Goal: Transaction & Acquisition: Purchase product/service

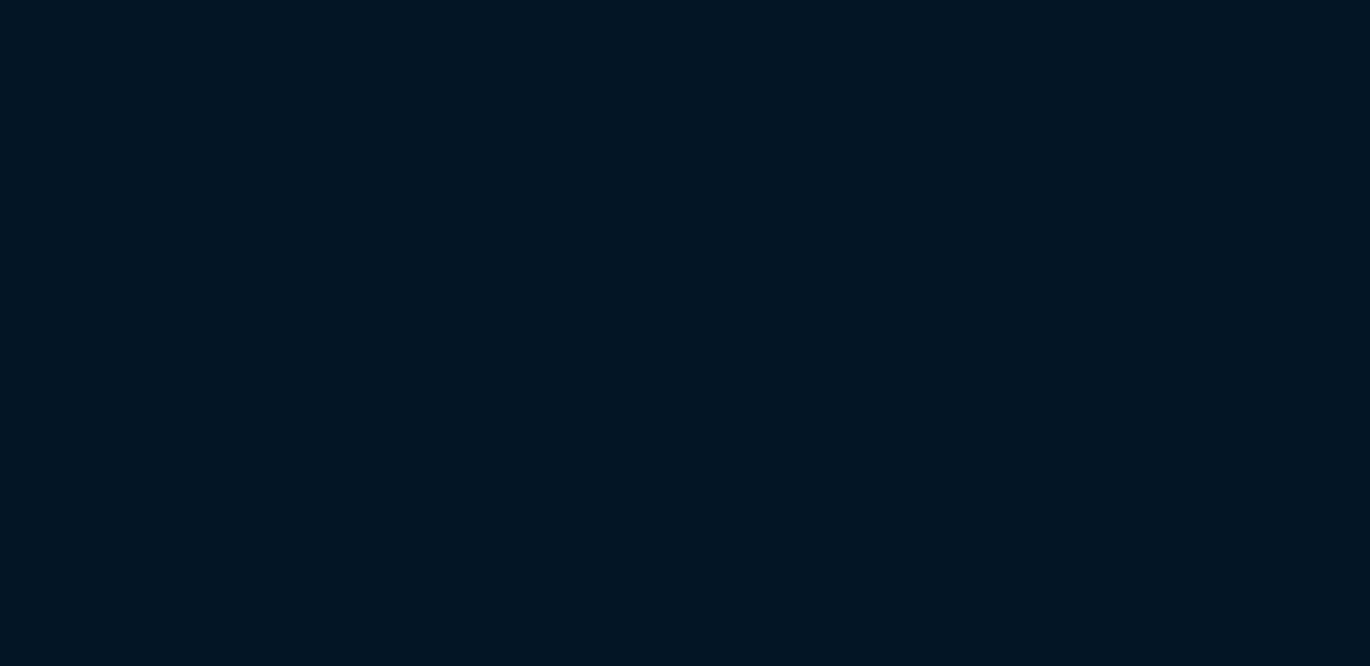
click at [699, 0] on html "Copy Next — ChatGPT Close" at bounding box center [685, 0] width 1370 height 0
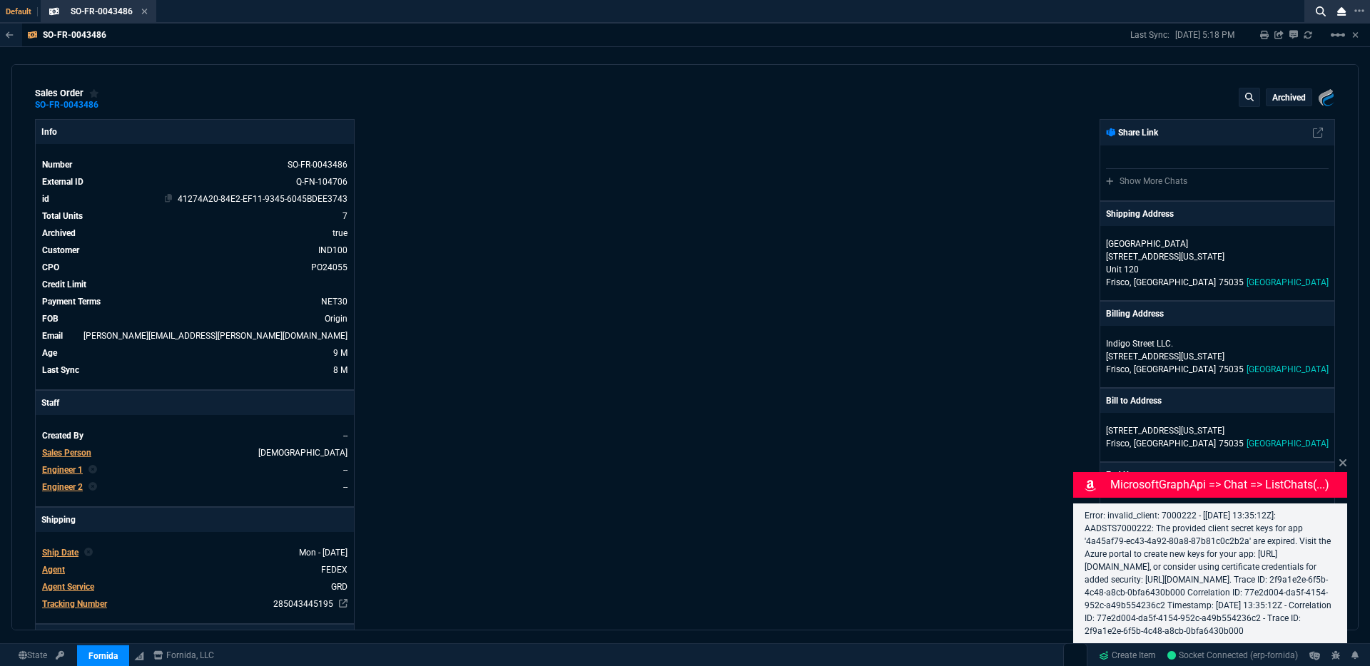
select select "3: HUAN"
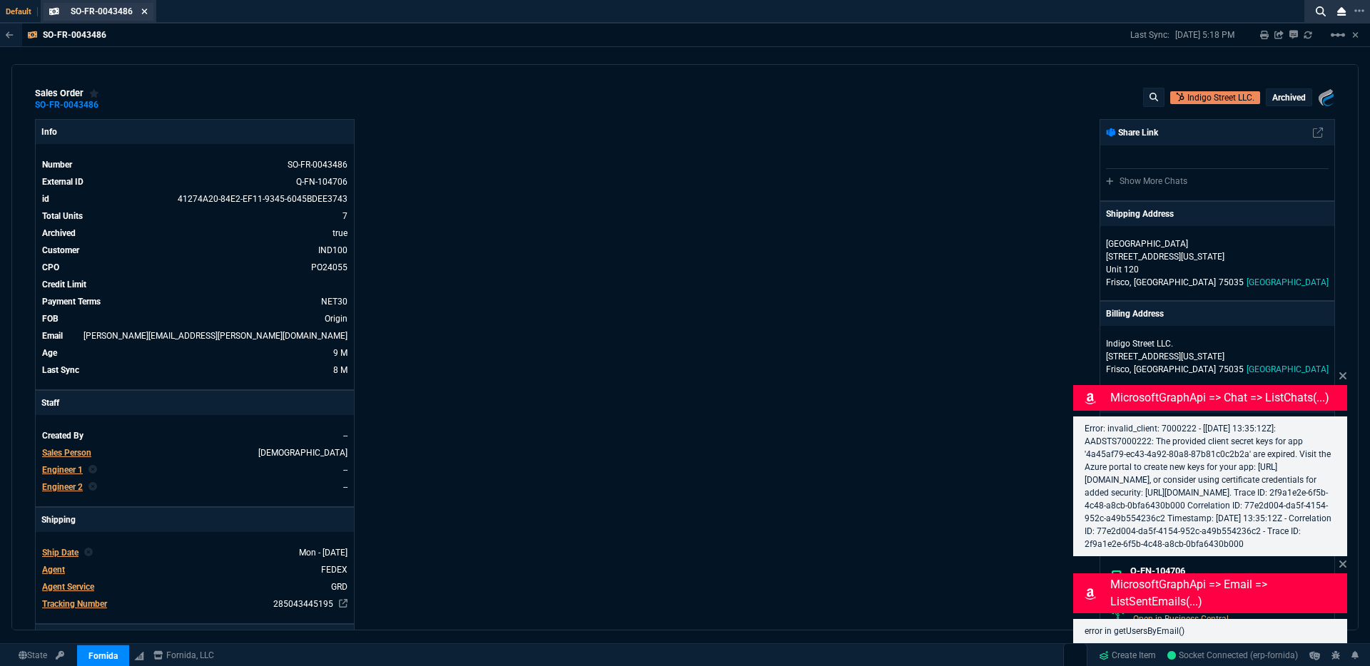
click at [142, 10] on icon at bounding box center [144, 11] width 6 height 9
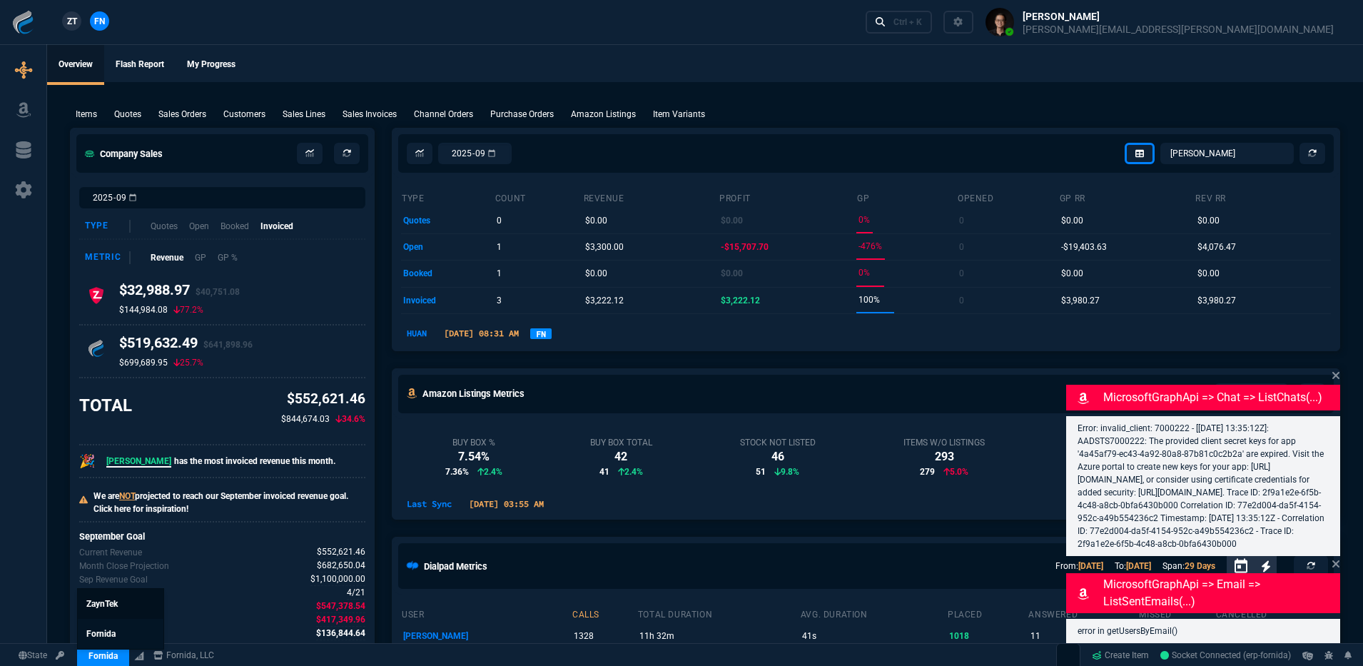
click at [103, 603] on span "ZaynTek" at bounding box center [101, 604] width 31 height 10
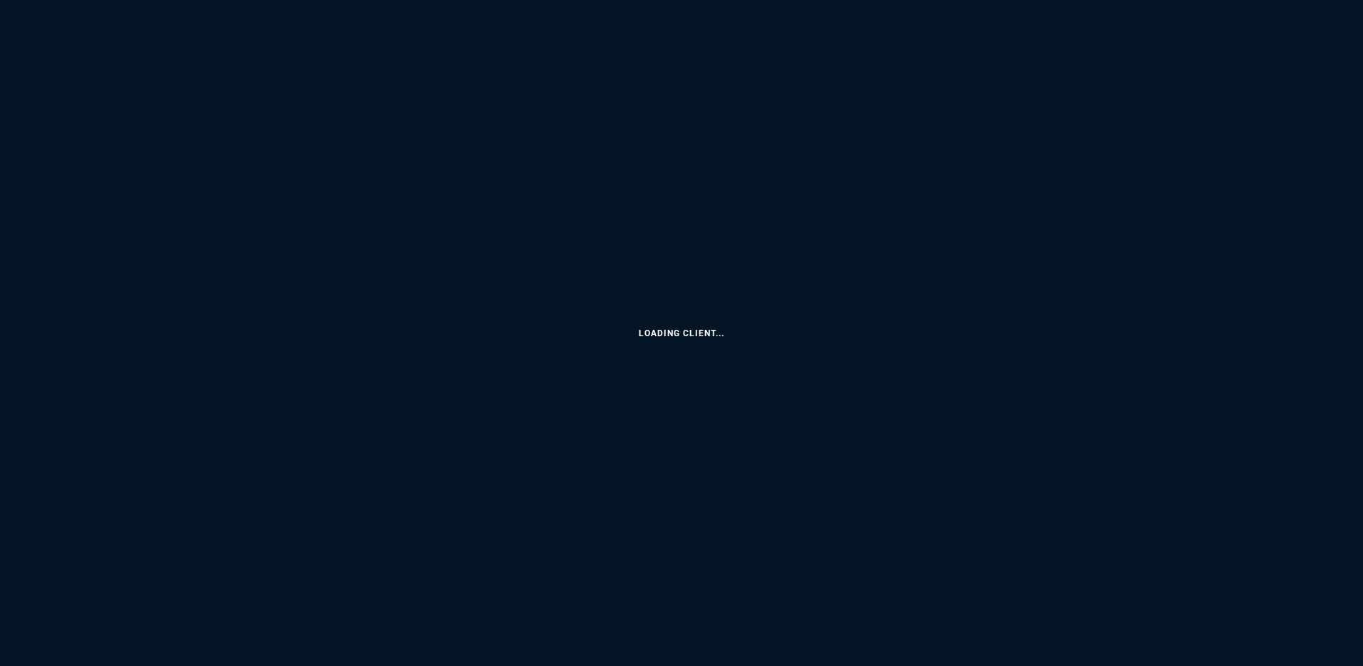
select select "3: HUAN"
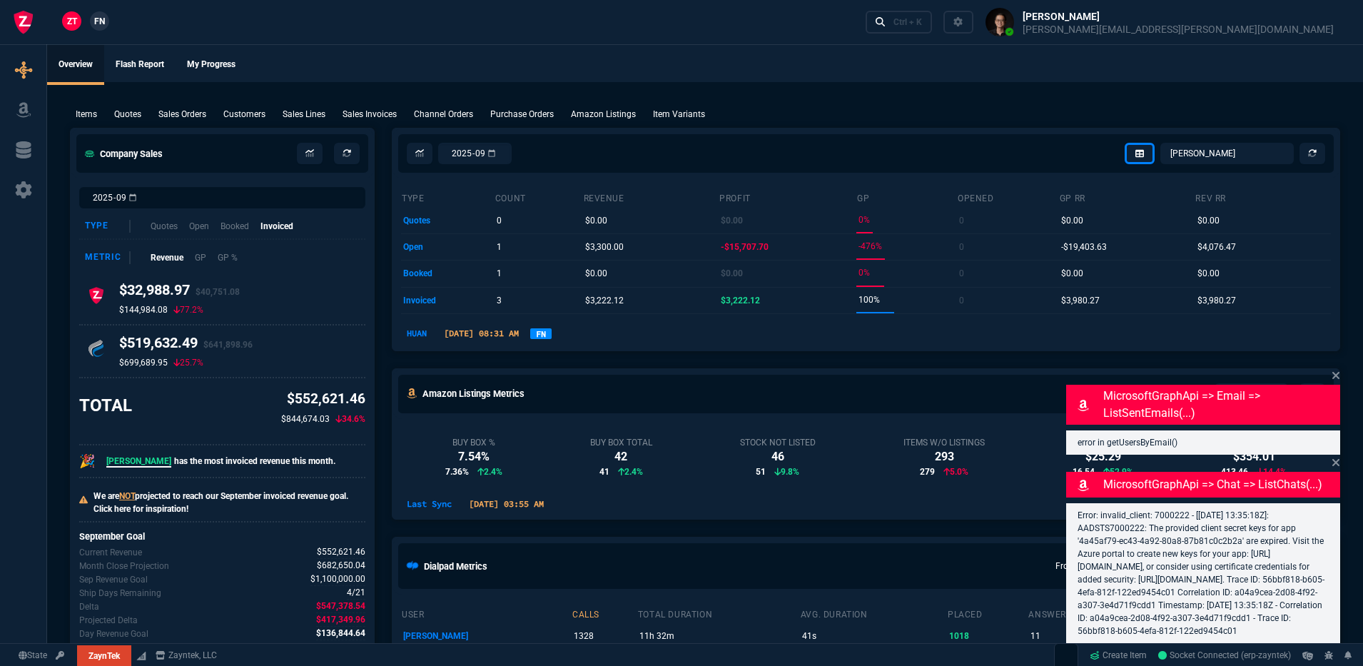
type input "17"
type input "30"
type input "80"
type input "60"
type input "94"
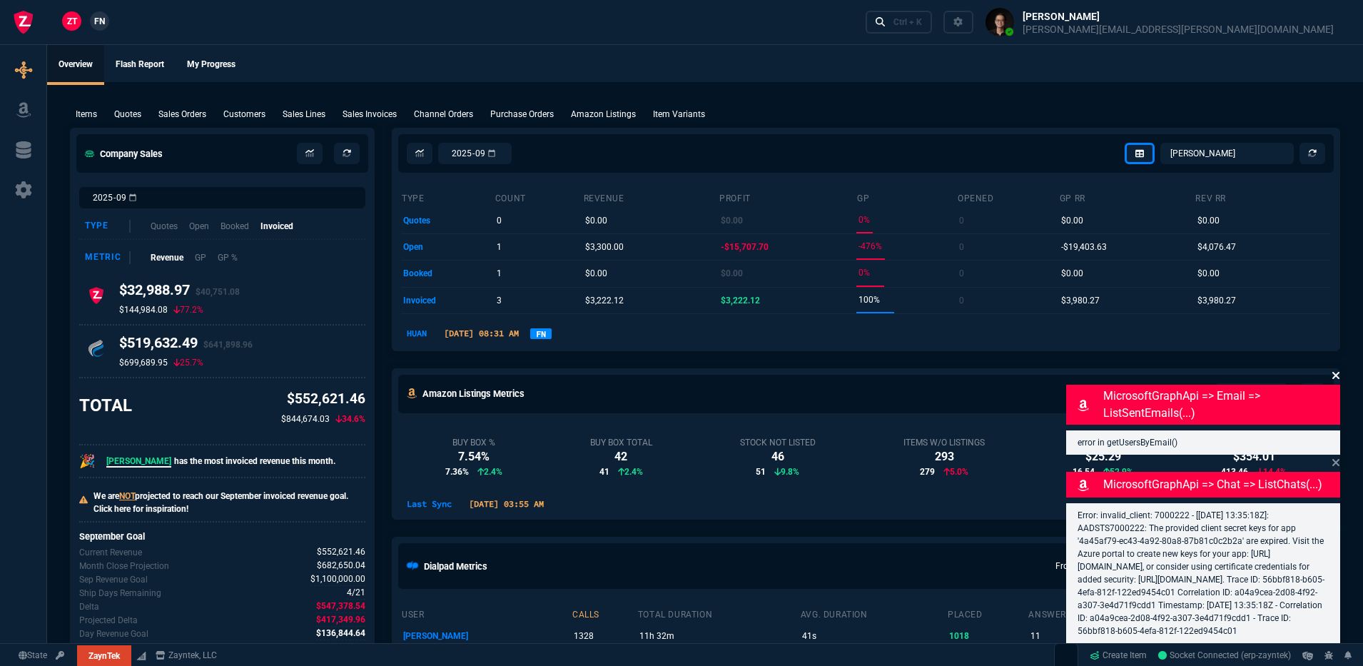
click at [1337, 372] on icon at bounding box center [1335, 375] width 7 height 7
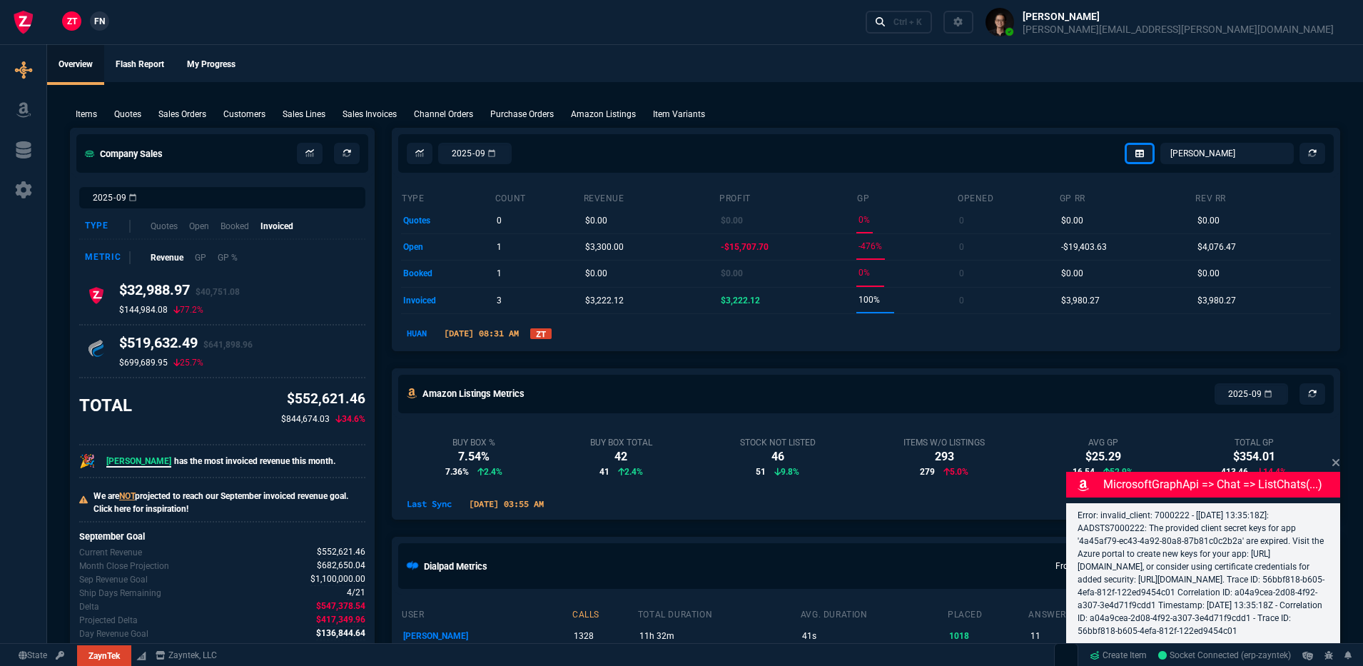
click at [1338, 457] on icon at bounding box center [1335, 462] width 9 height 11
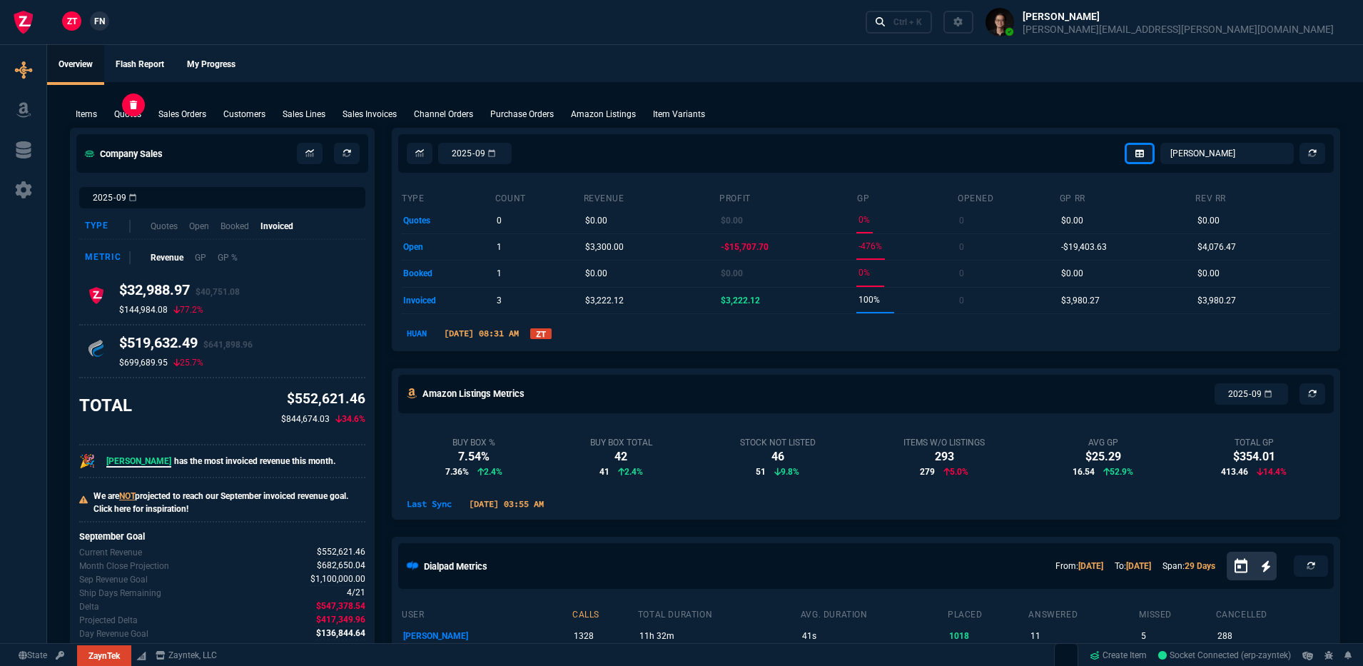
click at [126, 119] on p "Quotes" at bounding box center [127, 114] width 27 height 13
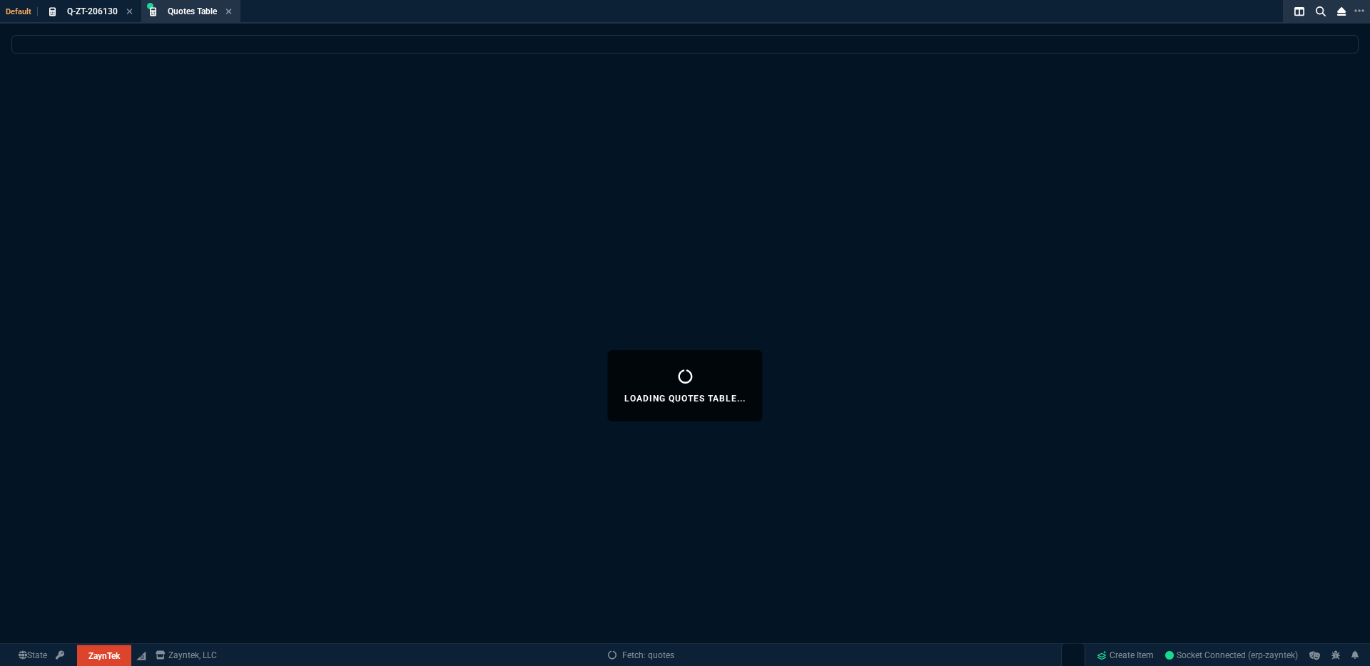
select select
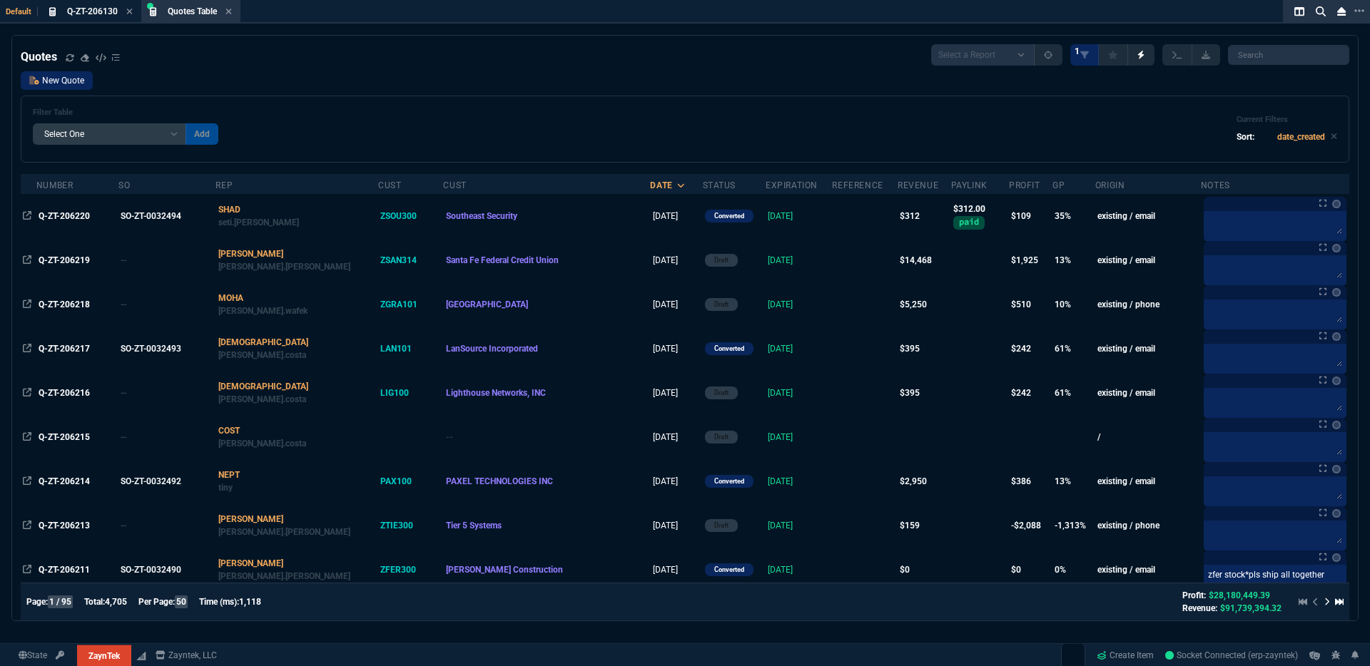
click at [66, 81] on link "New Quote" at bounding box center [57, 80] width 72 height 19
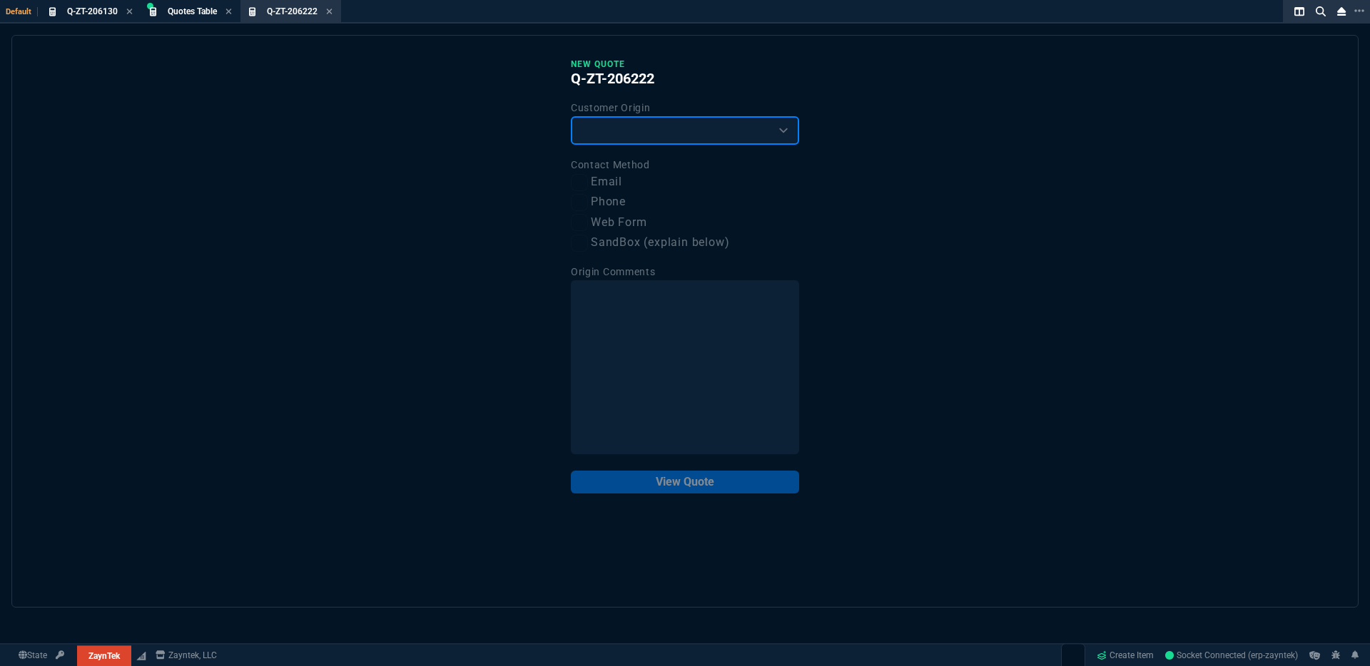
click at [684, 133] on select "Existing Customer Amazon Lead (first order) Website Lead (first order) Called (…" at bounding box center [685, 130] width 228 height 29
select select "existing"
click at [571, 117] on select "Existing Customer Amazon Lead (first order) Website Lead (first order) Called (…" at bounding box center [685, 130] width 228 height 29
click at [596, 181] on label "Email" at bounding box center [685, 182] width 228 height 18
click at [588, 181] on input "Email" at bounding box center [579, 182] width 17 height 17
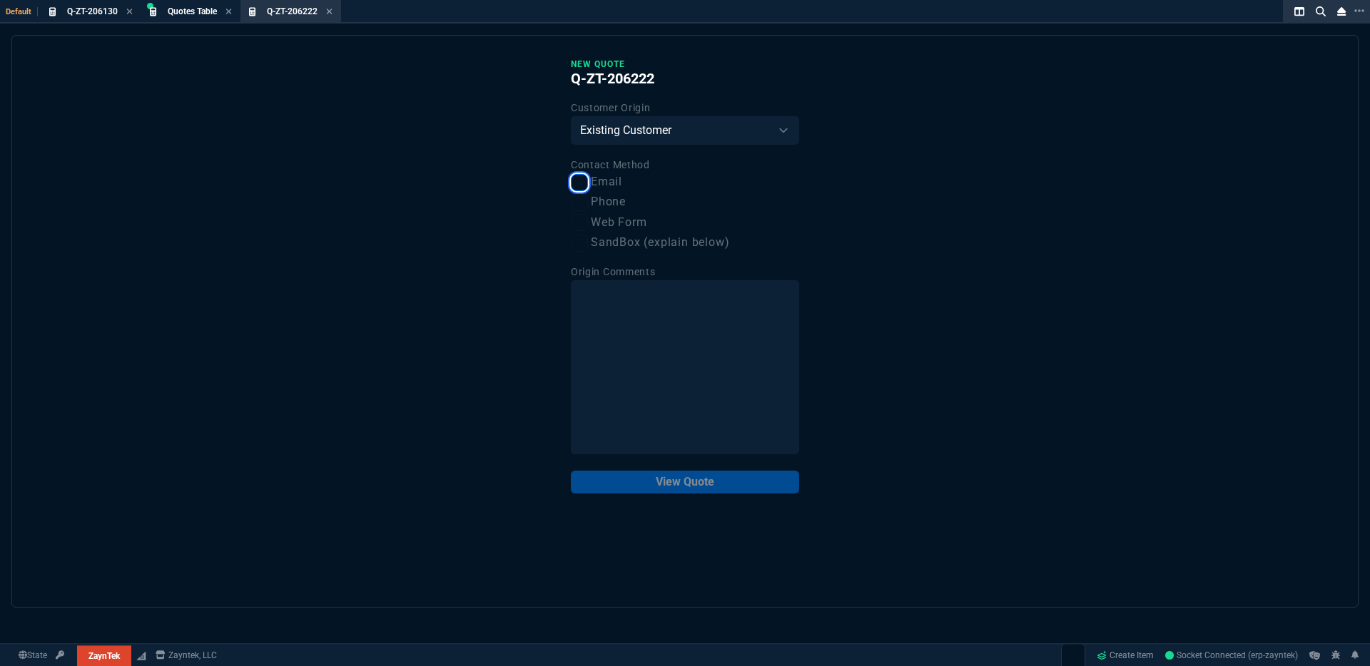
checkbox input "true"
drag, startPoint x: 691, startPoint y: 485, endPoint x: 549, endPoint y: 432, distance: 152.4
click at [691, 484] on button "View Quote" at bounding box center [685, 482] width 228 height 23
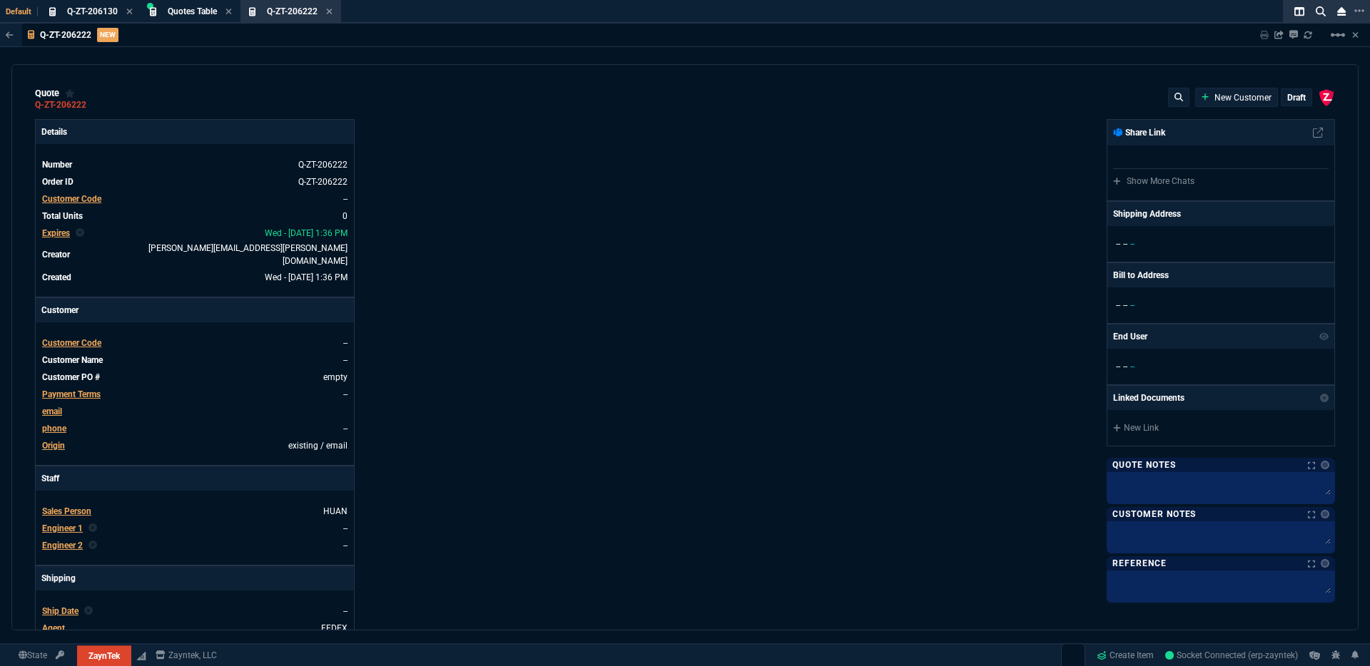
click at [72, 203] on span "Customer Code" at bounding box center [71, 199] width 59 height 10
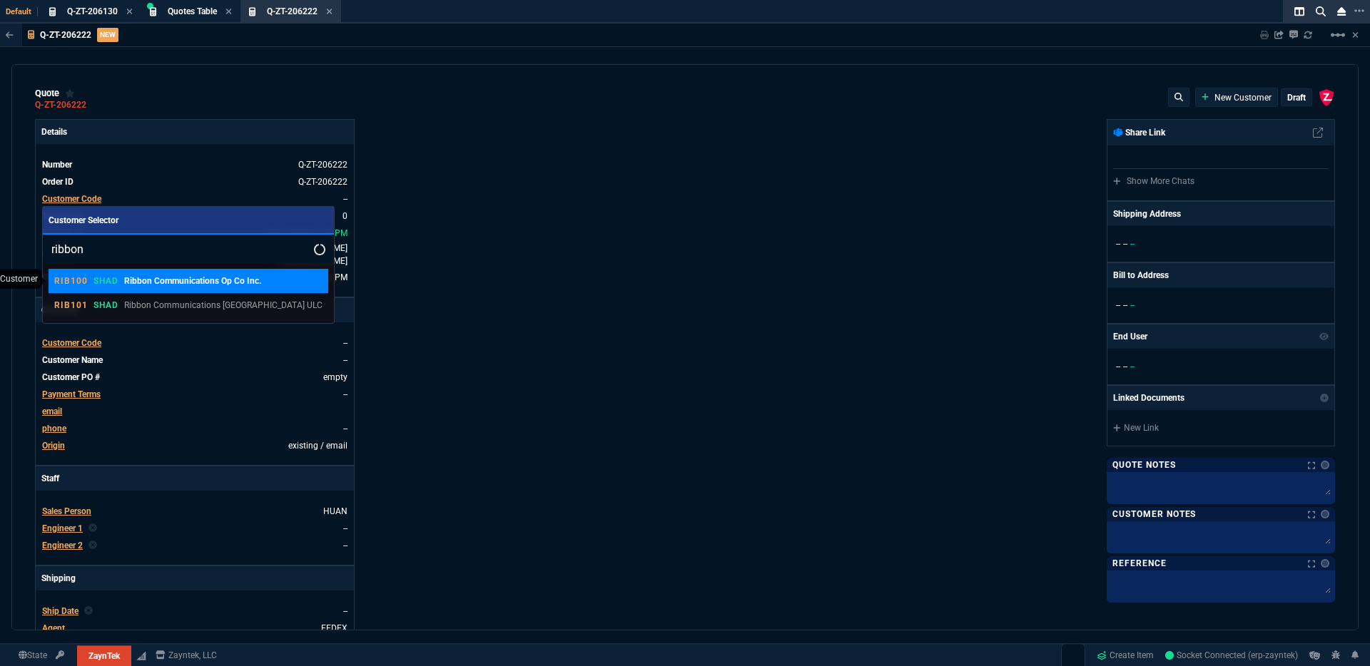
type input "ribbon"
click at [258, 281] on p "Ribbon Communications Op Co Inc." at bounding box center [192, 281] width 137 height 13
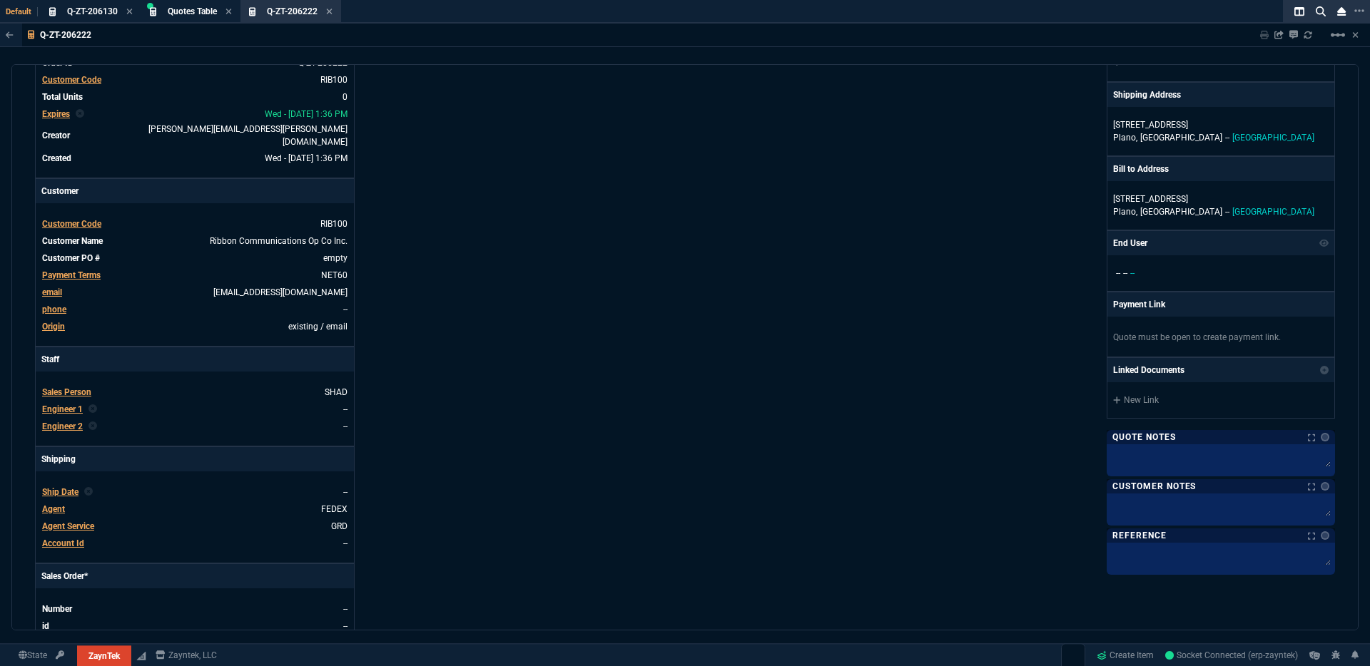
scroll to position [278, 0]
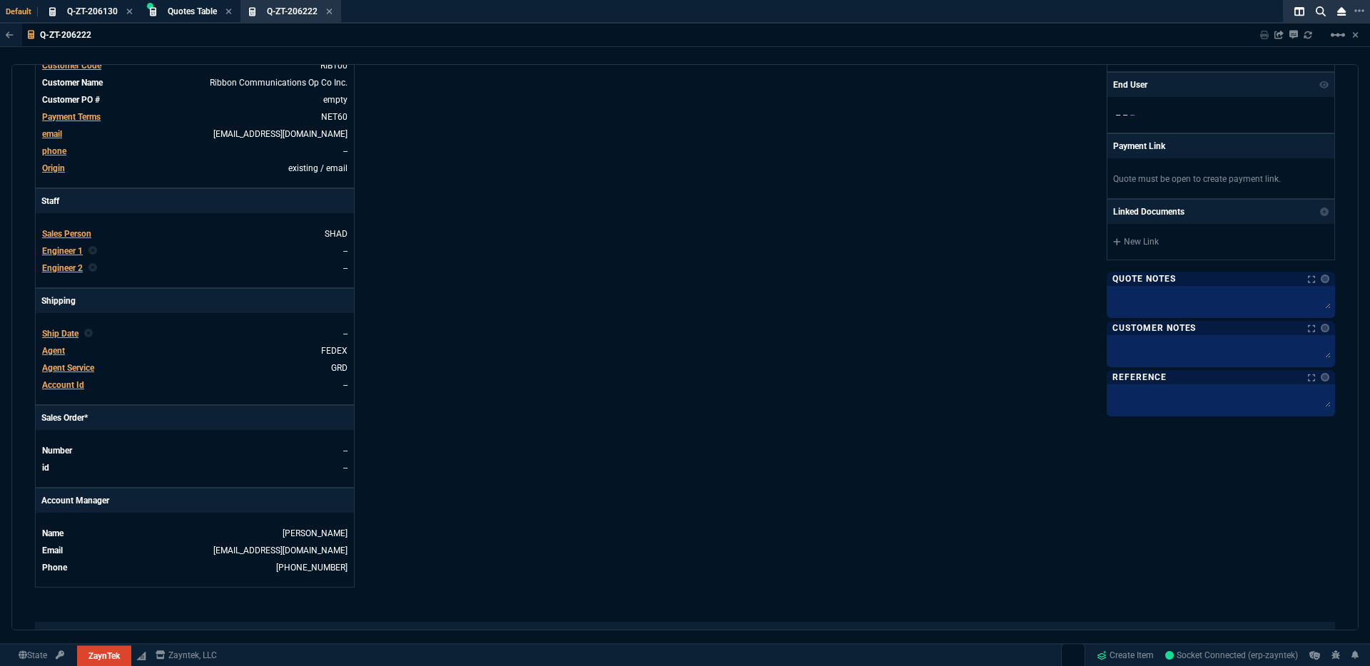
click at [62, 246] on span "Engineer 1" at bounding box center [62, 251] width 41 height 10
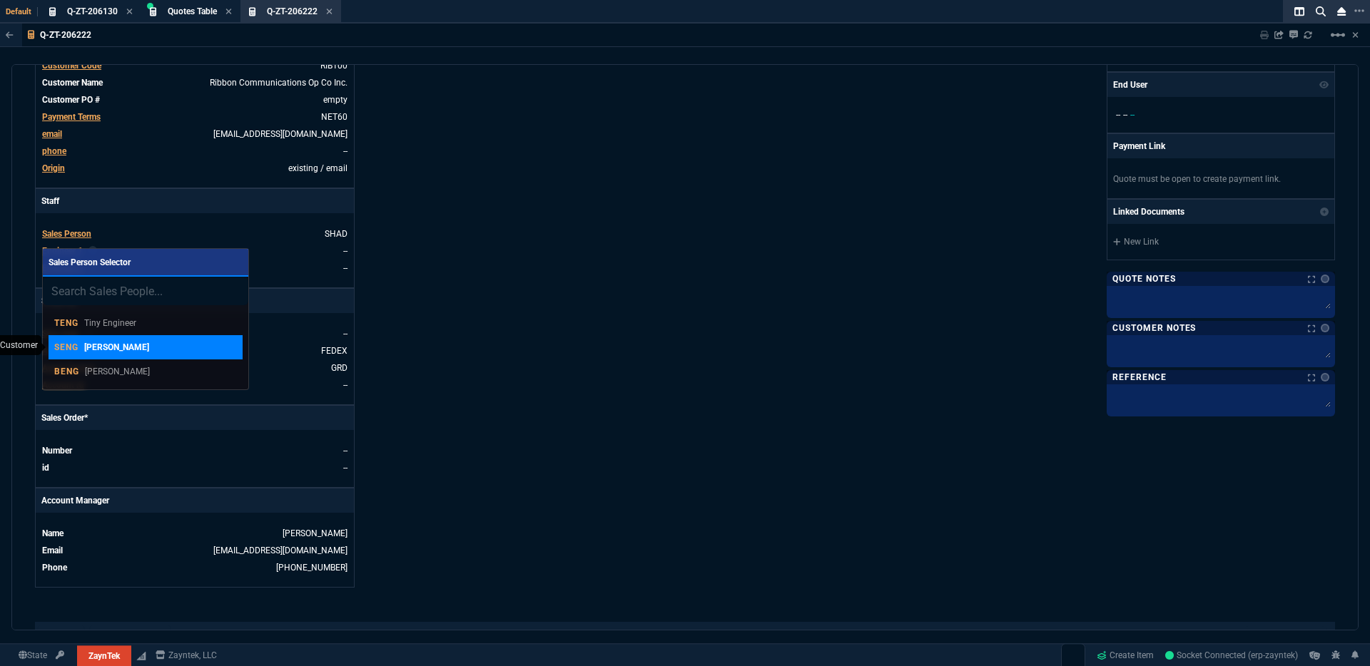
click at [130, 347] on p "Steven Engineer" at bounding box center [116, 347] width 65 height 13
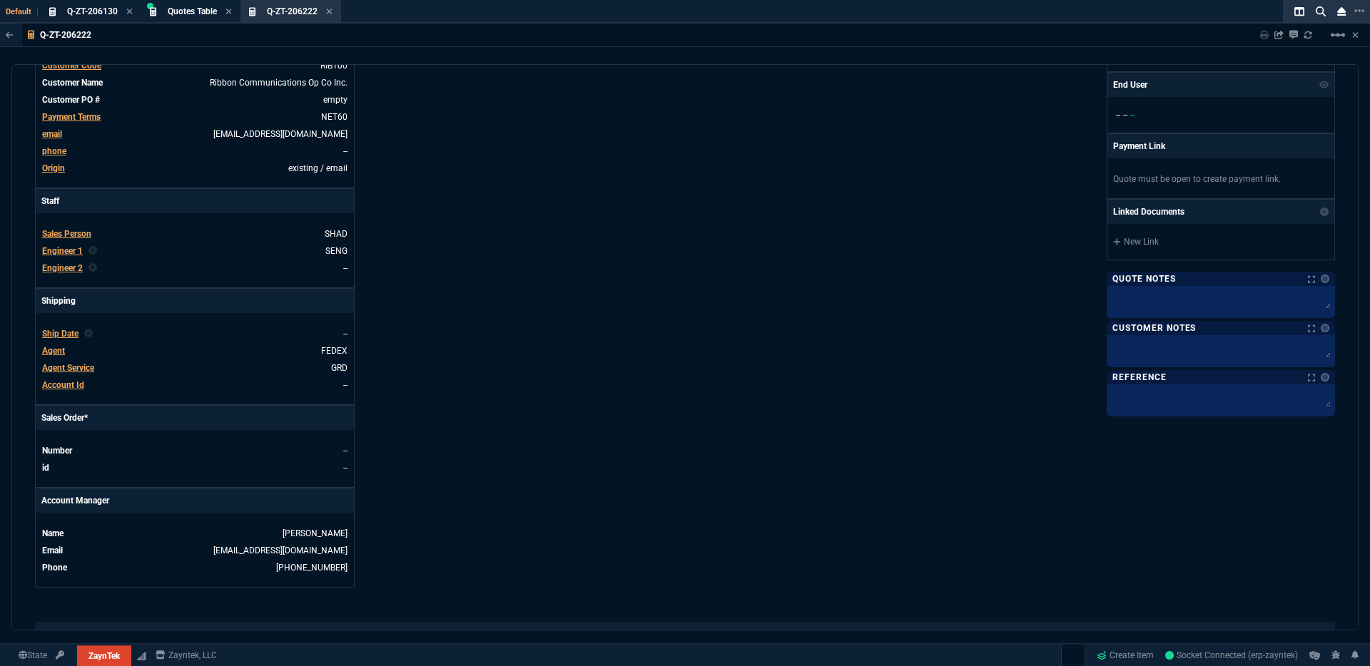
drag, startPoint x: 517, startPoint y: 313, endPoint x: 388, endPoint y: 314, distance: 128.4
click at [516, 313] on div "Details Number Q-ZT-206222 Order ID Q-ZT-206222 Customer Code RIB100 Total Unit…" at bounding box center [360, 215] width 650 height 746
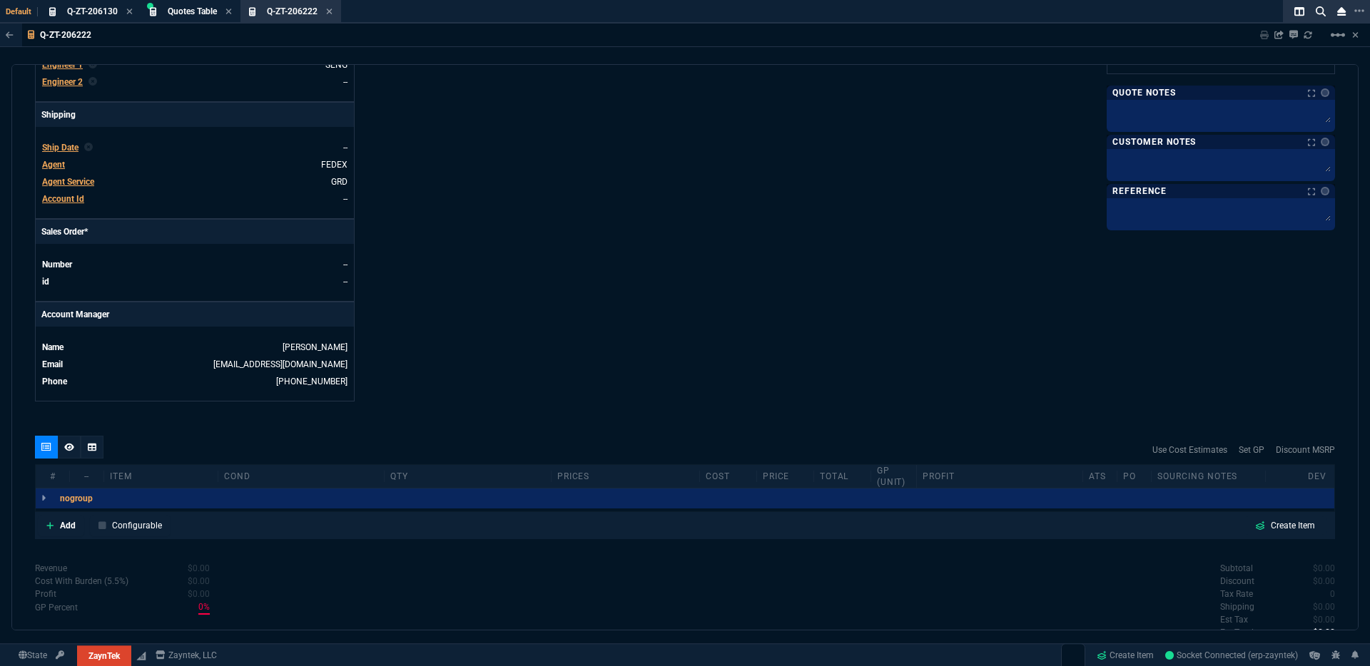
scroll to position [561, 0]
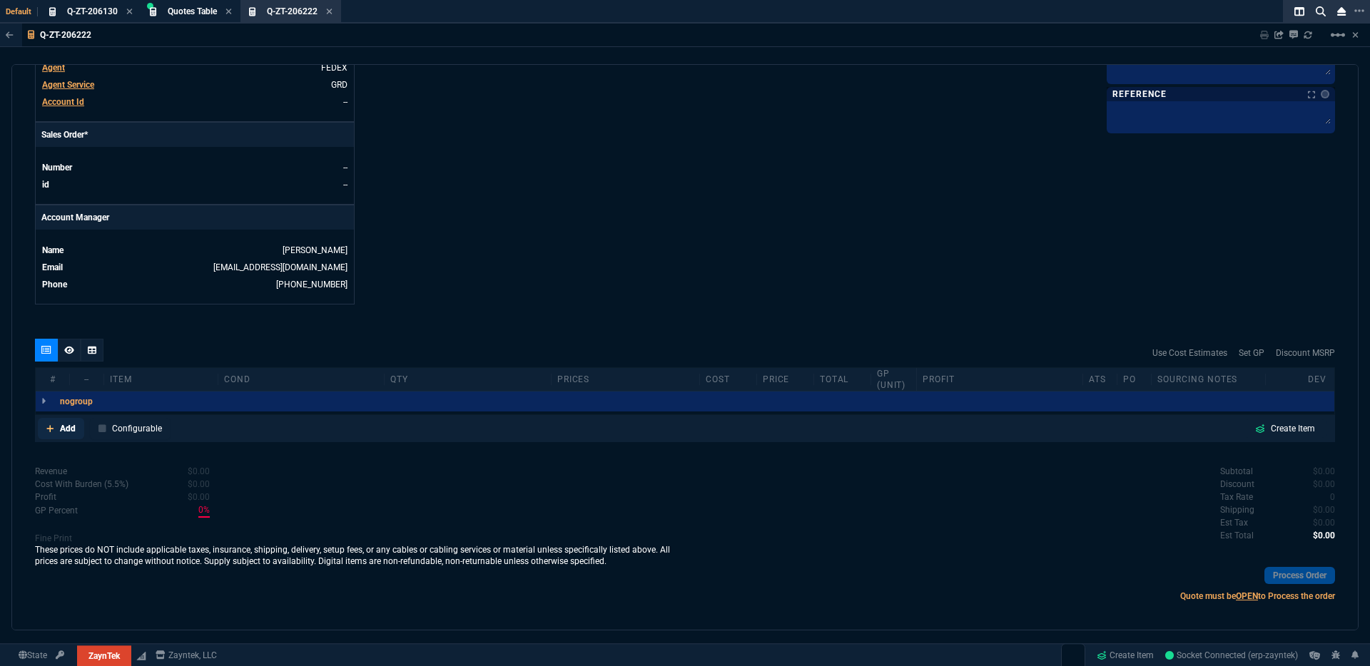
click at [60, 422] on p "Add" at bounding box center [68, 428] width 16 height 13
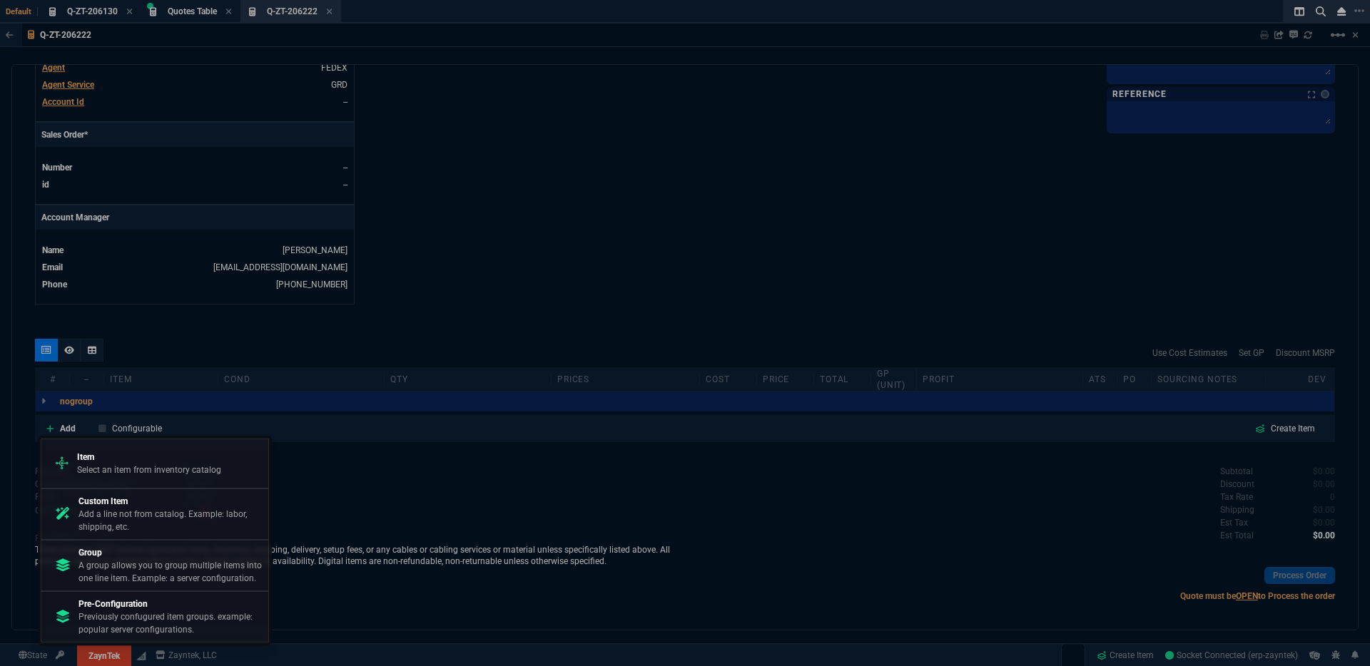
click at [116, 467] on p "Select an item from inventory catalog" at bounding box center [149, 470] width 144 height 13
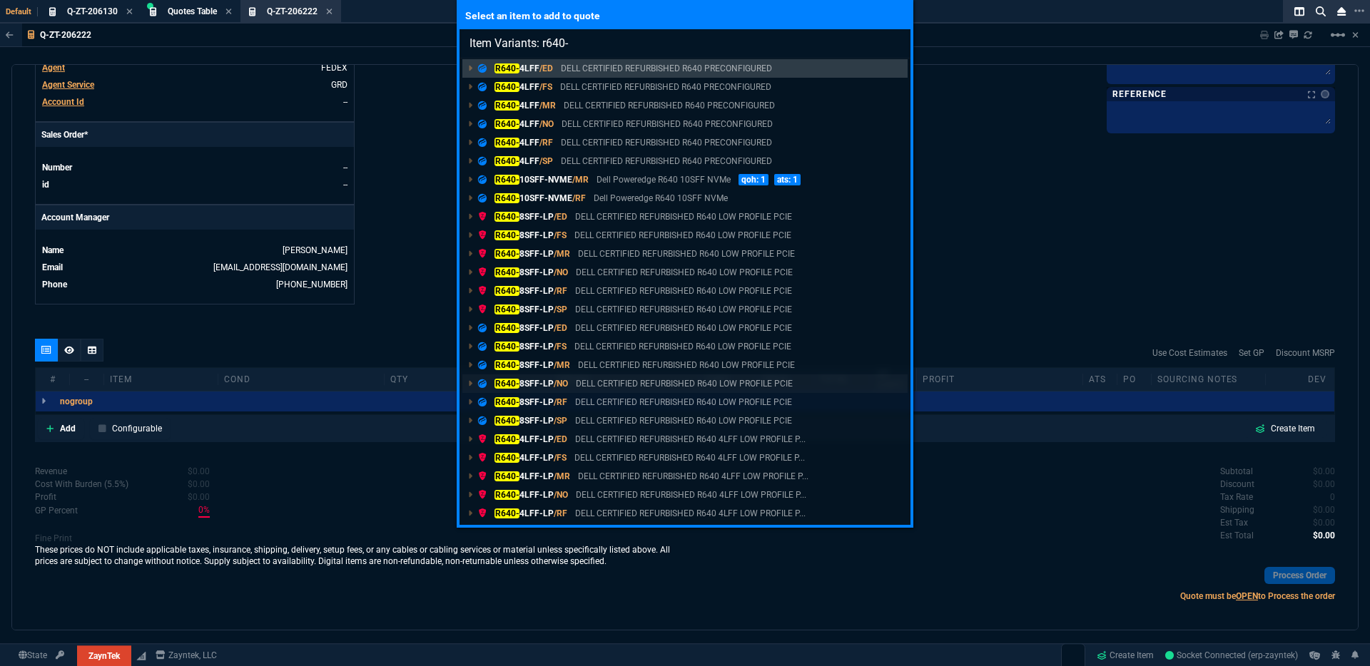
scroll to position [3, 0]
type input "Item Variants: r640-"
click at [968, 286] on div "Select an item to add to quote Item Variants: r640- R640- 4LFF /ED DELL CERTIFI…" at bounding box center [685, 333] width 1370 height 666
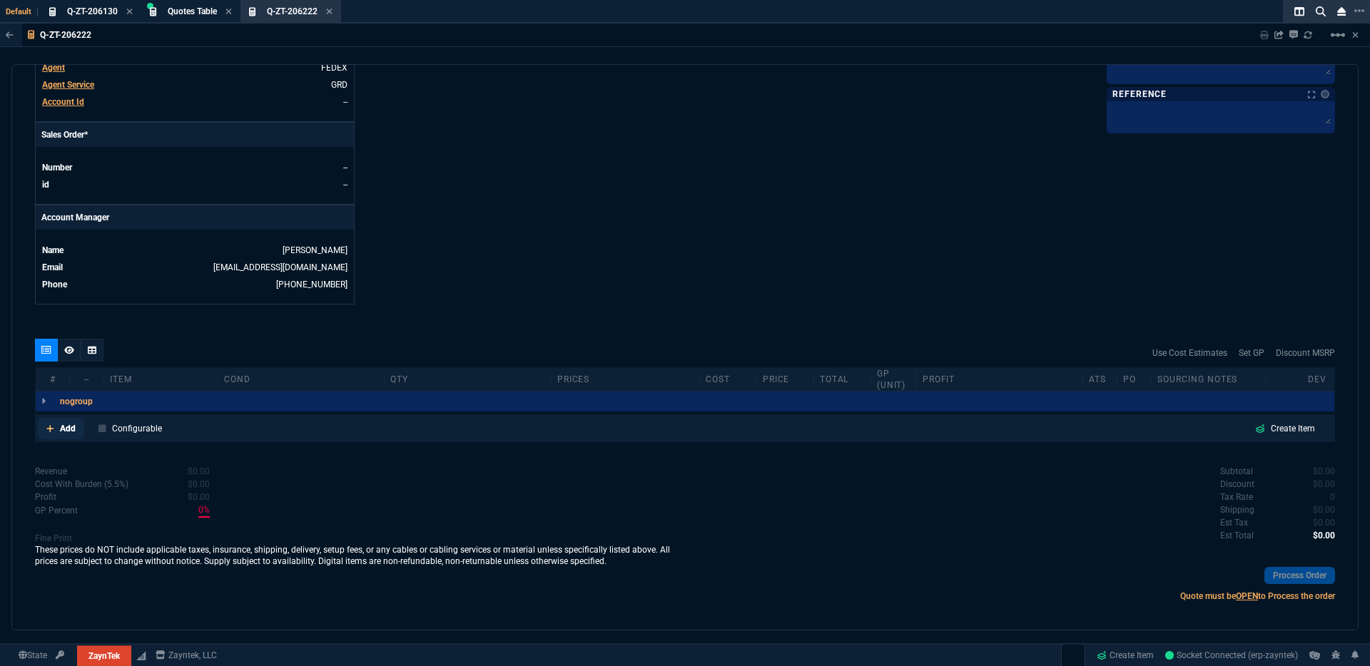
click at [64, 422] on p "Add" at bounding box center [68, 428] width 16 height 13
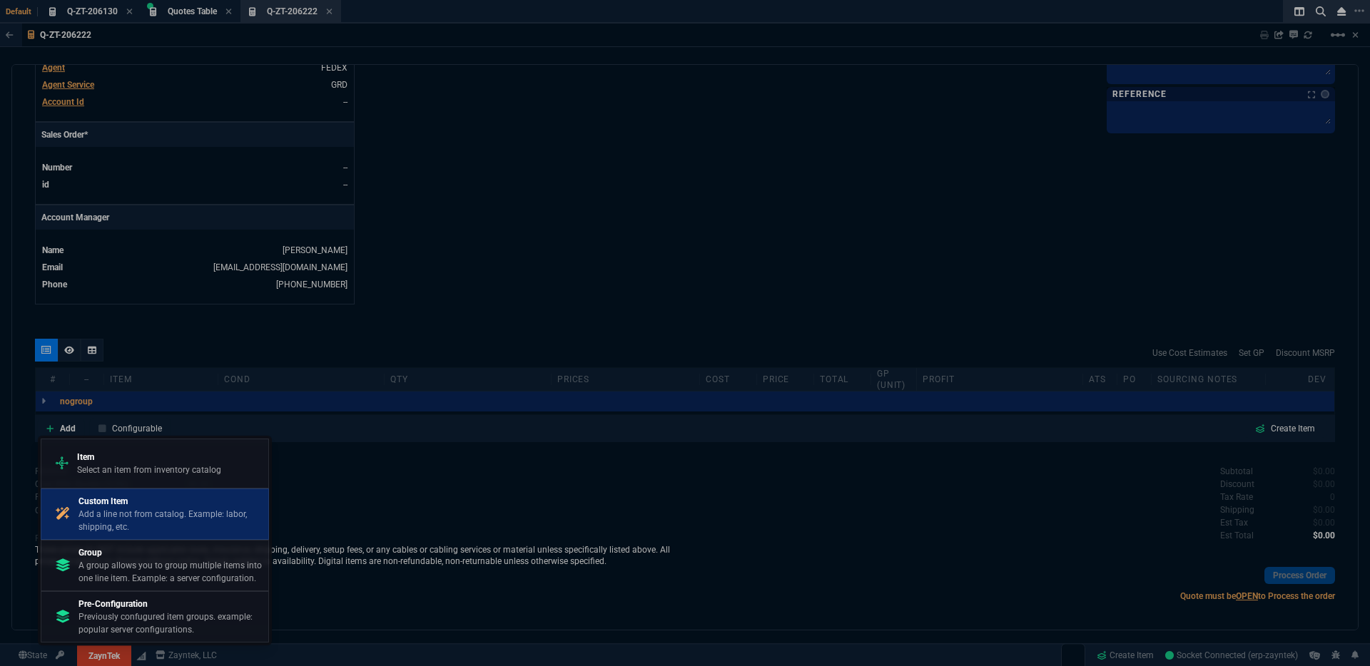
click at [161, 524] on p "Add a line not from catalog. Example: labor, shipping, etc." at bounding box center [170, 521] width 184 height 26
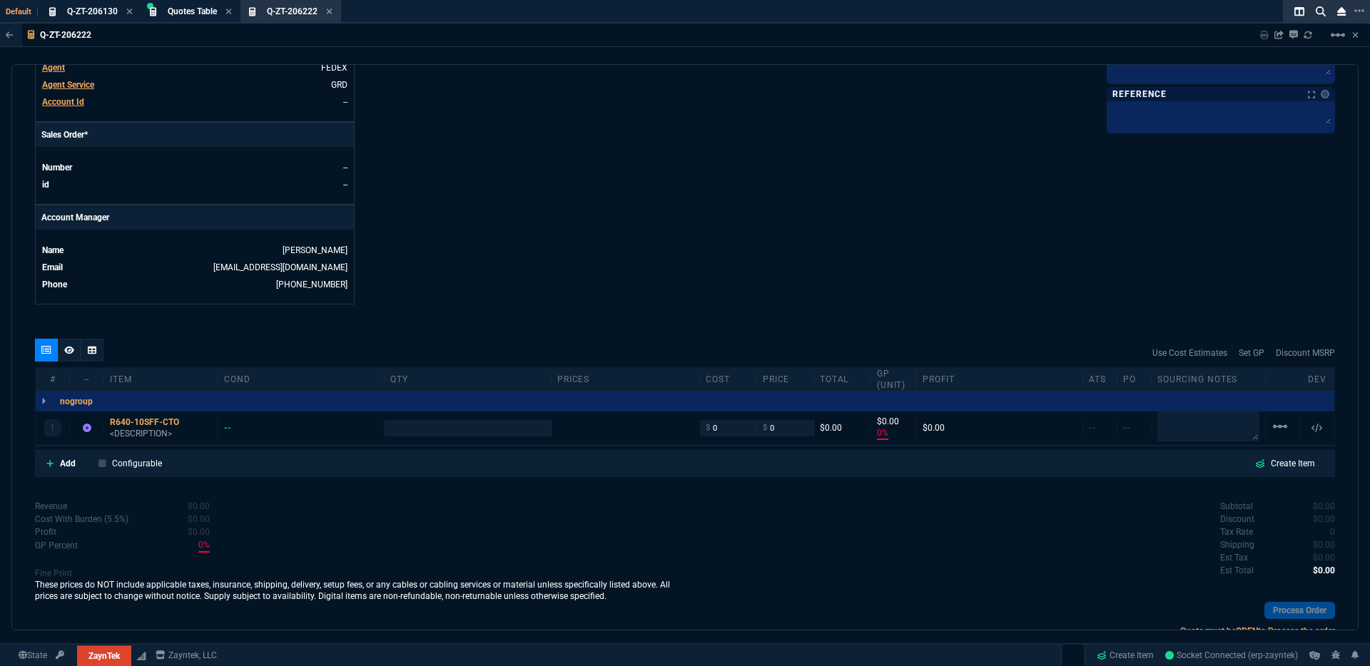
type input "0"
click at [143, 417] on div "R640-10SFF-CTO" at bounding box center [161, 422] width 102 height 11
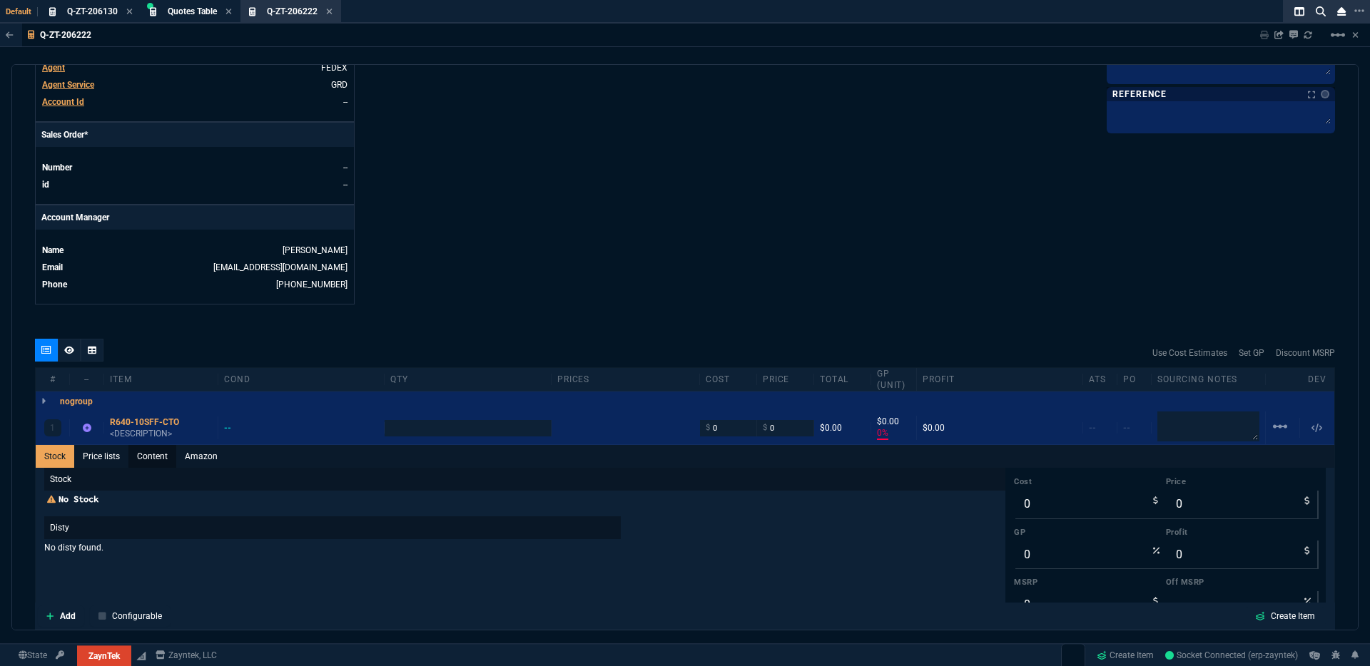
click at [146, 446] on link "Content" at bounding box center [152, 456] width 48 height 23
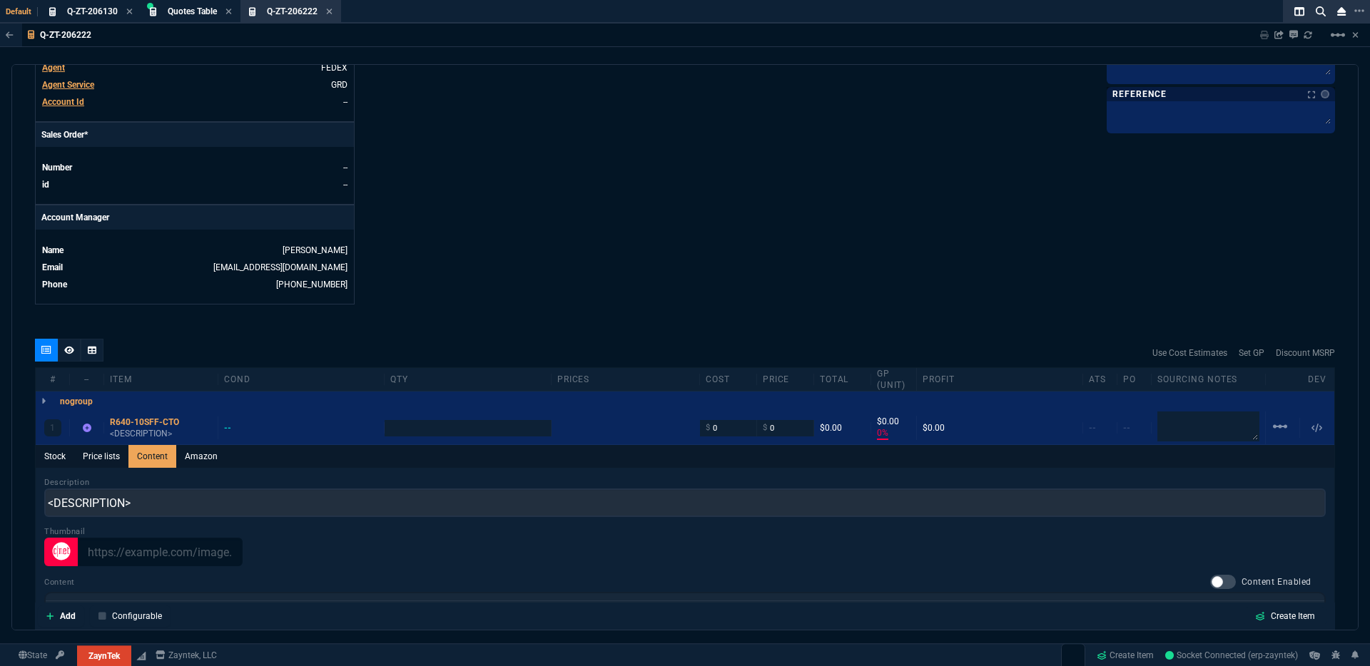
scroll to position [0, 0]
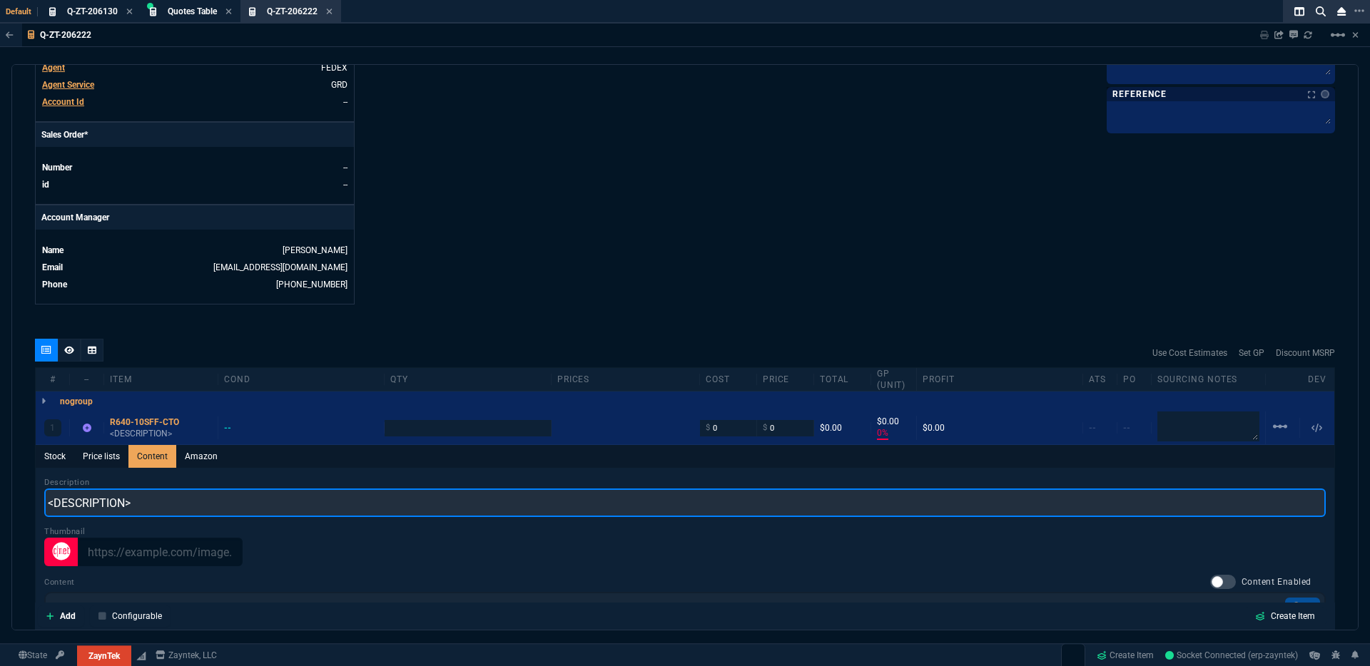
drag, startPoint x: 198, startPoint y: 494, endPoint x: 2, endPoint y: 494, distance: 195.5
click at [2, 494] on div "Q-ZT-206222 Sharing Q-ZT-206222 Link Dev Link Share on Teams linear_scale quote…" at bounding box center [685, 362] width 1370 height 676
type input "R640 10SFF NVME CTO"
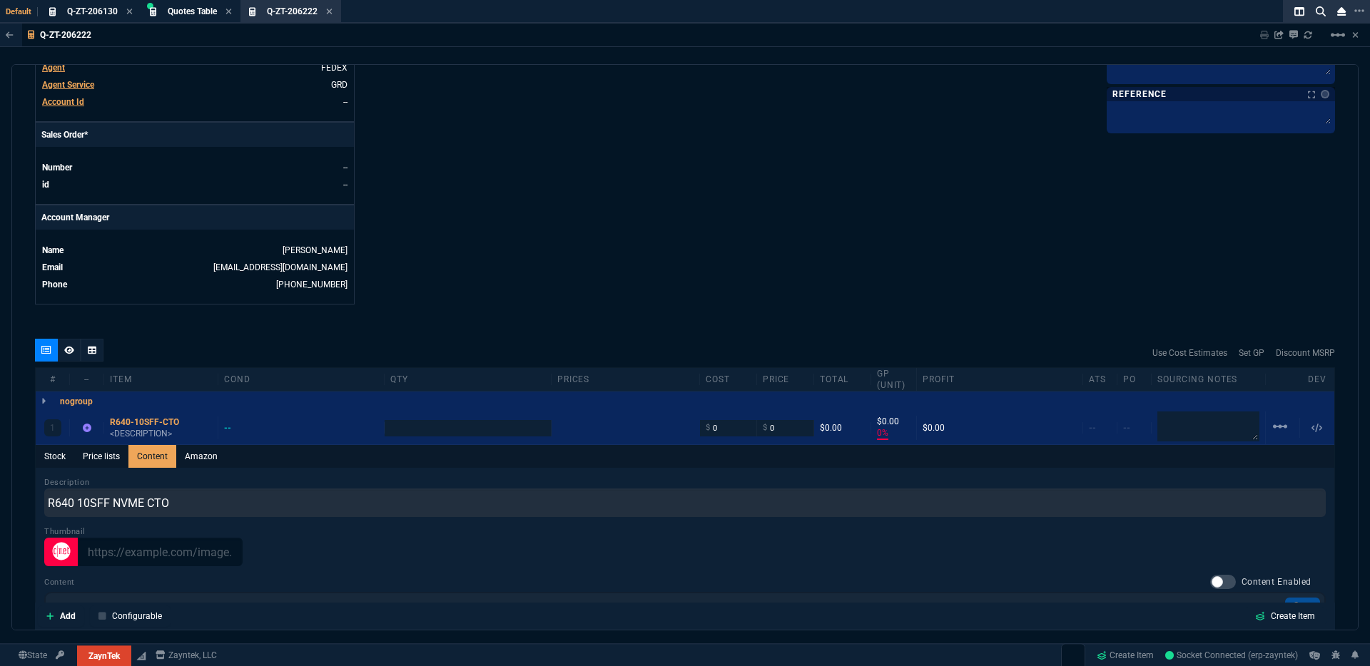
type input "1"
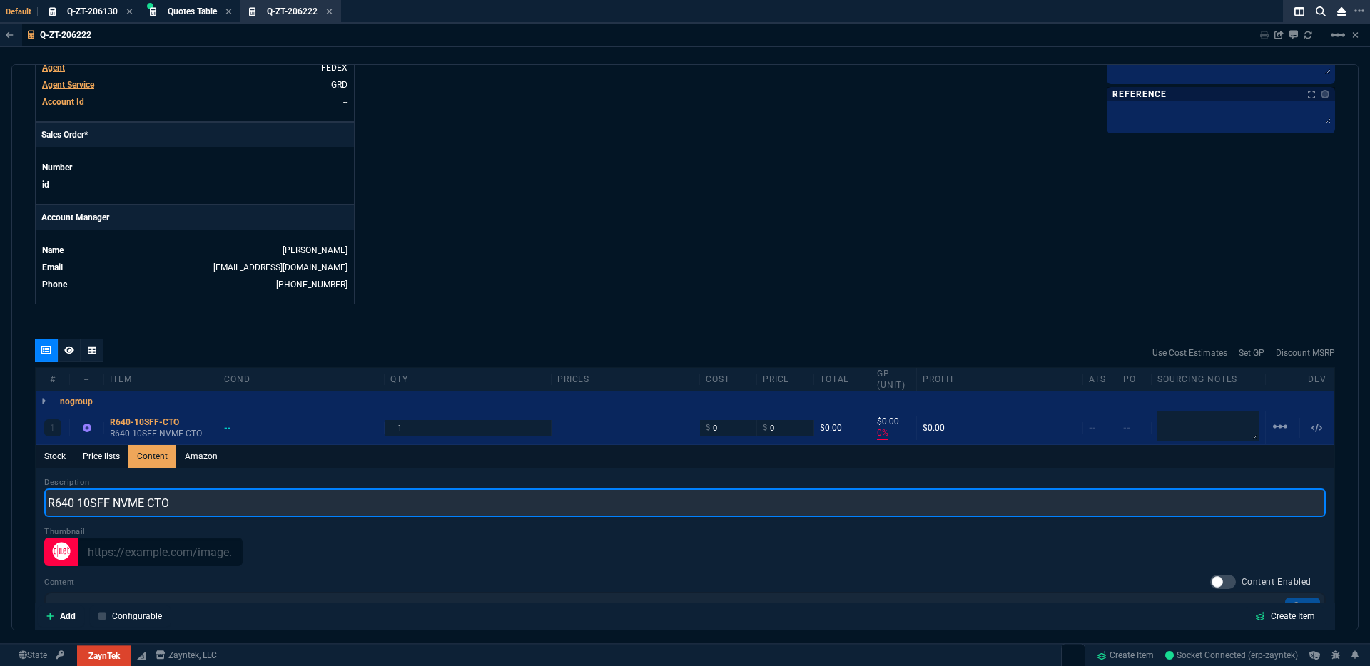
drag, startPoint x: 228, startPoint y: 499, endPoint x: -21, endPoint y: 494, distance: 249.7
paste input "PowerEdge R640 Server 2.5” Chassis with 10 SFF, 8x NVME Drives and 3PCIe slots"
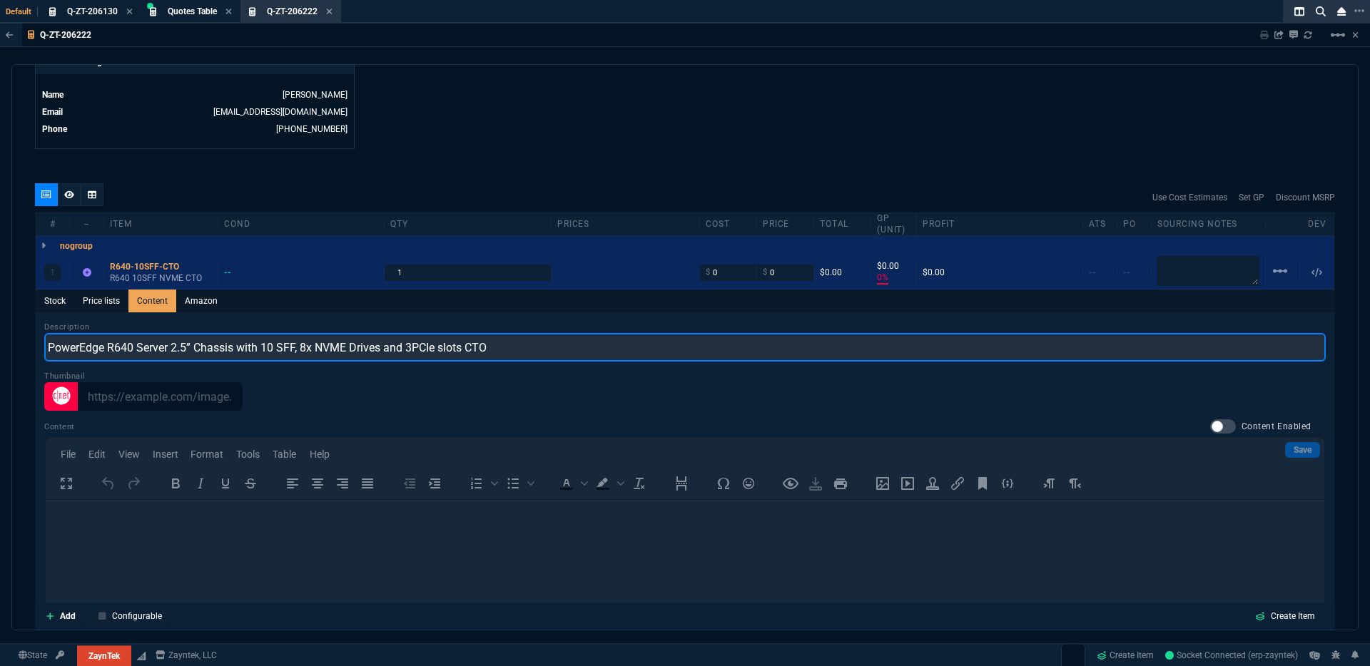
scroll to position [850, 0]
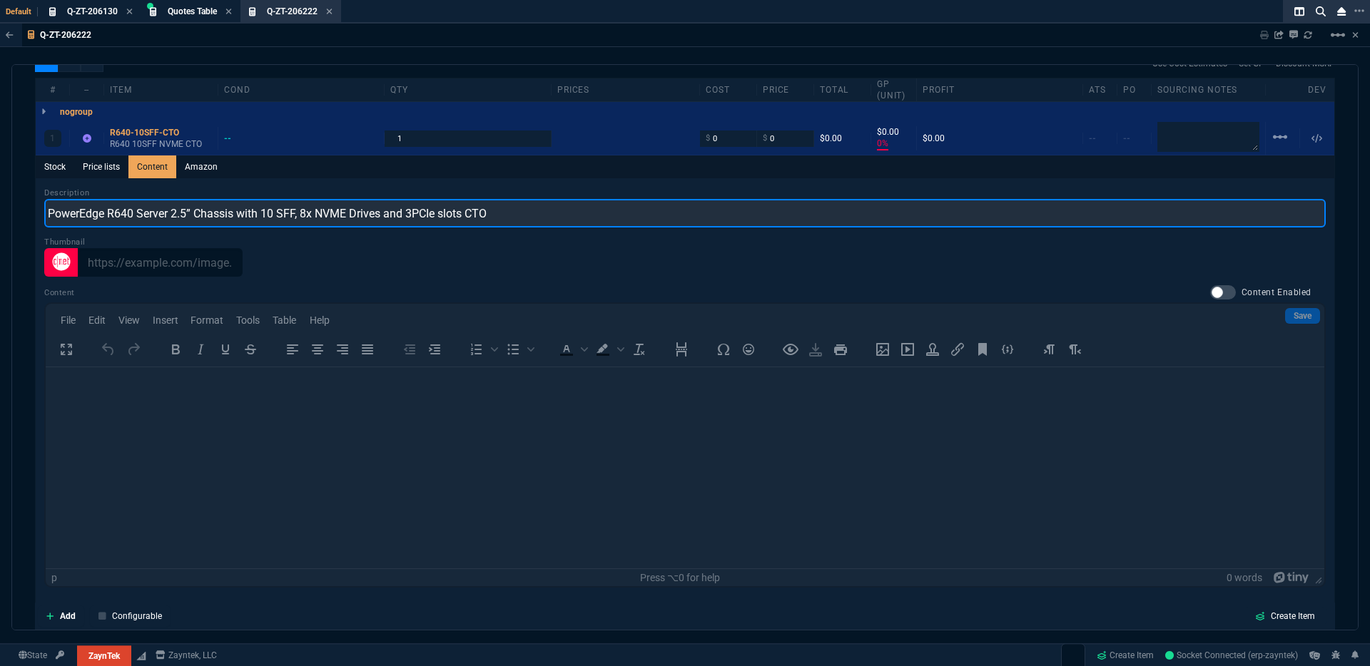
type input "PowerEdge R640 Server 2.5” Chassis with 10 SFF, 8x NVME Drives and 3PCIe slots …"
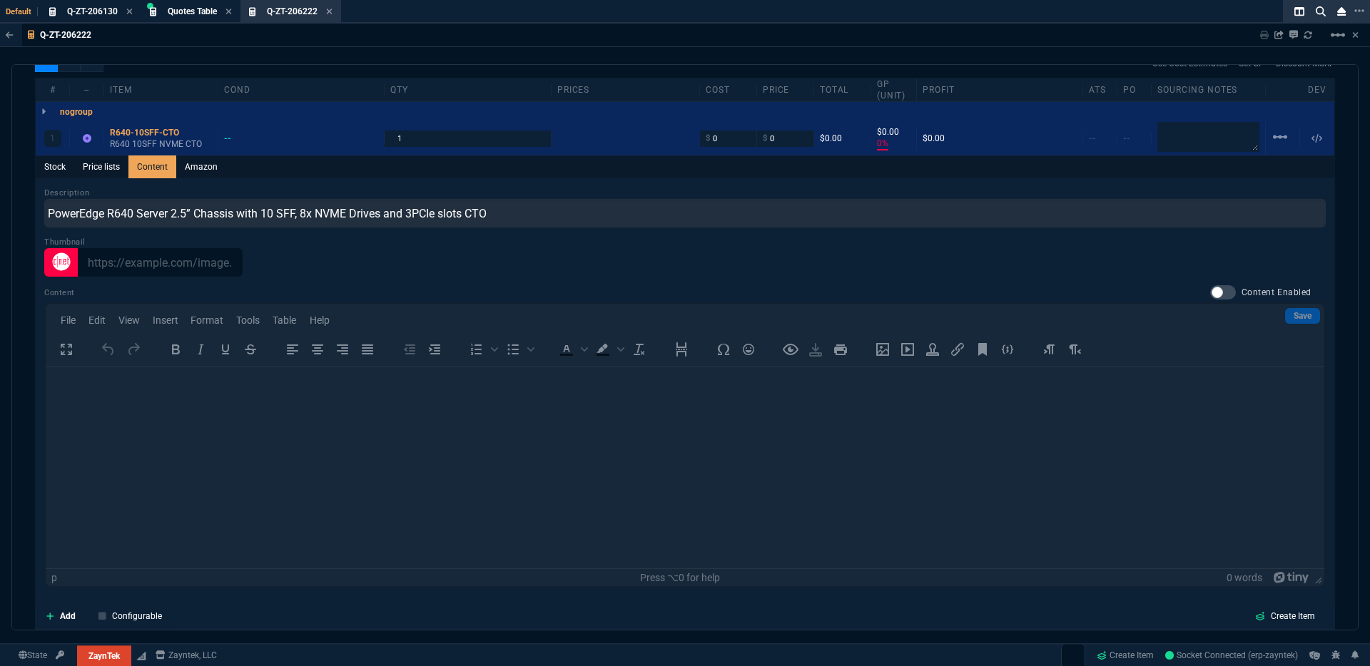
drag, startPoint x: 429, startPoint y: 459, endPoint x: 830, endPoint y: 446, distance: 401.9
click at [430, 459] on div "Content Content Enabled Save File Edit View Insert Format Tools Table Help To o…" at bounding box center [684, 436] width 1281 height 303
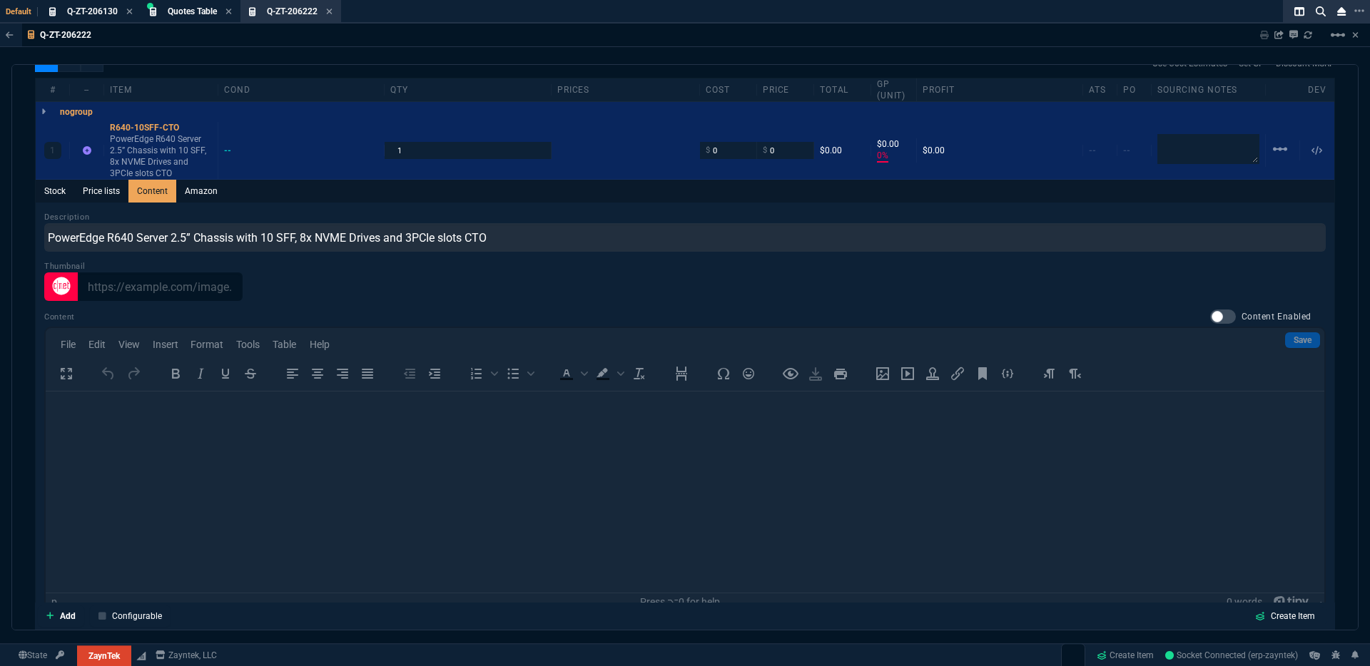
click at [1210, 310] on div at bounding box center [1223, 317] width 26 height 14
checkbox input "true"
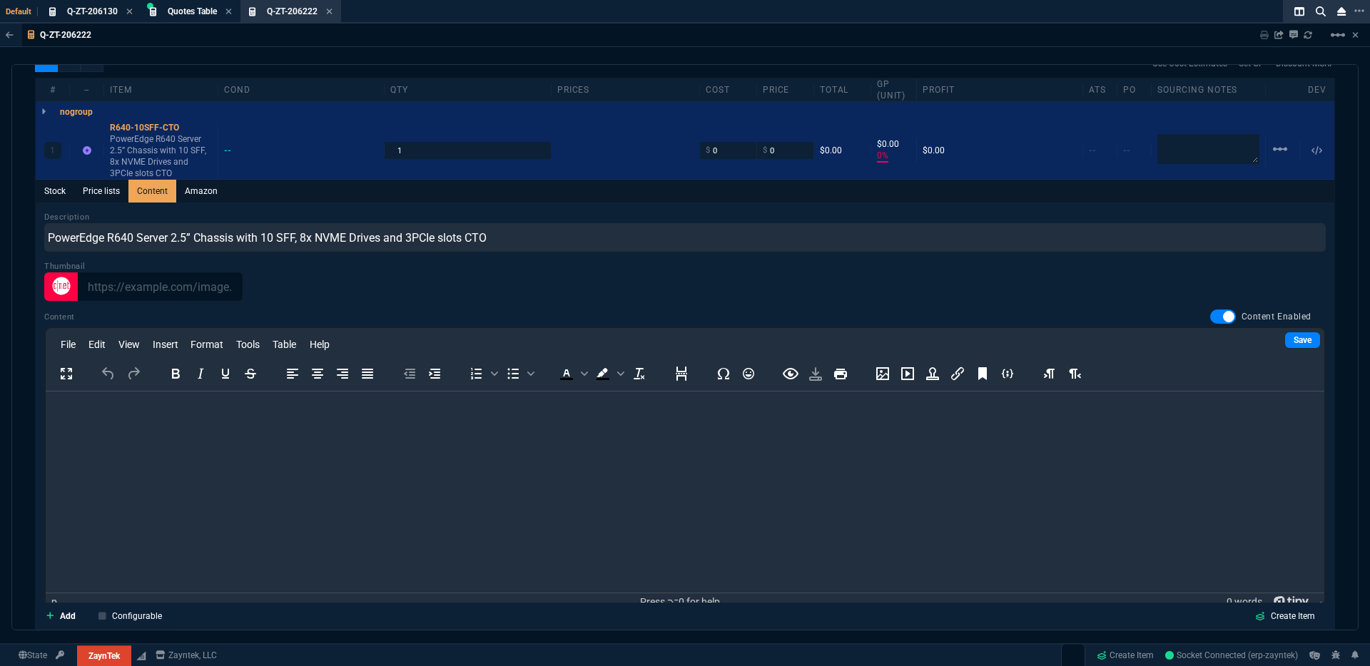
click at [144, 423] on html at bounding box center [685, 411] width 1279 height 39
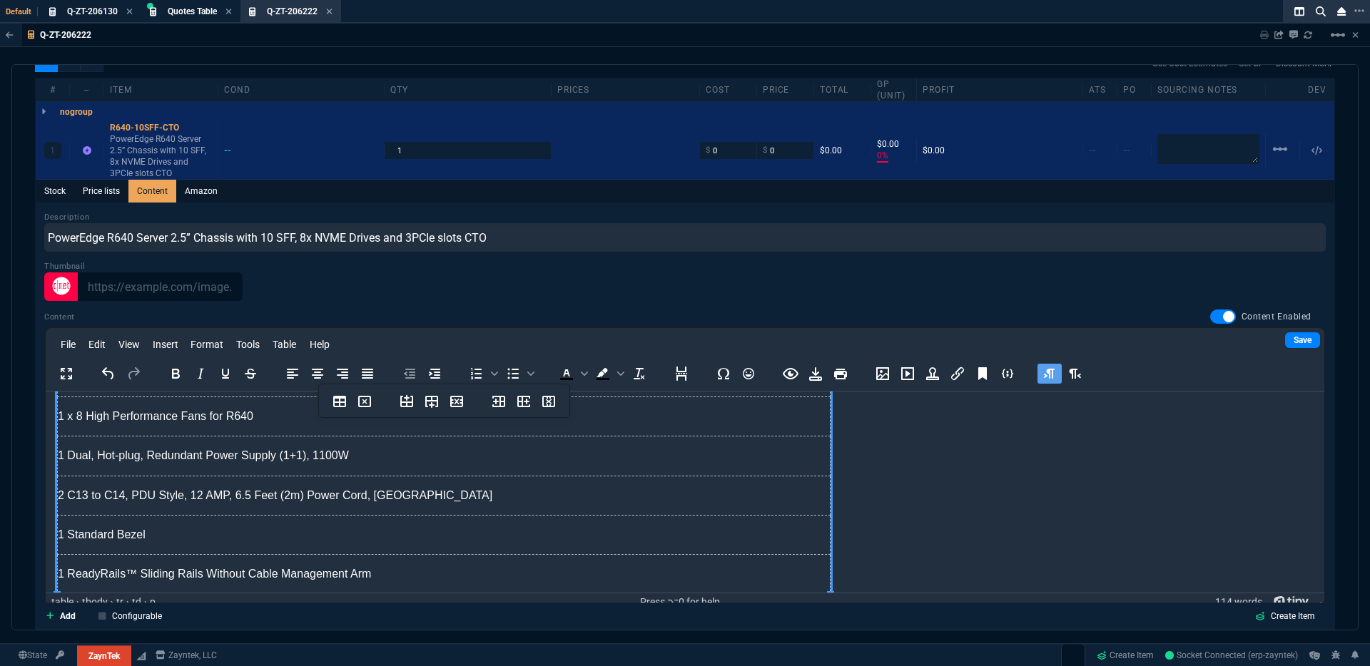
scroll to position [415, 0]
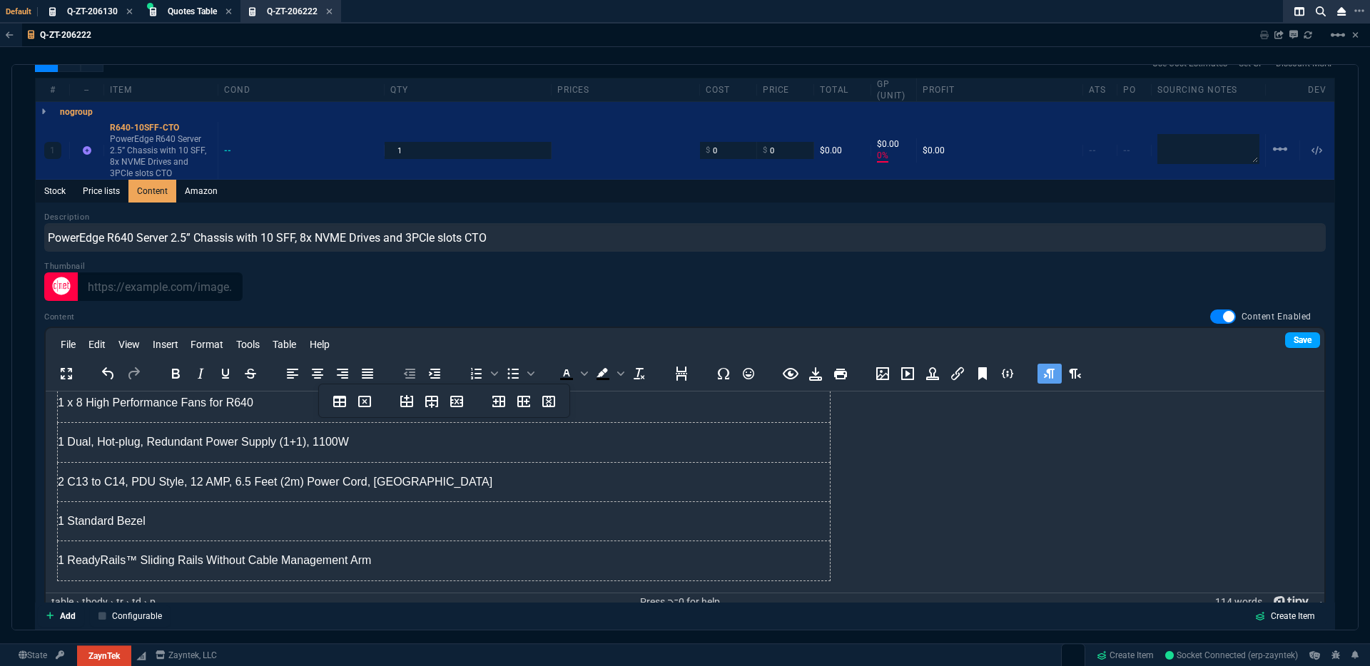
click at [1287, 332] on link "Save" at bounding box center [1302, 340] width 35 height 16
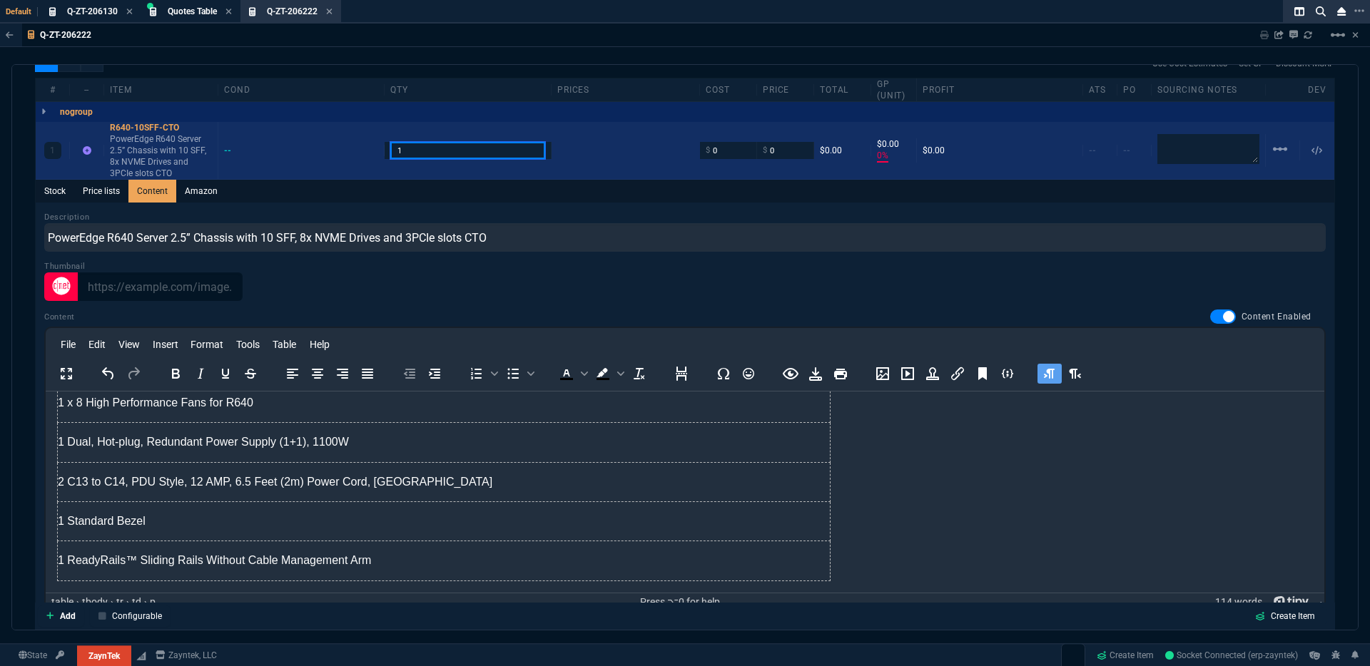
drag, startPoint x: 388, startPoint y: 147, endPoint x: 405, endPoint y: 145, distance: 17.3
click at [390, 147] on input "1" at bounding box center [467, 150] width 154 height 16
drag, startPoint x: 417, startPoint y: 145, endPoint x: 344, endPoint y: 145, distance: 72.8
click at [344, 145] on div "1 R640-10SFF-CTO PowerEdge R640 Server 2.5” Chassis with 10 SFF, 8x NVME Drives…" at bounding box center [685, 151] width 1299 height 58
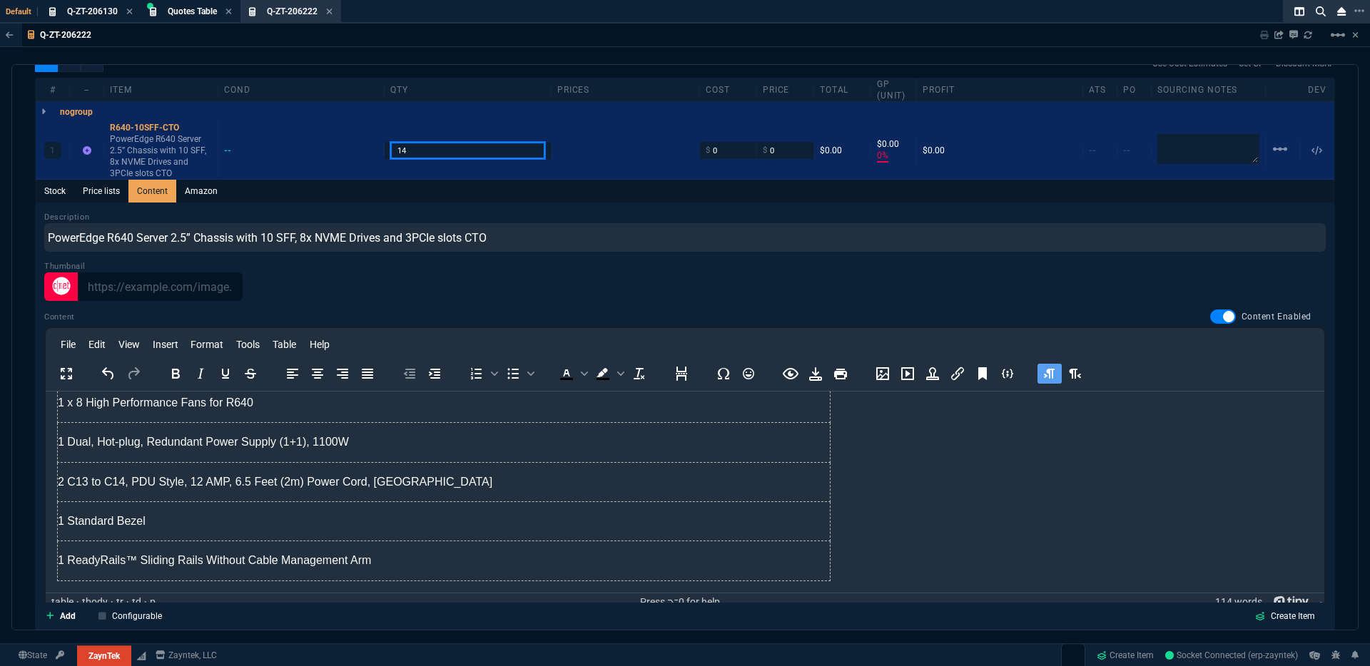
type input "14"
click at [679, 260] on div "Thumbnail" at bounding box center [684, 280] width 1281 height 41
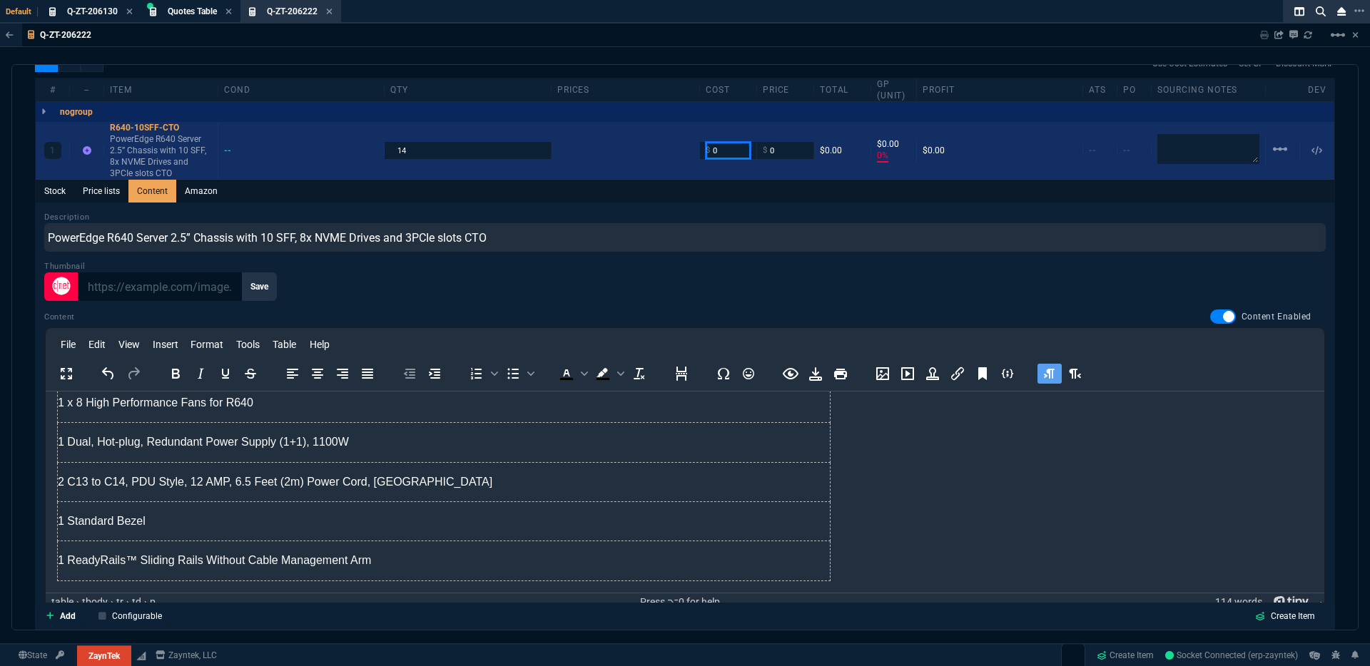
click at [728, 142] on input "0" at bounding box center [728, 150] width 45 height 16
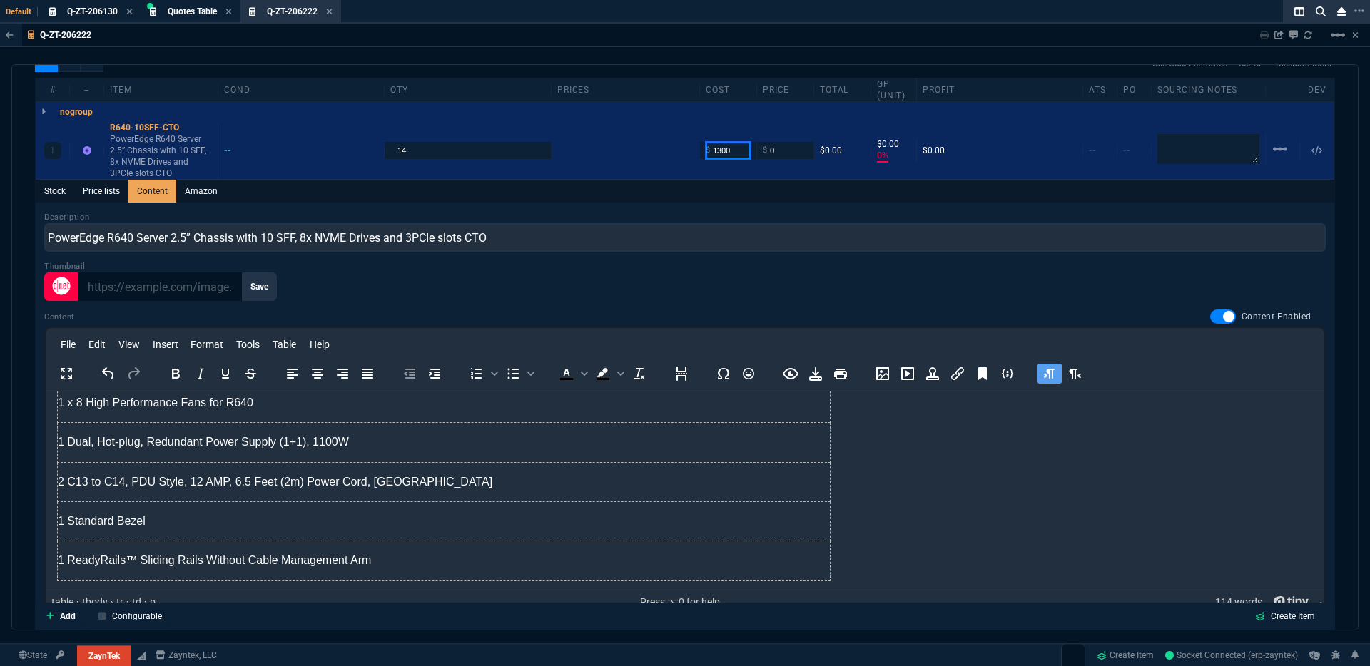
type input "1300"
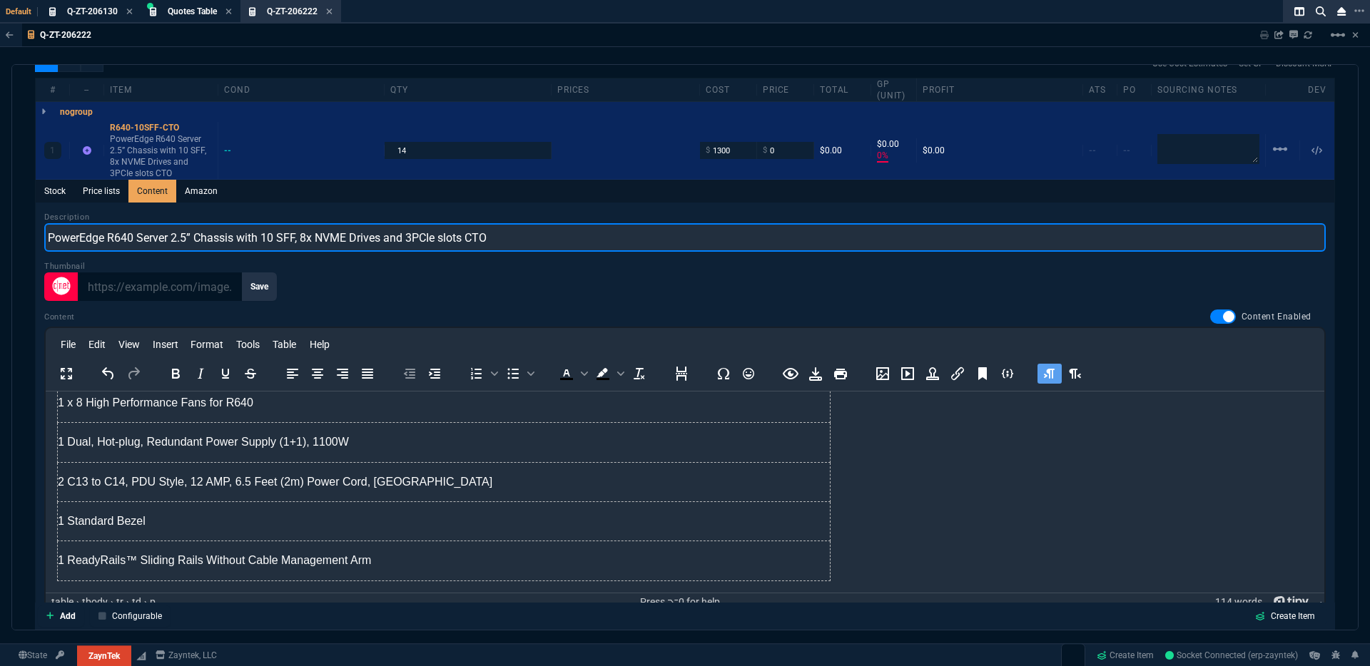
click at [780, 223] on input "PowerEdge R640 Server 2.5” Chassis with 10 SFF, 8x NVME Drives and 3PCIe slots …" at bounding box center [684, 237] width 1281 height 29
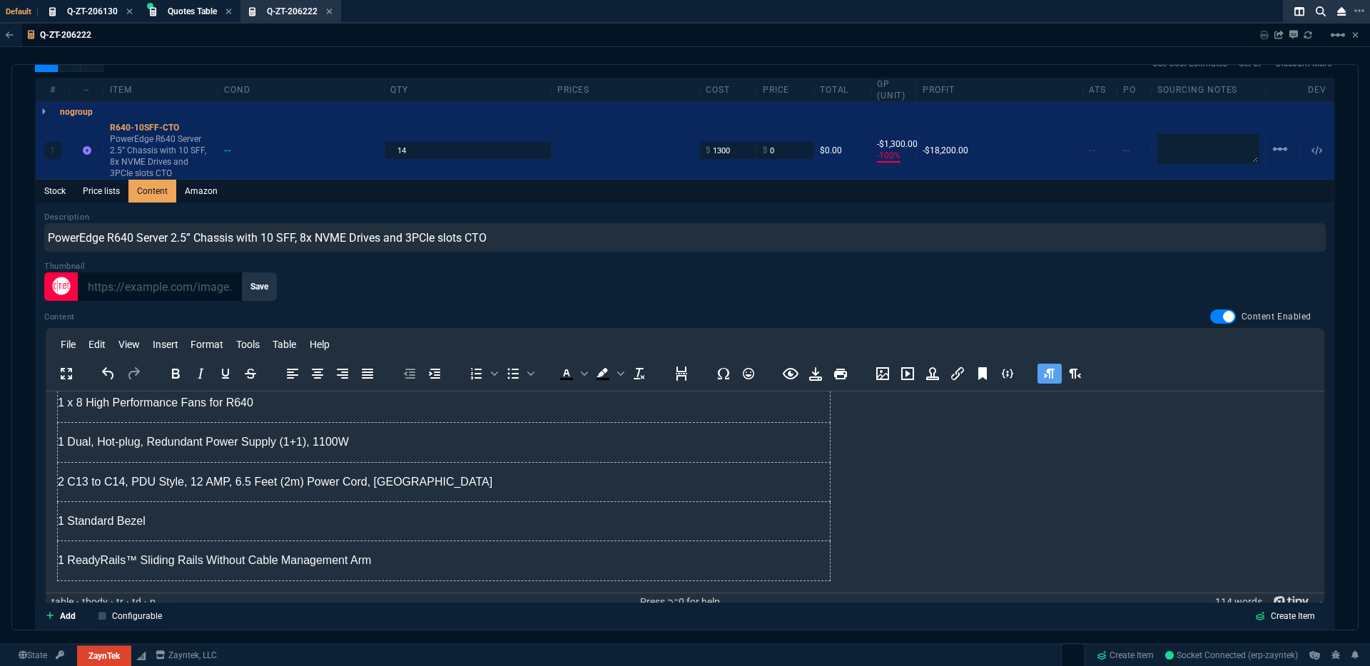
click at [727, 260] on div "Thumbnail Save" at bounding box center [684, 280] width 1281 height 41
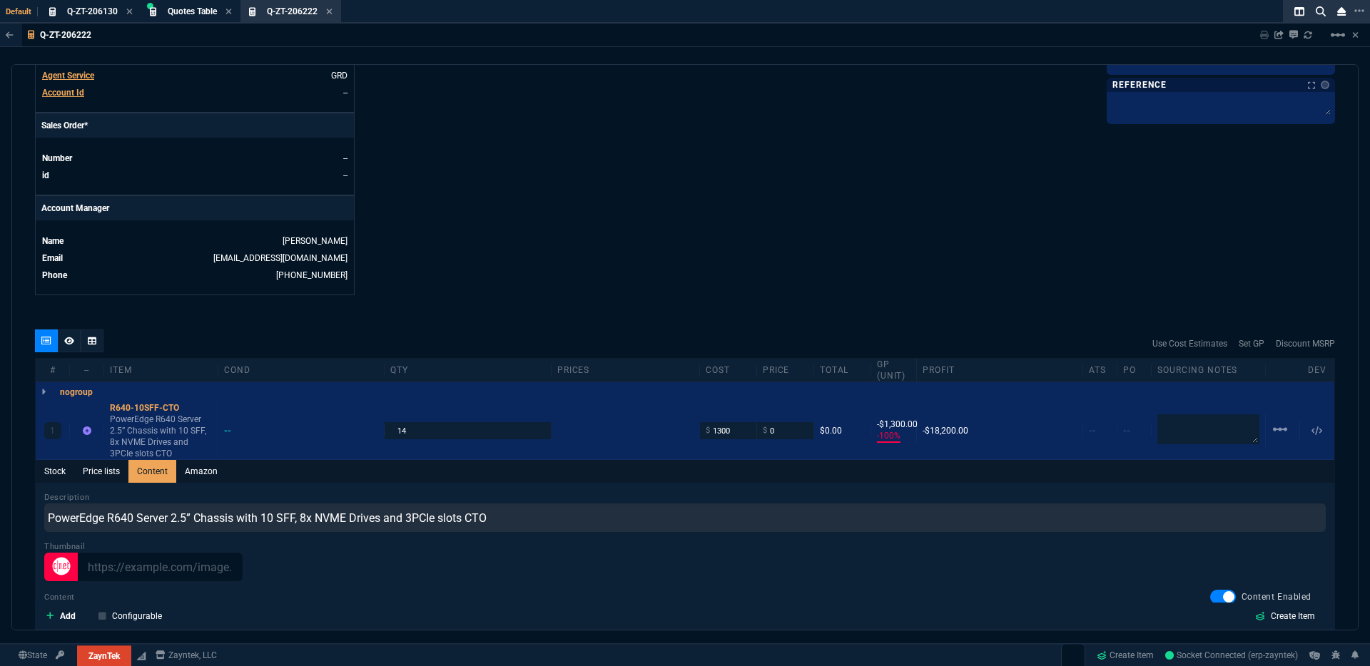
scroll to position [537, 0]
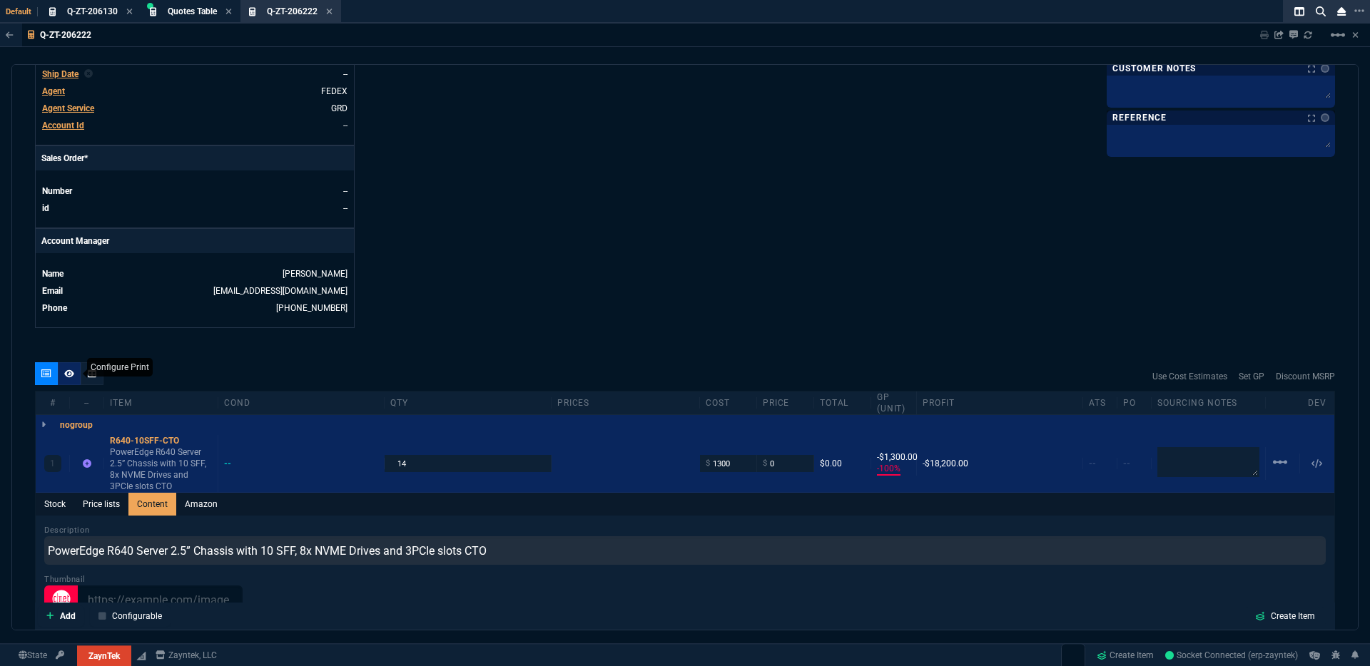
click at [74, 370] on div at bounding box center [69, 373] width 23 height 23
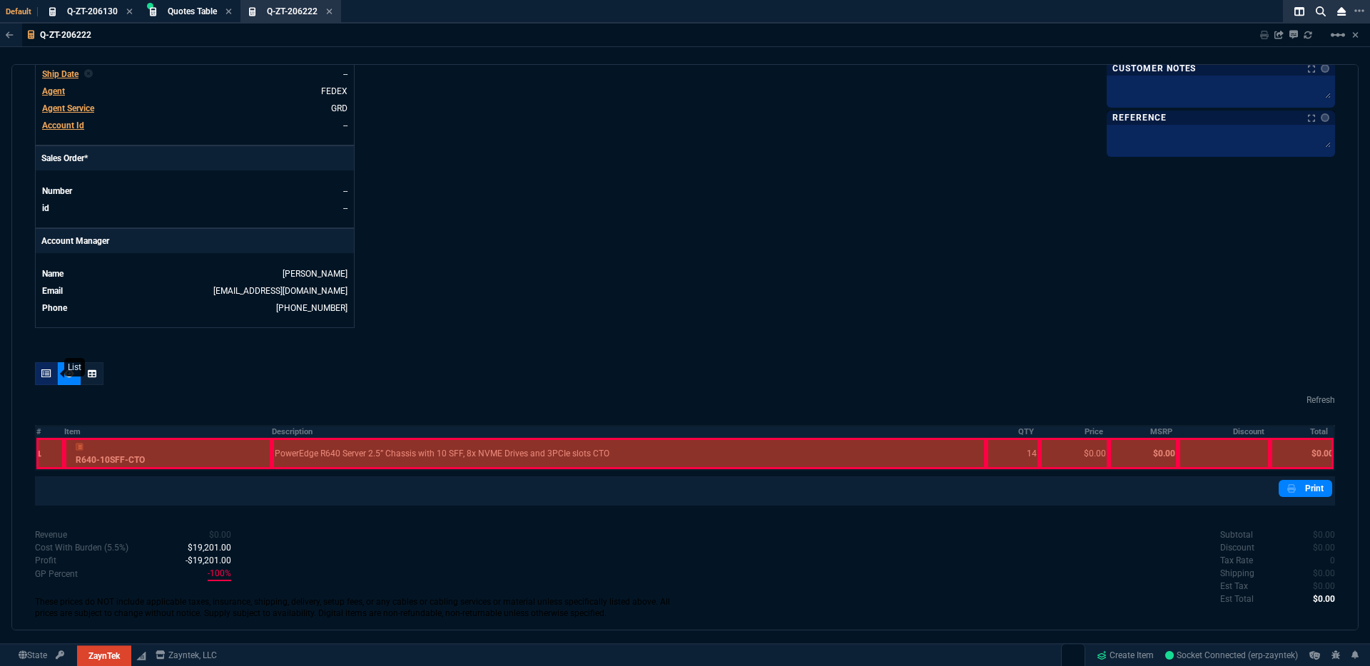
click at [44, 370] on icon at bounding box center [46, 374] width 10 height 9
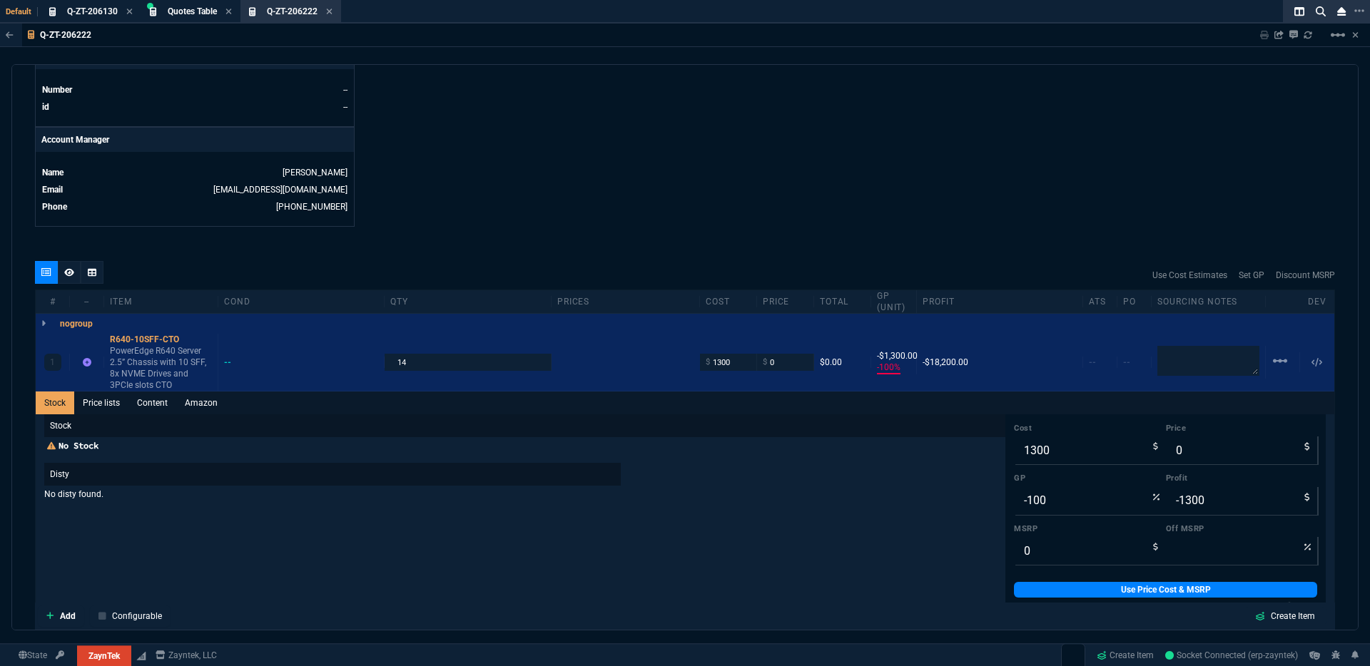
scroll to position [804, 0]
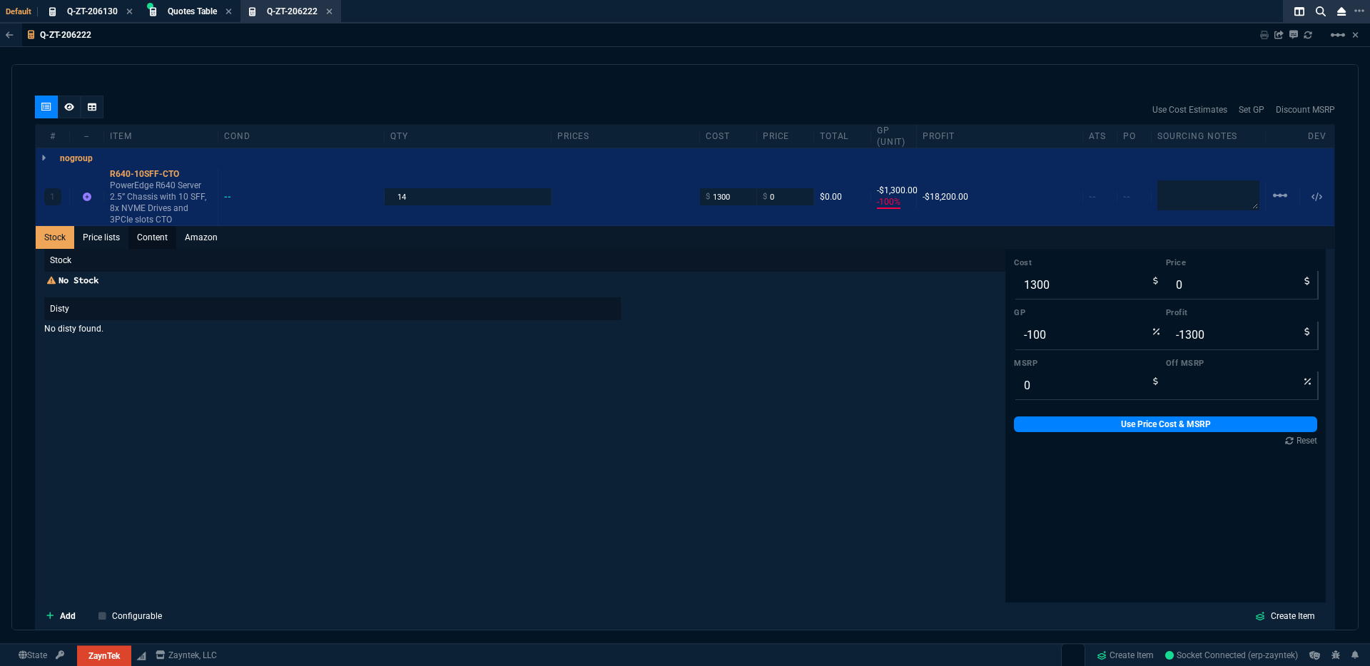
click at [159, 236] on link "Content" at bounding box center [152, 237] width 48 height 23
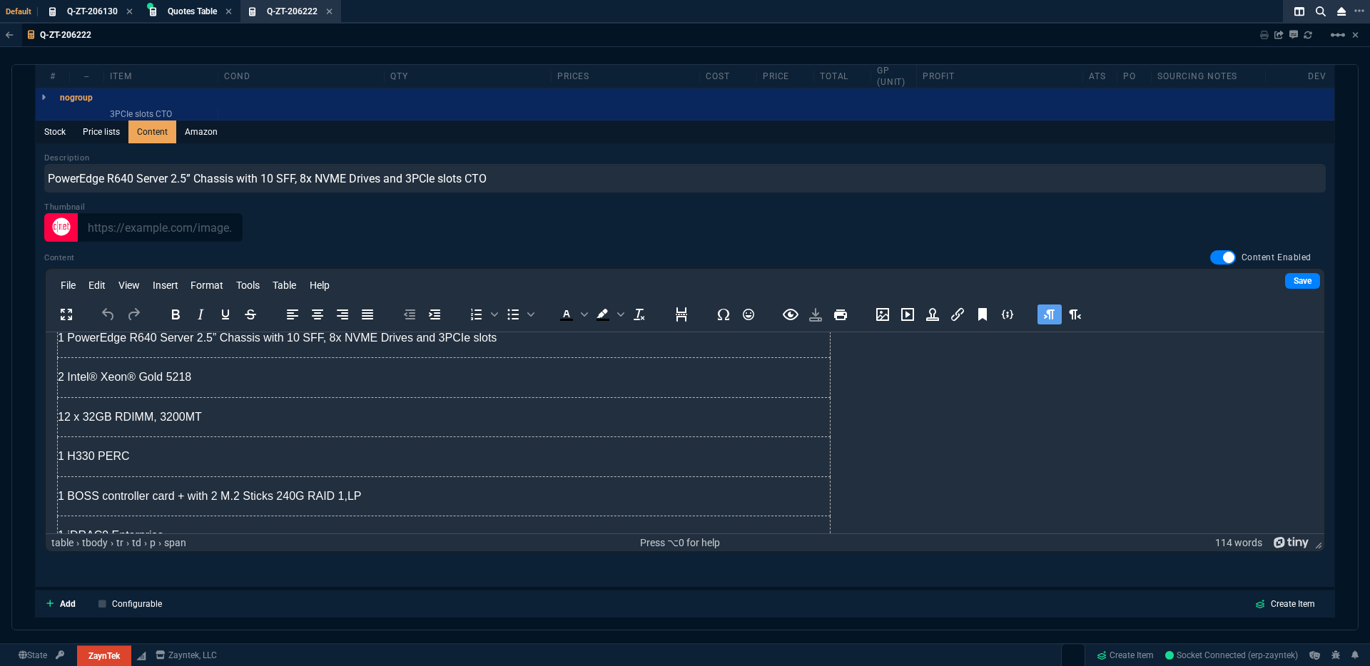
scroll to position [415, 0]
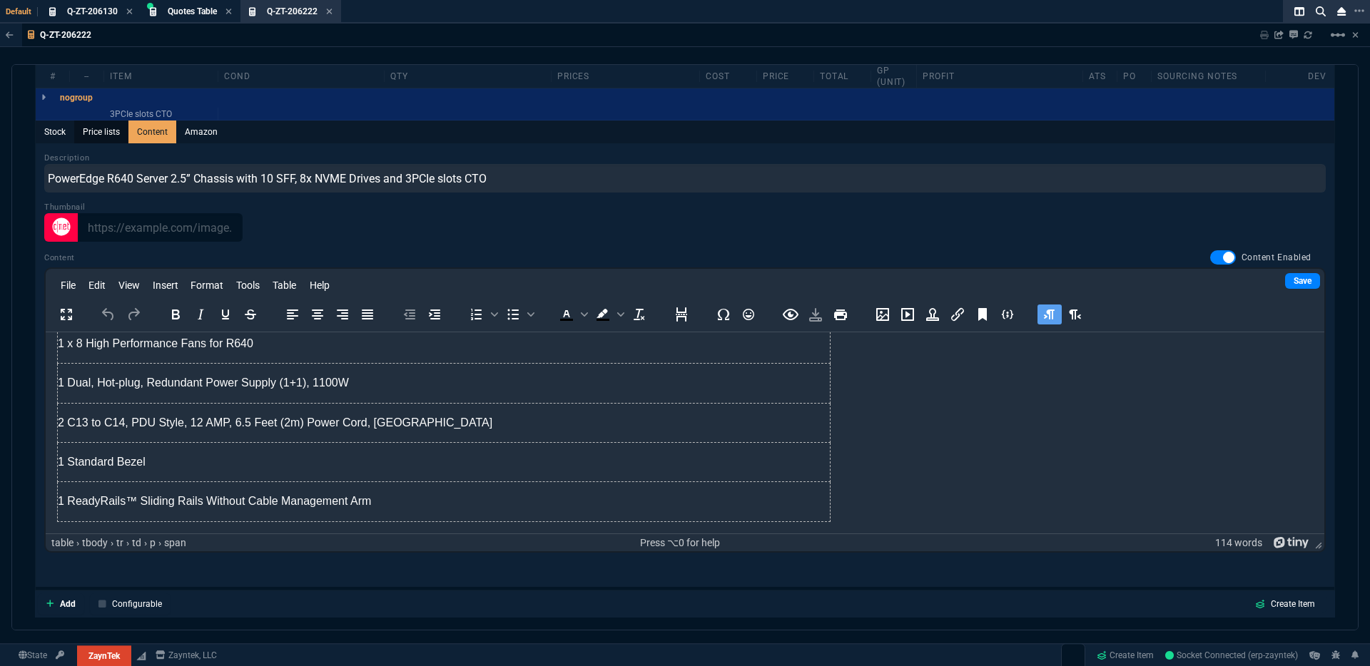
click at [105, 124] on link "Price lists" at bounding box center [101, 132] width 54 height 23
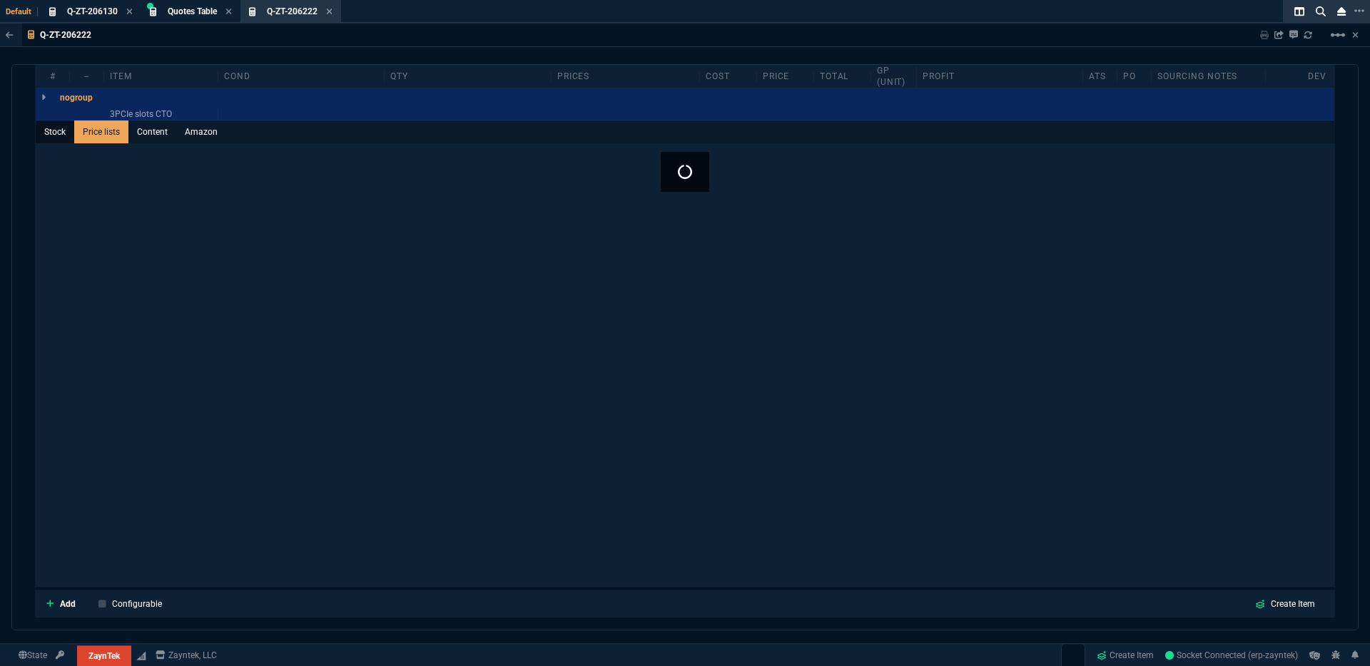
click at [58, 122] on link "Stock" at bounding box center [55, 132] width 39 height 23
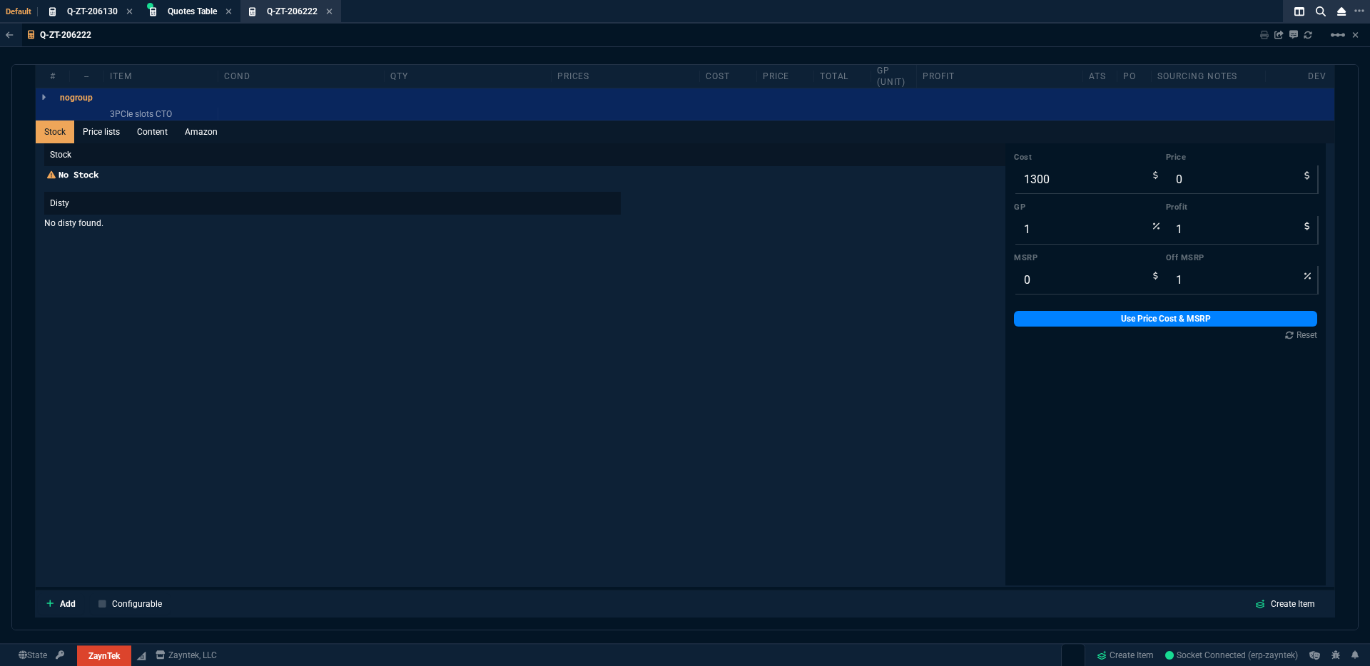
type input "-100"
type input "-1300"
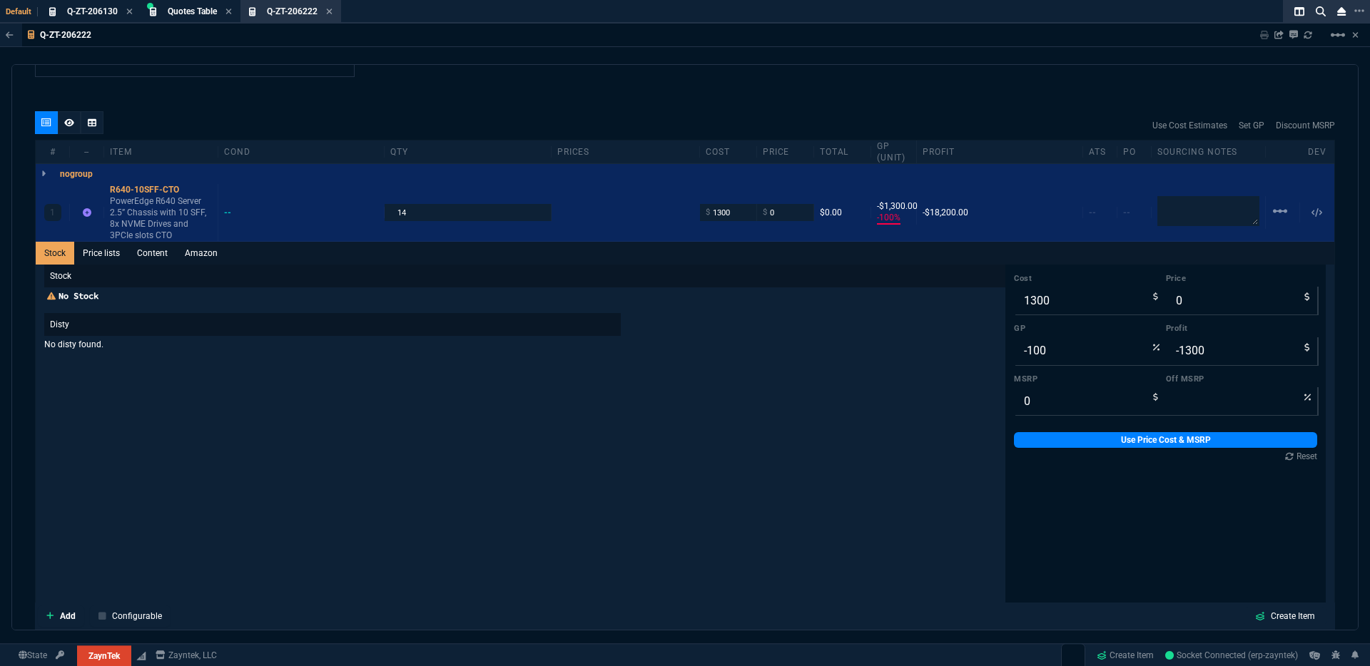
scroll to position [625, 0]
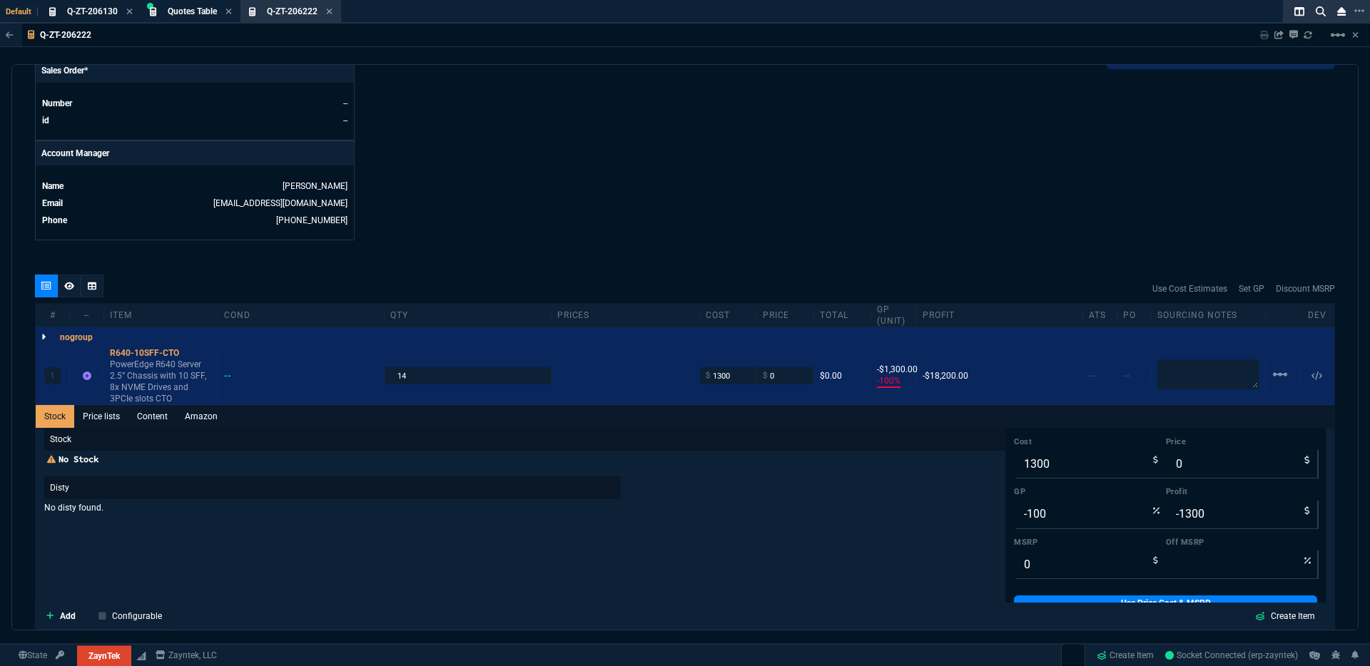
click at [43, 333] on icon at bounding box center [43, 337] width 4 height 9
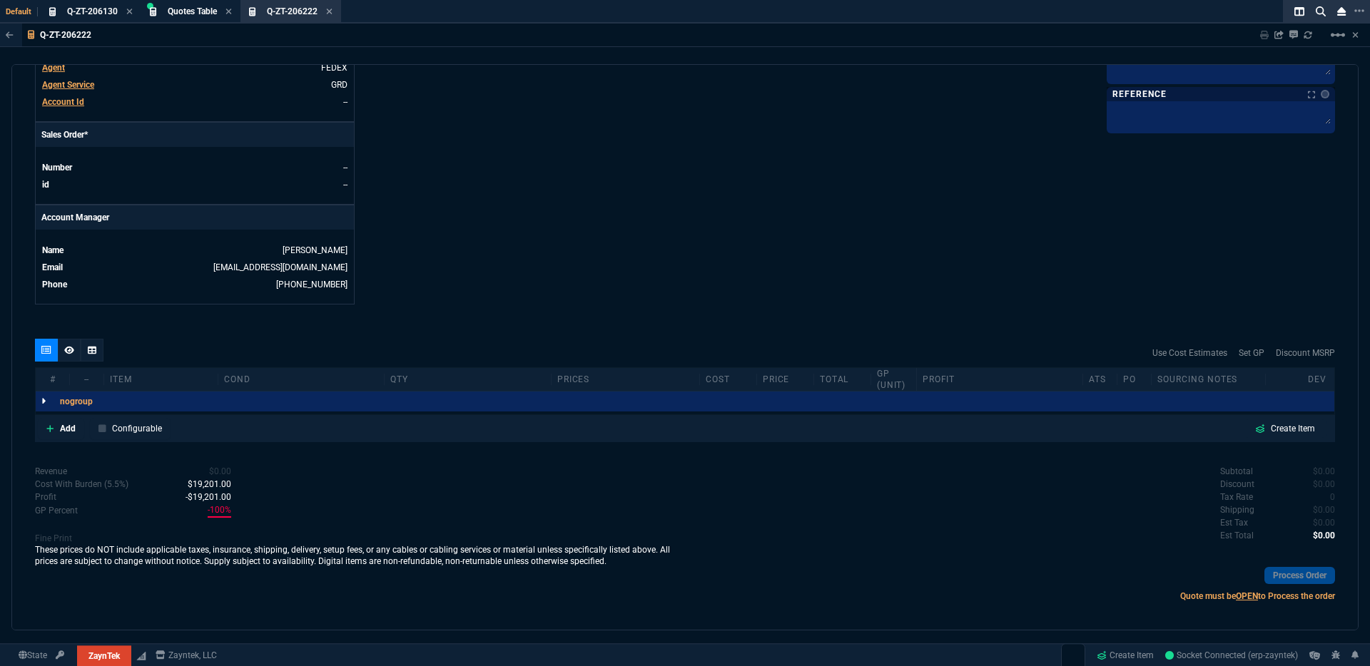
click at [46, 395] on div at bounding box center [44, 402] width 16 height 20
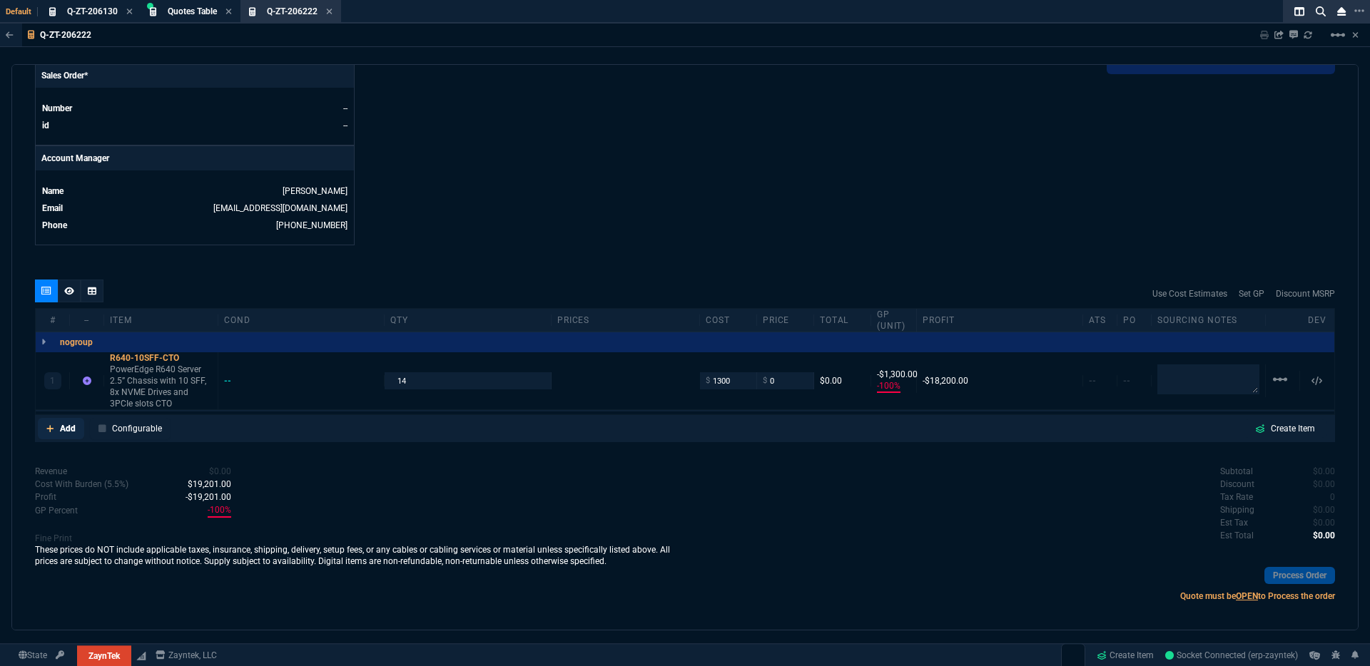
click at [63, 422] on p "Add" at bounding box center [68, 428] width 16 height 13
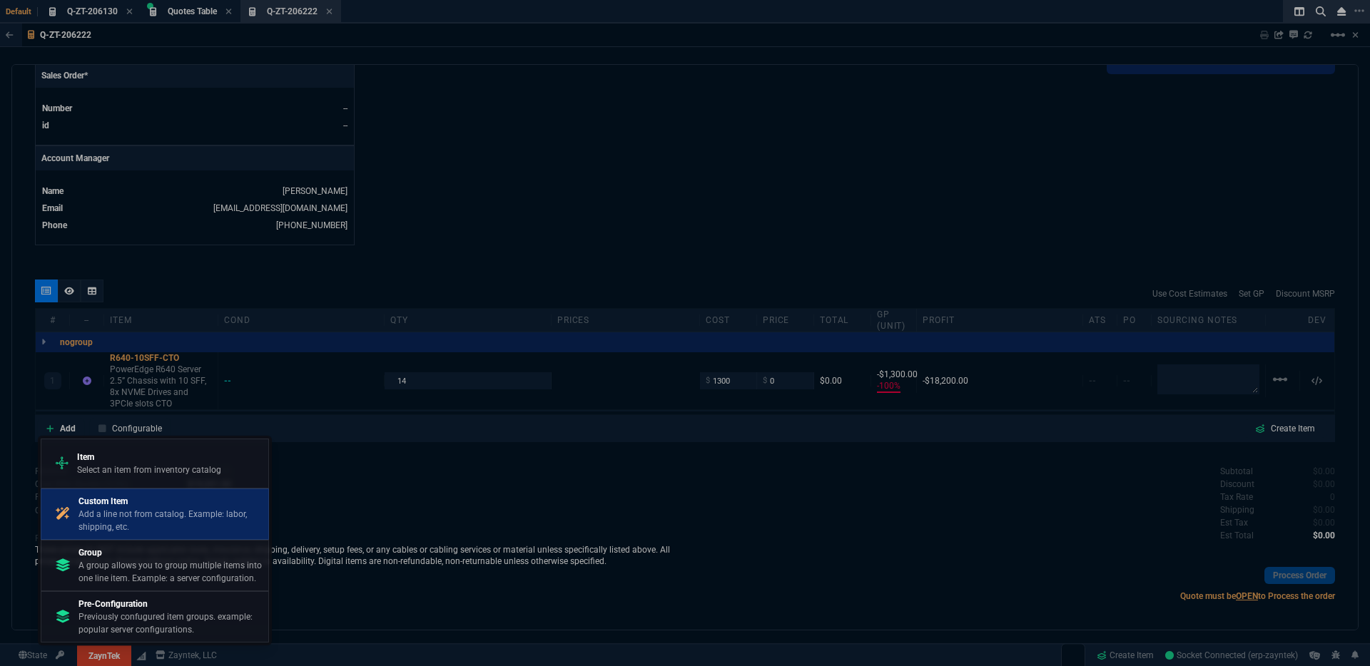
click at [136, 521] on p "Add a line not from catalog. Example: labor, shipping, etc." at bounding box center [170, 521] width 184 height 26
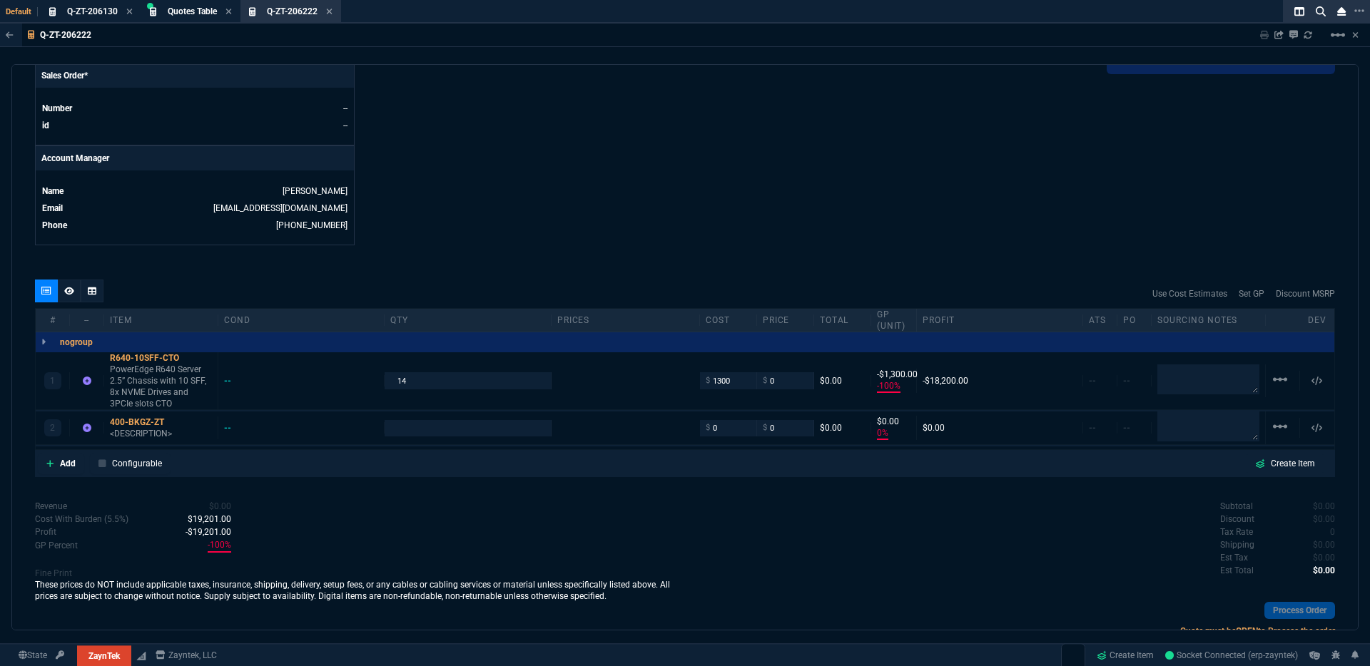
scroll to position [625, 0]
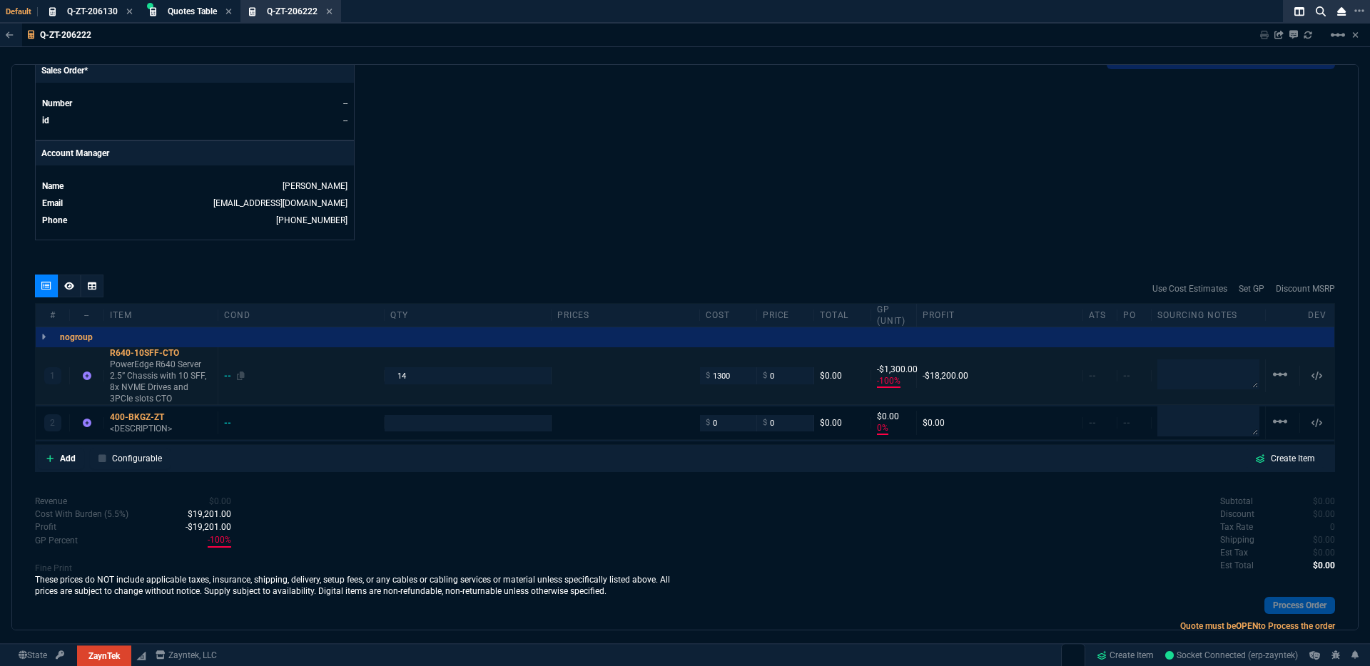
type input "-100"
type input "-1300"
type input "0"
click at [134, 412] on div "400-BKGZ-ZT" at bounding box center [161, 417] width 102 height 11
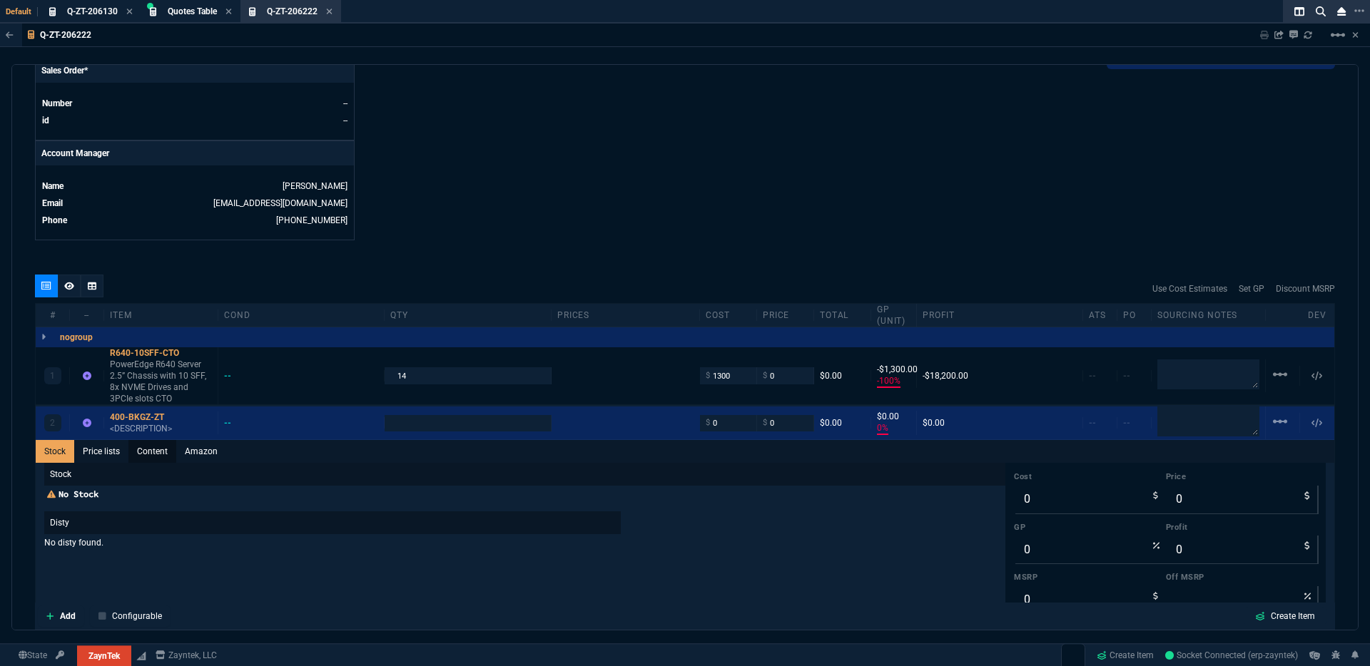
click at [151, 443] on link "Content" at bounding box center [152, 451] width 48 height 23
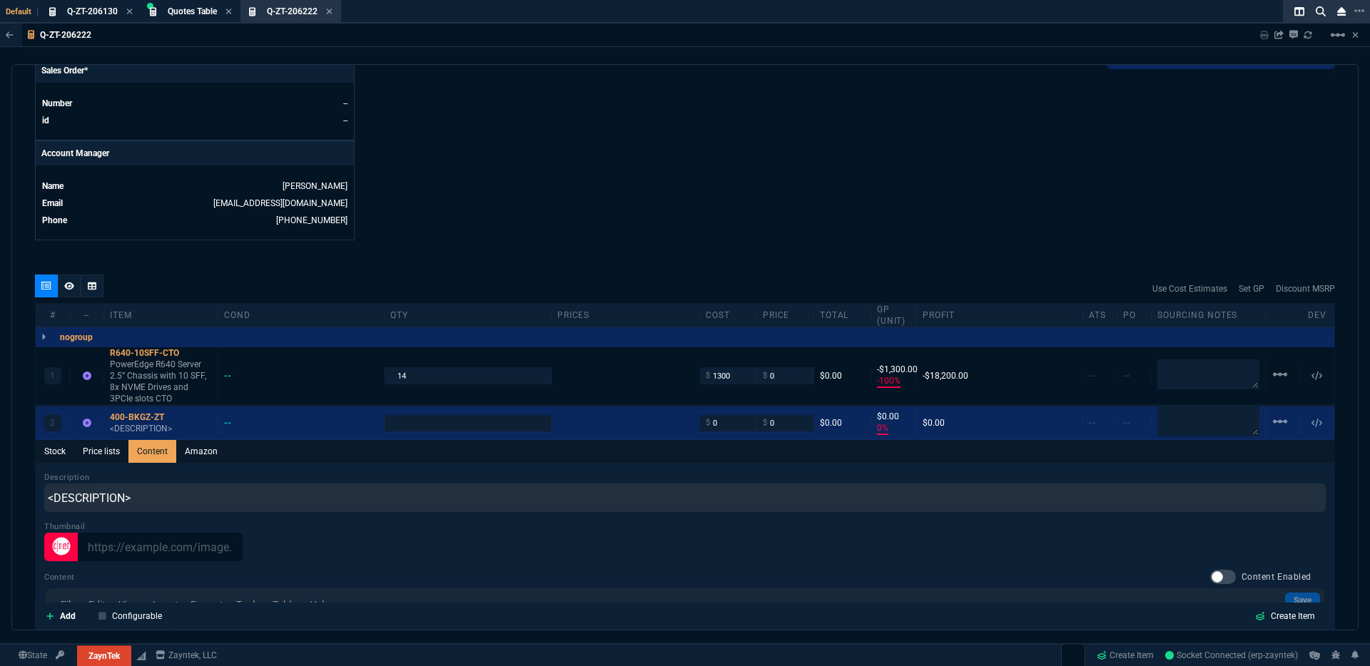
scroll to position [0, 0]
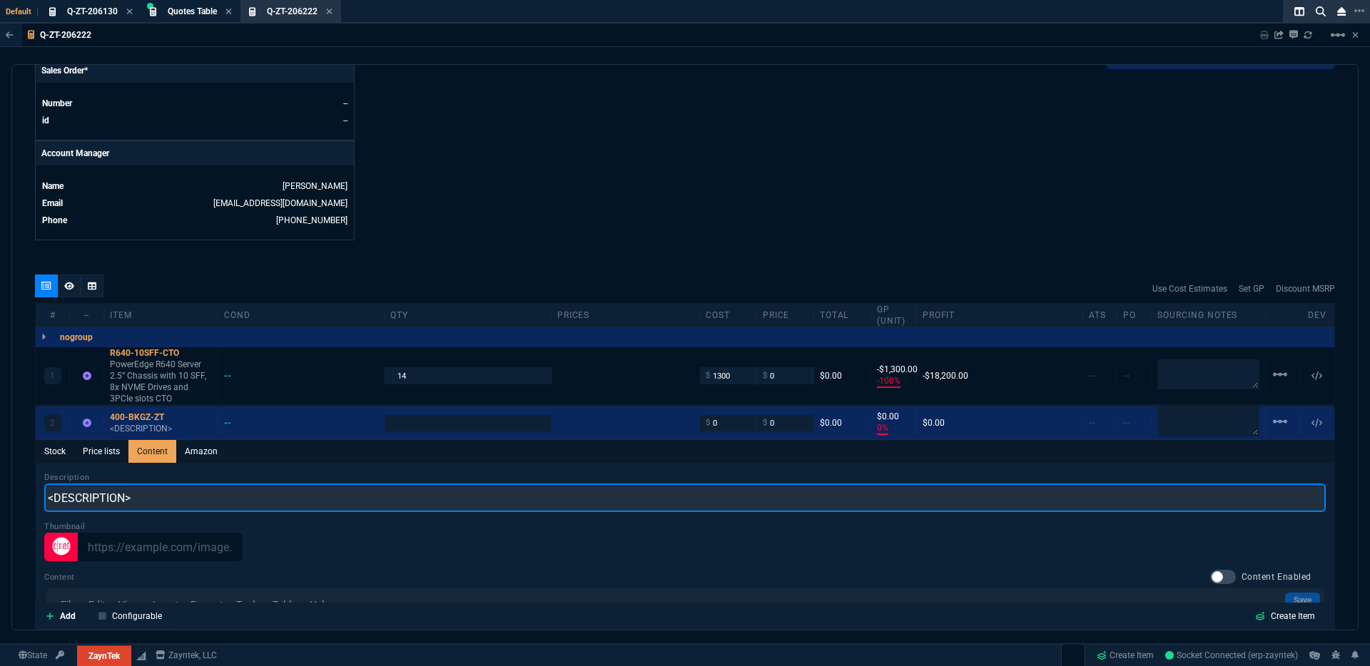
click at [156, 491] on input "<DESCRIPTION>" at bounding box center [684, 498] width 1281 height 29
drag, startPoint x: 186, startPoint y: 489, endPoint x: -12, endPoint y: 489, distance: 197.6
paste input "Dell 7.68TB, Enterprise, NVMe, Read Intensive Drive, U.2, Gen4 with Carrier"
click at [73, 488] on input "Dell 7.68TB, Enterprise, NVMe, Read Intensive Drive, U.2, Gen4 with Carrier" at bounding box center [684, 498] width 1281 height 29
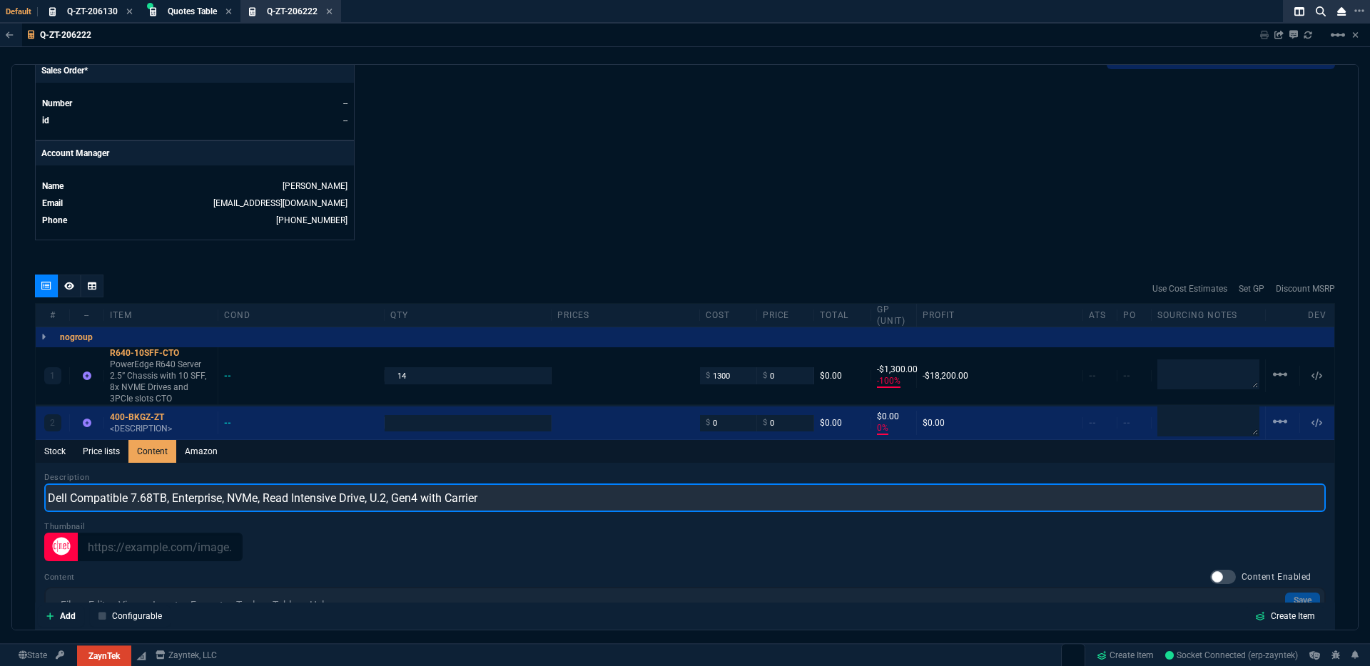
click at [68, 490] on input "Dell Compatible 7.68TB, Enterprise, NVMe, Read Intensive Drive, U.2, Gen4 with …" at bounding box center [684, 498] width 1281 height 29
type input "Dell NEW Compatible 7.68TB, Enterprise, NVMe, Read Intensive Drive, U.2, Gen4 w…"
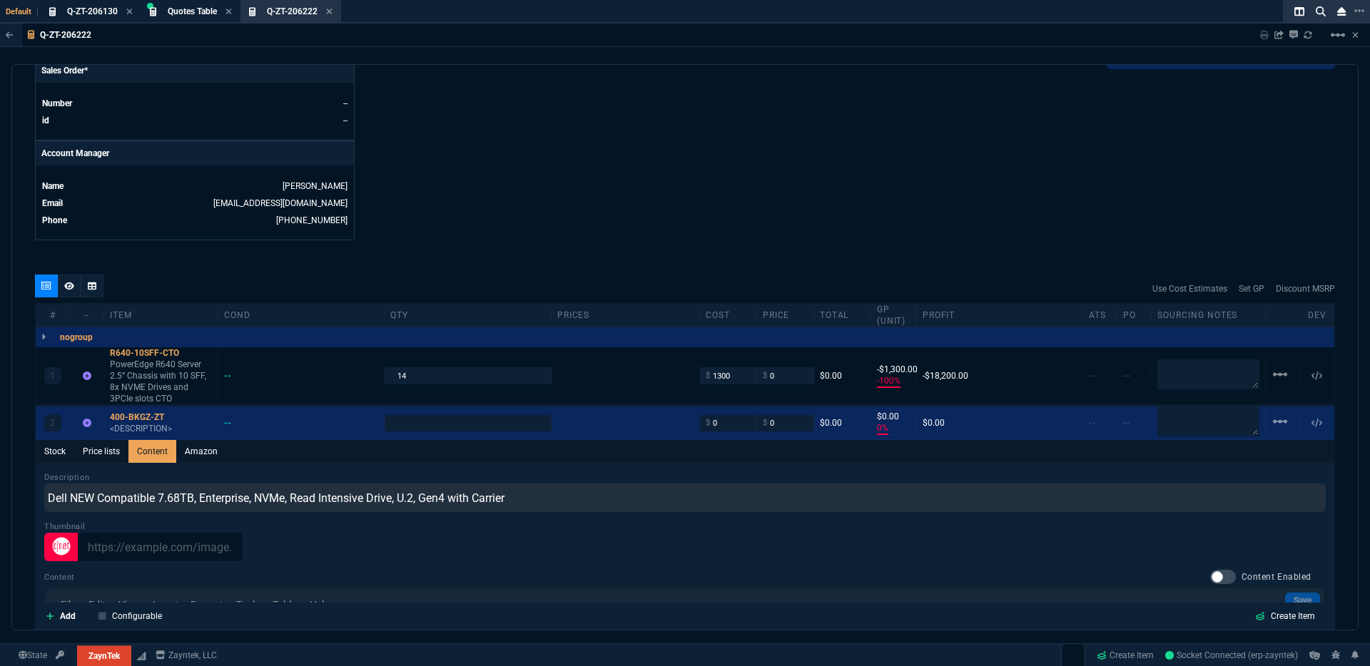
drag, startPoint x: 730, startPoint y: 118, endPoint x: 677, endPoint y: 141, distance: 57.5
type input "1"
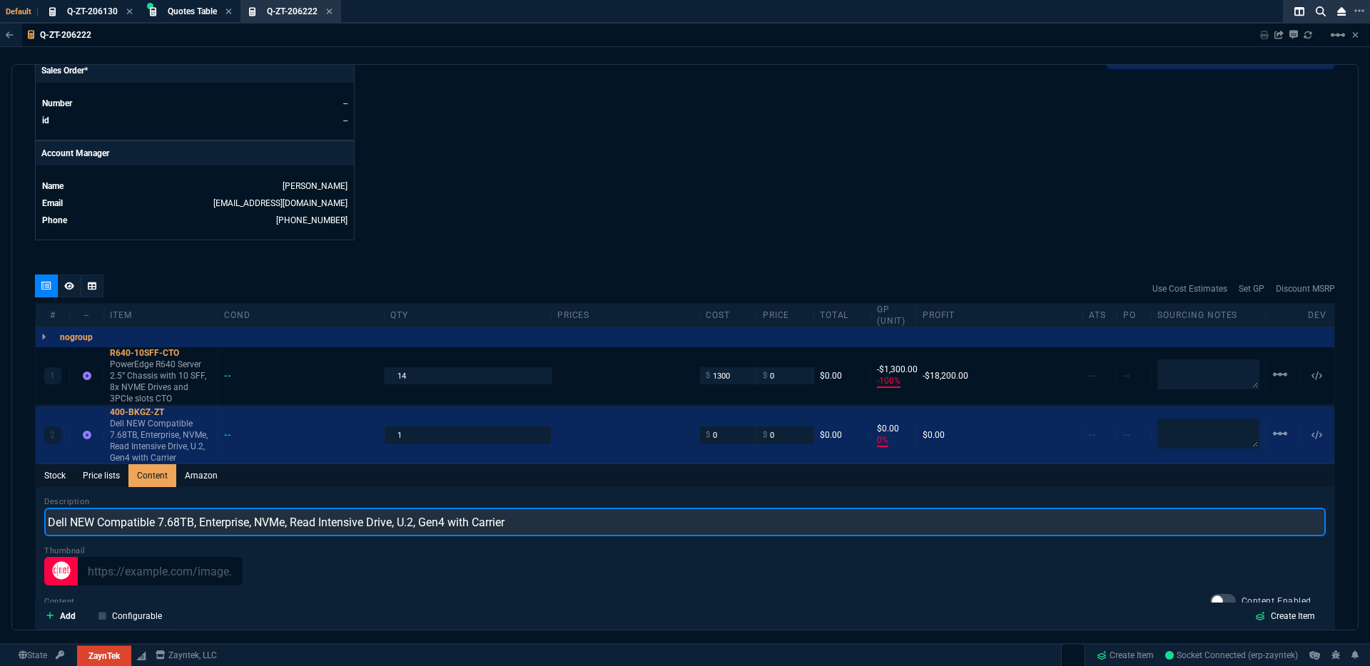
drag, startPoint x: 98, startPoint y: 513, endPoint x: 88, endPoint y: 522, distance: 12.6
click at [69, 513] on input "Dell NEW Compatible 7.68TB, Enterprise, NVMe, Read Intensive Drive, U.2, Gen4 w…" at bounding box center [684, 522] width 1281 height 29
type input "Dell Compatible 7.68TB, Enterprise, NVMe, Read Intensive Drive, U.2, Gen4 with …"
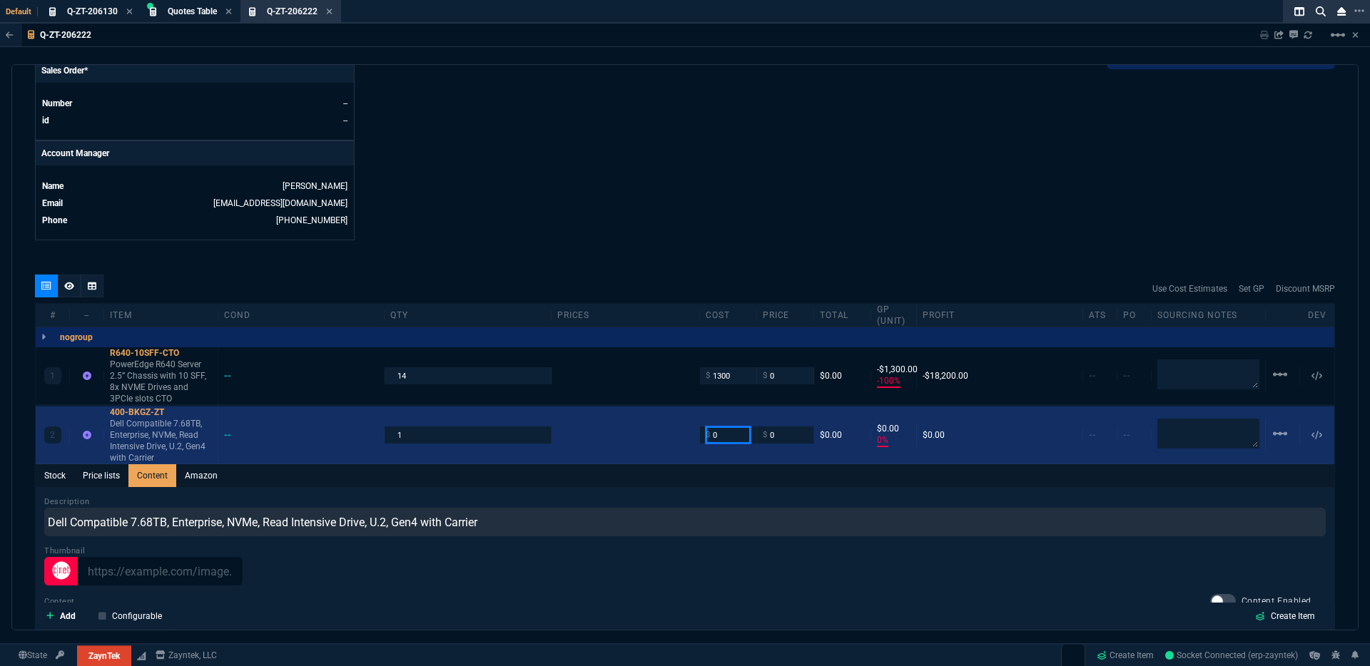
click at [721, 427] on input "0" at bounding box center [728, 435] width 45 height 16
type input "765"
click at [781, 427] on input "0" at bounding box center [785, 435] width 45 height 16
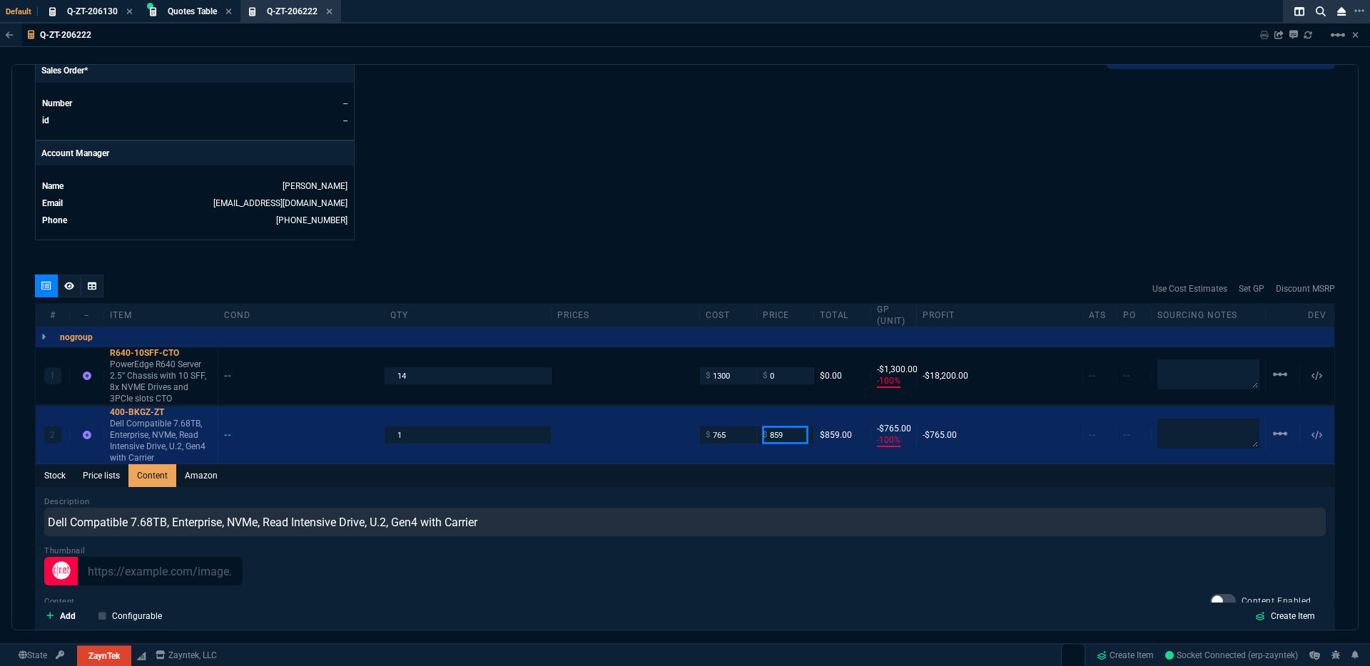
type input "859"
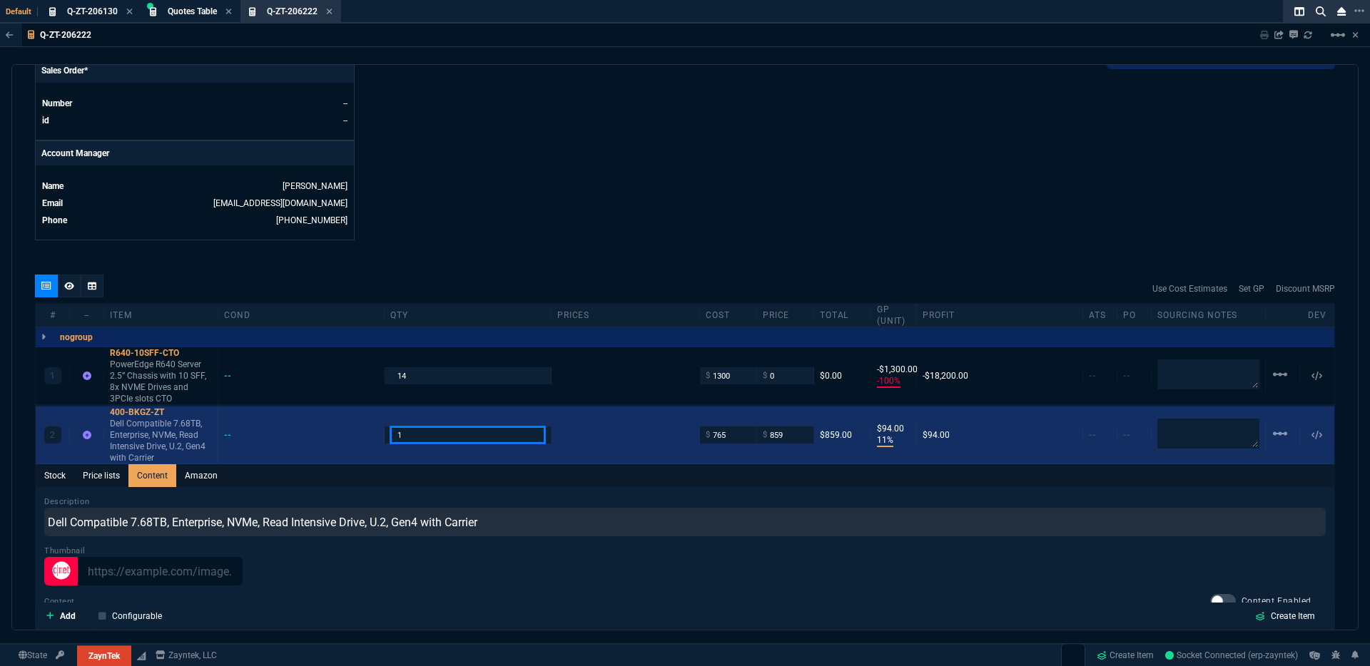
click at [442, 427] on input "1" at bounding box center [467, 435] width 154 height 16
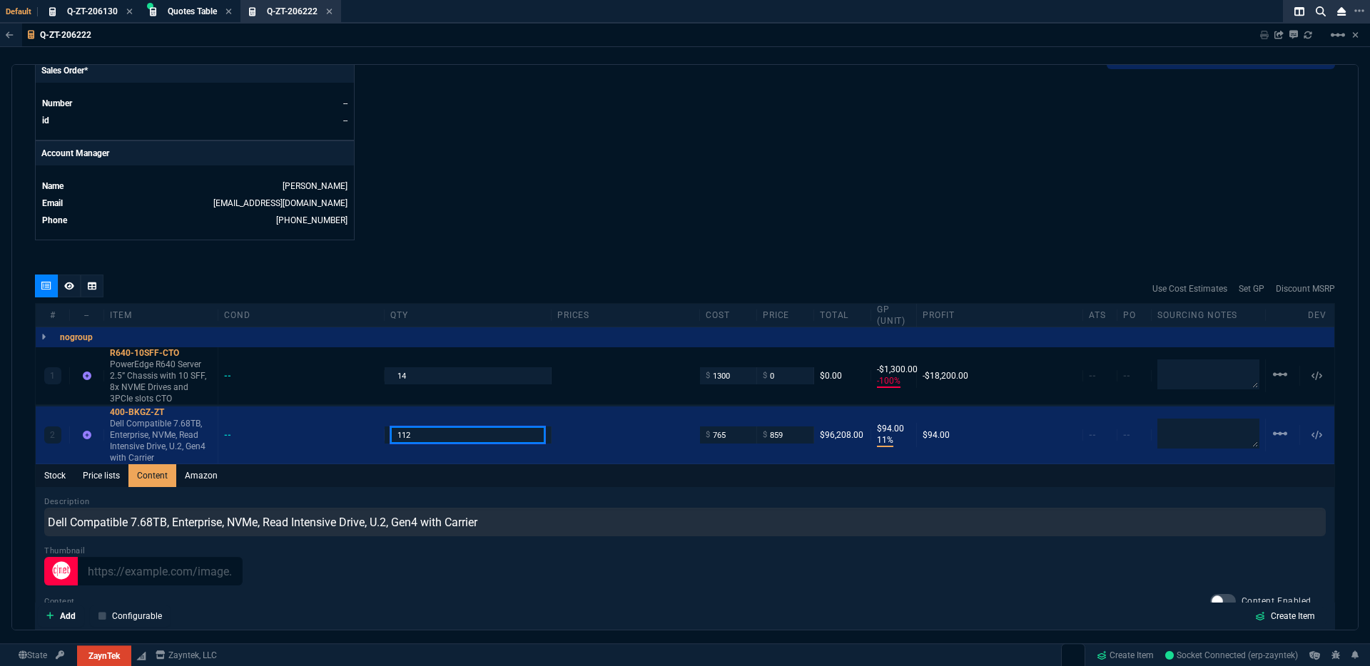
type input "112"
click at [787, 367] on input "0" at bounding box center [785, 375] width 45 height 16
type input "1995"
drag, startPoint x: 807, startPoint y: 608, endPoint x: 796, endPoint y: 604, distance: 12.2
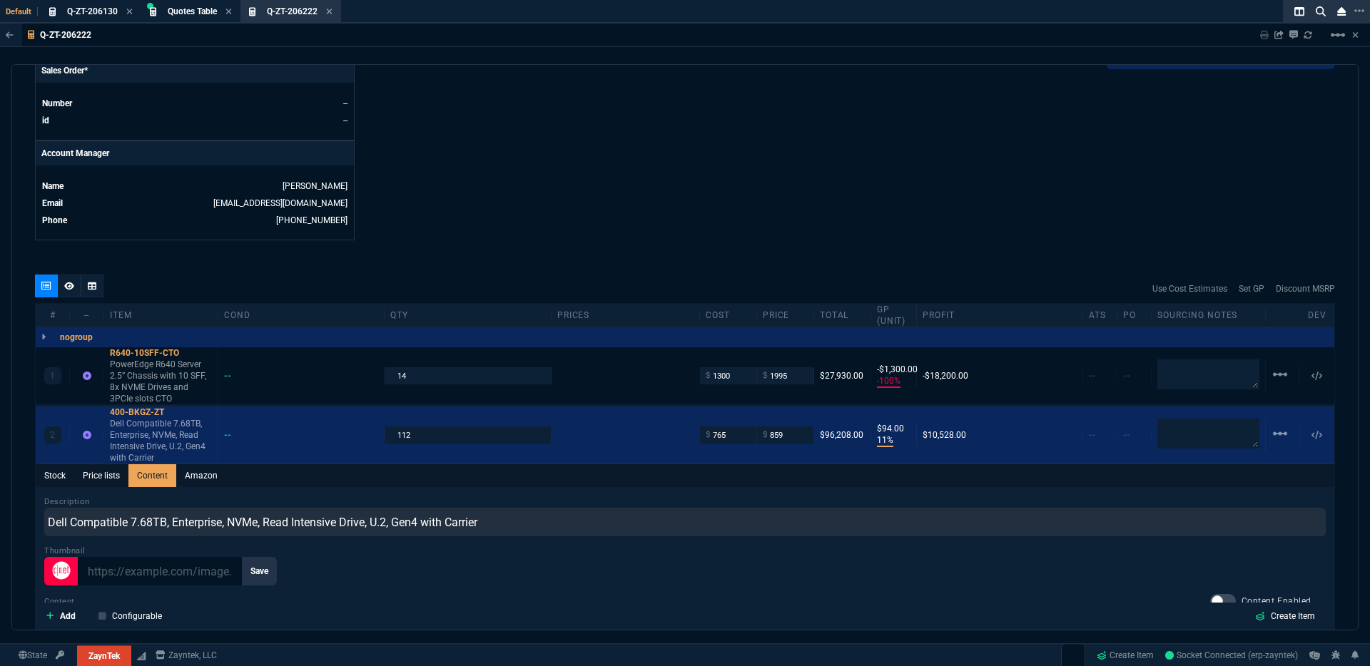
click at [804, 606] on div "Add Configurable Create Item" at bounding box center [685, 616] width 1294 height 21
type input "1995"
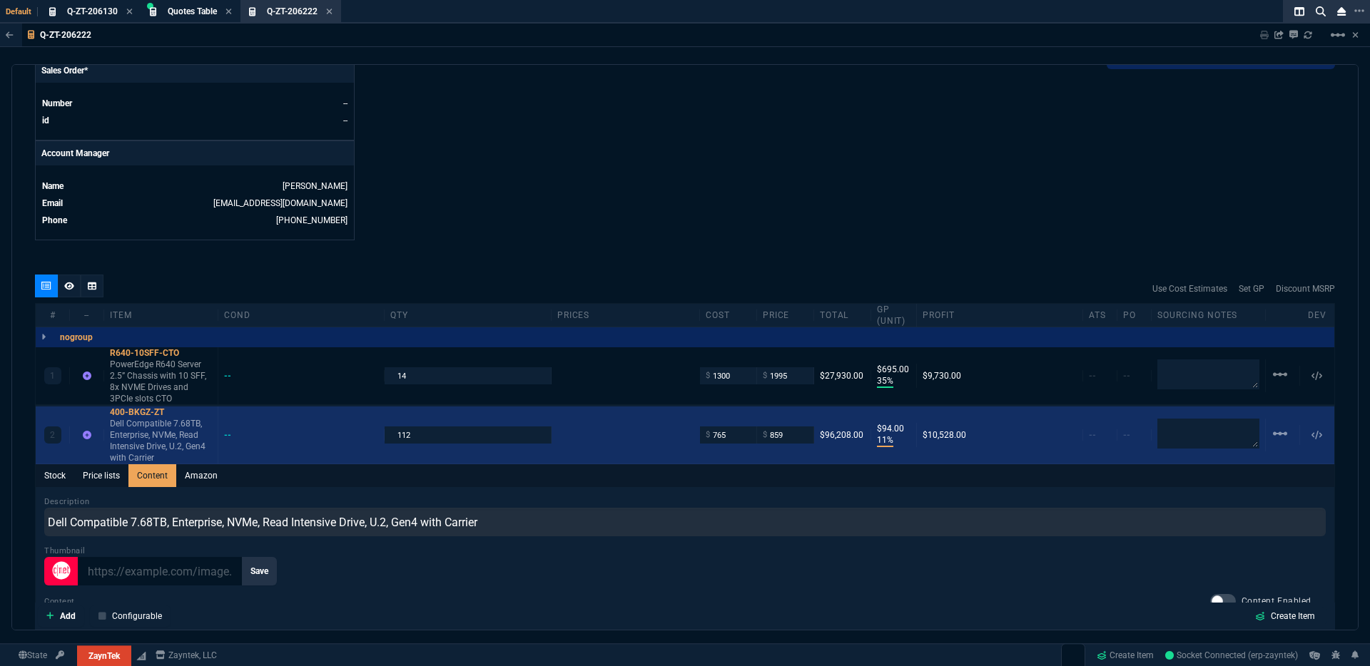
type input "35"
type input "695"
drag, startPoint x: 793, startPoint y: 427, endPoint x: 755, endPoint y: 429, distance: 37.8
click at [757, 429] on div "$ 859" at bounding box center [785, 435] width 57 height 16
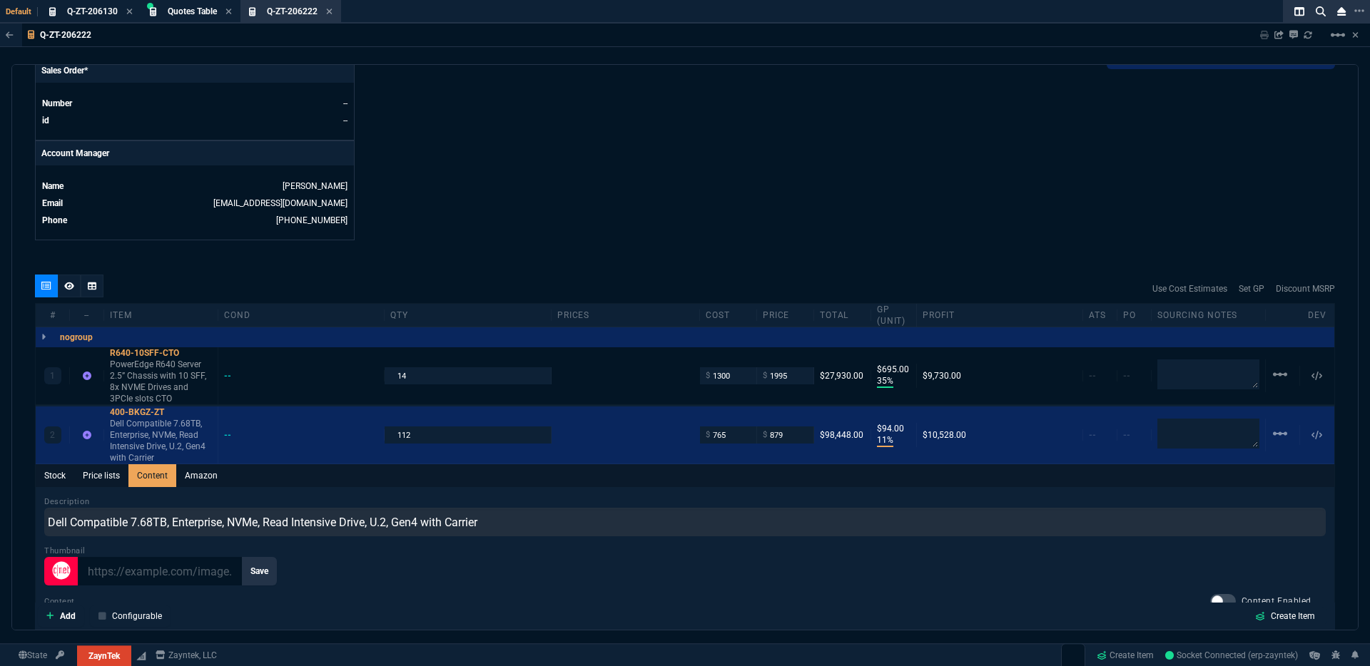
click at [731, 545] on div "Thumbnail Save" at bounding box center [684, 565] width 1281 height 41
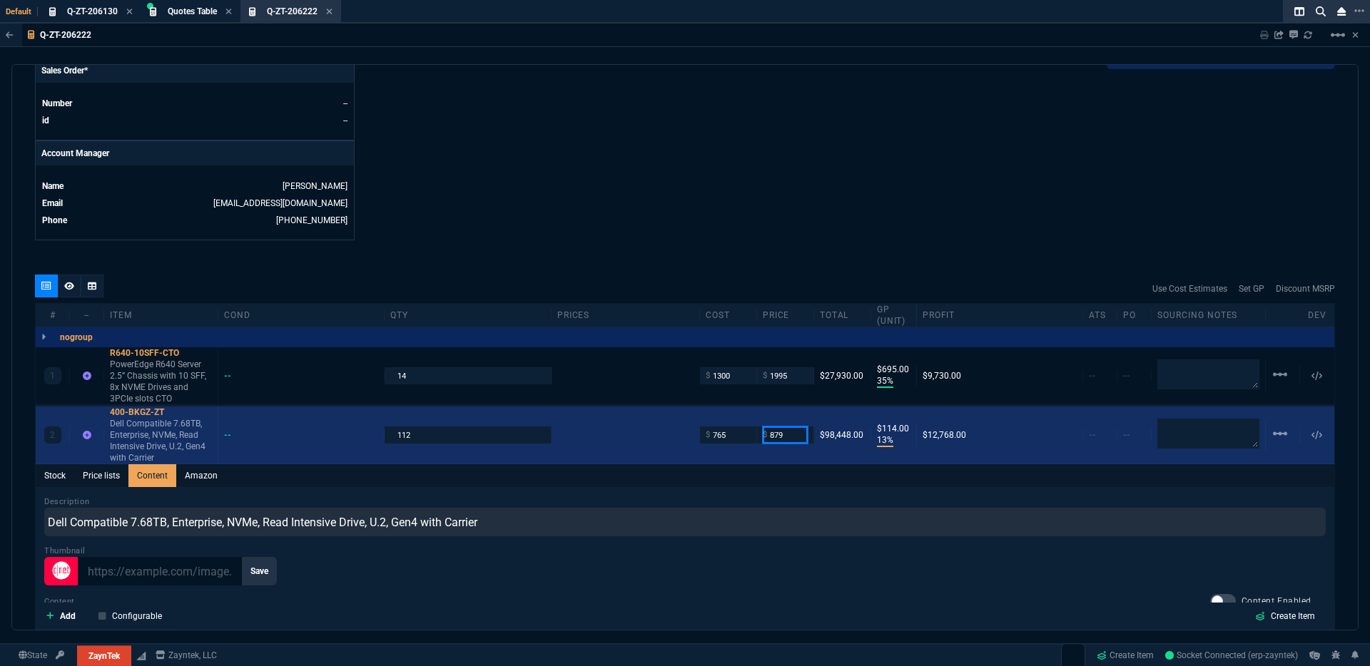
drag, startPoint x: 791, startPoint y: 425, endPoint x: 674, endPoint y: 424, distance: 117.0
click at [674, 424] on div "2 400-BKGZ-ZT Dell Compatible 7.68TB, Enterprise, NVMe, Read Intensive Drive, U…" at bounding box center [685, 436] width 1299 height 58
drag, startPoint x: 785, startPoint y: 423, endPoint x: 712, endPoint y: 423, distance: 72.8
click at [712, 423] on div "2 400-BKGZ-ZT Dell Compatible 7.68TB, Enterprise, NVMe, Read Intensive Drive, U…" at bounding box center [685, 436] width 1299 height 58
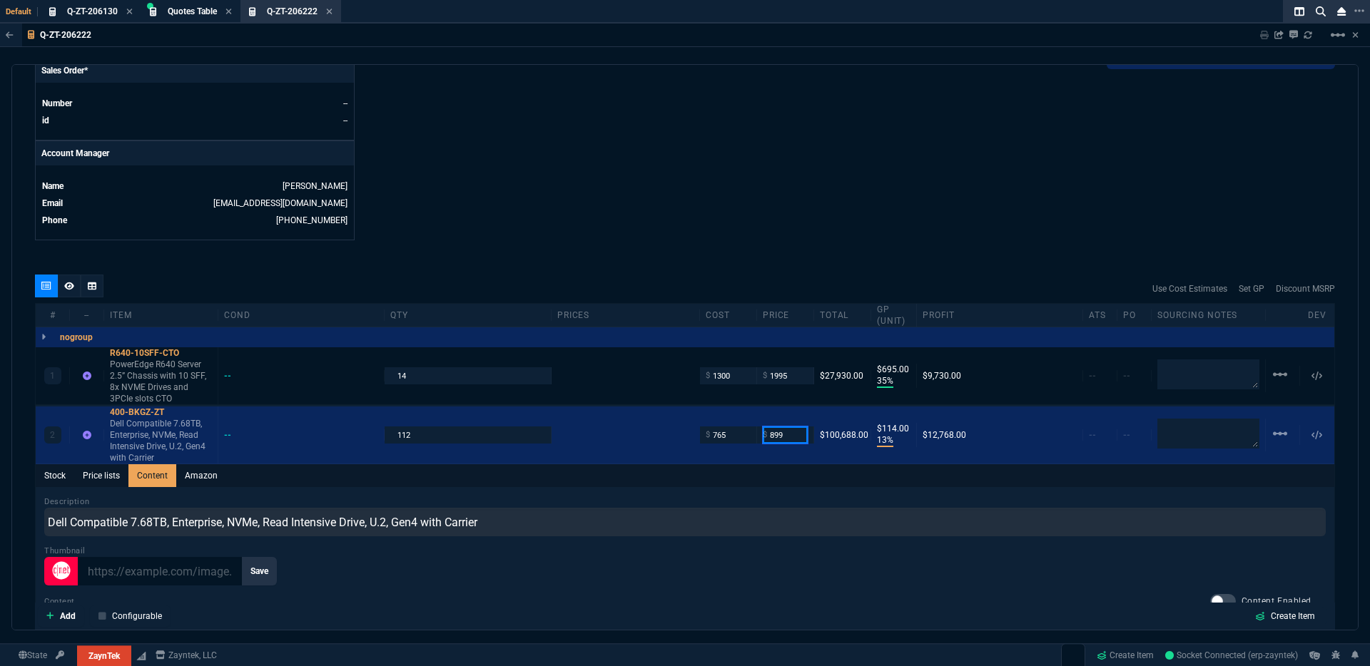
type input "899"
click at [708, 545] on div "Thumbnail Save" at bounding box center [684, 565] width 1281 height 41
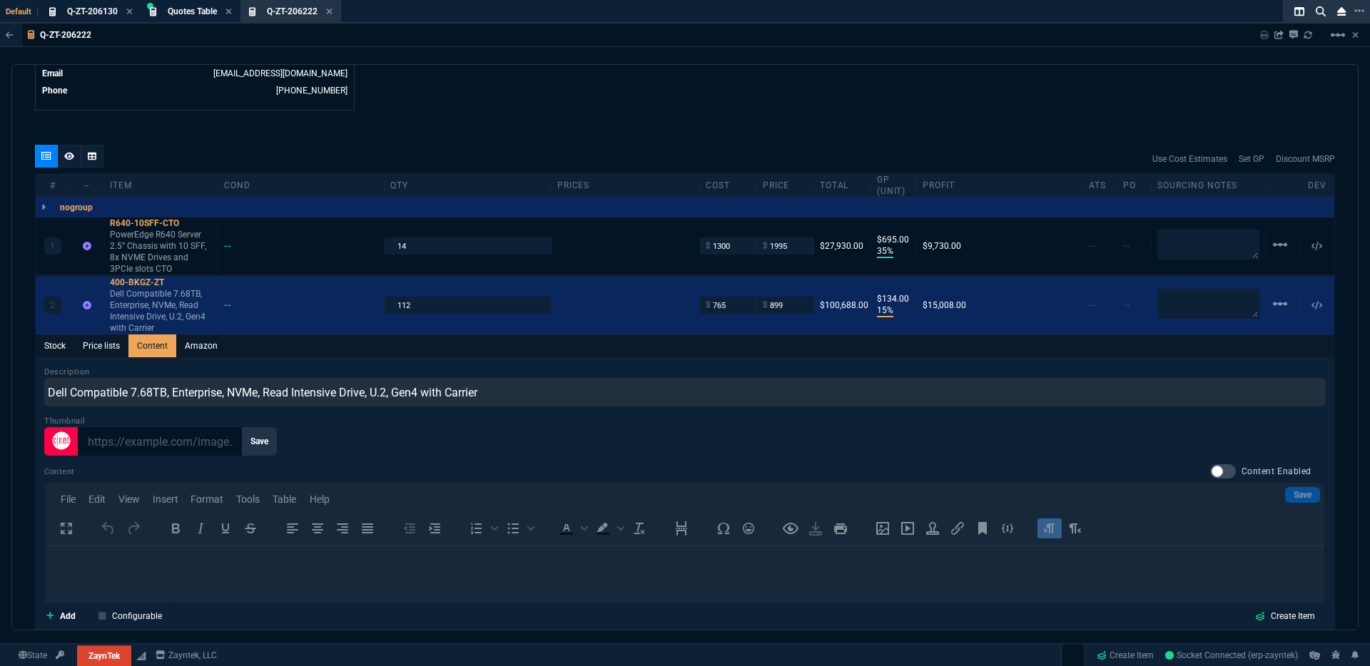
drag, startPoint x: 72, startPoint y: 150, endPoint x: 91, endPoint y: 156, distance: 19.6
click at [72, 152] on icon at bounding box center [69, 156] width 10 height 9
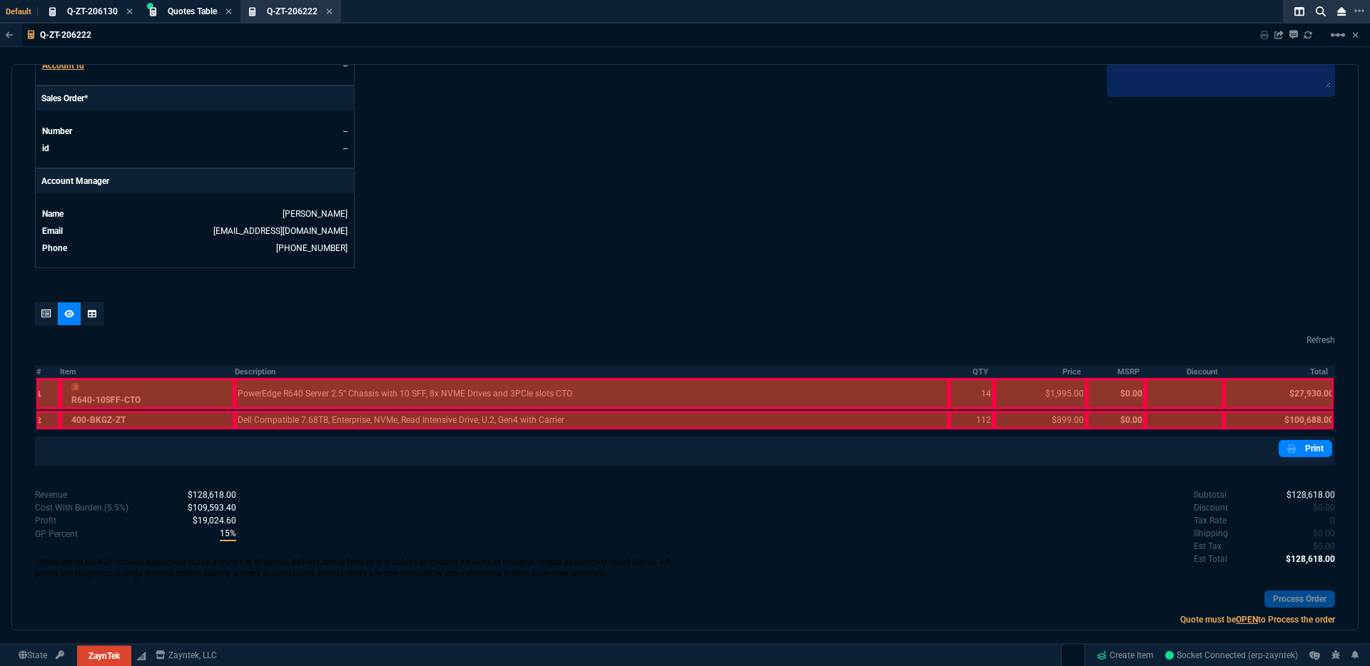
click at [202, 387] on div at bounding box center [148, 393] width 176 height 31
click at [195, 414] on div at bounding box center [148, 420] width 176 height 19
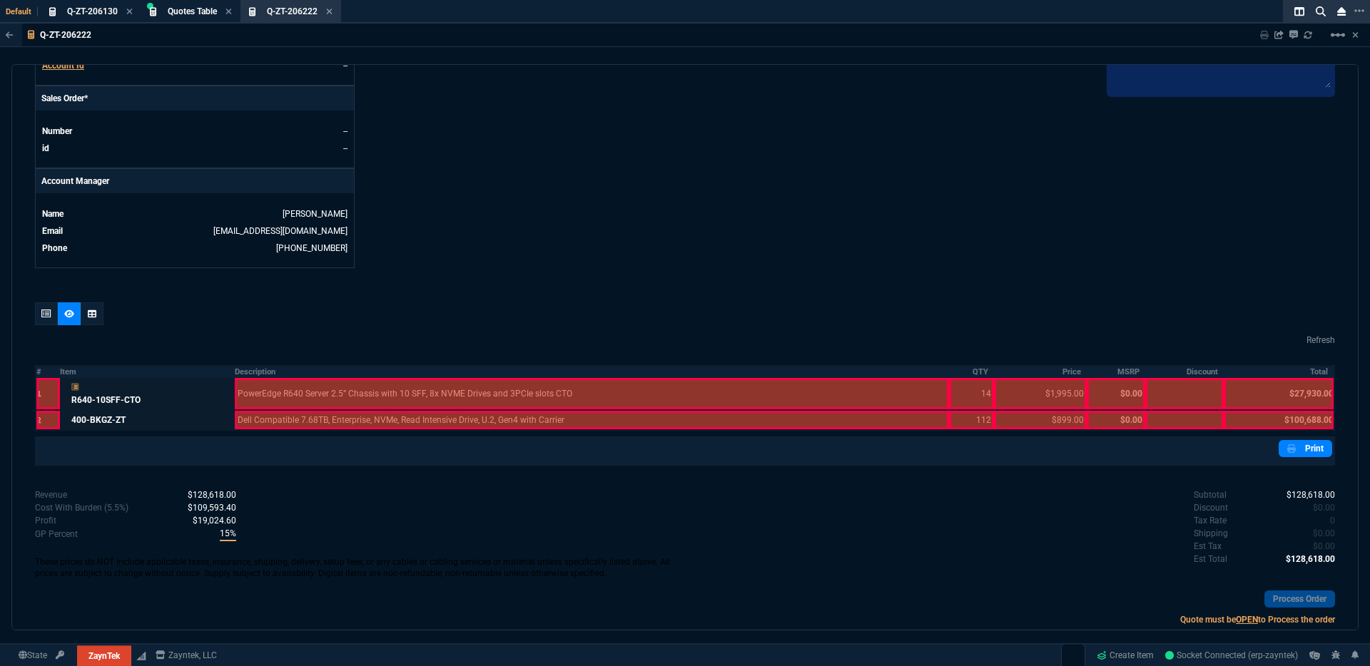
click at [313, 412] on div at bounding box center [592, 420] width 714 height 19
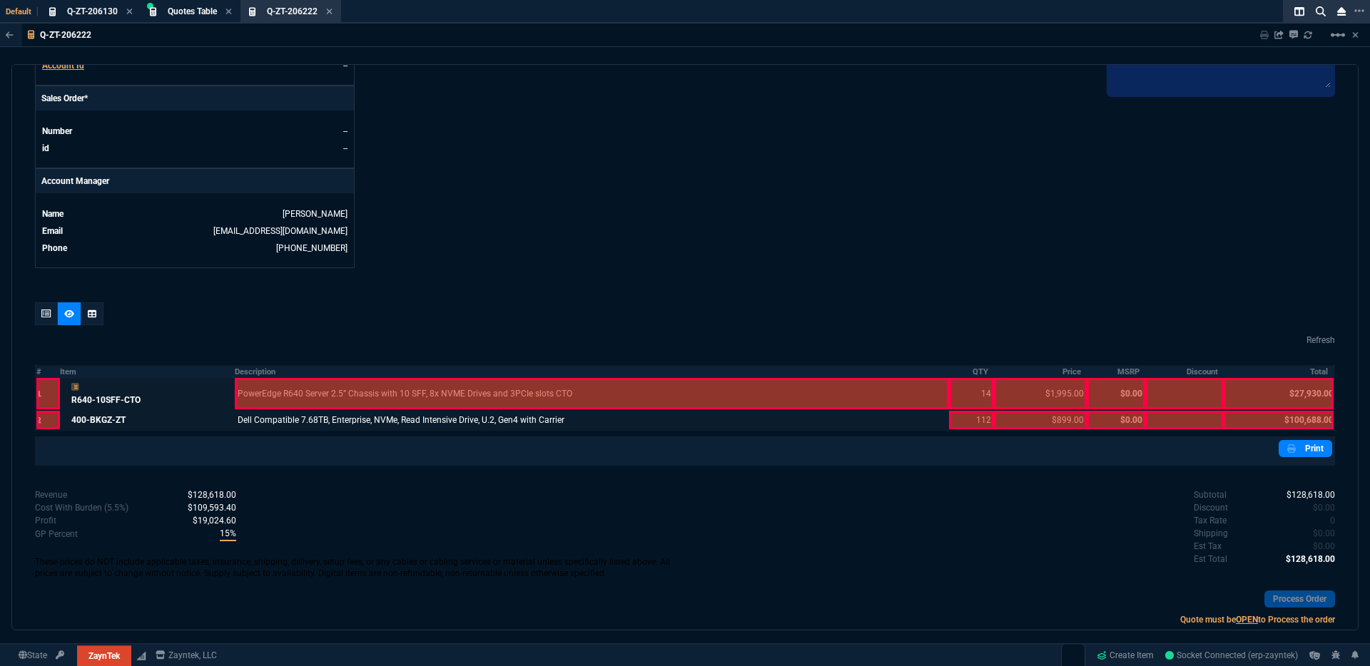
click at [342, 387] on div at bounding box center [592, 393] width 714 height 31
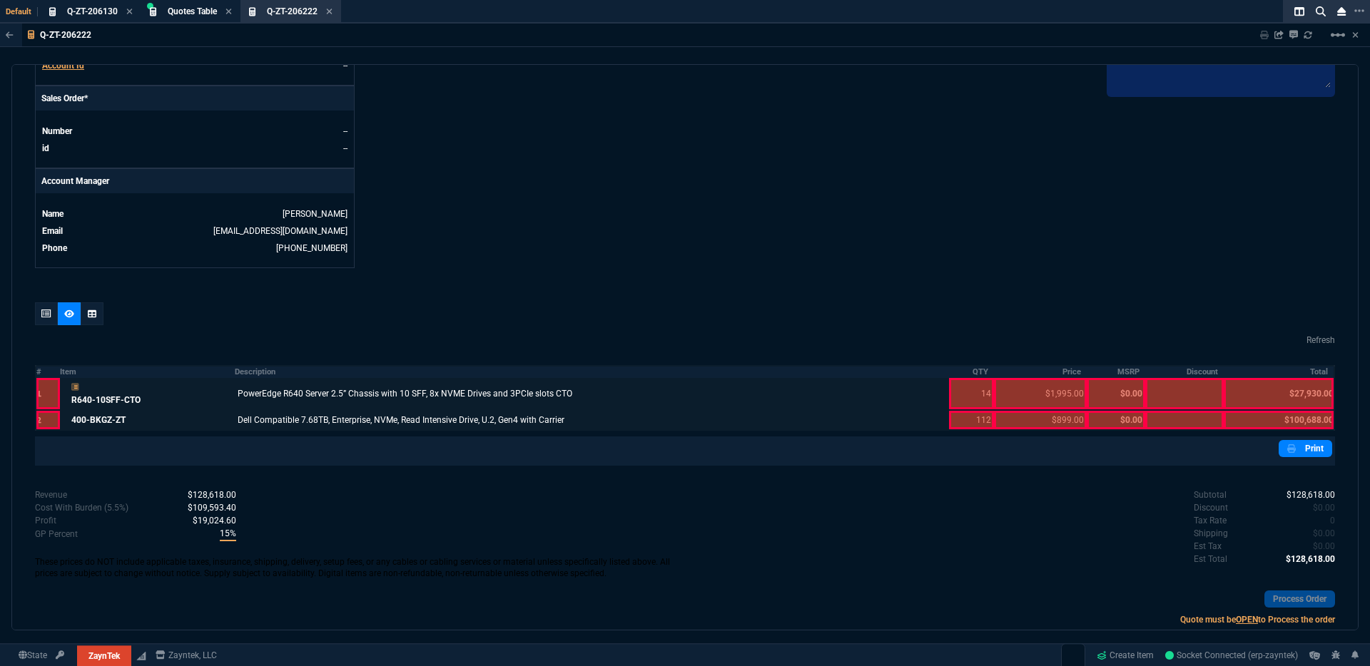
click at [967, 392] on div at bounding box center [971, 393] width 45 height 31
click at [981, 418] on div at bounding box center [971, 420] width 45 height 19
click at [1044, 412] on div at bounding box center [1040, 420] width 93 height 19
click at [1040, 381] on div at bounding box center [1040, 393] width 93 height 31
click at [1283, 390] on div at bounding box center [1279, 393] width 110 height 31
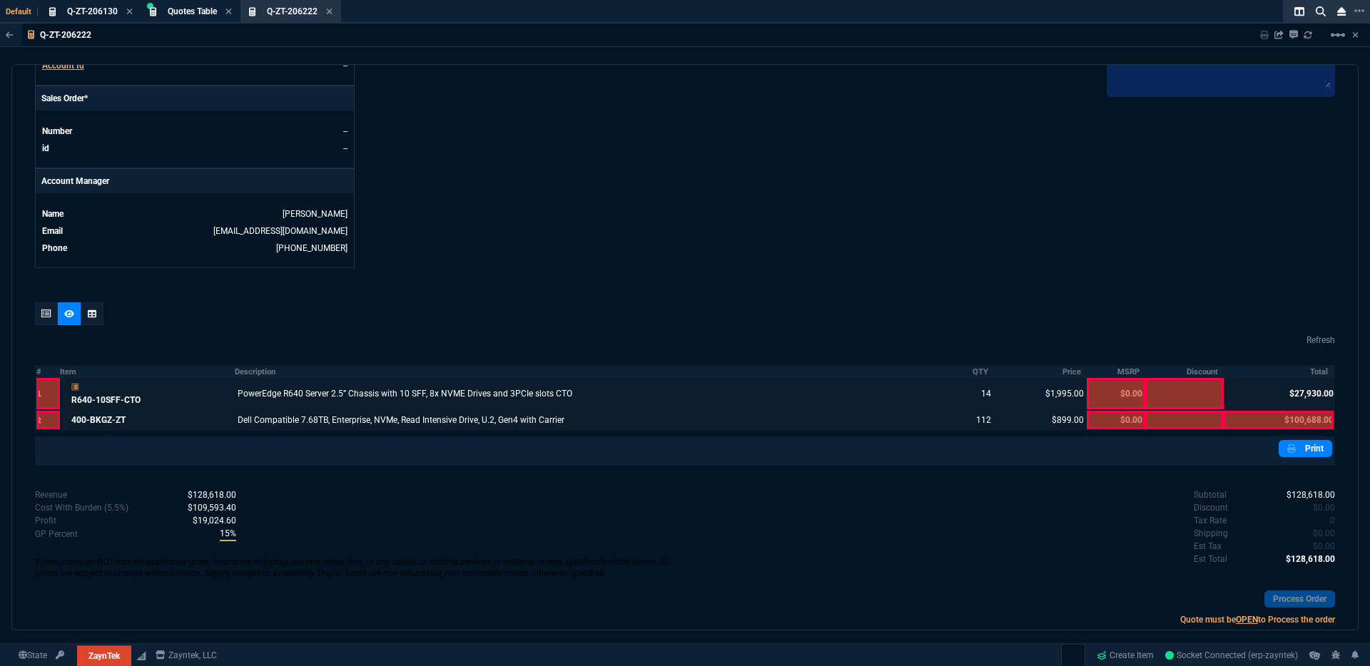
click at [1276, 415] on div at bounding box center [1279, 420] width 110 height 19
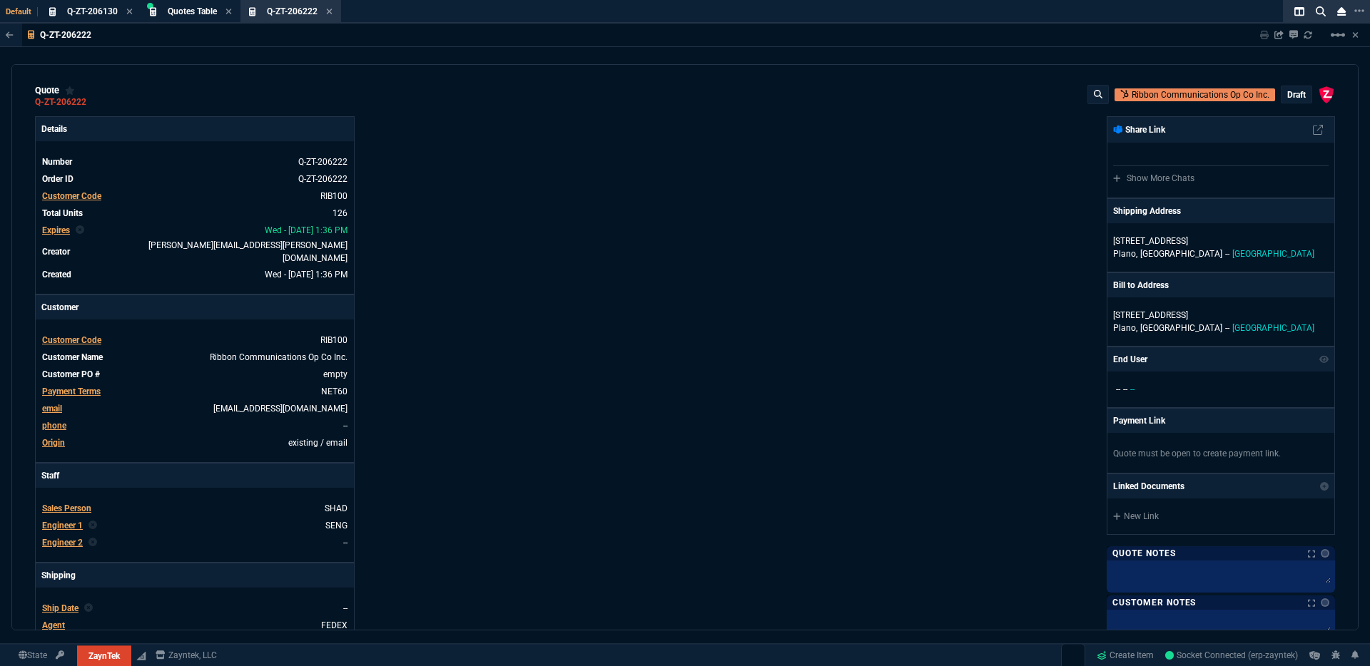
scroll to position [0, 0]
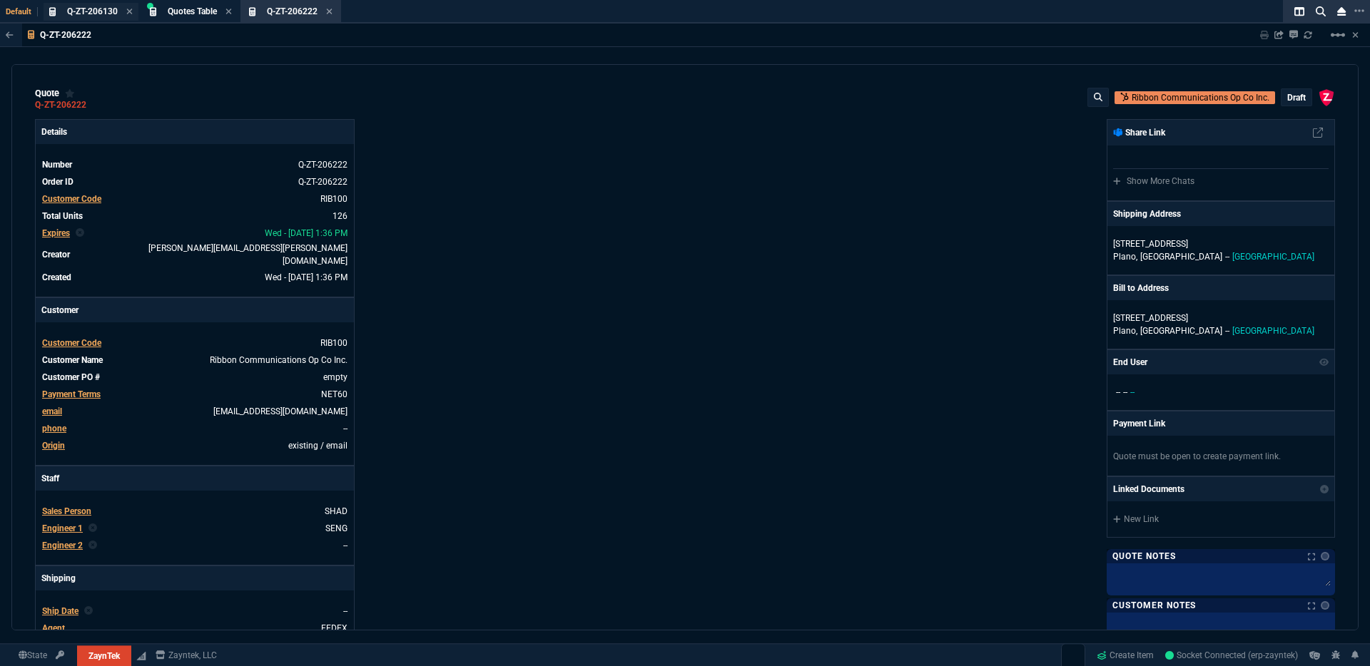
click at [88, 19] on div "Q-ZT-206130 Quote" at bounding box center [91, 12] width 95 height 18
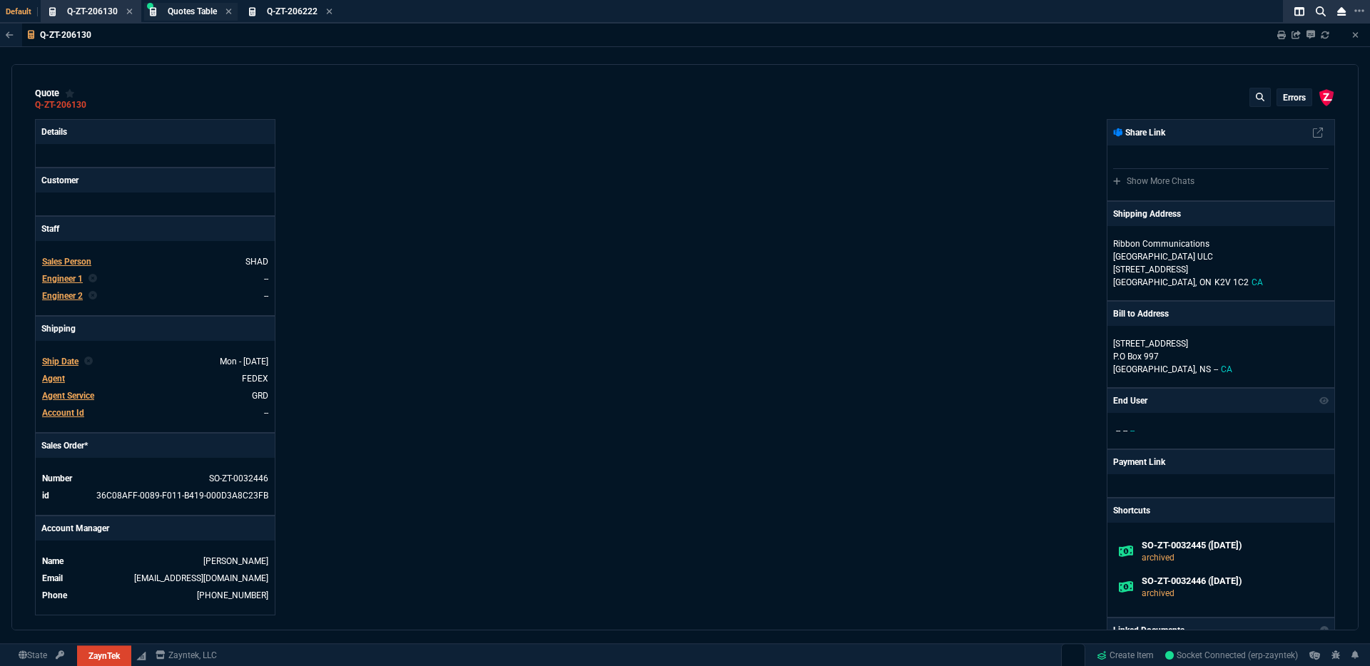
click at [167, 16] on div "Quotes Table Quote" at bounding box center [190, 12] width 93 height 18
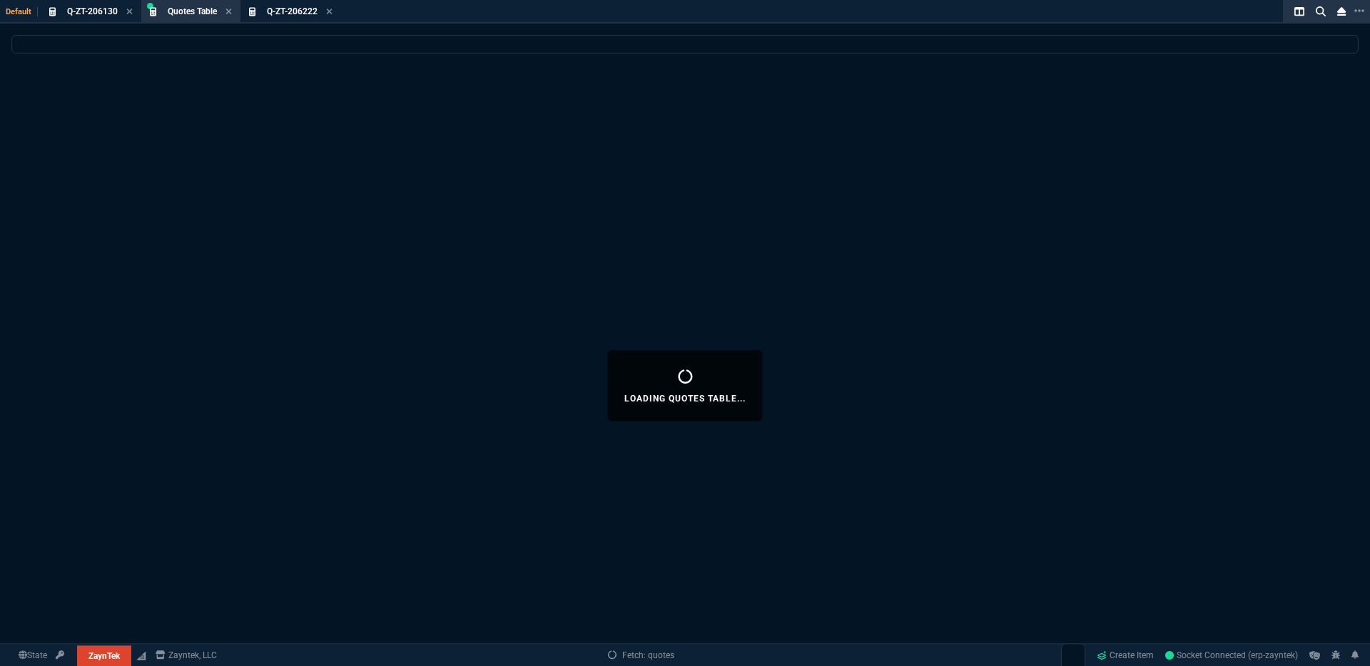
click at [231, 12] on icon at bounding box center [229, 12] width 6 height 6
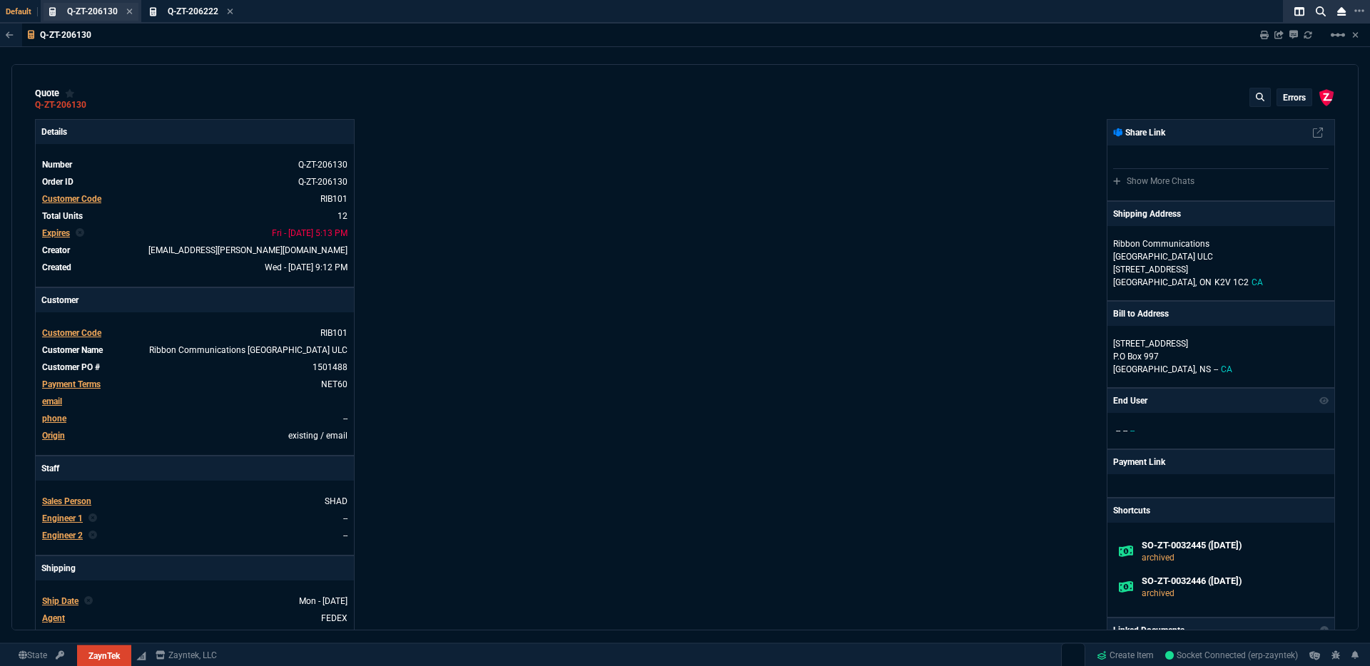
type input "17"
type input "30"
type input "80"
type input "60"
type input "94"
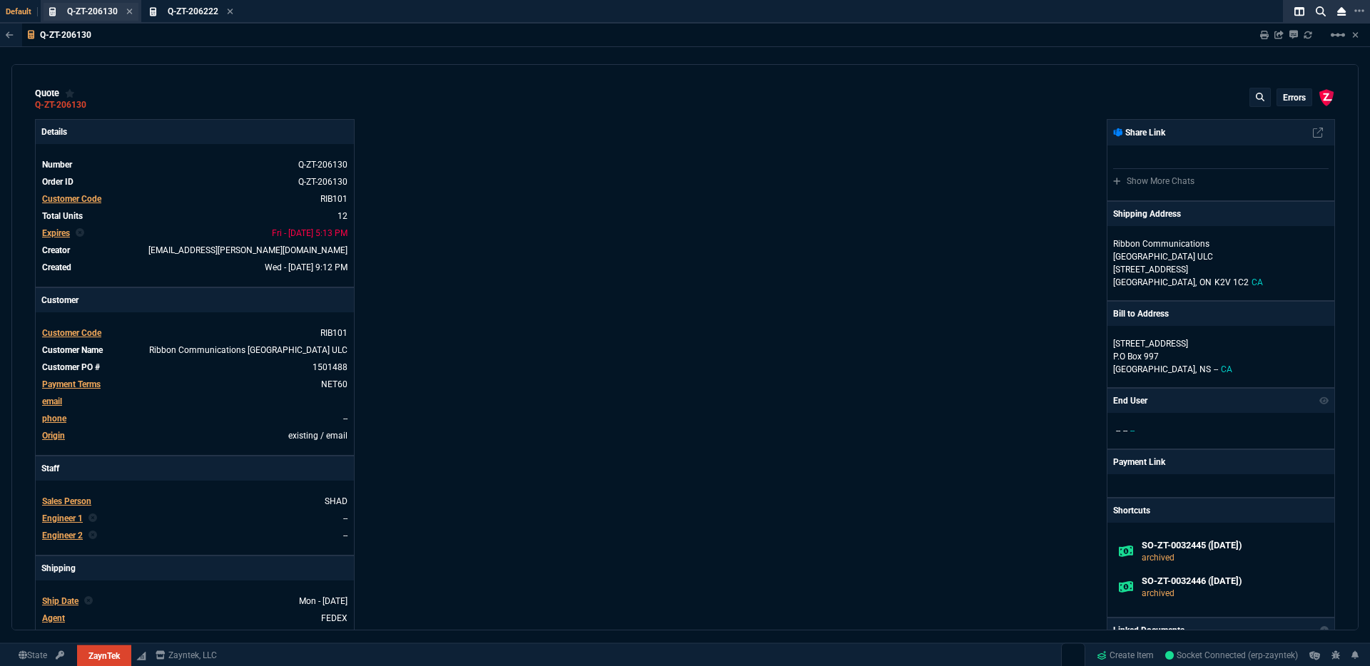
click at [73, 14] on span "Q-ZT-206130" at bounding box center [92, 11] width 51 height 10
click at [188, 8] on span "Q-ZT-206222" at bounding box center [193, 11] width 51 height 10
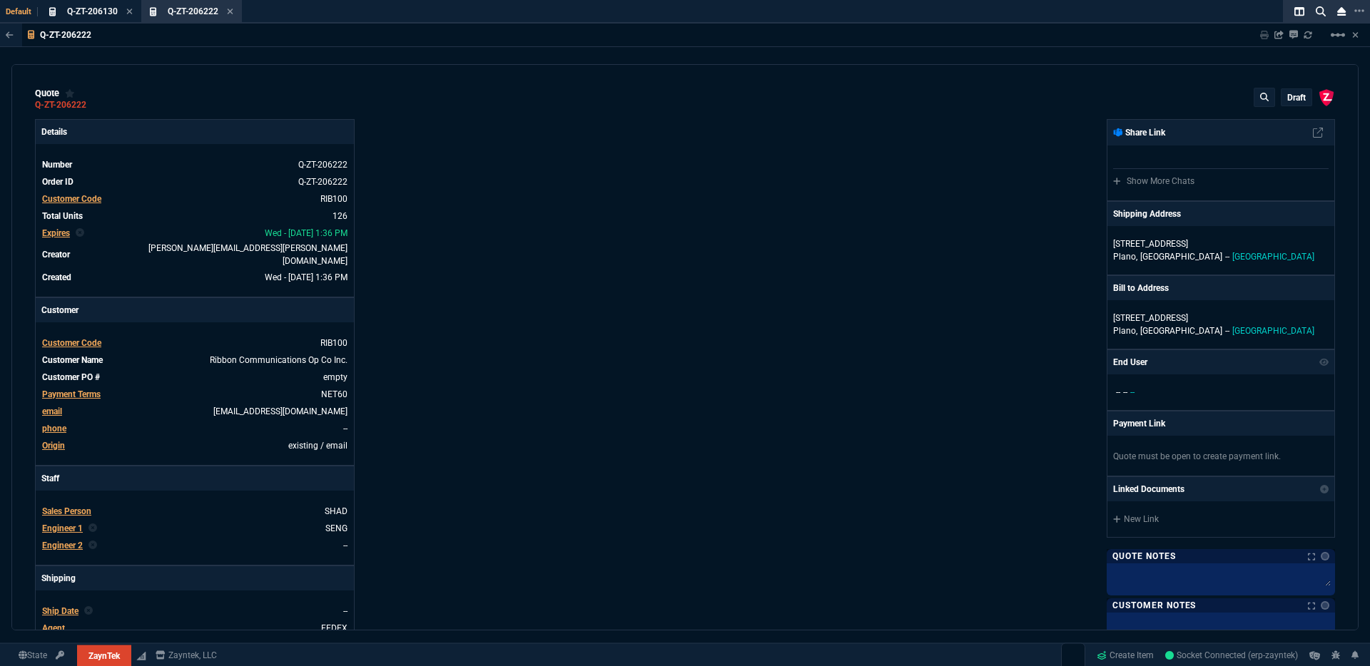
type input "35"
type input "695"
type input "15"
type input "134"
drag, startPoint x: 233, startPoint y: 11, endPoint x: 215, endPoint y: 14, distance: 18.2
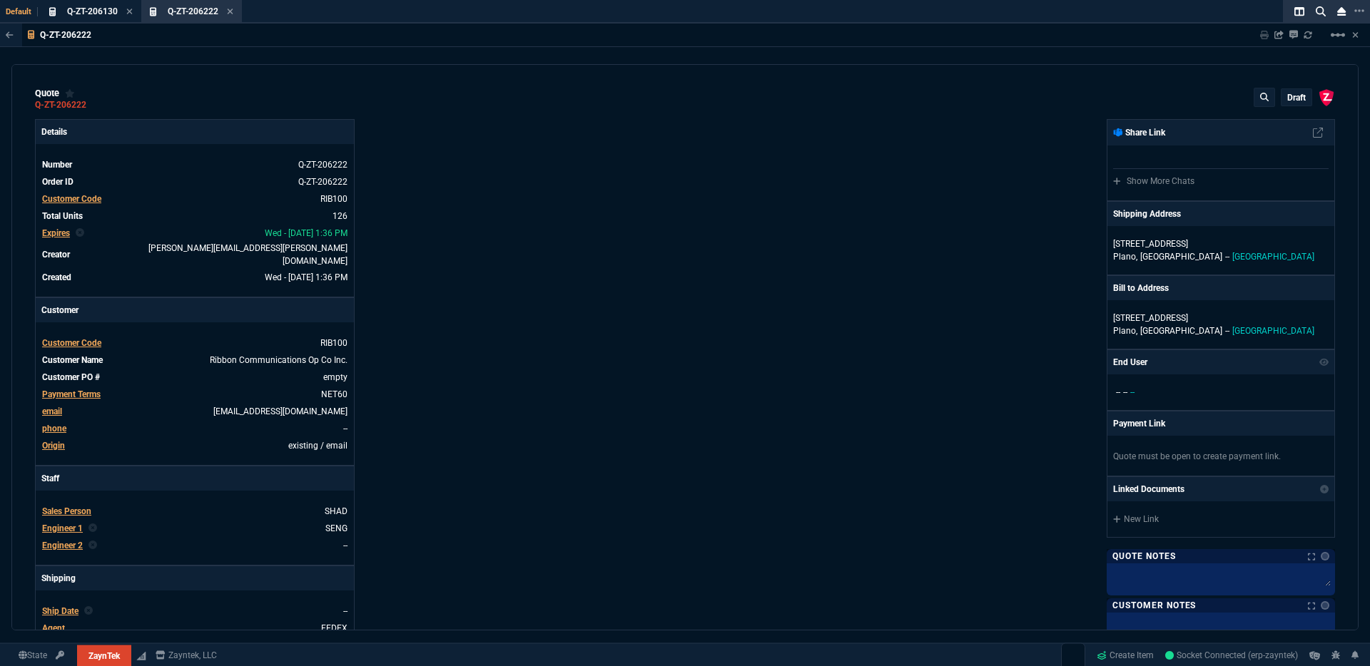
click at [233, 11] on icon at bounding box center [230, 11] width 6 height 9
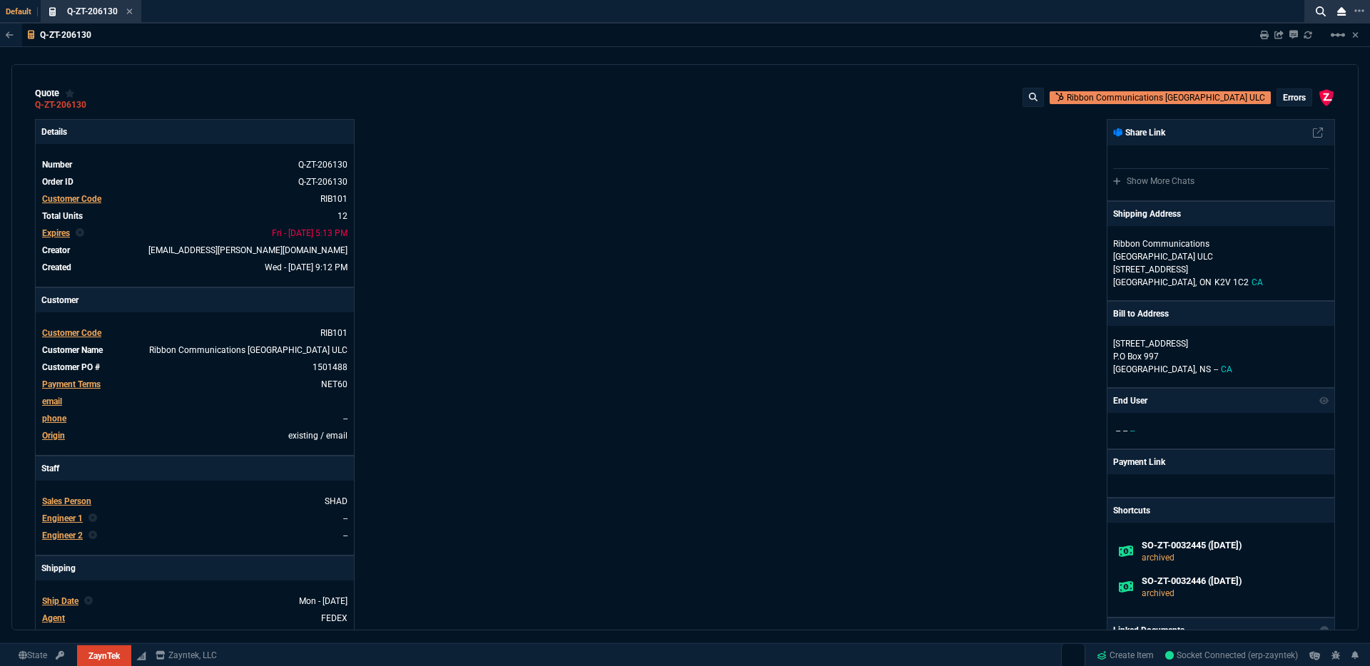
type input "17"
type input "30"
type input "80"
type input "60"
type input "94"
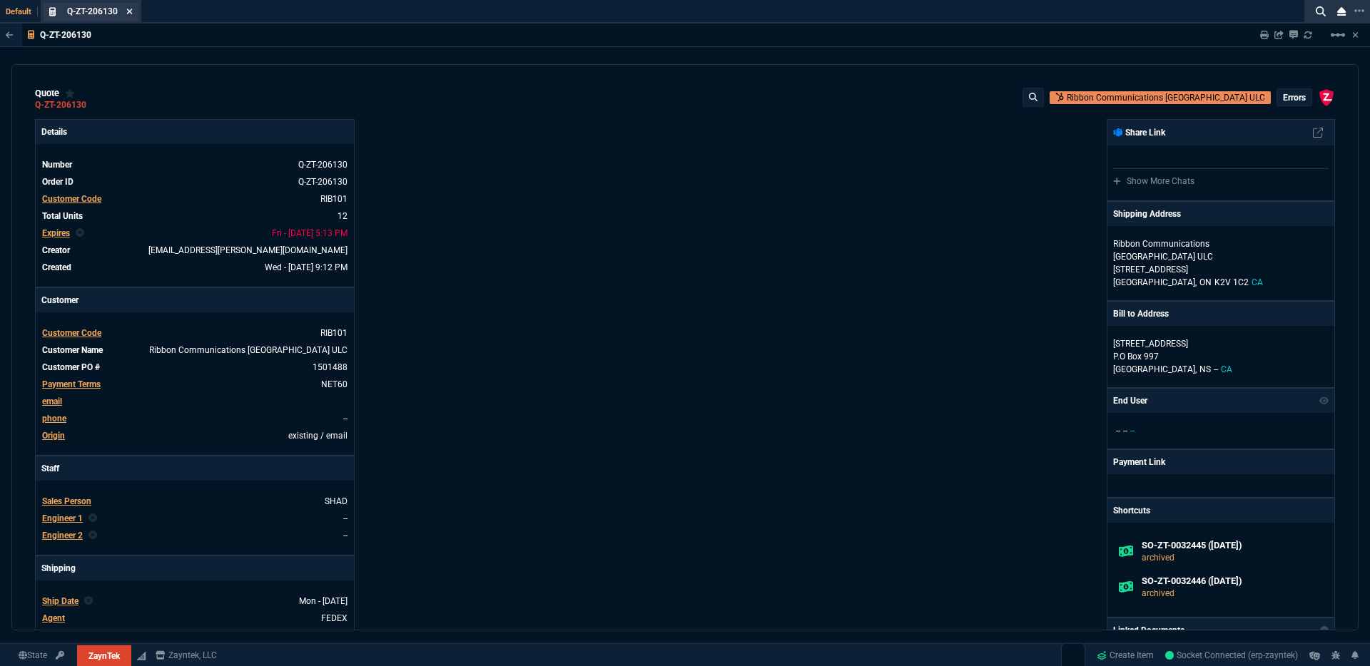
click at [129, 12] on icon at bounding box center [130, 12] width 6 height 6
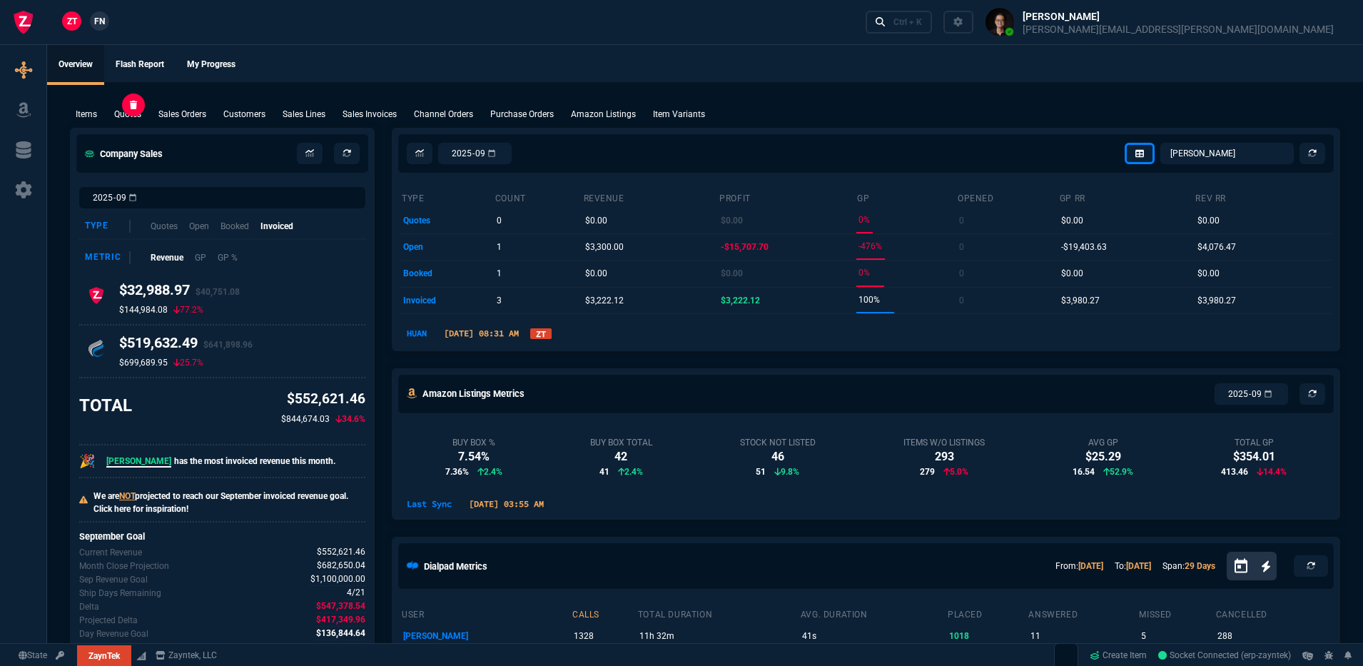
click at [132, 116] on p "Quotes" at bounding box center [127, 114] width 27 height 13
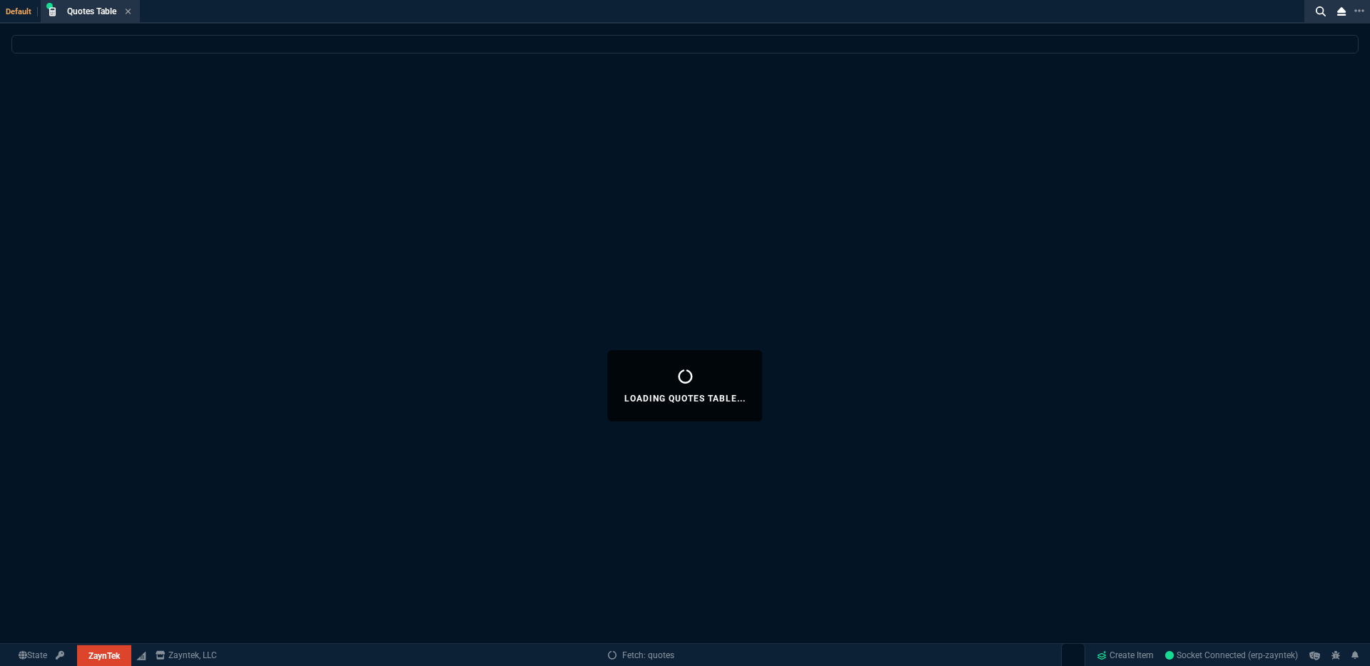
select select
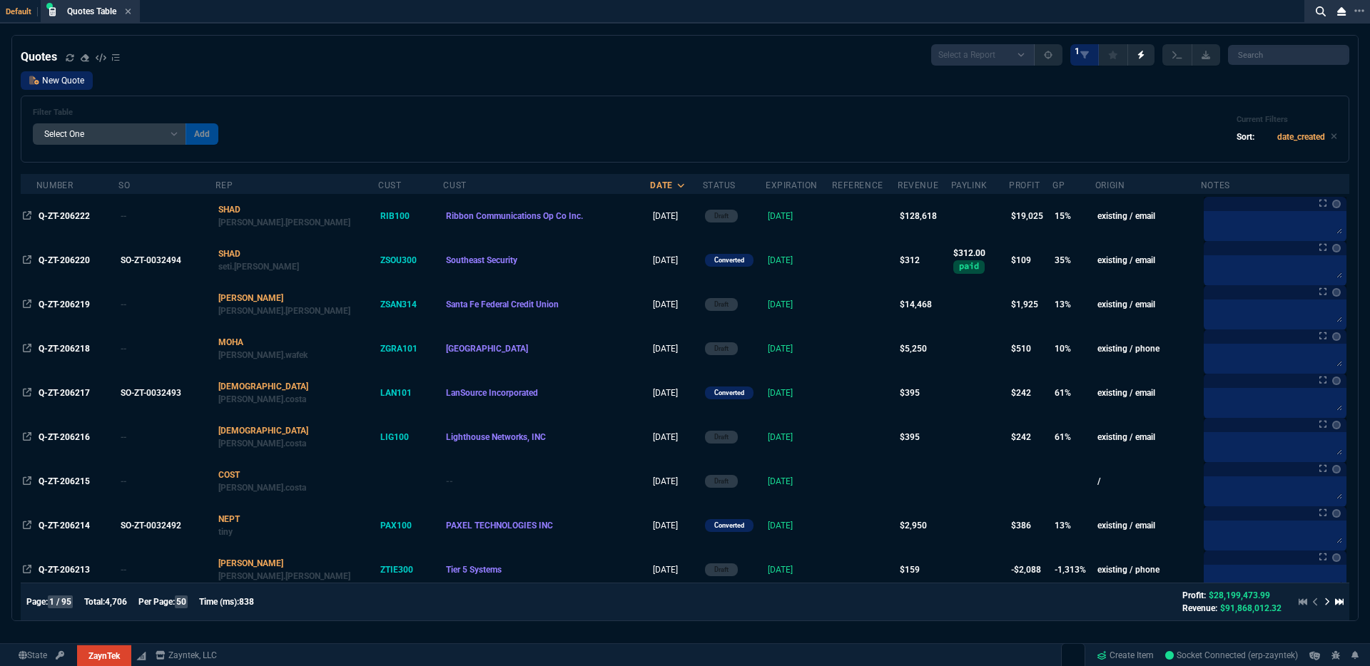
click at [40, 79] on link "New Quote" at bounding box center [57, 80] width 72 height 19
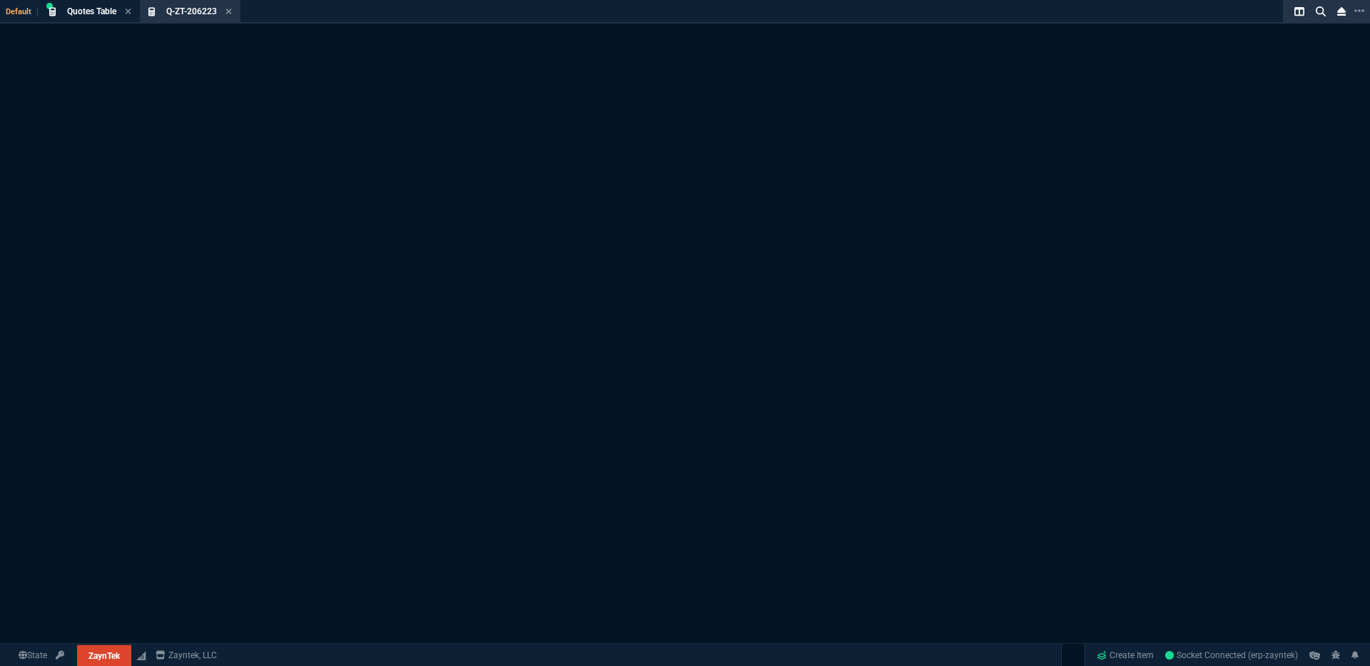
select select
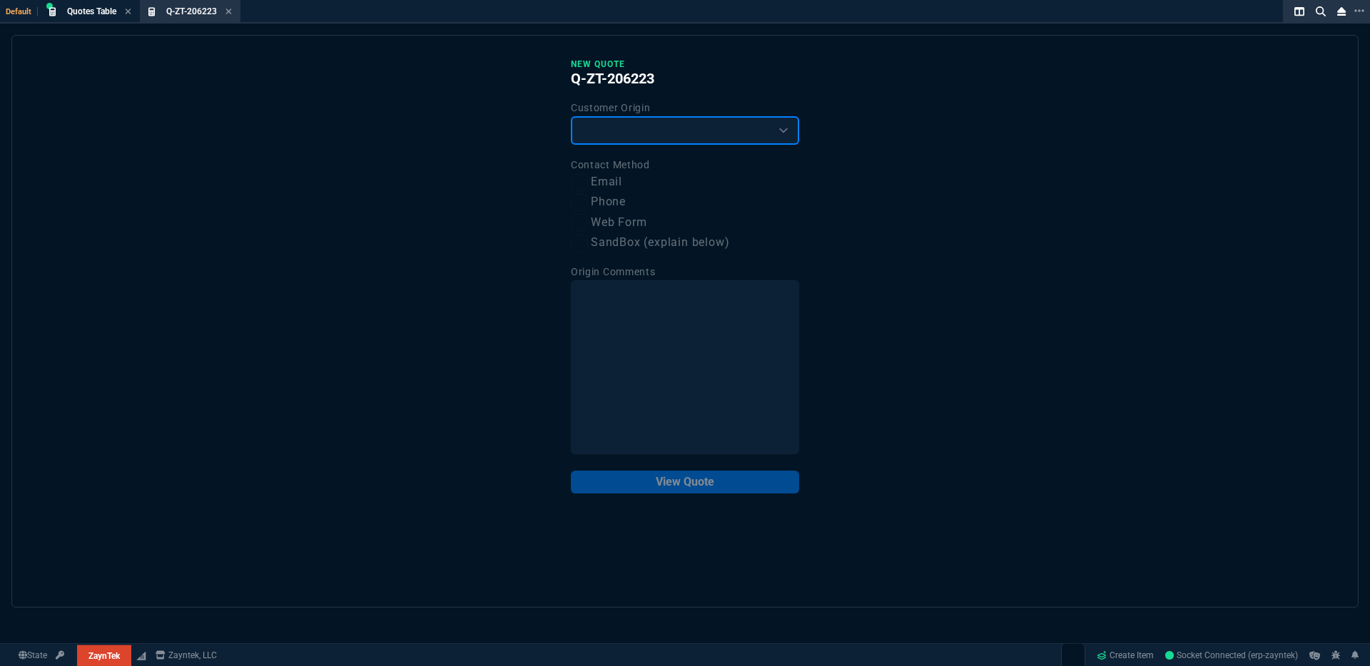
click at [721, 135] on select "Existing Customer Amazon Lead (first order) Website Lead (first order) Called (…" at bounding box center [685, 130] width 228 height 29
click at [679, 478] on p "View Quote" at bounding box center [685, 482] width 228 height 23
click at [617, 183] on label "Email" at bounding box center [685, 182] width 228 height 18
click at [588, 183] on input "Email" at bounding box center [579, 182] width 17 height 17
checkbox input "true"
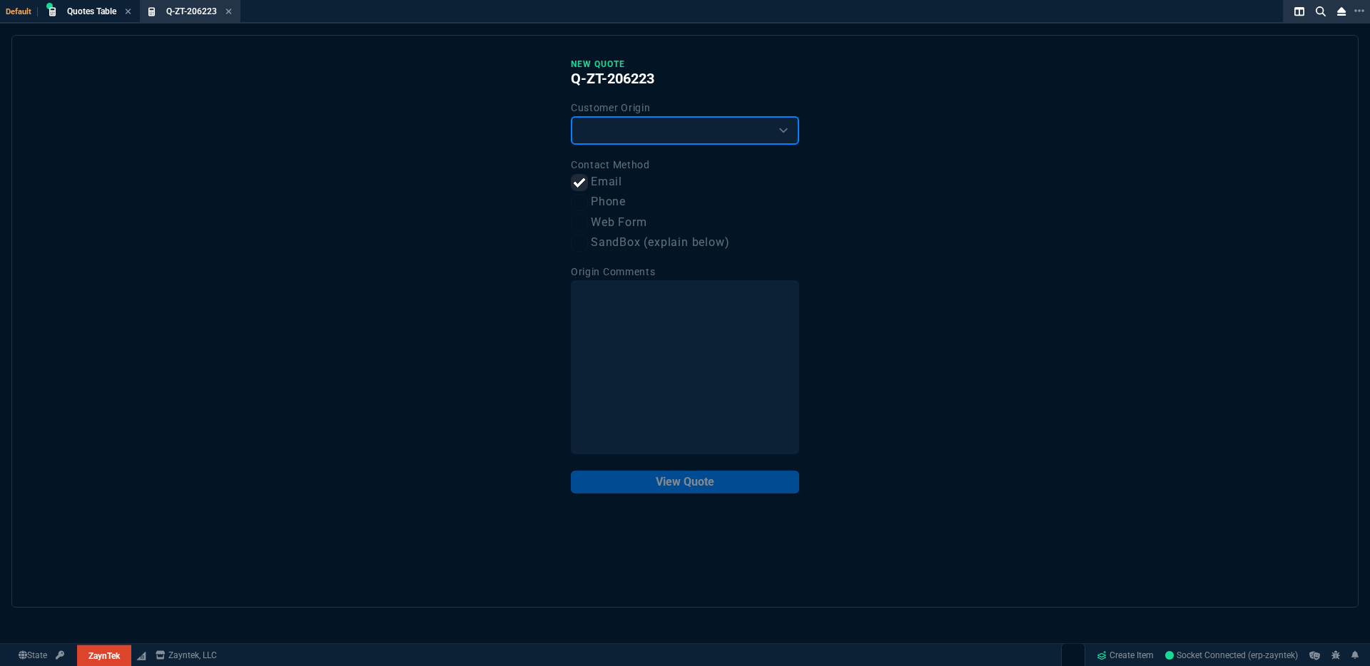
click at [631, 136] on select "Existing Customer Amazon Lead (first order) Website Lead (first order) Called (…" at bounding box center [685, 130] width 228 height 29
select select "existing"
click at [571, 117] on select "Existing Customer Amazon Lead (first order) Website Lead (first order) Called (…" at bounding box center [685, 130] width 228 height 29
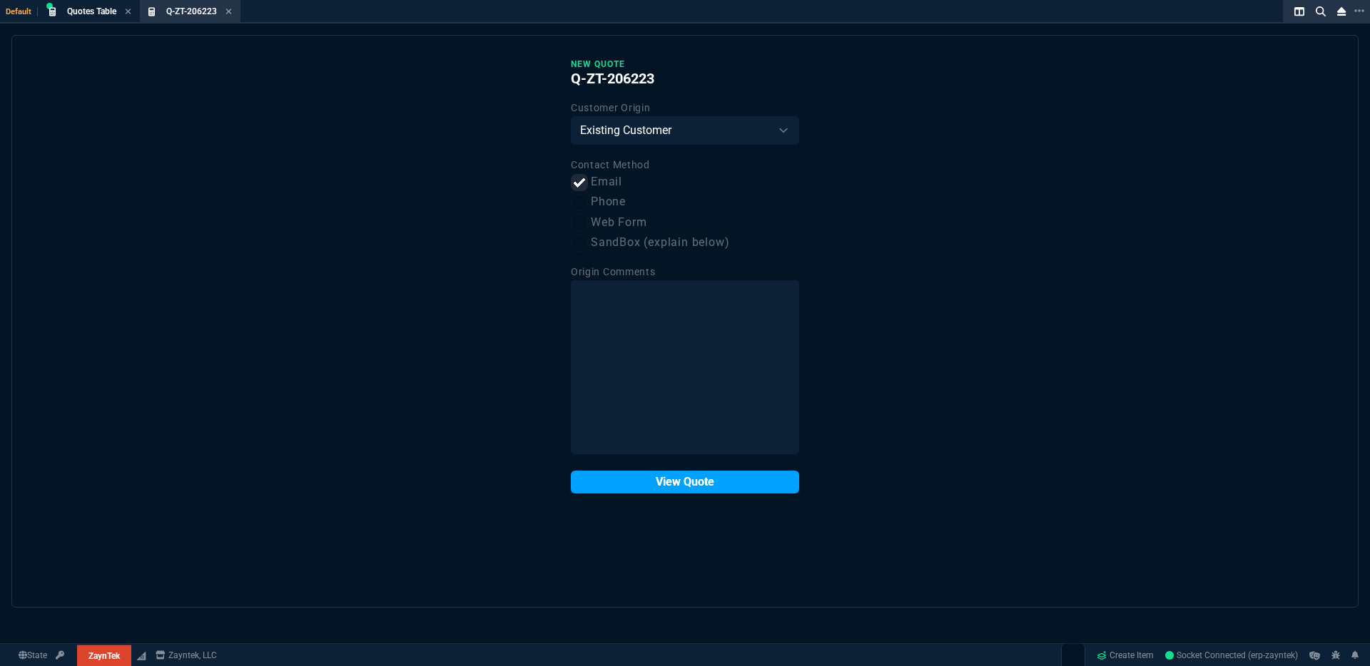
click at [716, 485] on button "View Quote" at bounding box center [685, 482] width 228 height 23
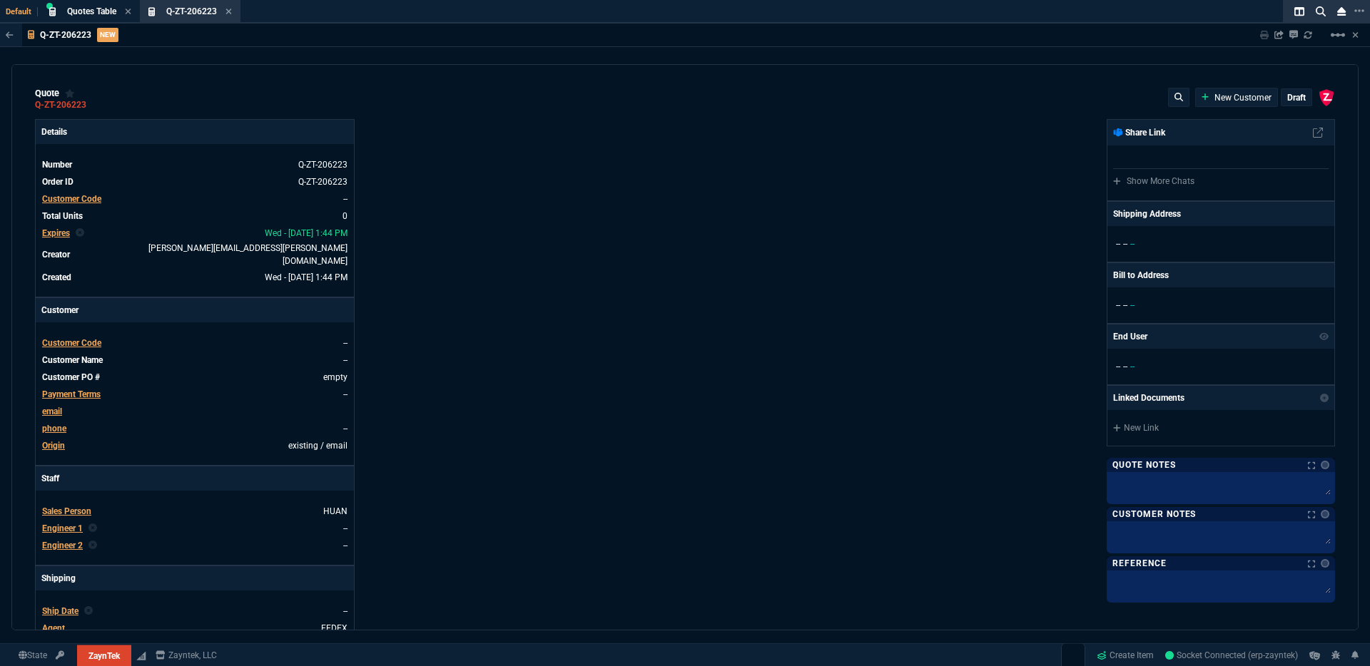
click at [82, 198] on span "Customer Code" at bounding box center [71, 199] width 59 height 10
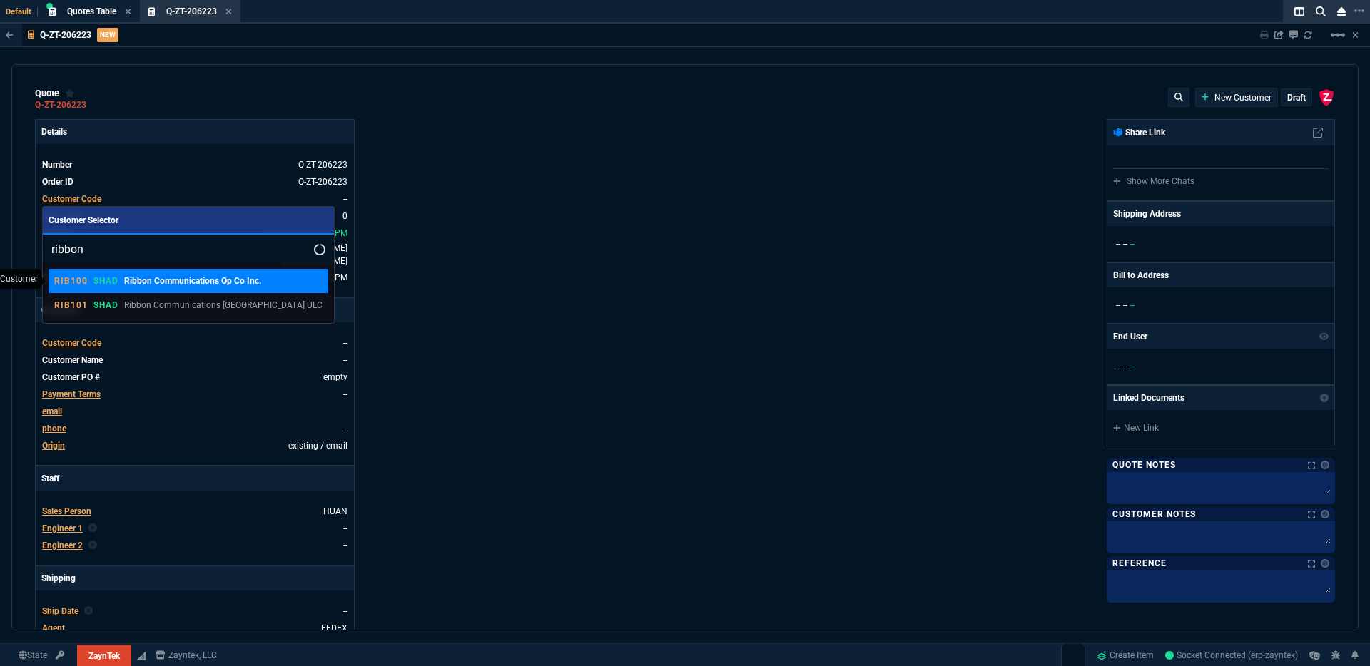
type input "ribbon"
click at [198, 279] on p "Ribbon Communications Op Co Inc." at bounding box center [192, 281] width 137 height 13
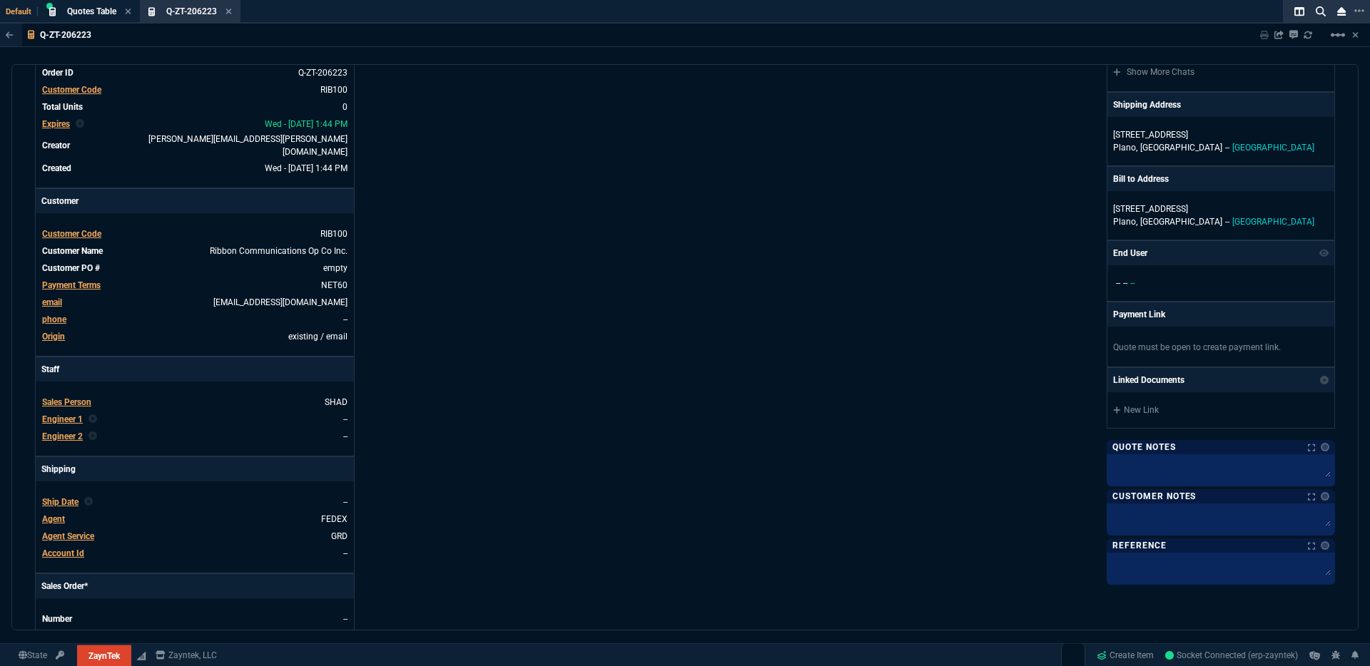
scroll to position [169, 0]
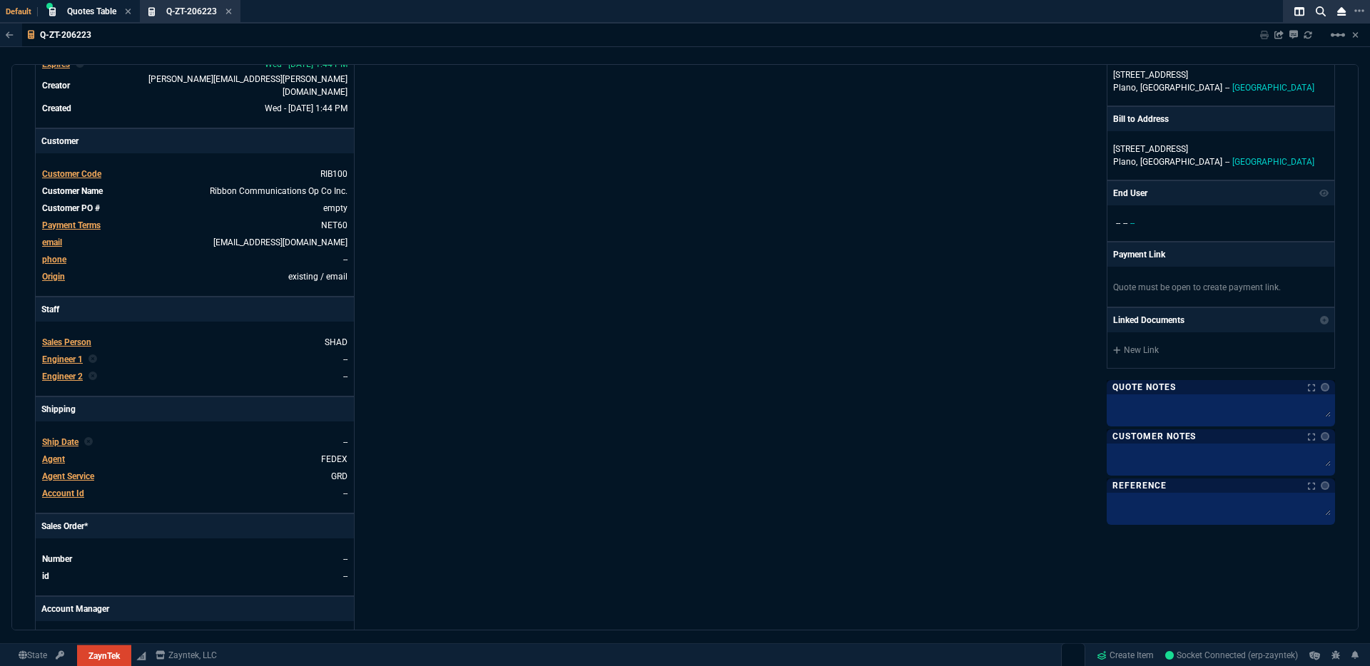
click at [460, 308] on div "Details Number Q-ZT-206223 Order ID Q-ZT-206223 Customer Code RIB100 Total Unit…" at bounding box center [360, 323] width 650 height 746
click at [65, 355] on span "Engineer 1" at bounding box center [62, 360] width 41 height 10
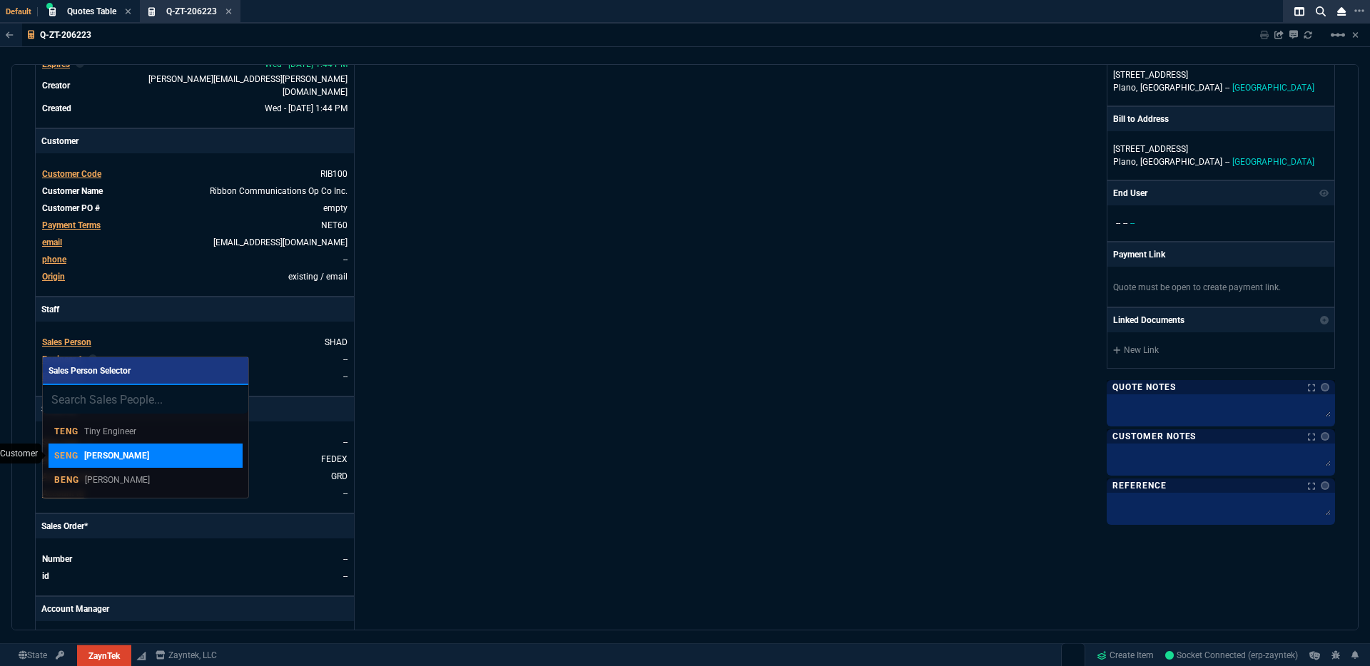
click at [118, 459] on p "Steven Engineer" at bounding box center [116, 455] width 65 height 13
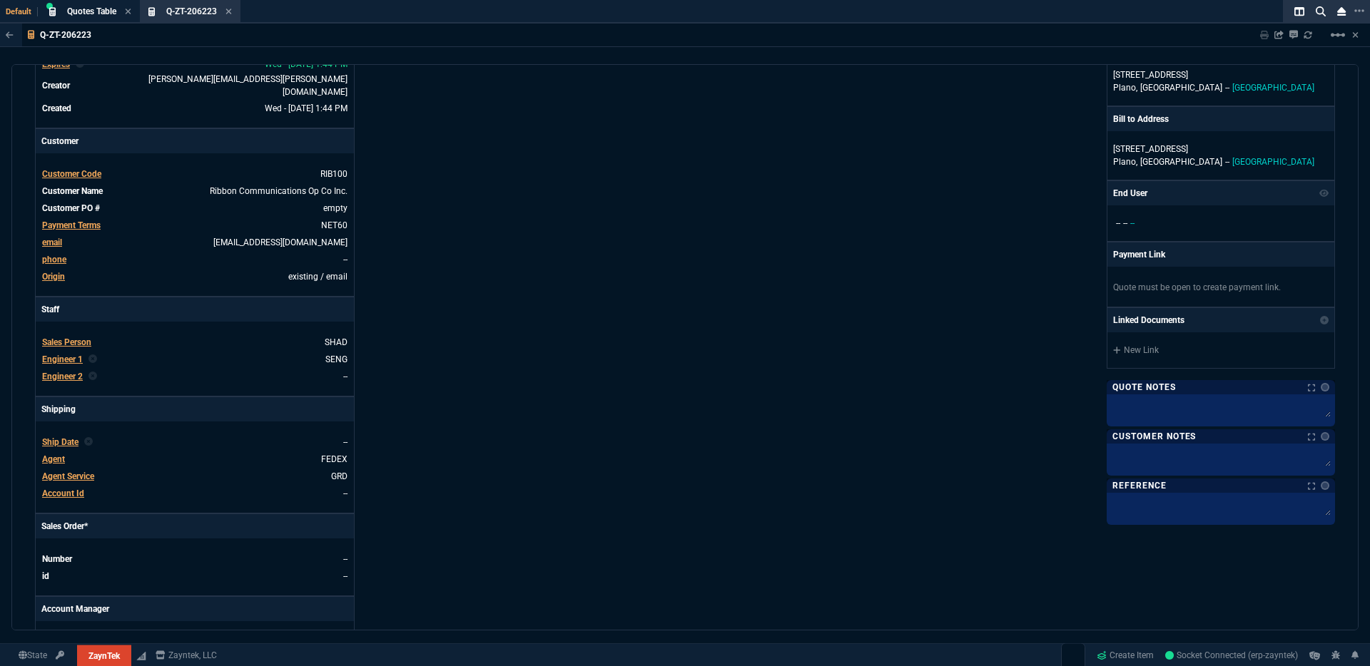
click at [519, 365] on div "Details Number Q-ZT-206223 Order ID Q-ZT-206223 Customer Code RIB100 Total Unit…" at bounding box center [360, 323] width 650 height 746
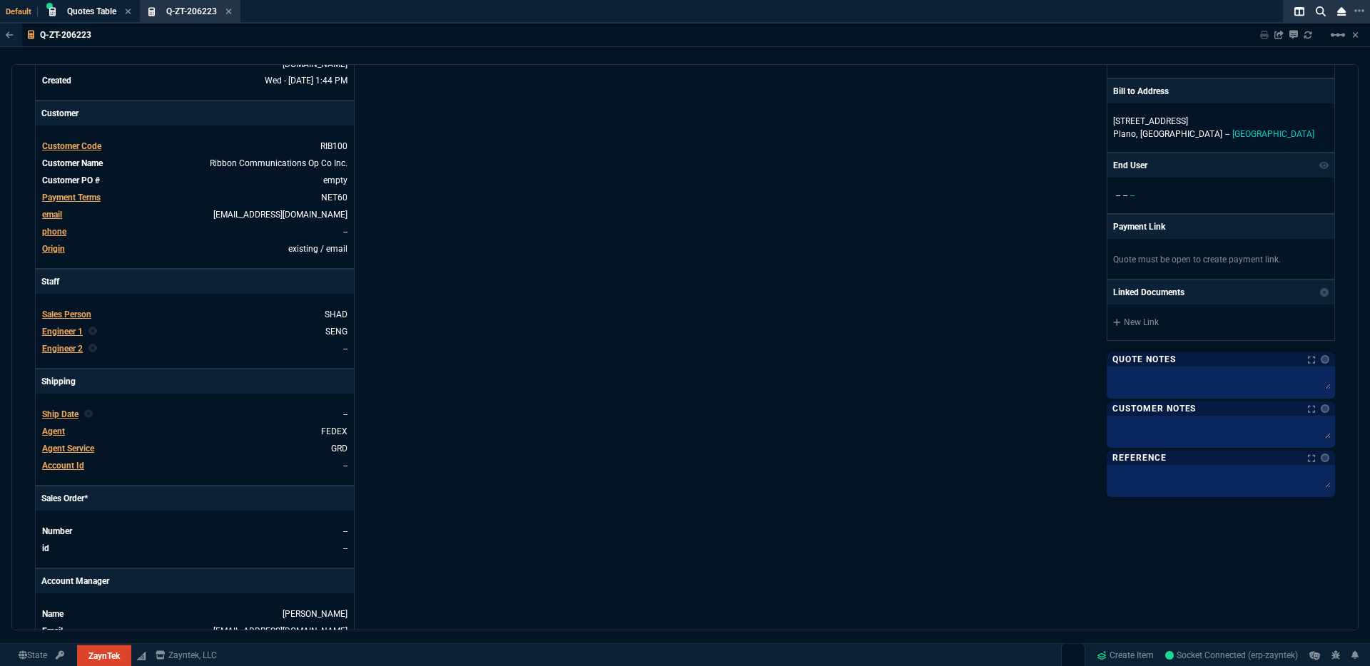
scroll to position [561, 0]
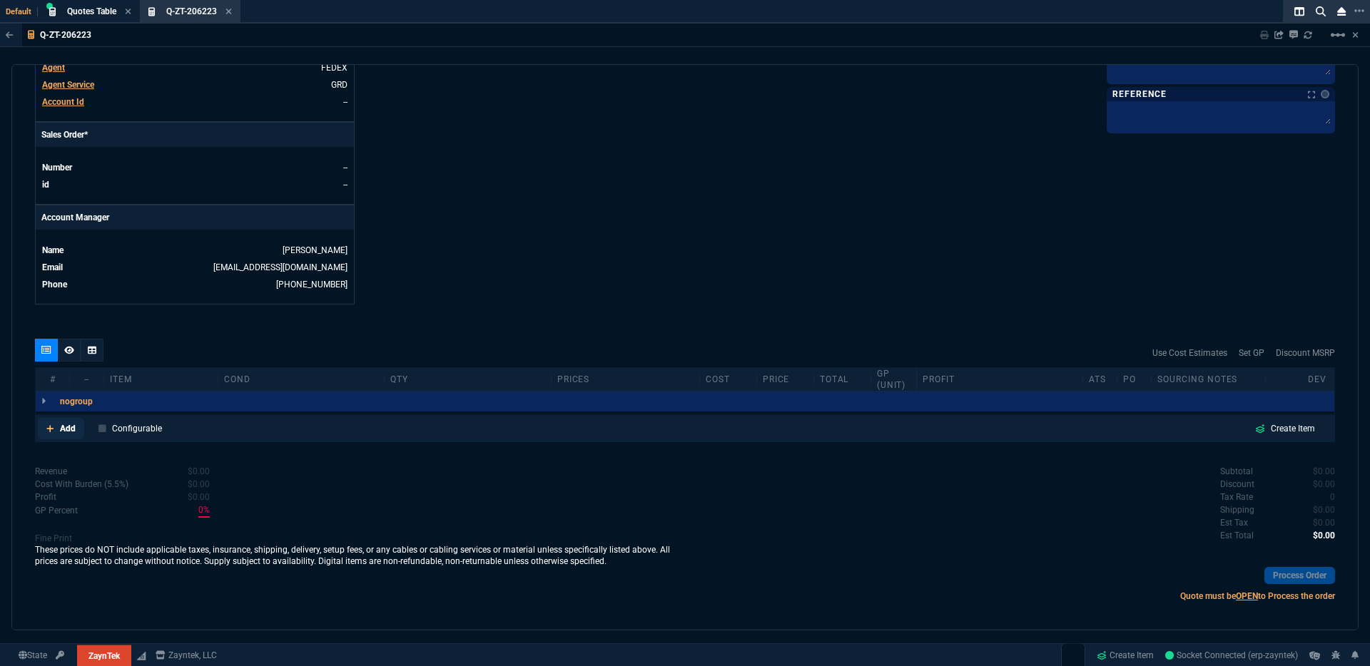
click at [54, 418] on link "Add" at bounding box center [61, 428] width 46 height 21
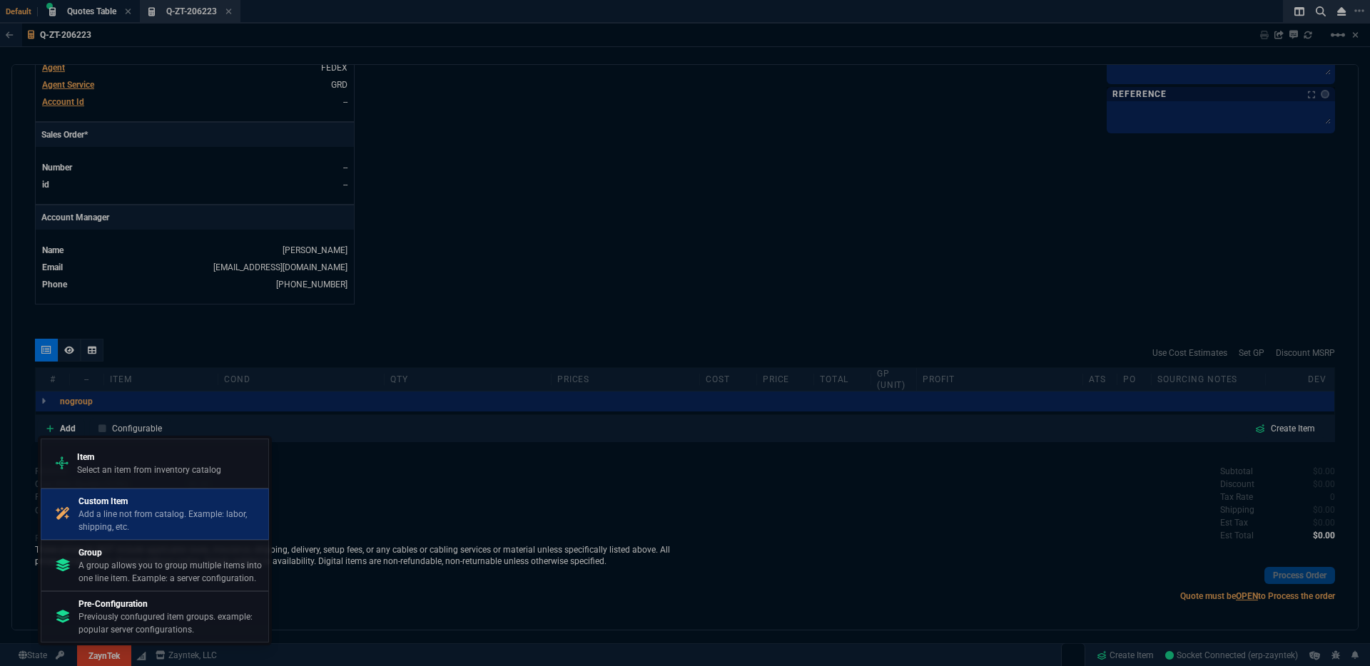
click at [95, 519] on p "Add a line not from catalog. Example: labor, shipping, etc." at bounding box center [170, 521] width 184 height 26
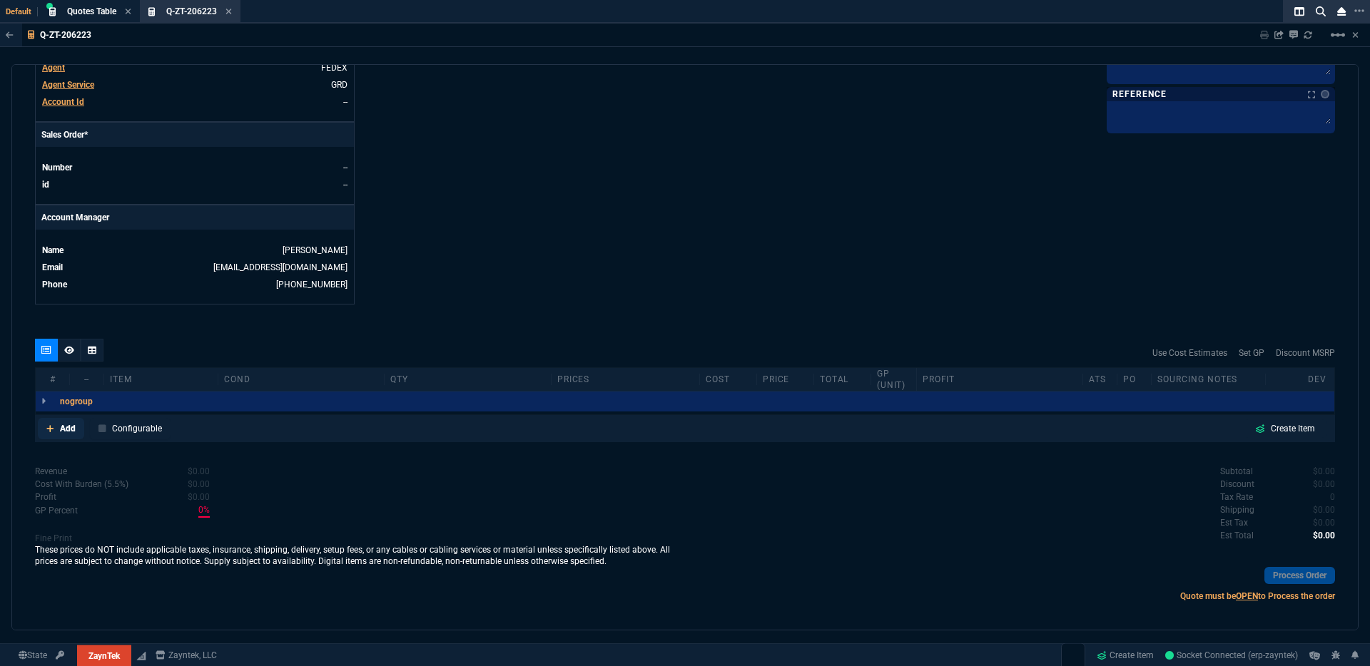
click at [63, 422] on p "Add" at bounding box center [68, 428] width 16 height 13
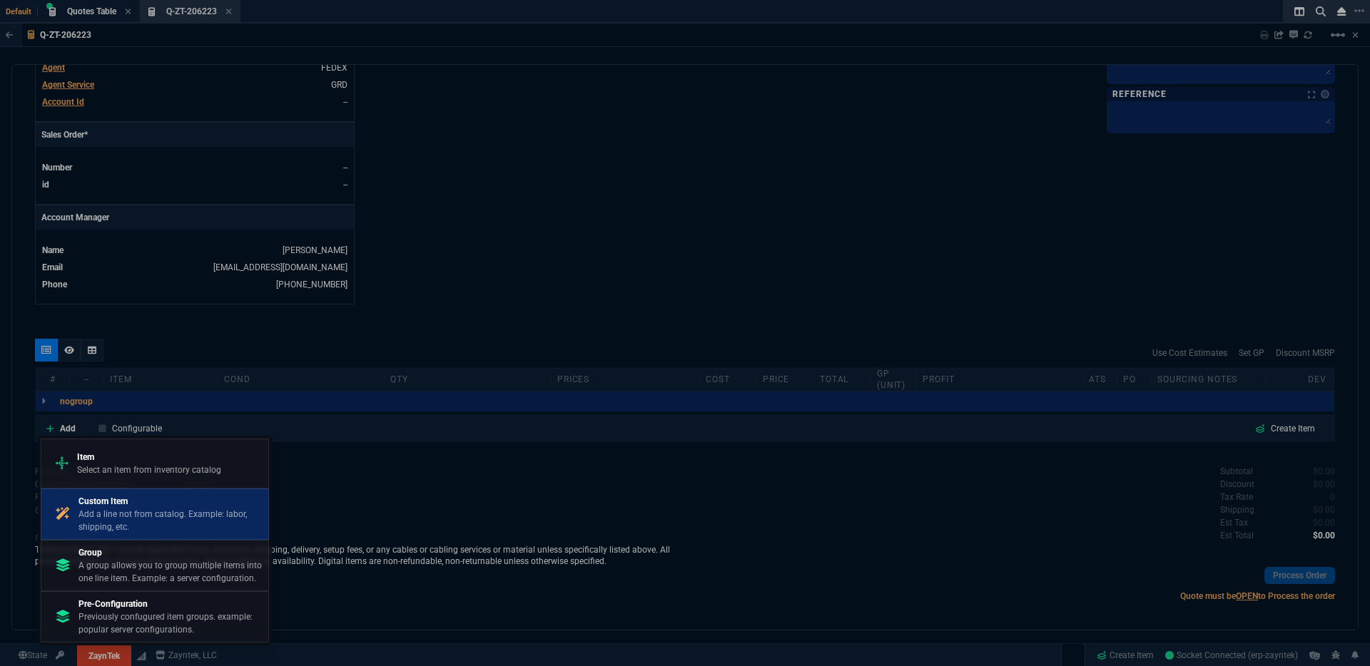
click at [126, 509] on p "Add a line not from catalog. Example: labor, shipping, etc." at bounding box center [170, 521] width 184 height 26
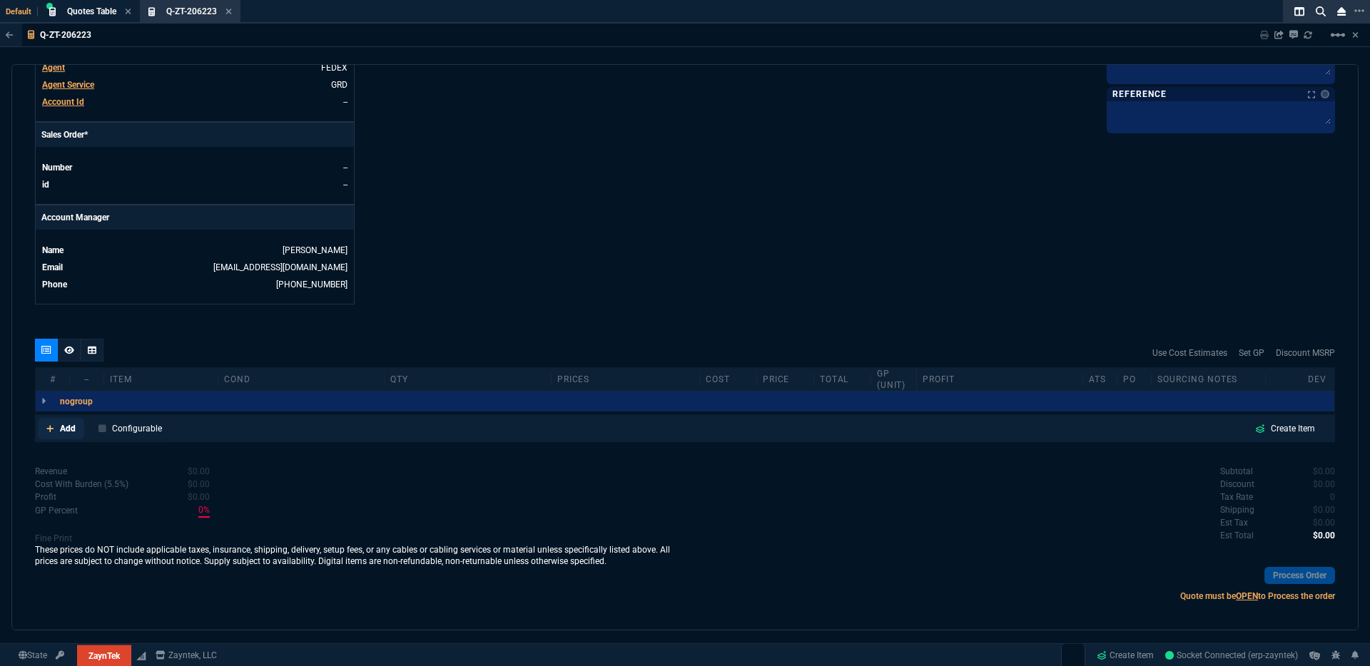
click at [71, 422] on p "Add" at bounding box center [68, 428] width 16 height 13
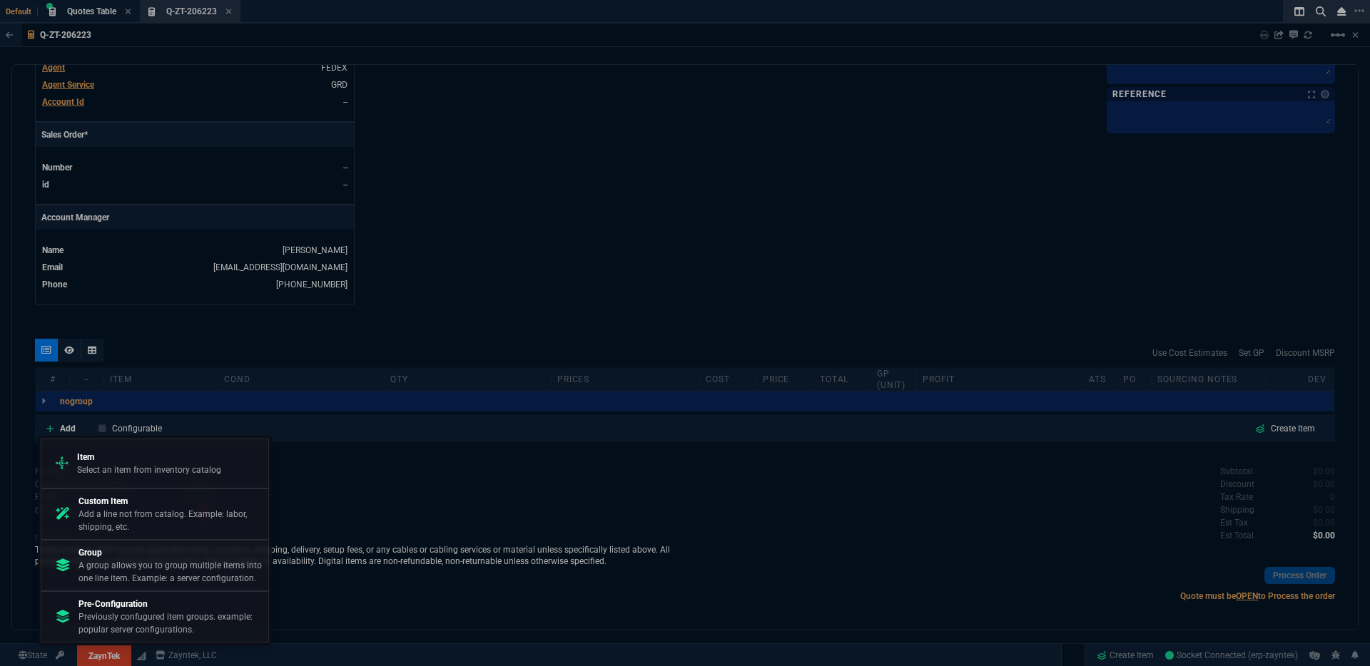
click at [656, 248] on div at bounding box center [685, 333] width 1370 height 666
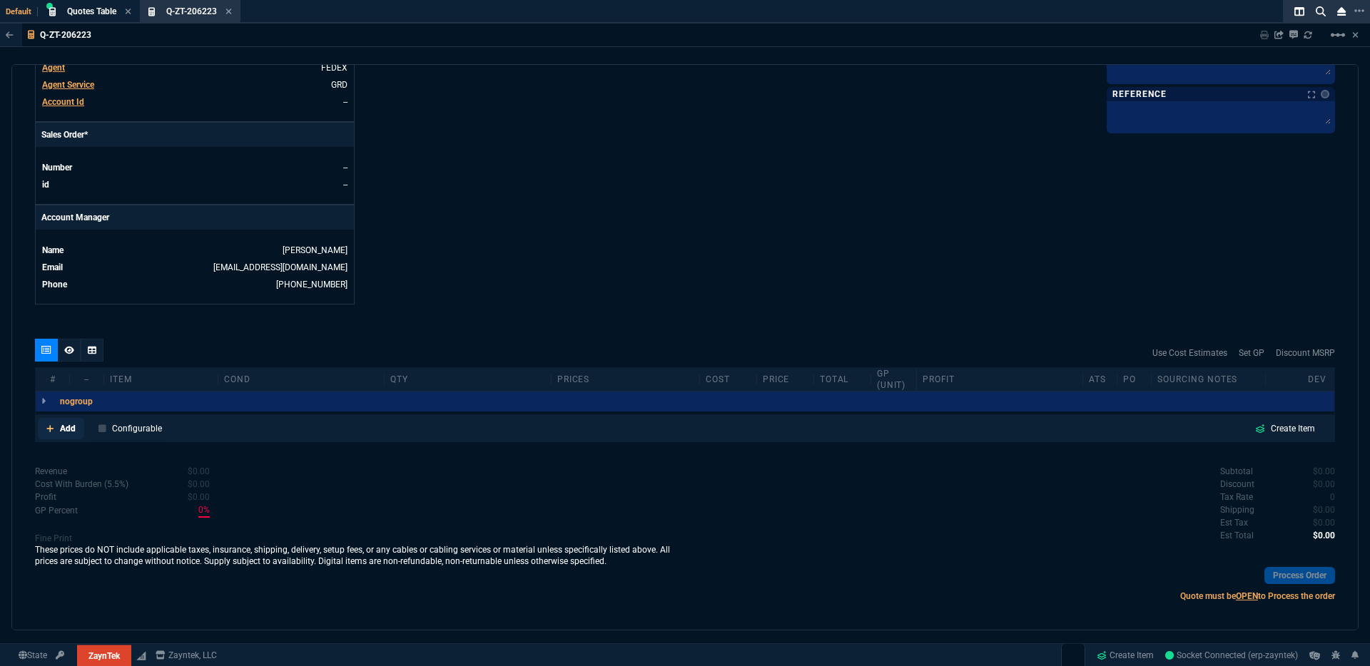
click at [78, 418] on link "Add" at bounding box center [61, 428] width 46 height 21
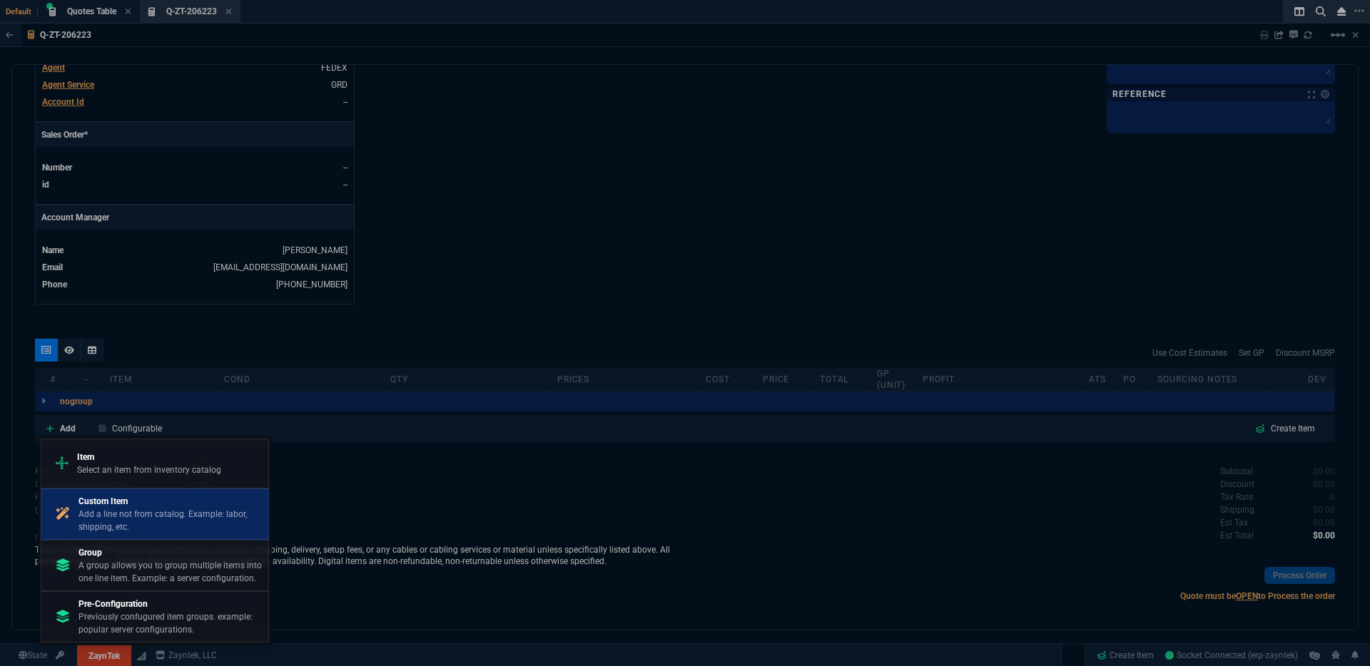
click at [100, 514] on p "Add a line not from catalog. Example: labor, shipping, etc." at bounding box center [170, 521] width 184 height 26
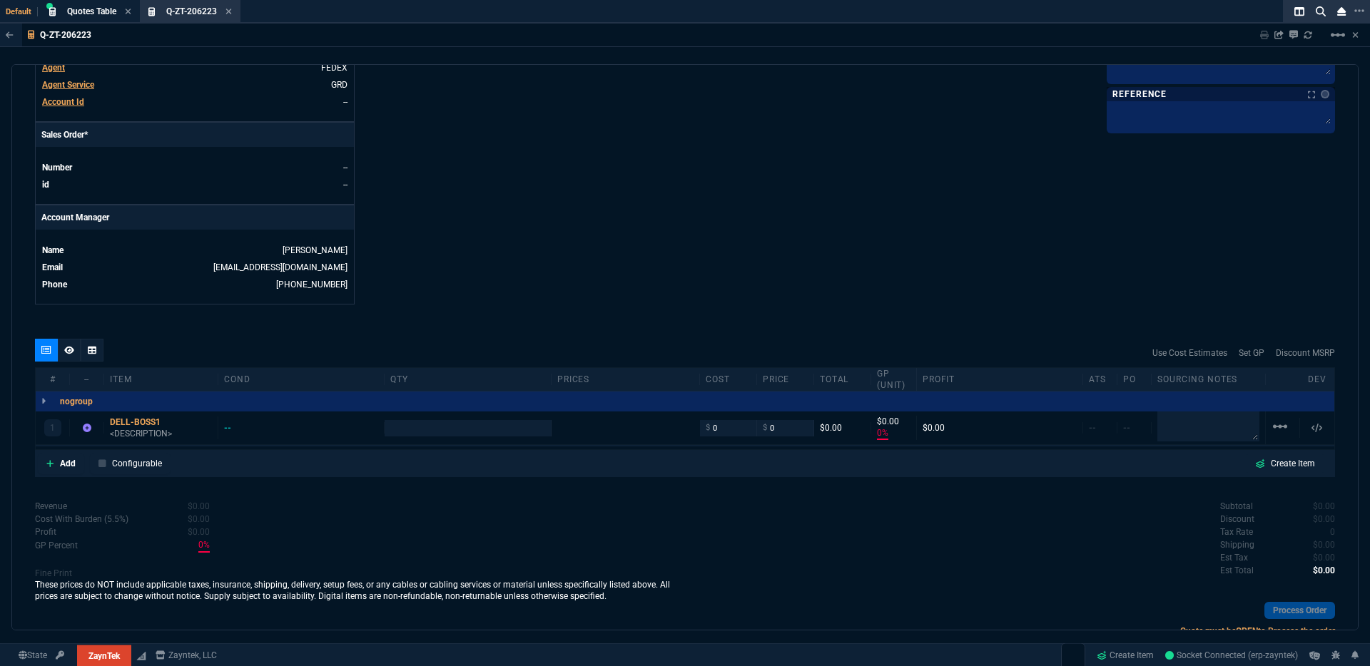
type input "0"
click at [150, 417] on div "DELL-BOSS1" at bounding box center [161, 422] width 102 height 11
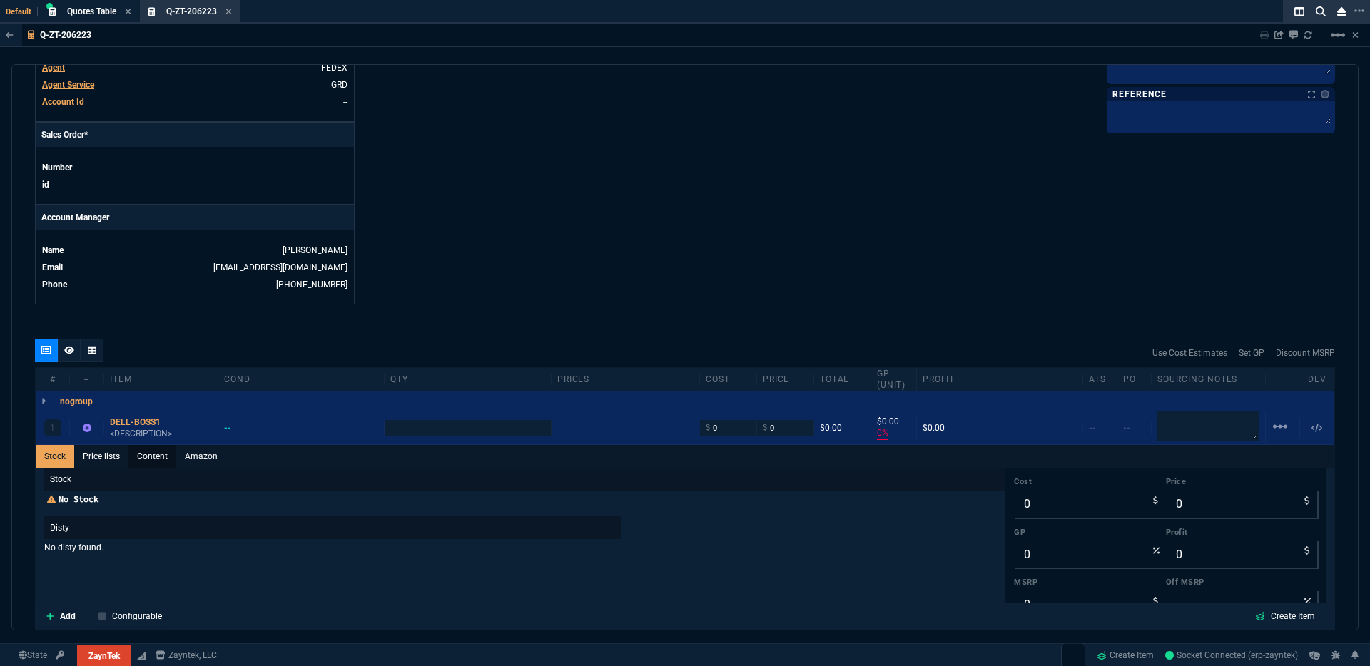
click at [153, 446] on link "Content" at bounding box center [152, 456] width 48 height 23
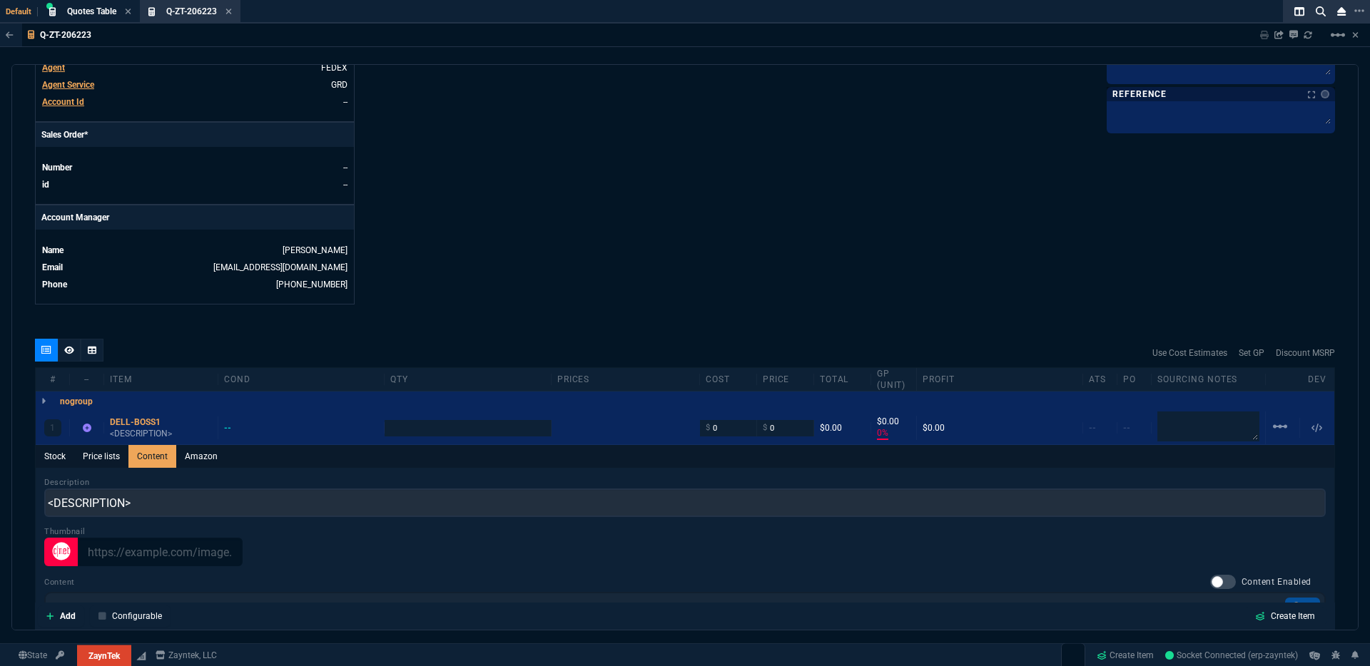
scroll to position [0, 0]
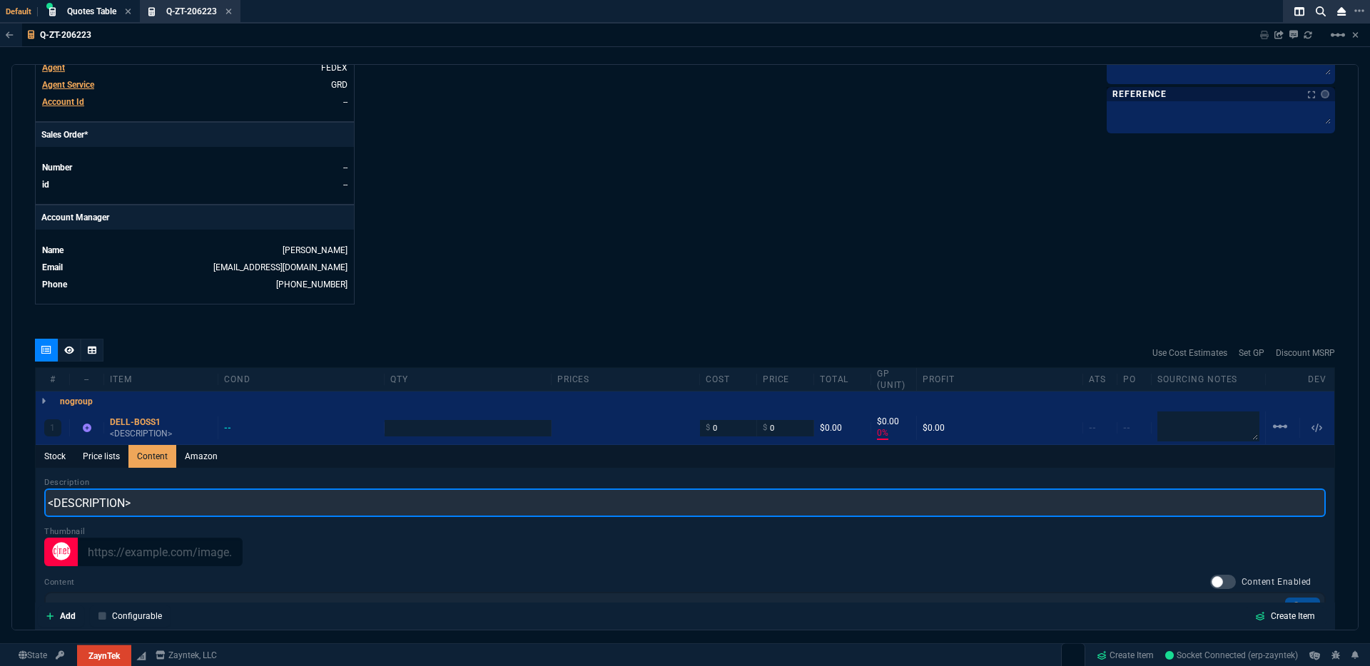
drag, startPoint x: 215, startPoint y: 493, endPoint x: 34, endPoint y: 497, distance: 182.0
click at [33, 497] on div "quote Q-ZT-206223 Ribbon Communications Op Co Inc. draft ZaynTek, LLC 2609 Tech…" at bounding box center [684, 347] width 1347 height 566
paste input "Dell BOSS Controller Low Profile Card with 2x240GB M.2 SSD (RAID 1)"
type input "Dell BOSS Controller Low Profile Card with 2x240GB M.2 SSD (RAID 1)"
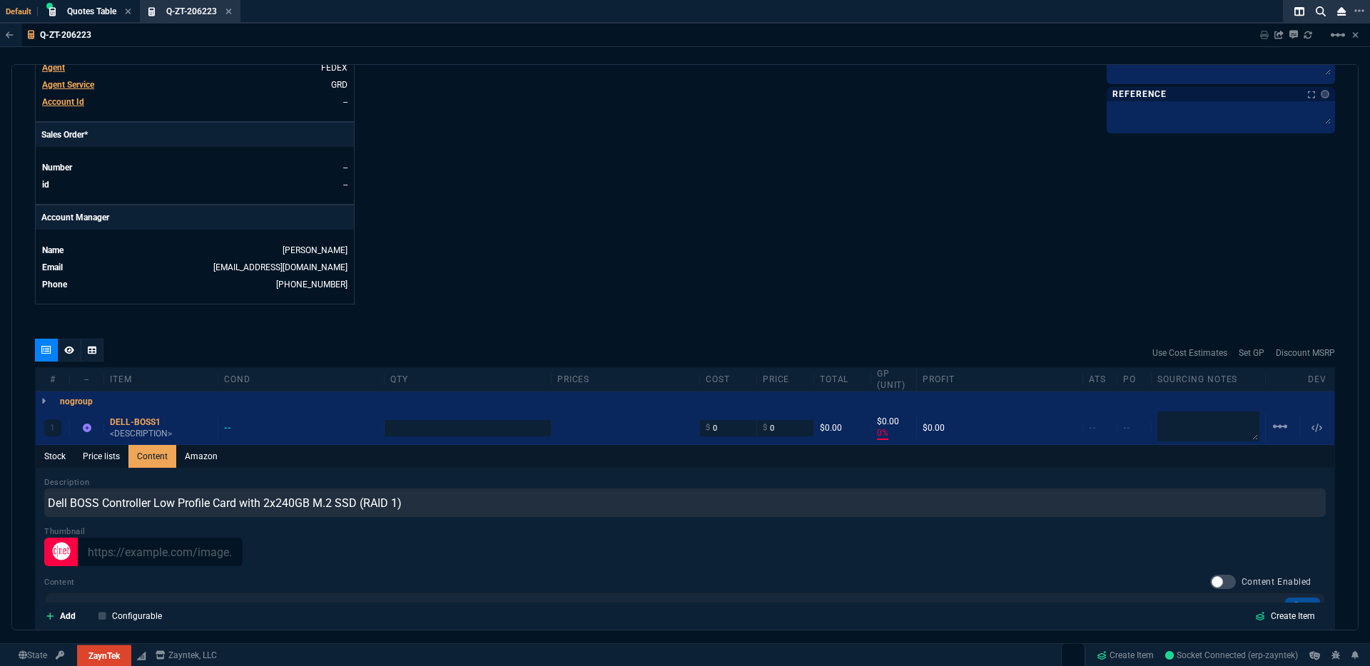
click at [468, 546] on div at bounding box center [684, 552] width 1281 height 29
type input "1"
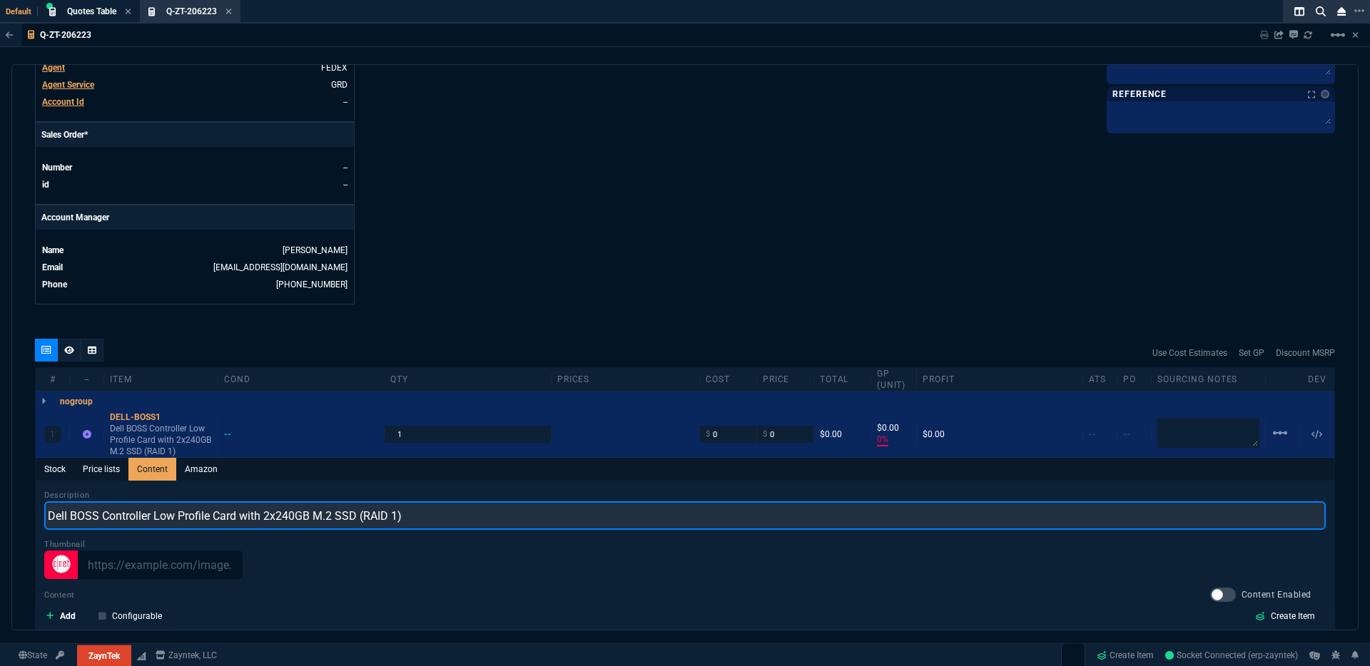
click at [443, 512] on input "Dell BOSS Controller Low Profile Card with 2x240GB M.2 SSD (RAID 1)" at bounding box center [684, 516] width 1281 height 29
click at [49, 508] on input "Dell BOSS Controller Low Profile Card with 2x240GB M.2 SSD (RAID 1)" at bounding box center [684, 516] width 1281 height 29
type input "REF Dell BOSS Controller Low Profile Card with 2x240GB M.2 SSD (RAID 1)"
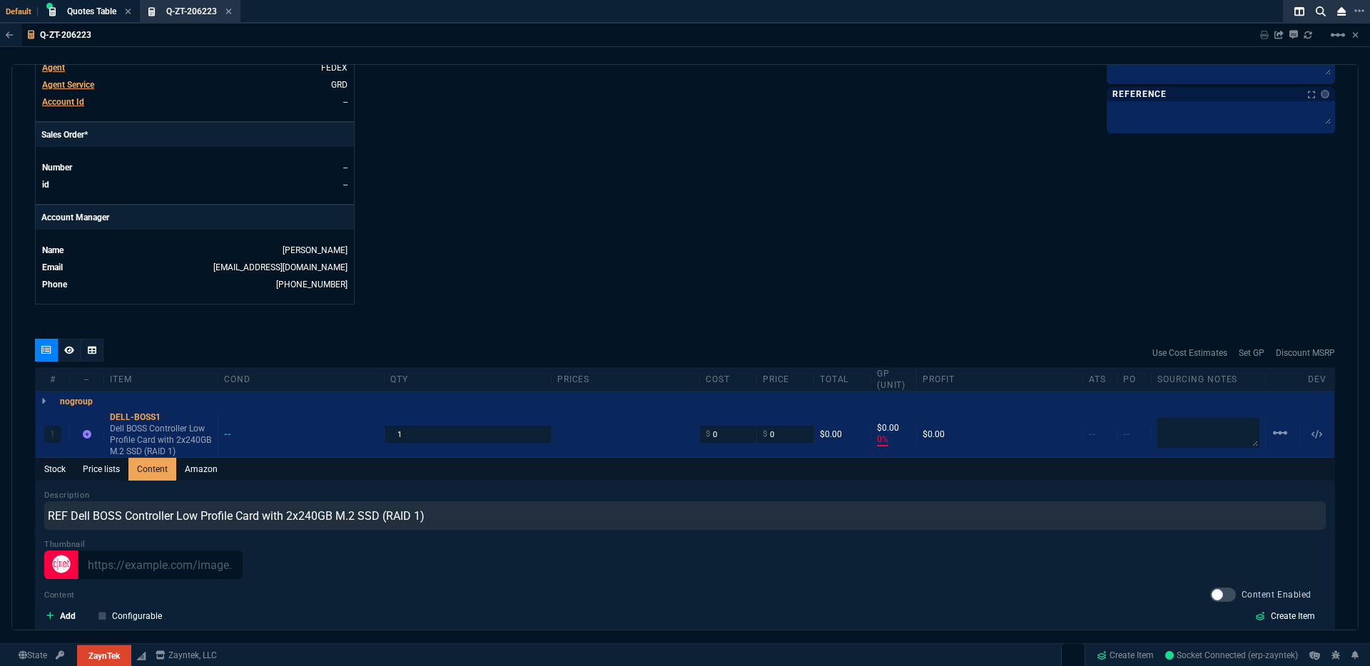
drag, startPoint x: 464, startPoint y: 247, endPoint x: 458, endPoint y: 256, distance: 10.9
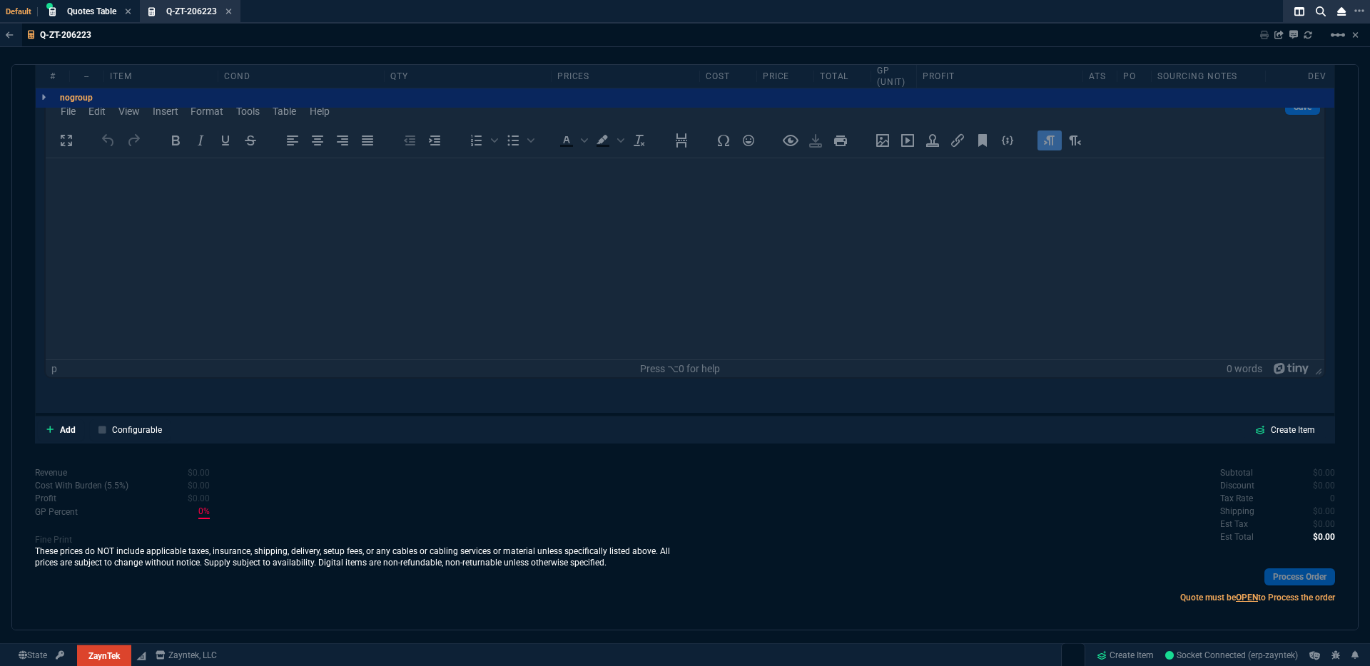
scroll to position [804, 0]
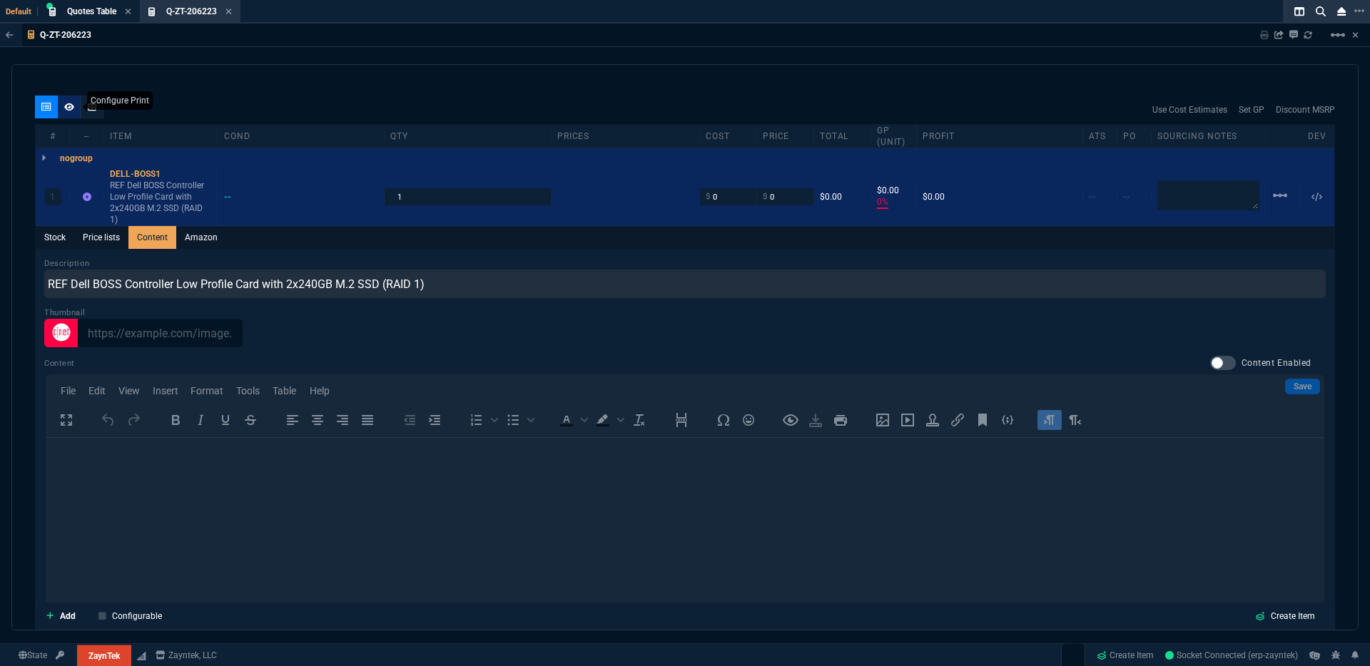
click at [76, 101] on div at bounding box center [69, 107] width 23 height 23
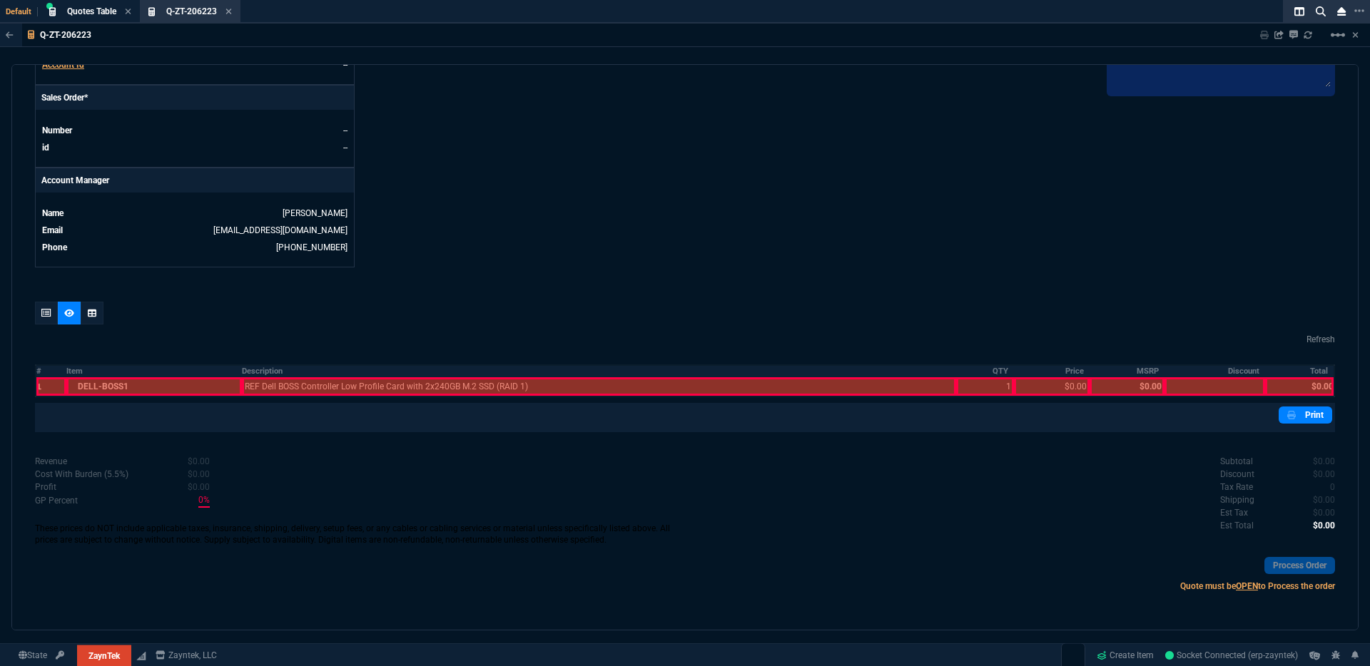
scroll to position [588, 0]
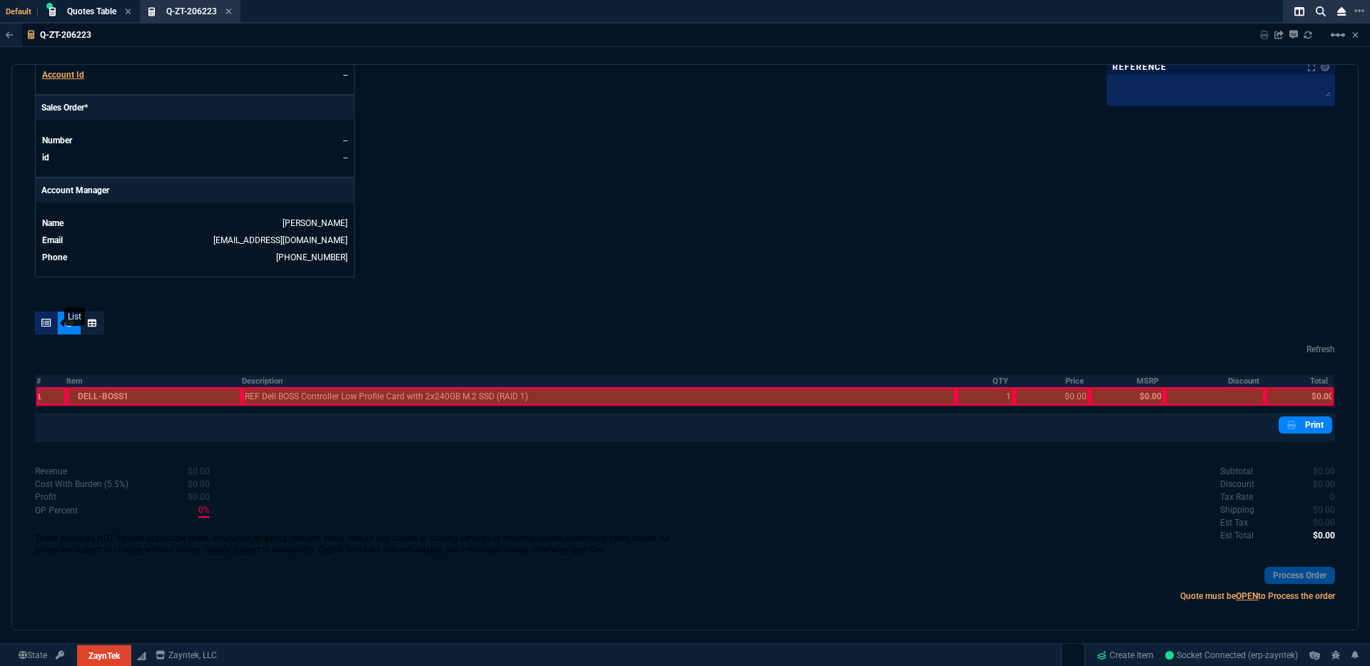
click at [49, 319] on icon at bounding box center [46, 323] width 10 height 9
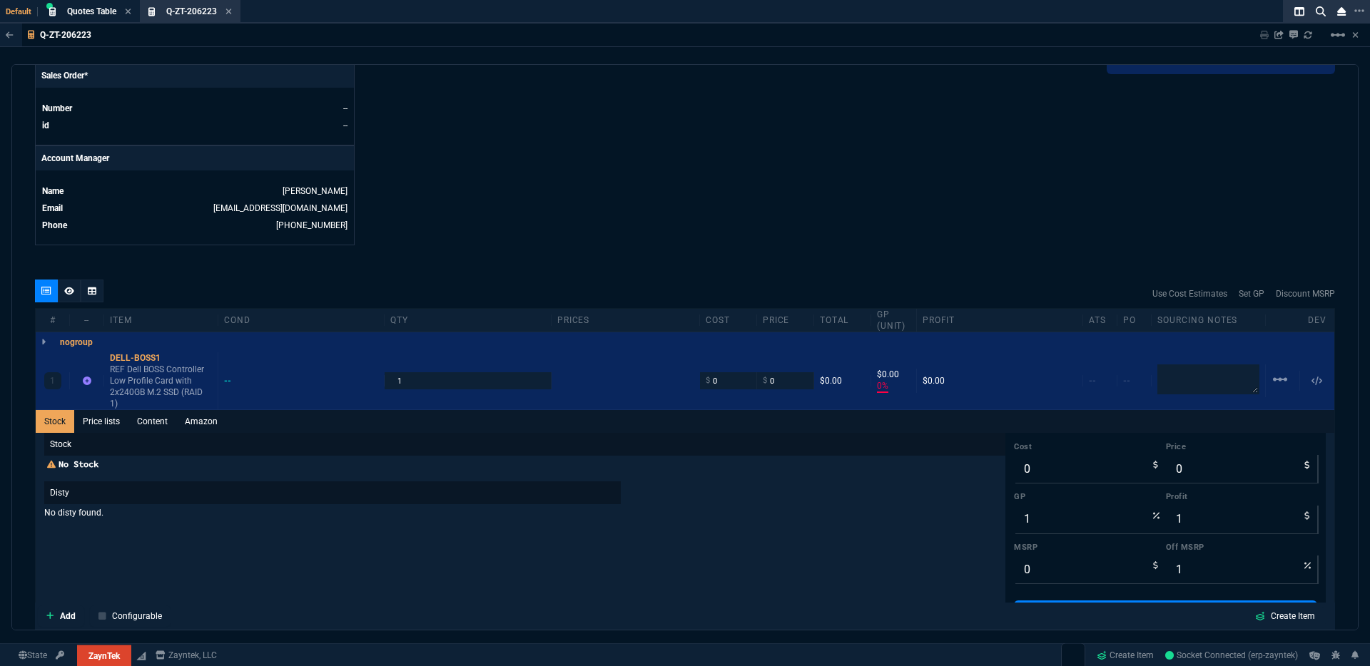
type input "0"
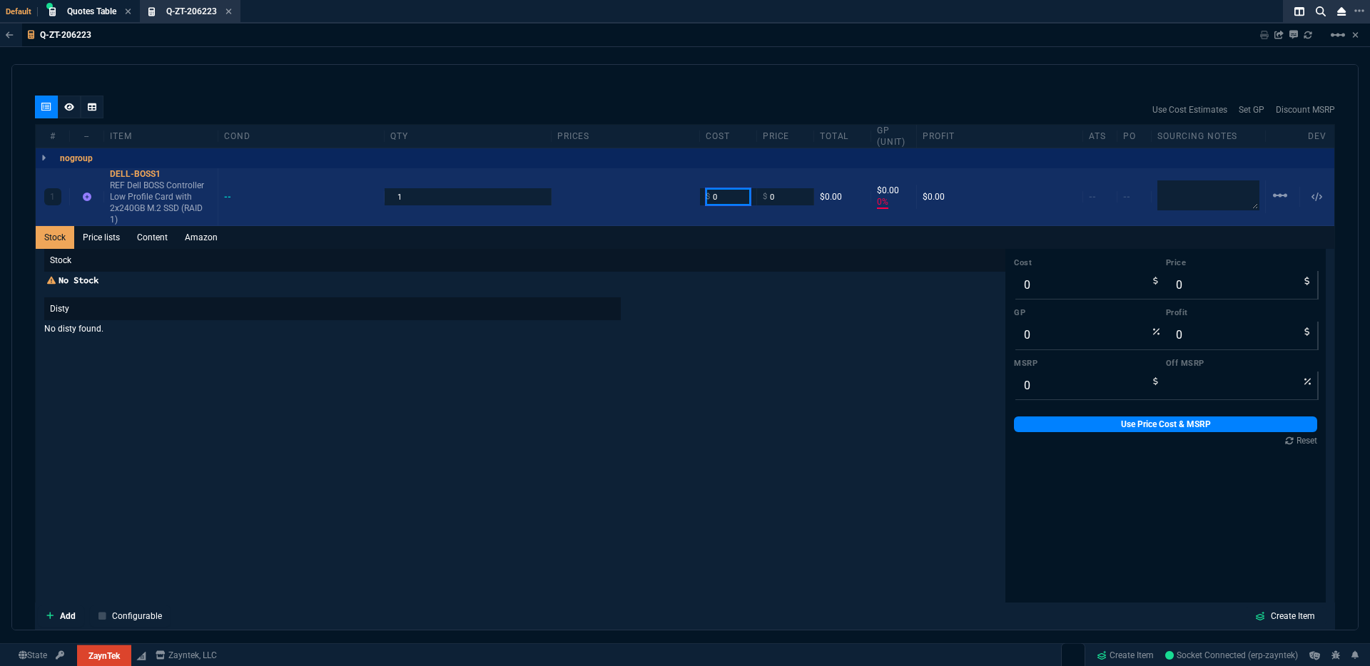
click at [736, 191] on input "0" at bounding box center [728, 196] width 45 height 16
type input "150"
click at [780, 201] on div "1 DELL-BOSS1 REF Dell BOSS Controller Low Profile Card with 2x240GB M.2 SSD (RA…" at bounding box center [685, 197] width 1299 height 58
type input "150"
type input "-100"
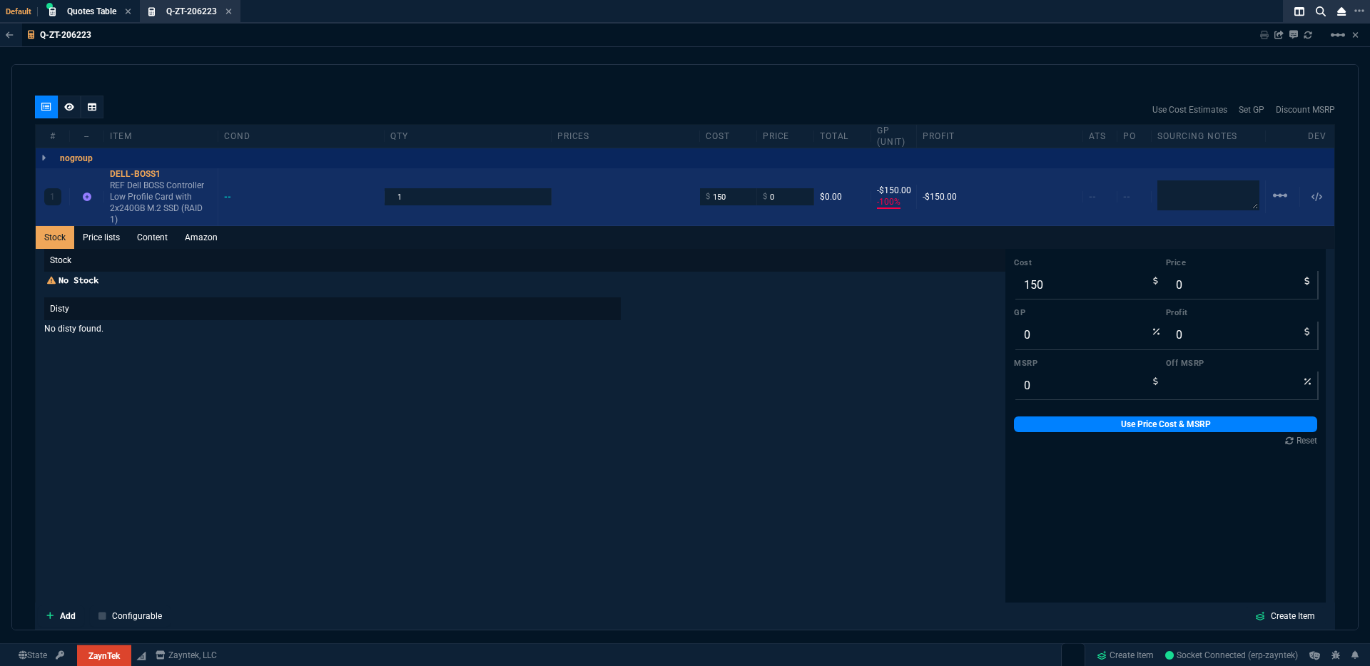
type input "-150"
click at [781, 193] on input "0" at bounding box center [785, 196] width 45 height 16
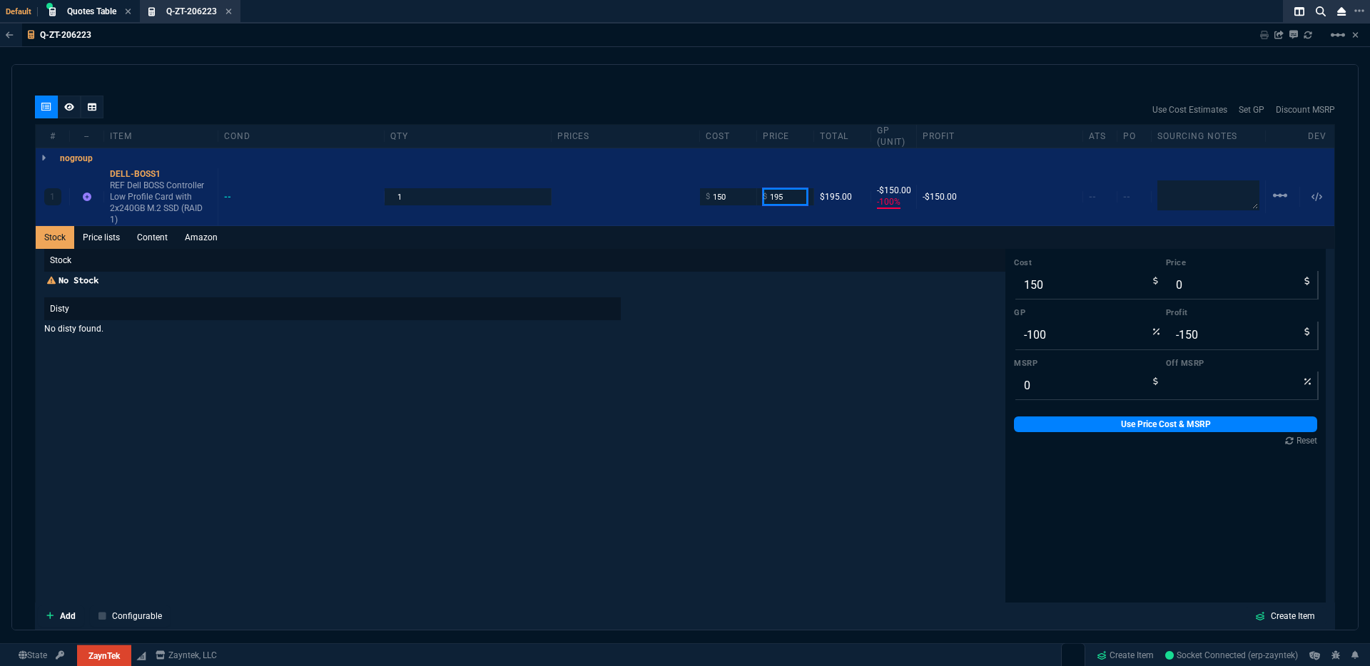
type input "195"
click at [766, 238] on div "Stock Price lists Content Amazon" at bounding box center [685, 237] width 1299 height 23
type input "195"
type input "23"
type input "45"
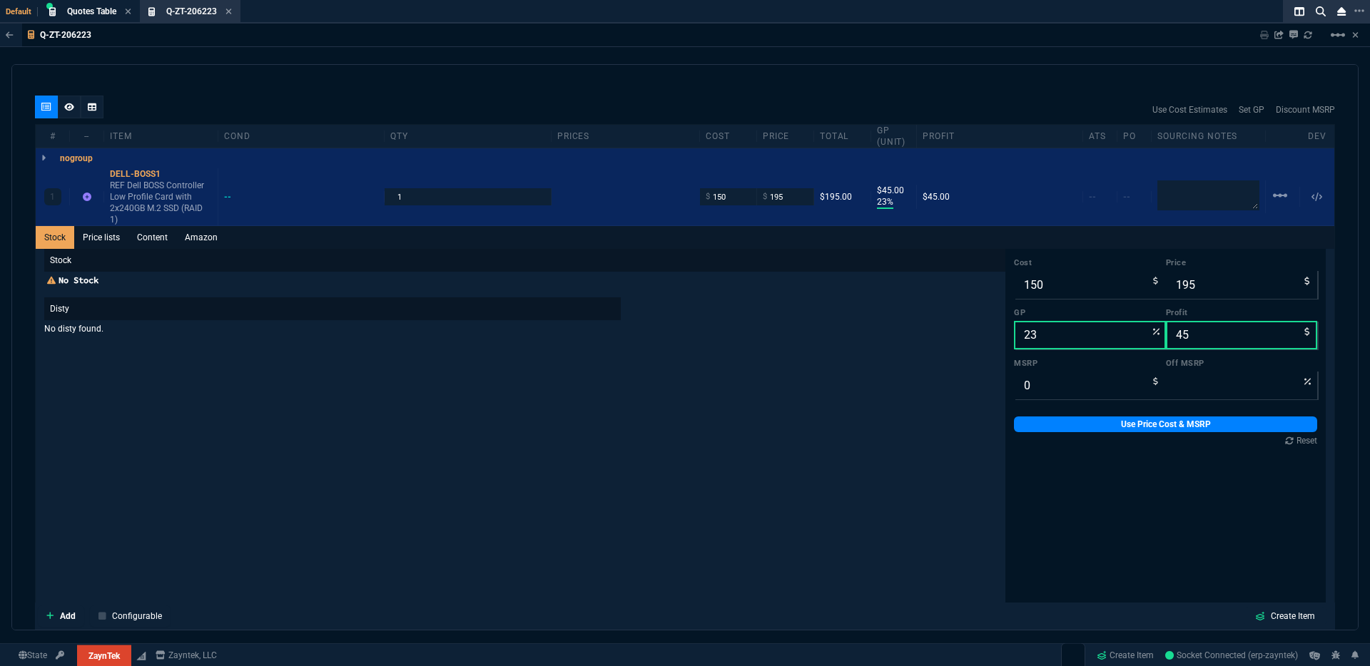
scroll to position [781, 0]
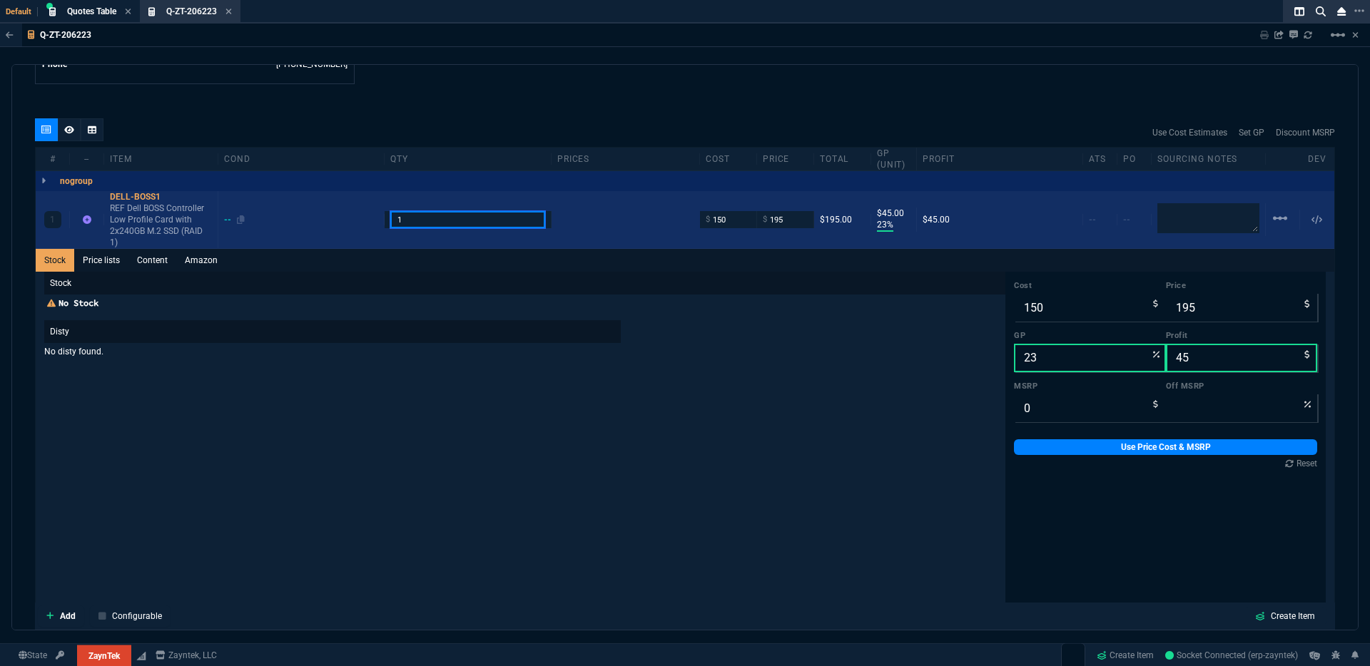
drag, startPoint x: 426, startPoint y: 216, endPoint x: 341, endPoint y: 215, distance: 84.9
click at [341, 215] on div "1 DELL-BOSS1 REF Dell BOSS Controller Low Profile Card with 2x240GB M.2 SSD (RA…" at bounding box center [685, 220] width 1299 height 58
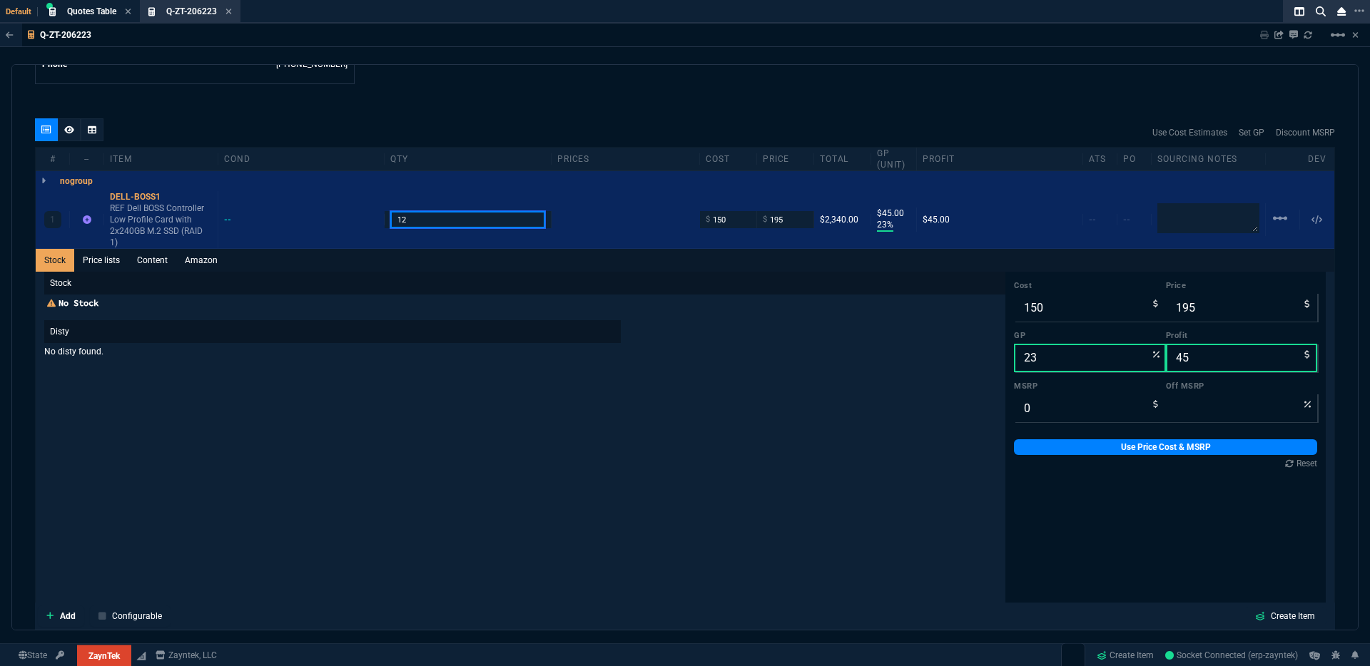
type input "12"
click at [345, 272] on p "Stock" at bounding box center [524, 283] width 961 height 23
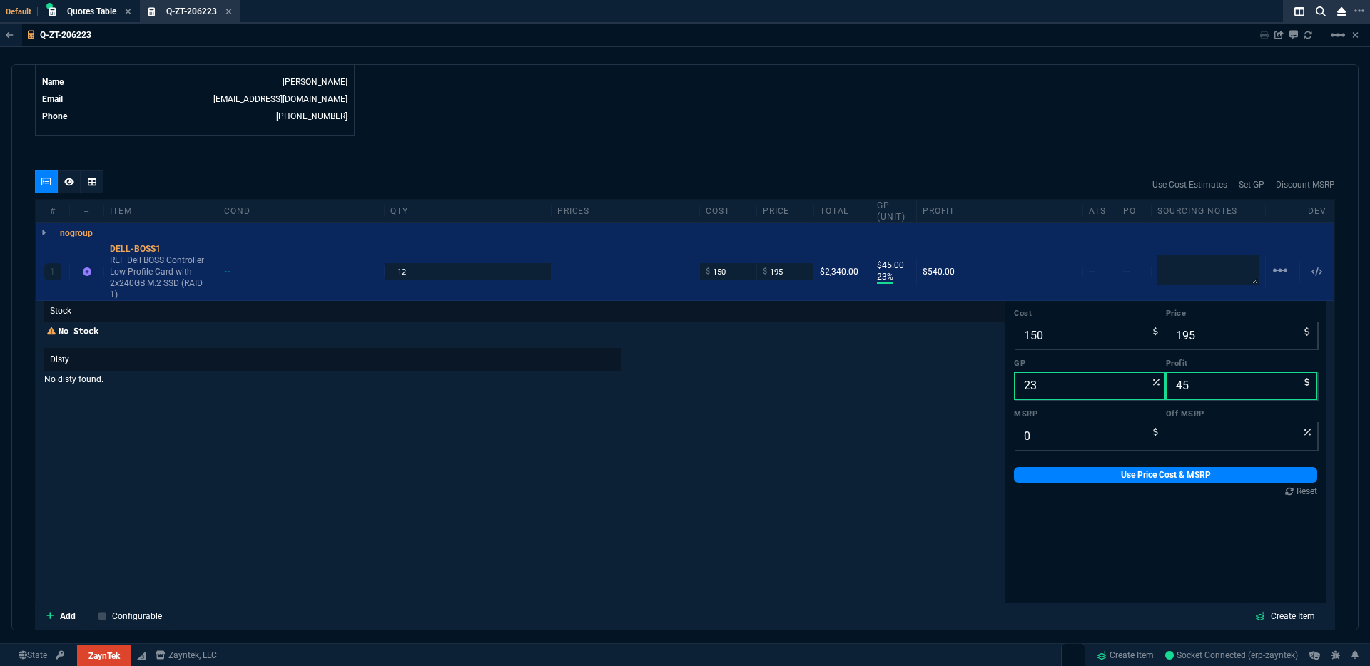
scroll to position [0, 0]
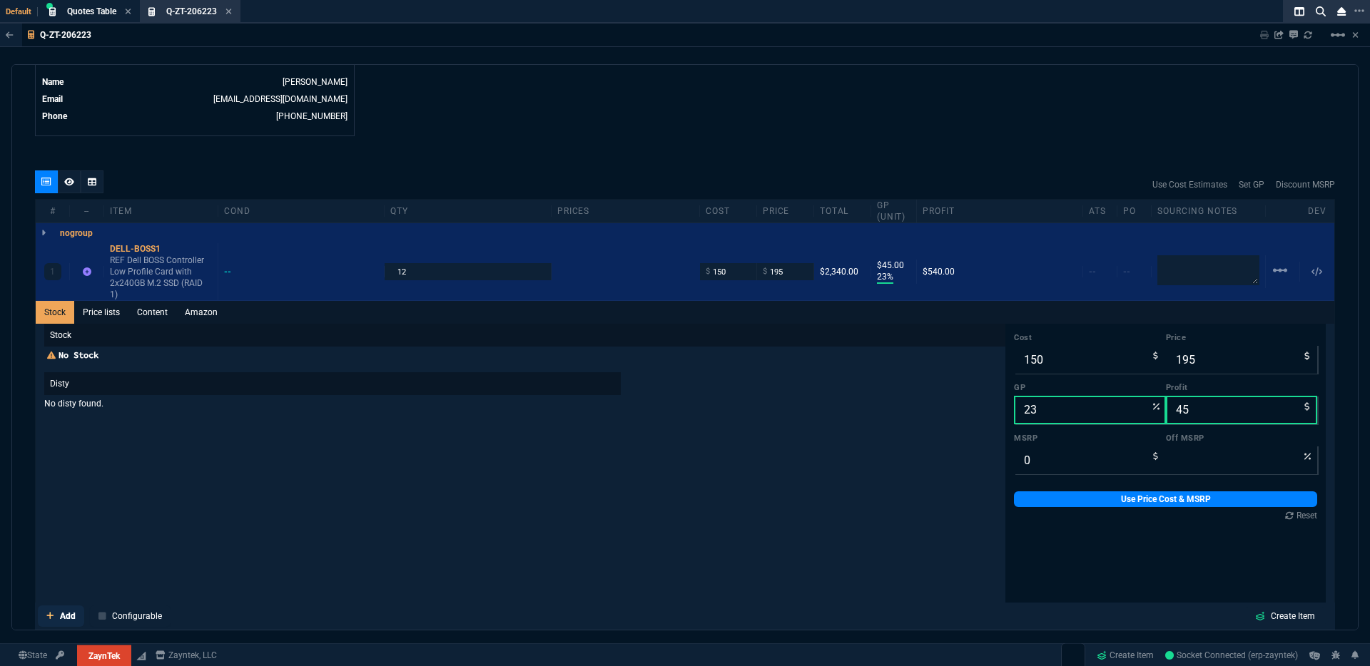
click at [57, 619] on link "Add" at bounding box center [61, 616] width 46 height 21
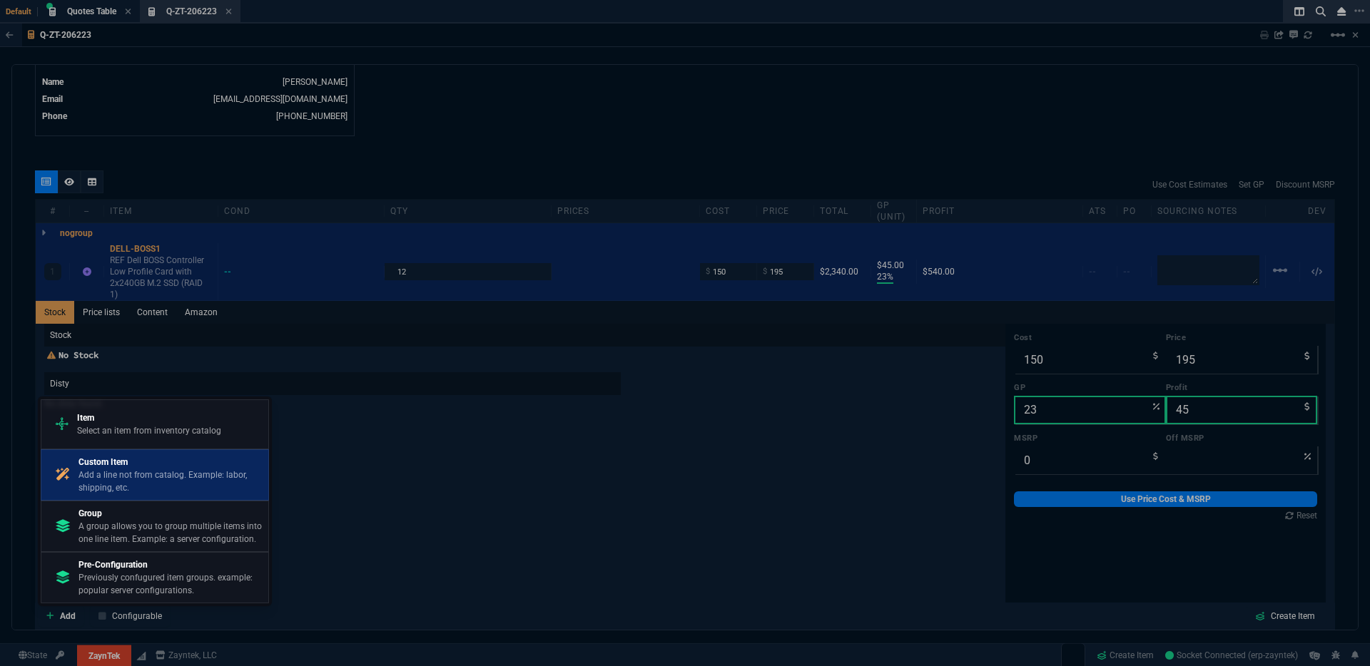
click at [116, 477] on p "Add a line not from catalog. Example: labor, shipping, etc." at bounding box center [170, 482] width 184 height 26
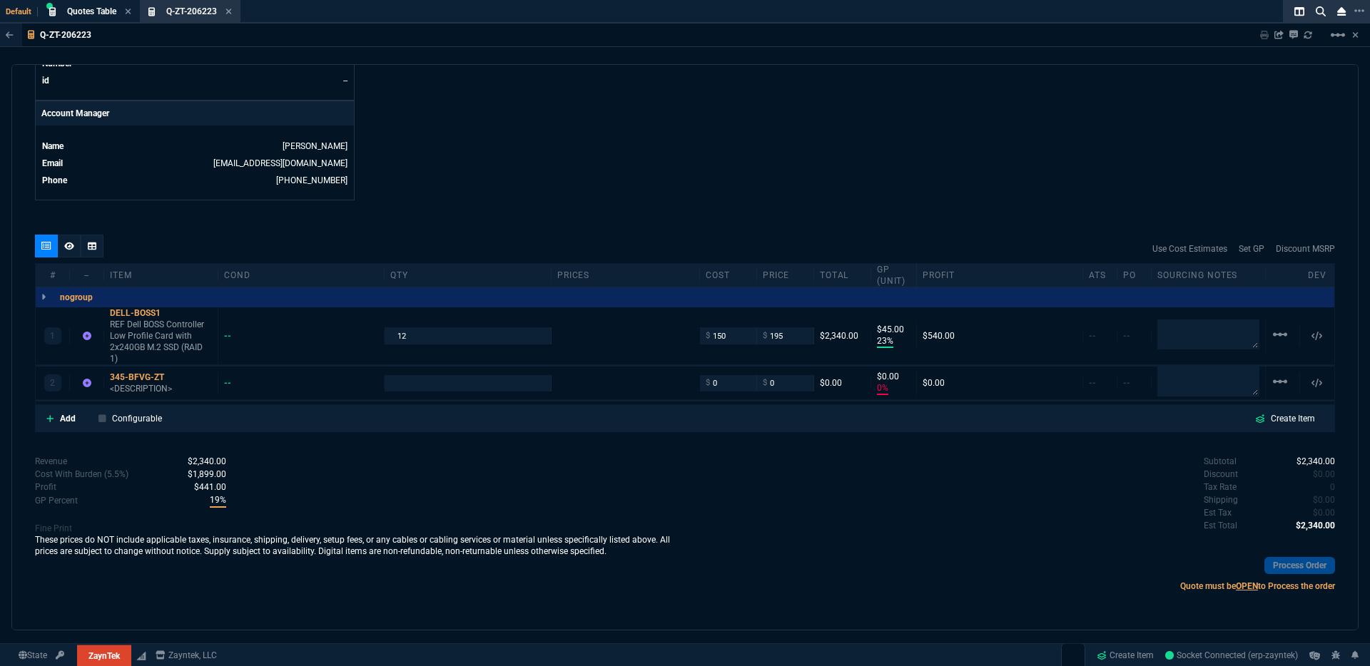
scroll to position [655, 0]
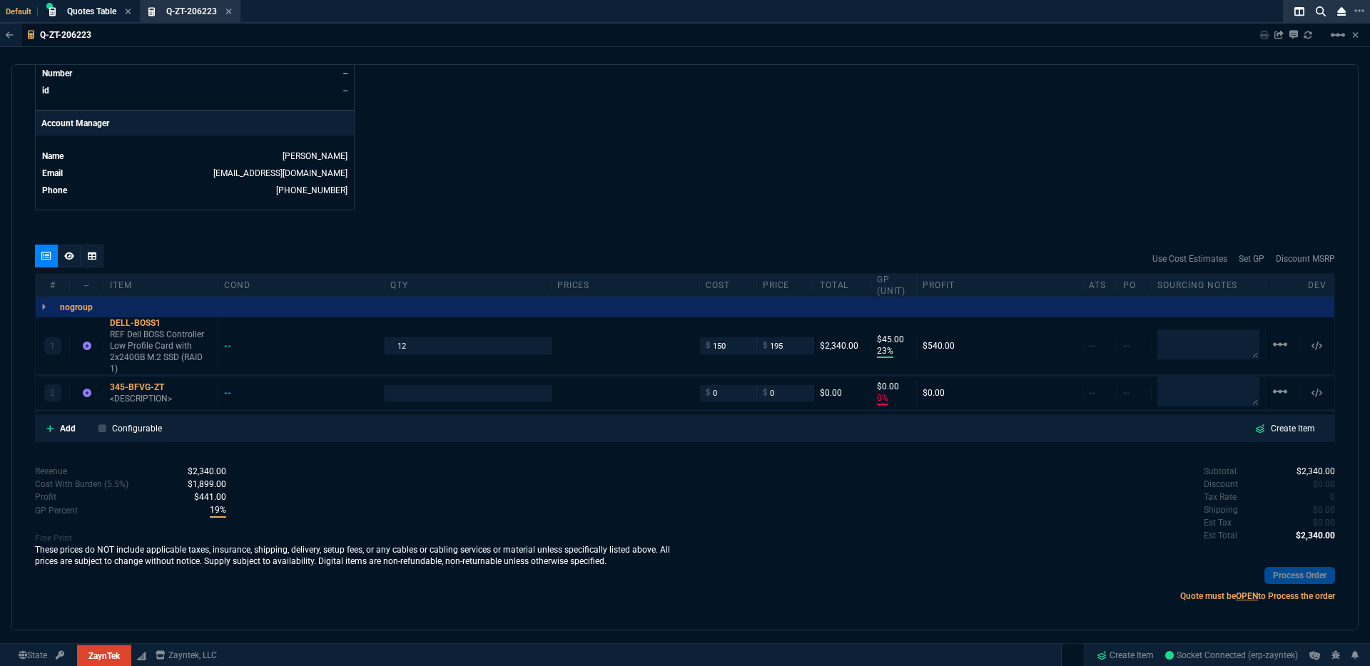
type input "23"
type input "45"
type input "0"
click at [133, 382] on div "345-BFVG-ZT" at bounding box center [161, 387] width 102 height 11
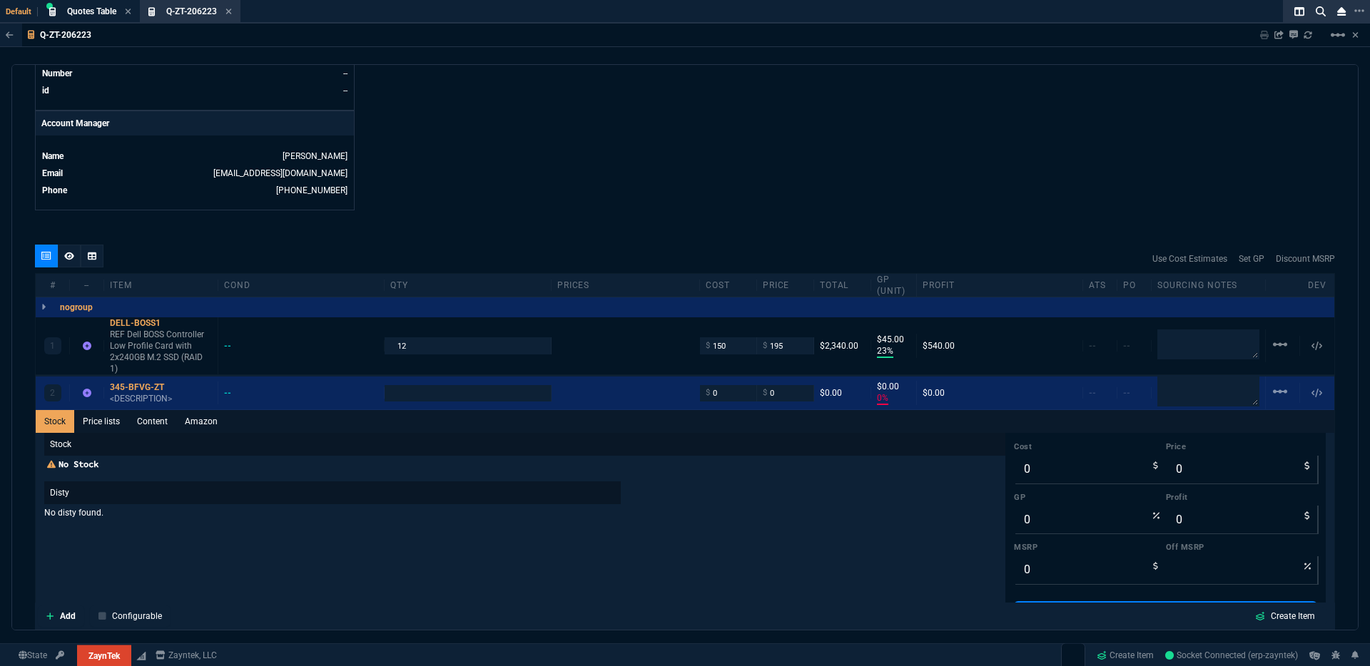
scroll to position [729, 0]
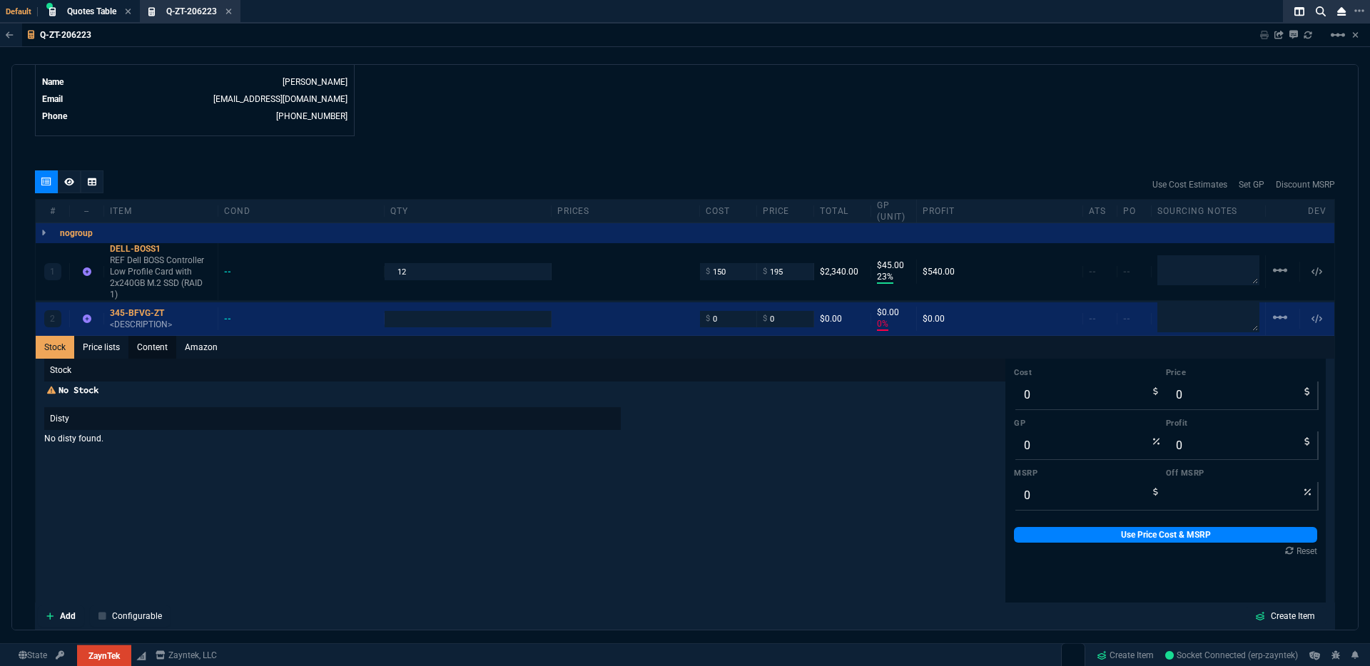
click at [156, 341] on link "Content" at bounding box center [152, 347] width 48 height 23
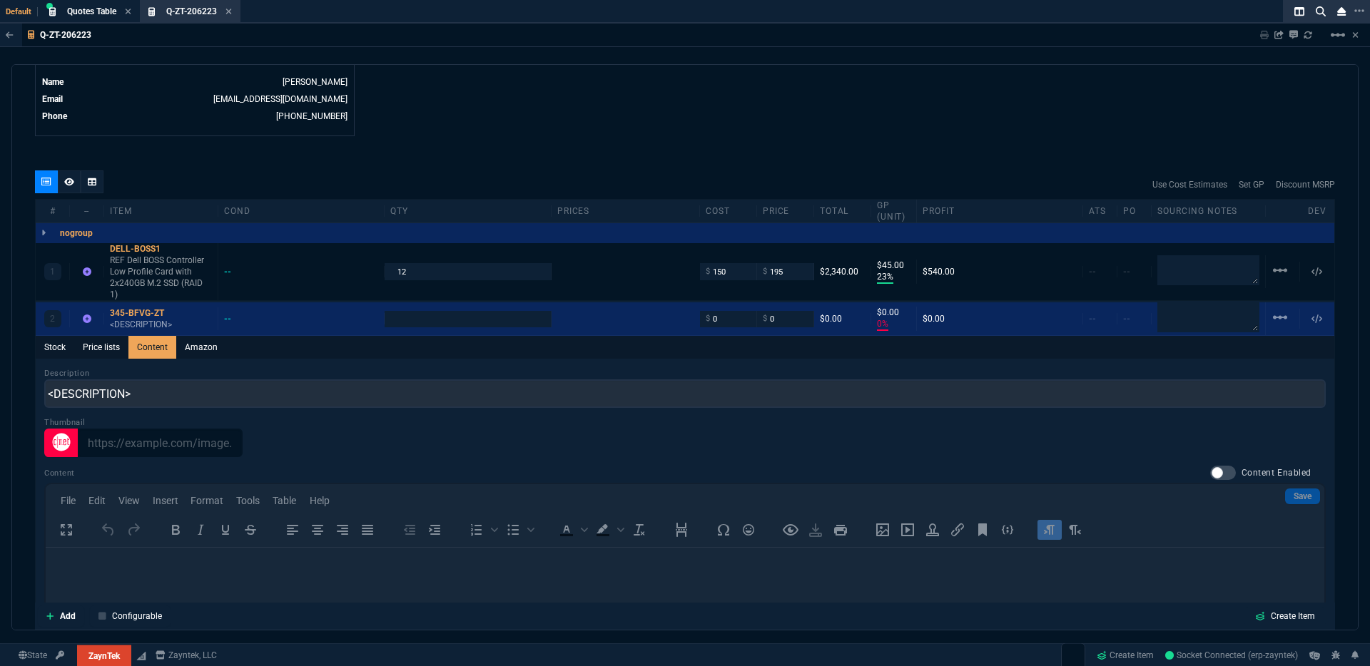
scroll to position [0, 0]
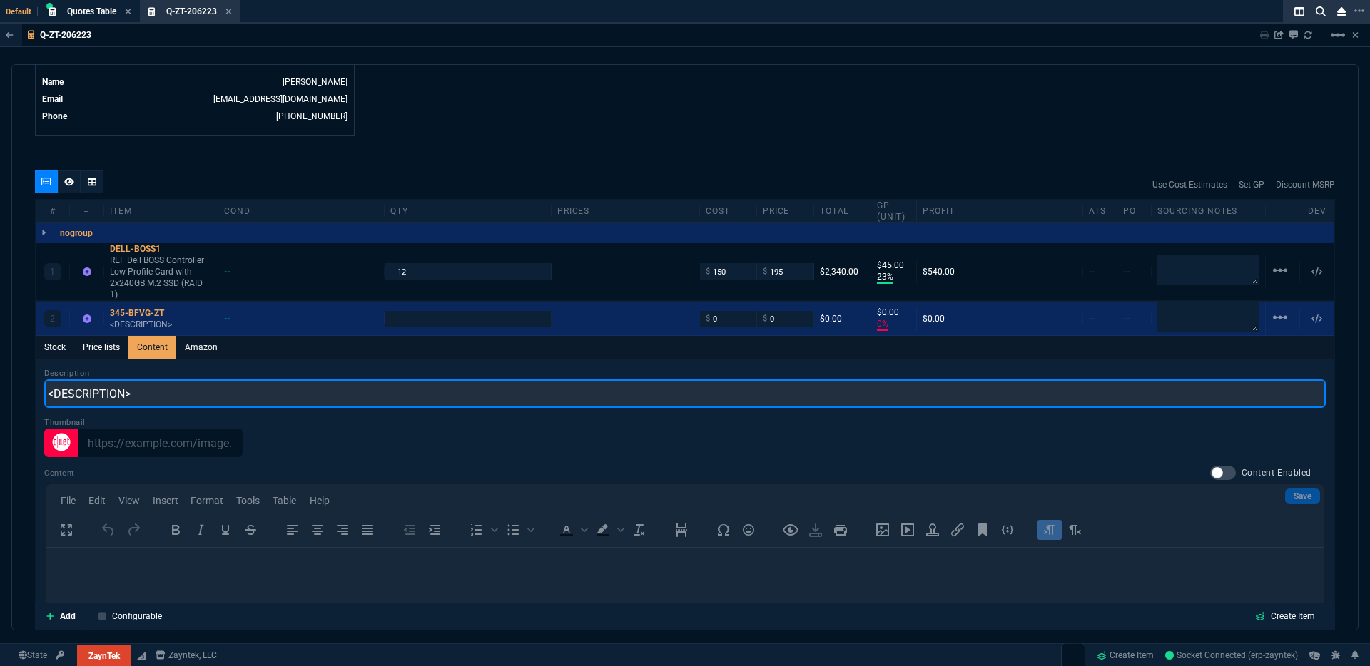
drag, startPoint x: 180, startPoint y: 387, endPoint x: 17, endPoint y: 385, distance: 162.7
click at [16, 385] on div "quote Q-ZT-206223 Ribbon Communications Op Co Inc. draft ZaynTek, LLC 2609 Tech…" at bounding box center [684, 347] width 1347 height 566
paste input "Dell 7.68TB SSD up to SAS 24Gbps ISE Read Intensive 512e 2.5in Hot-plug 1WPD"
click at [71, 385] on input "Dell 7.68TB SSD up to SAS 24Gbps ISE Read Intensive 512e 2.5in Hot-plug 1WPD" at bounding box center [684, 394] width 1281 height 29
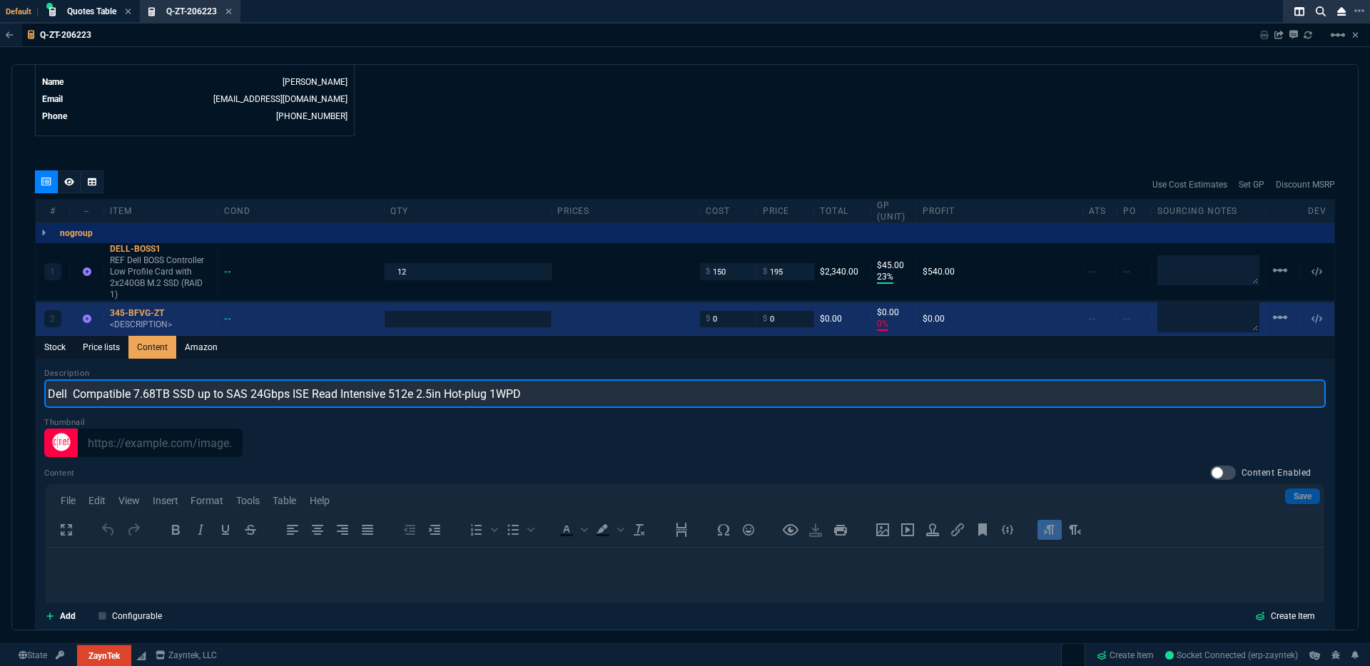
type input "Dell Compatible 7.68TB SSD up to SAS 24Gbps ISE Read Intensive 512e 2.5in Hot-p…"
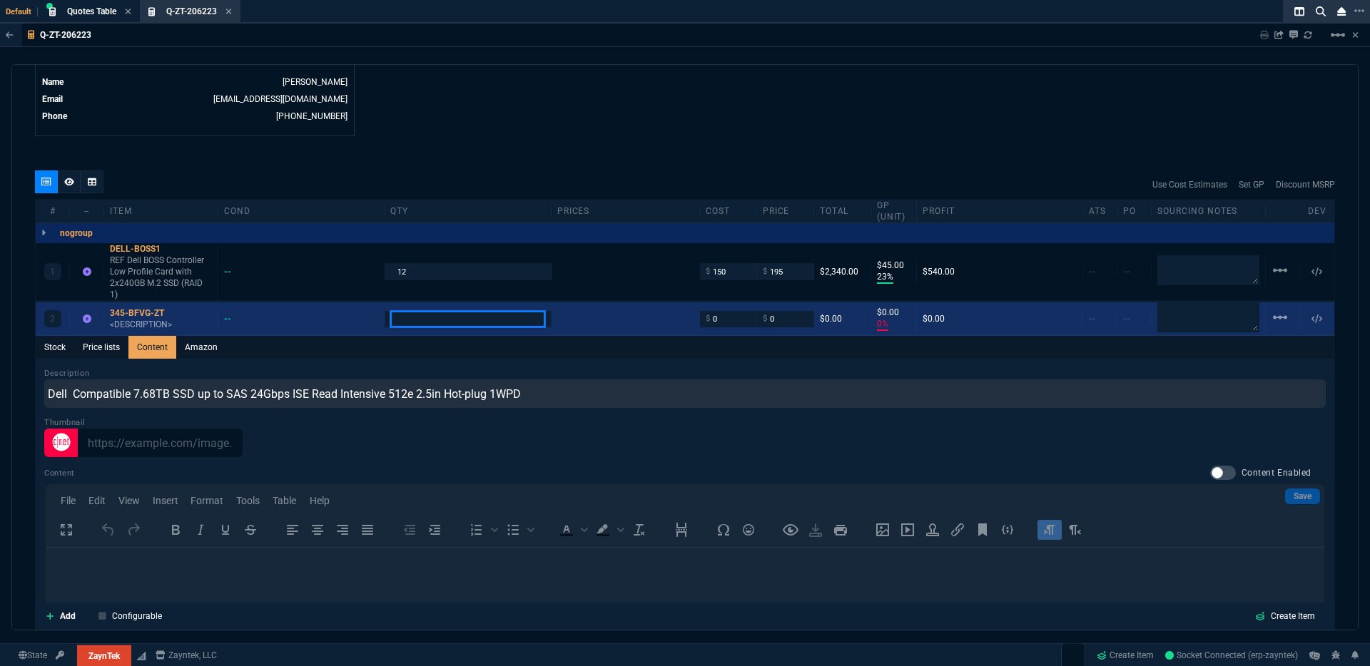
click at [484, 311] on div "2 345-BFVG-ZT <DESCRIPTION> -- $ 0 $ 0 $0.00 $0.00 0% $0.00 -- -- linear_scale" at bounding box center [685, 320] width 1299 height 34
type input "1"
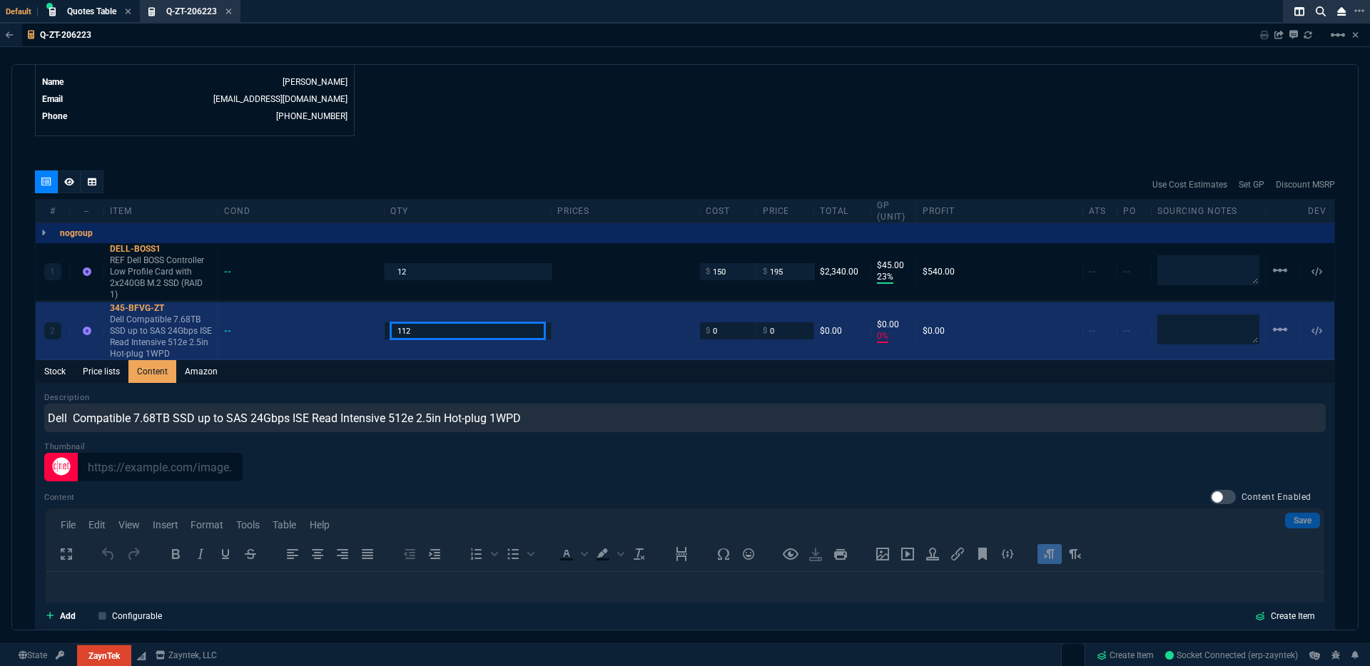
type input "112"
drag, startPoint x: 715, startPoint y: 322, endPoint x: 608, endPoint y: 317, distance: 107.1
click at [610, 319] on div "2 345-BFVG-ZT Dell Compatible 7.68TB SSD up to SAS 24Gbps ISE Read Intensive 51…" at bounding box center [685, 332] width 1299 height 58
type input "1"
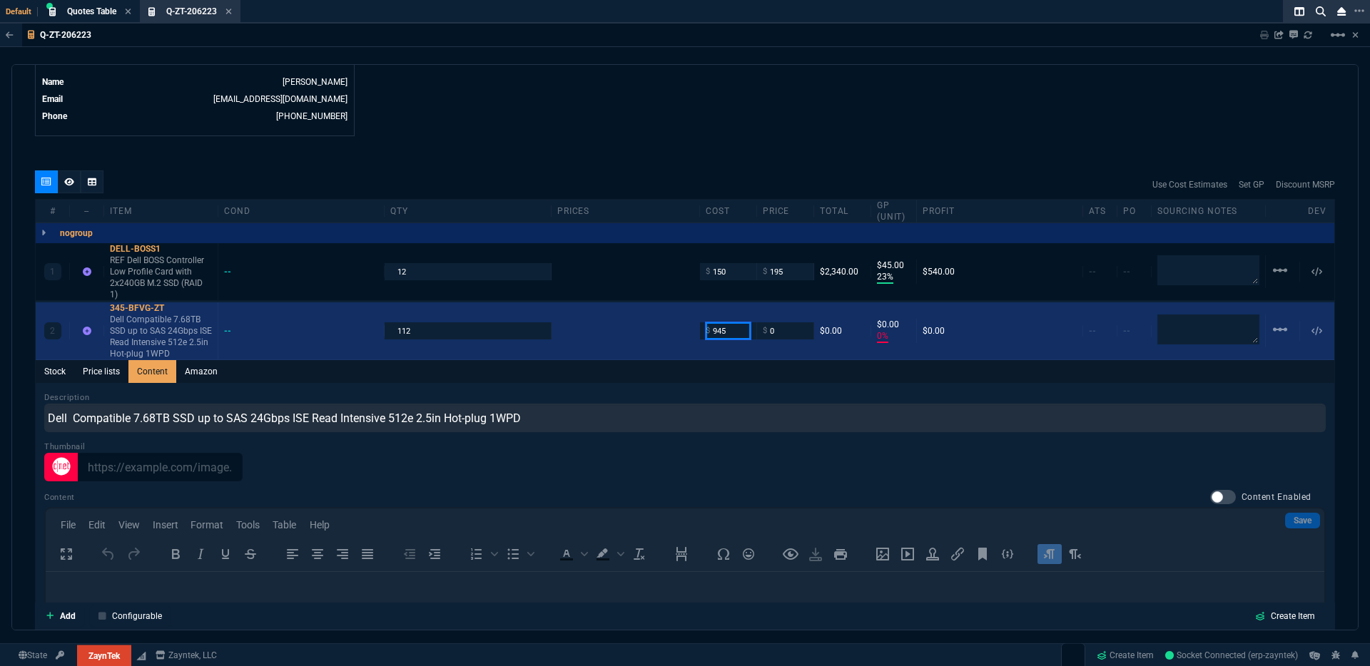
type input "945"
drag, startPoint x: 768, startPoint y: 319, endPoint x: 724, endPoint y: 314, distance: 44.5
click at [725, 312] on div "2 345-BFVG-ZT Dell Compatible 7.68TB SSD up to SAS 24Gbps ISE Read Intensive 51…" at bounding box center [685, 332] width 1299 height 58
type input "1195"
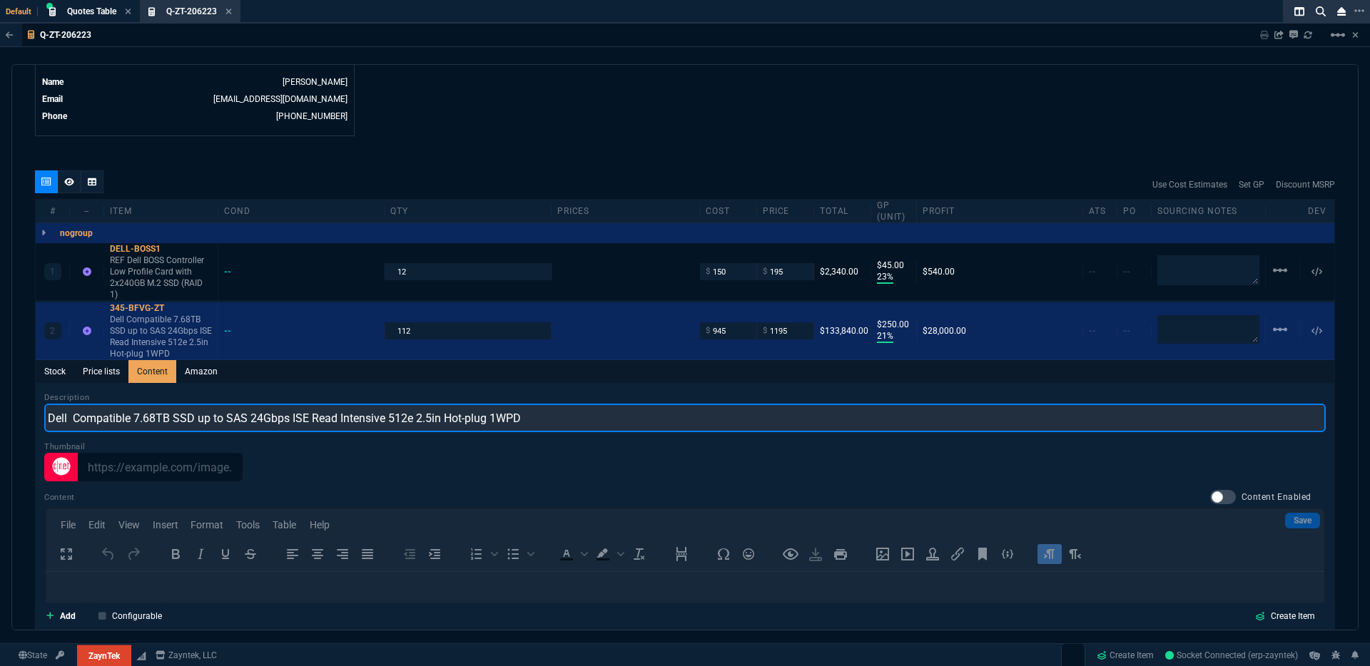
click at [70, 407] on input "Dell Compatible 7.68TB SSD up to SAS 24Gbps ISE Read Intensive 512e 2.5in Hot-p…" at bounding box center [684, 418] width 1281 height 29
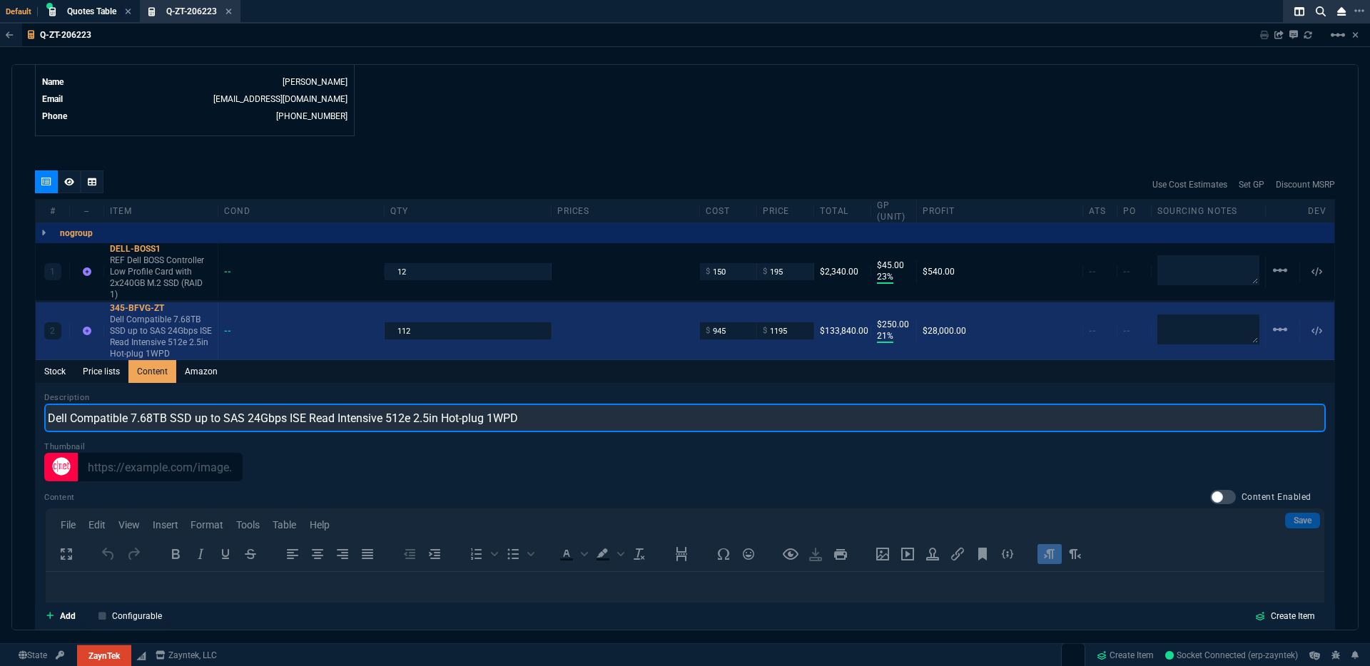
type input "Dell Compatible 7.68TB SSD up to SAS 24Gbps ISE Read Intensive 512e 2.5in Hot-p…"
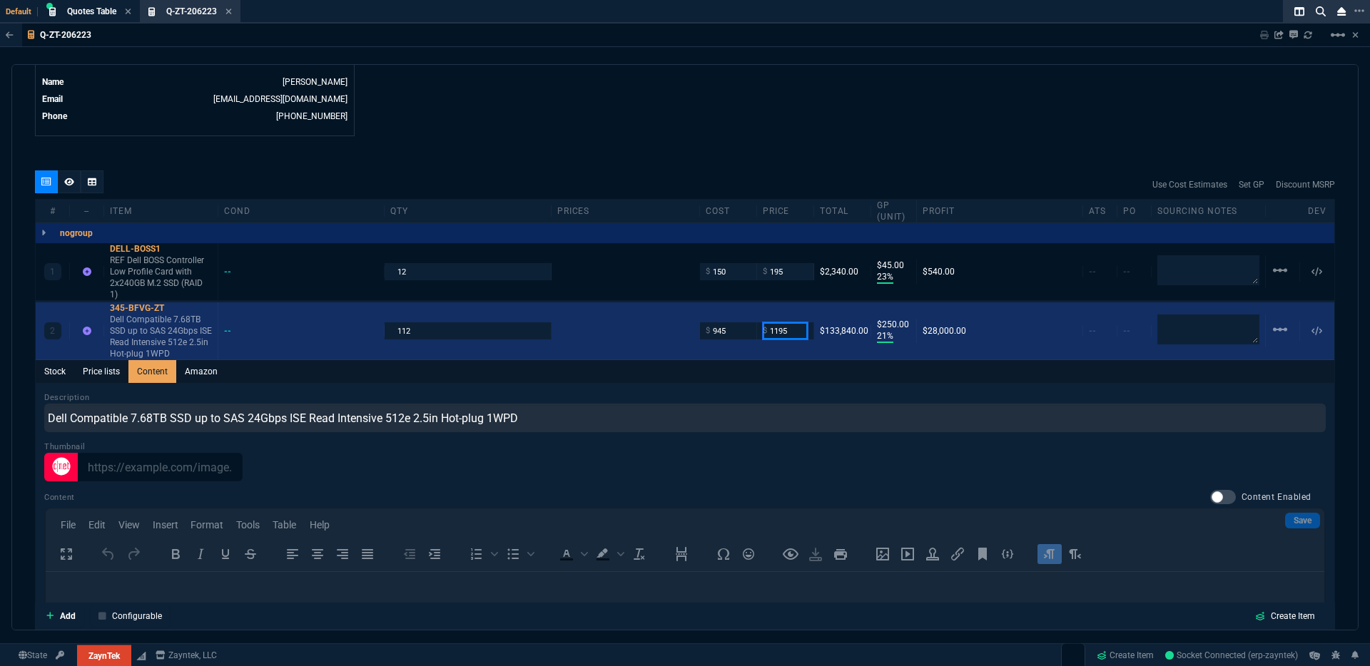
drag, startPoint x: 793, startPoint y: 321, endPoint x: 697, endPoint y: 321, distance: 96.3
click at [697, 321] on div "2 345-BFVG-ZT Dell Compatible 7.68TB SSD up to SAS 24Gbps ISE Read Intensive 51…" at bounding box center [685, 332] width 1299 height 58
type input "1195"
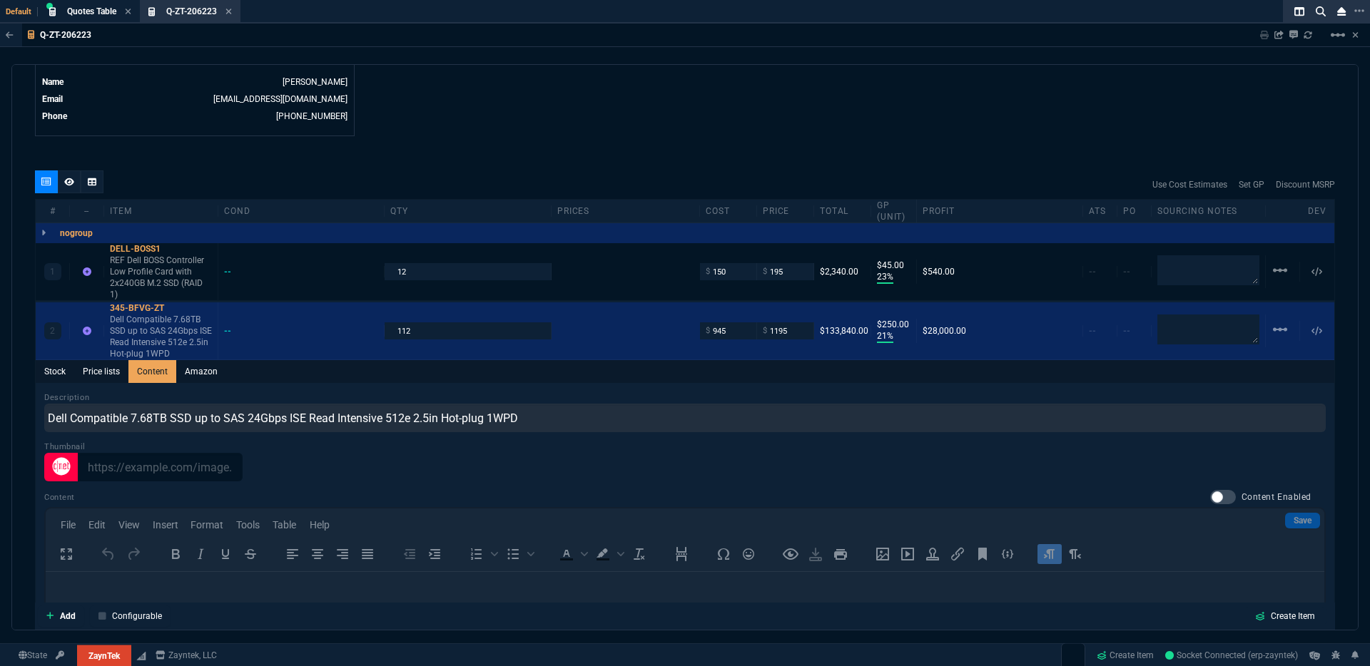
click at [732, 441] on div "Thumbnail" at bounding box center [684, 461] width 1281 height 41
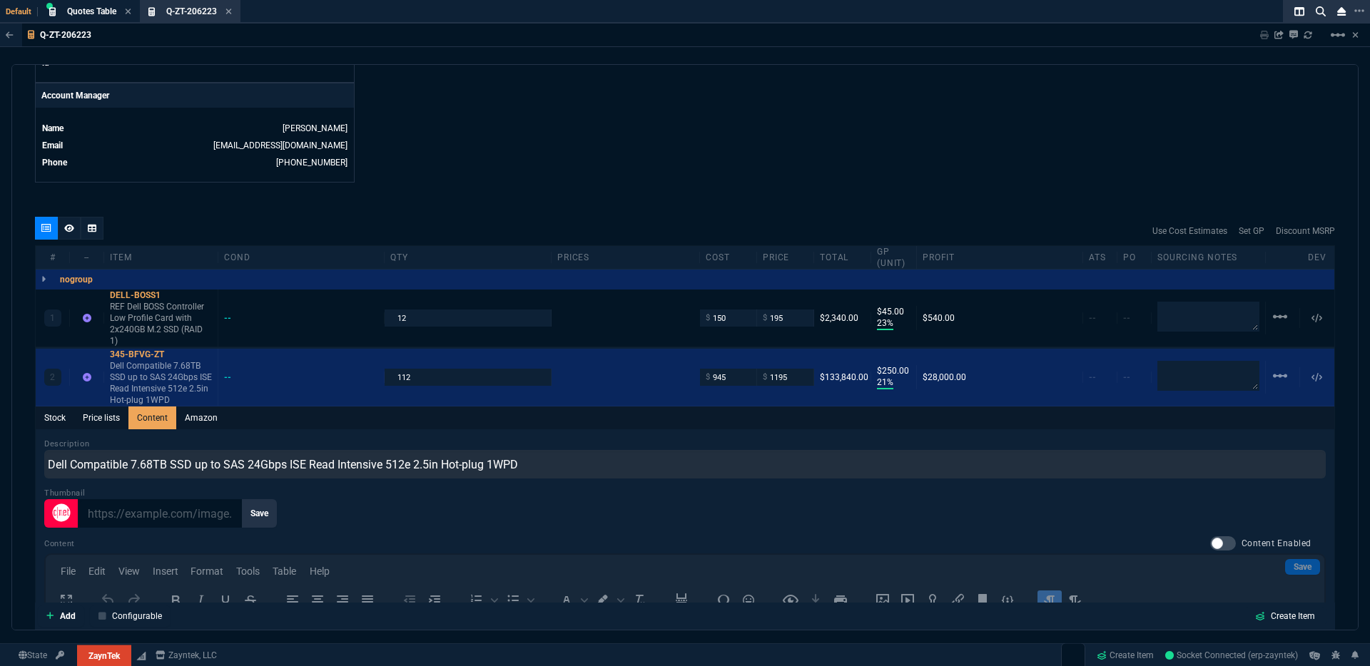
scroll to position [719, 0]
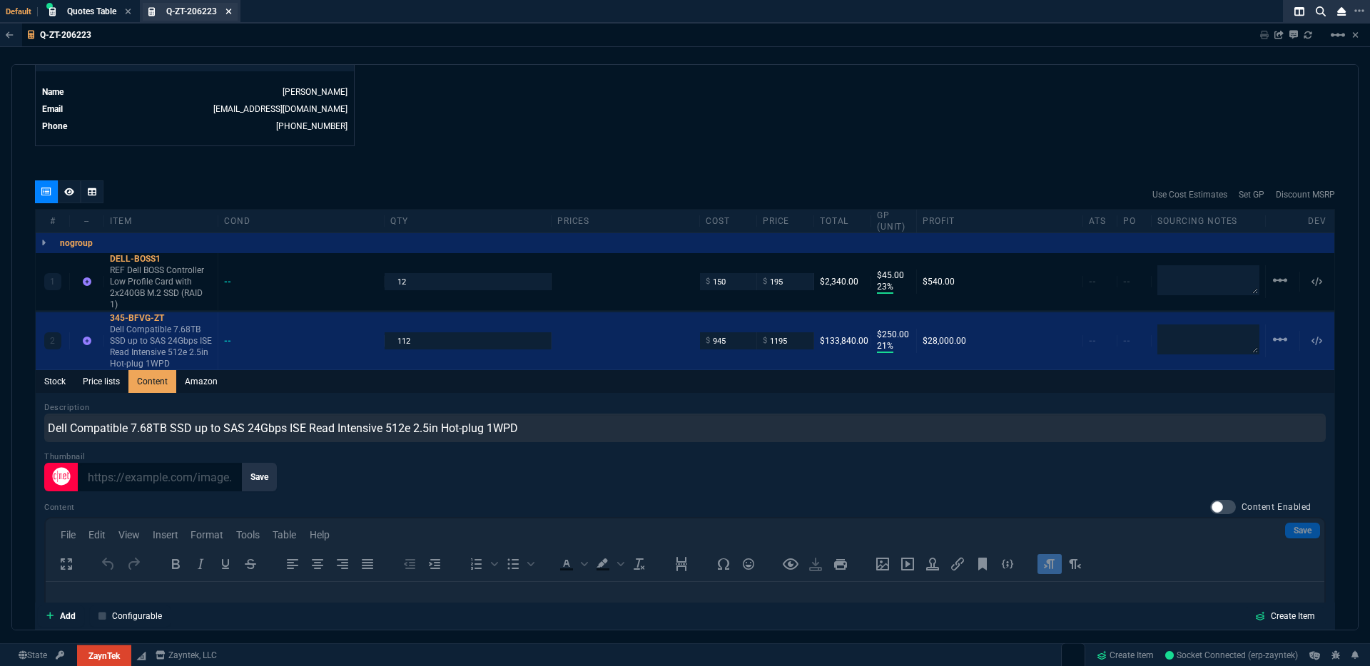
click at [231, 11] on icon at bounding box center [228, 11] width 6 height 9
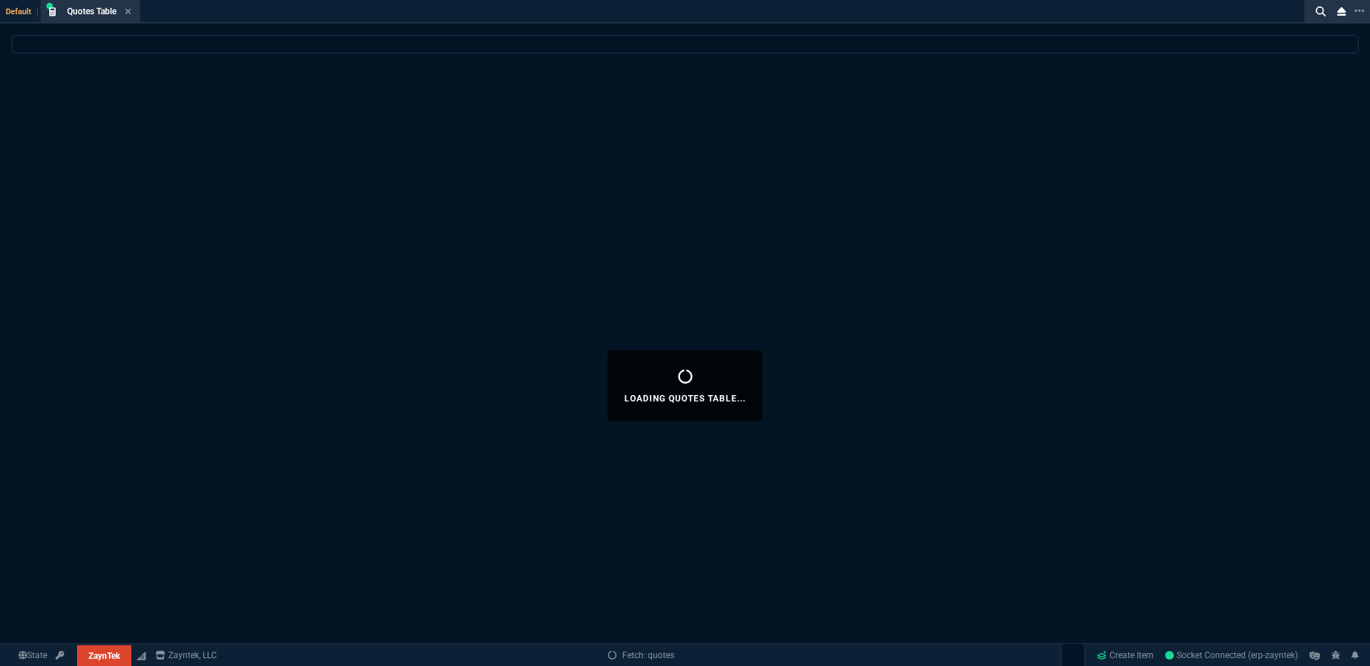
select select
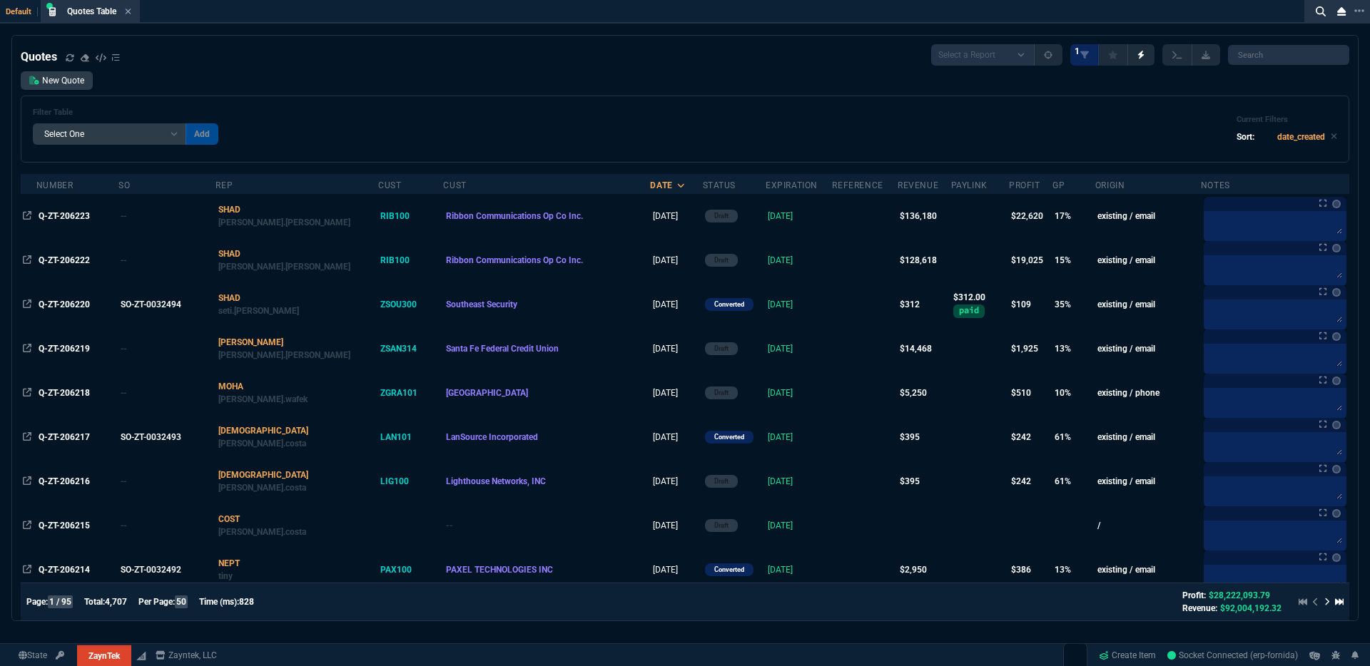
click at [0, 0] on span "Fornida" at bounding box center [0, 0] width 0 height 0
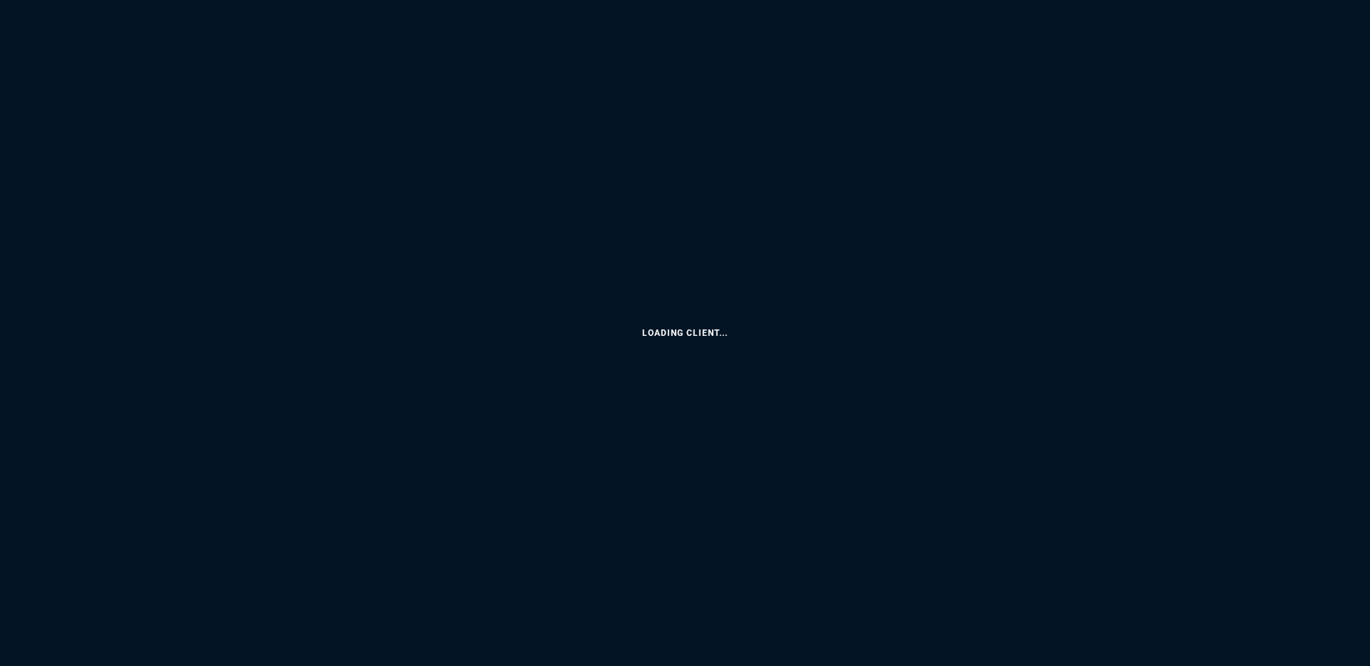
select select "3: HUAN"
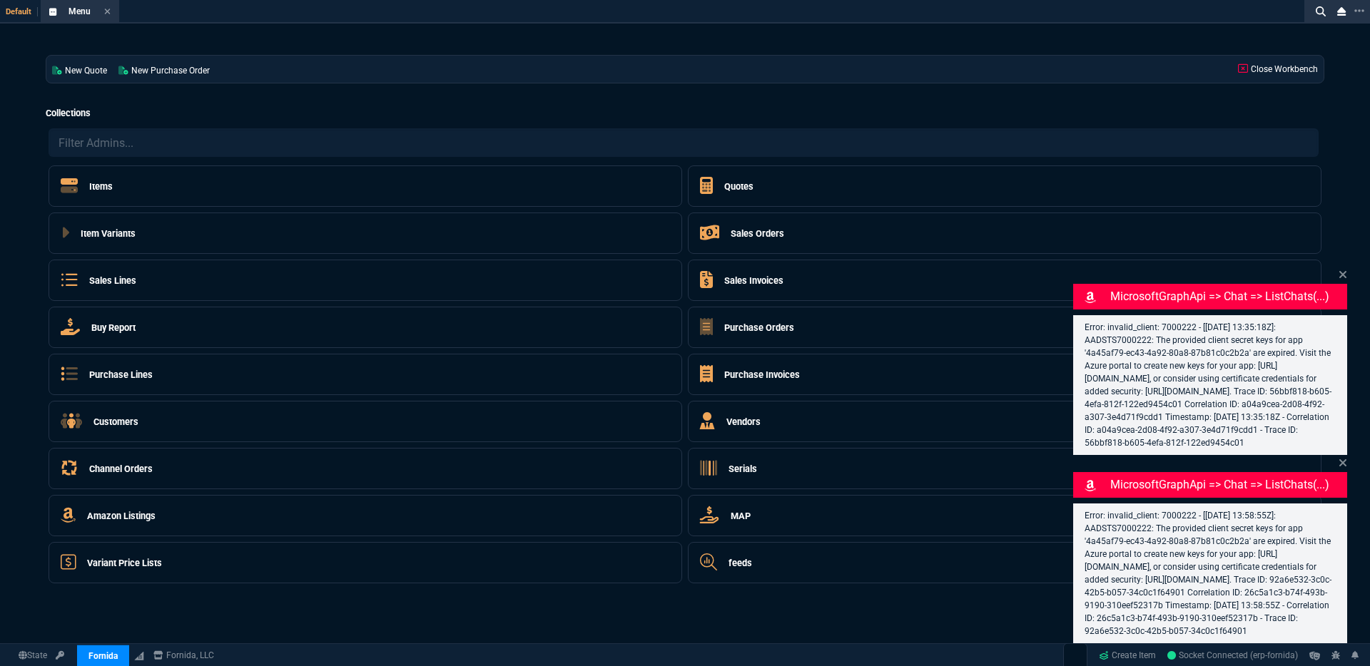
click at [1347, 248] on div "New Quote New Purchase Order Close Workbench Collections Items Go To Table Quot…" at bounding box center [685, 319] width 1370 height 591
click at [1293, 56] on link "Close Workbench" at bounding box center [1277, 69] width 91 height 27
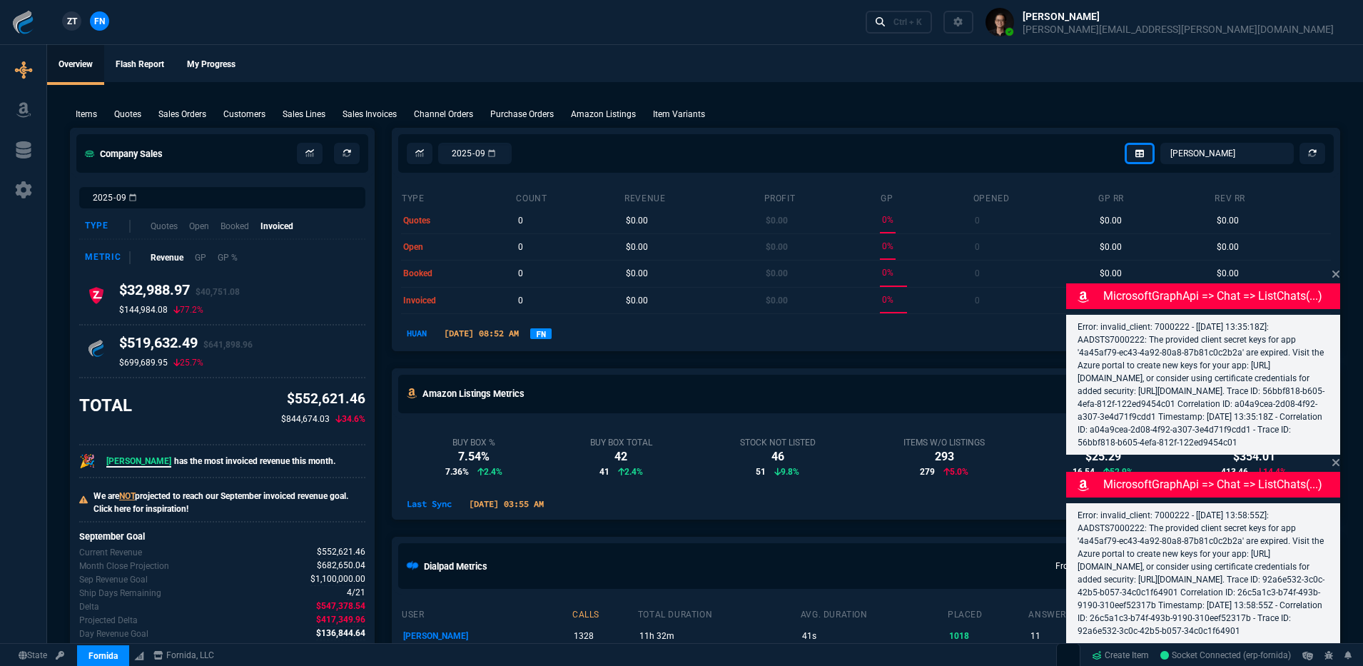
click at [1289, 59] on ul "Overview Flash Report My Progress" at bounding box center [705, 63] width 1316 height 37
click at [1336, 270] on icon at bounding box center [1335, 273] width 7 height 7
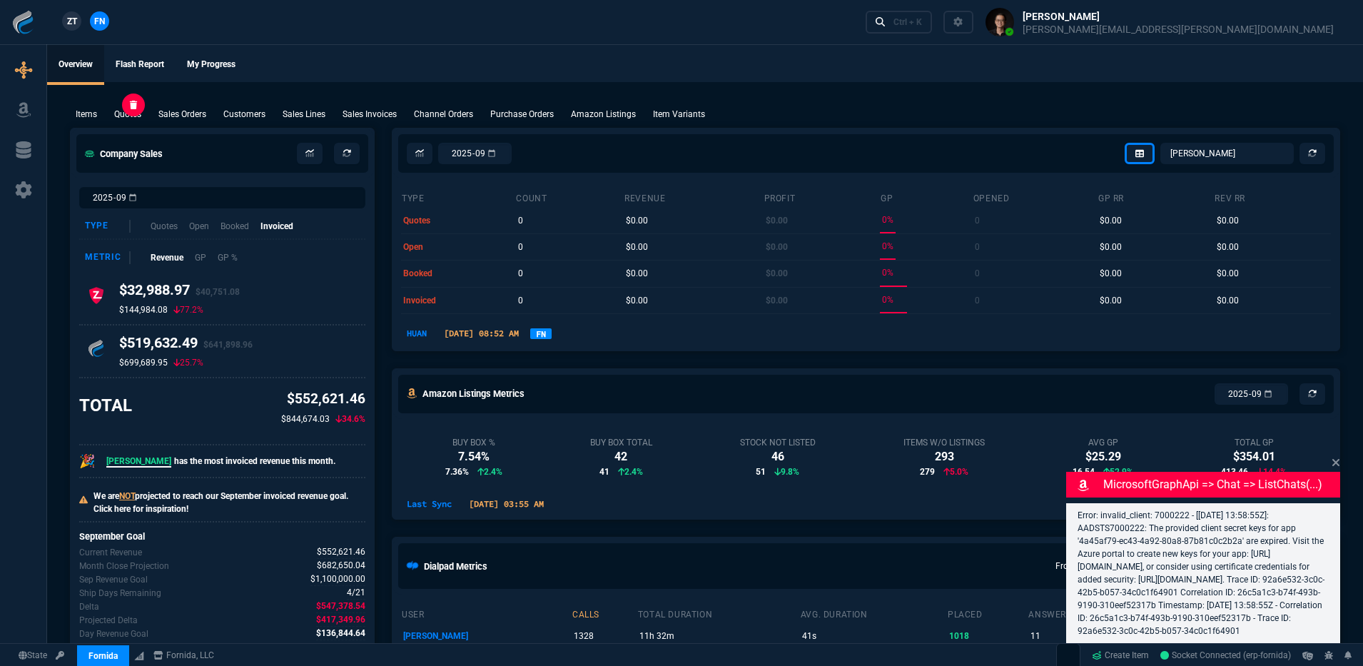
click at [143, 118] on div "Quotes" at bounding box center [127, 114] width 39 height 13
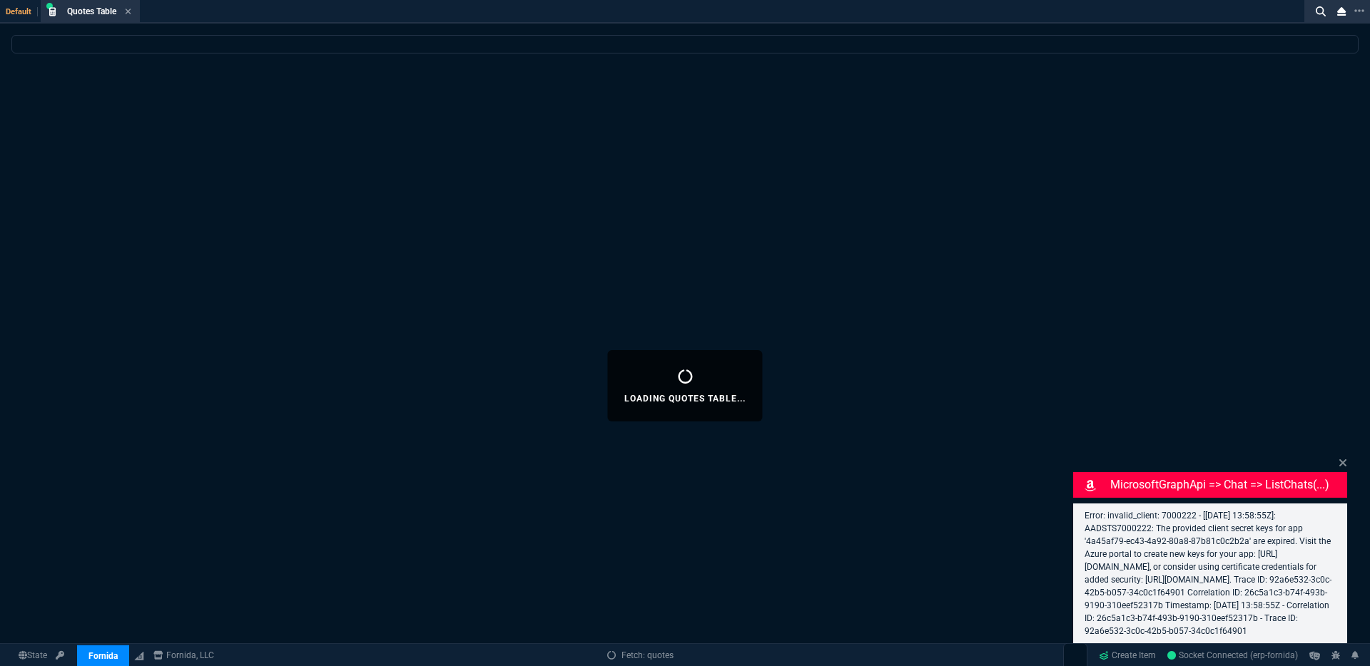
select select
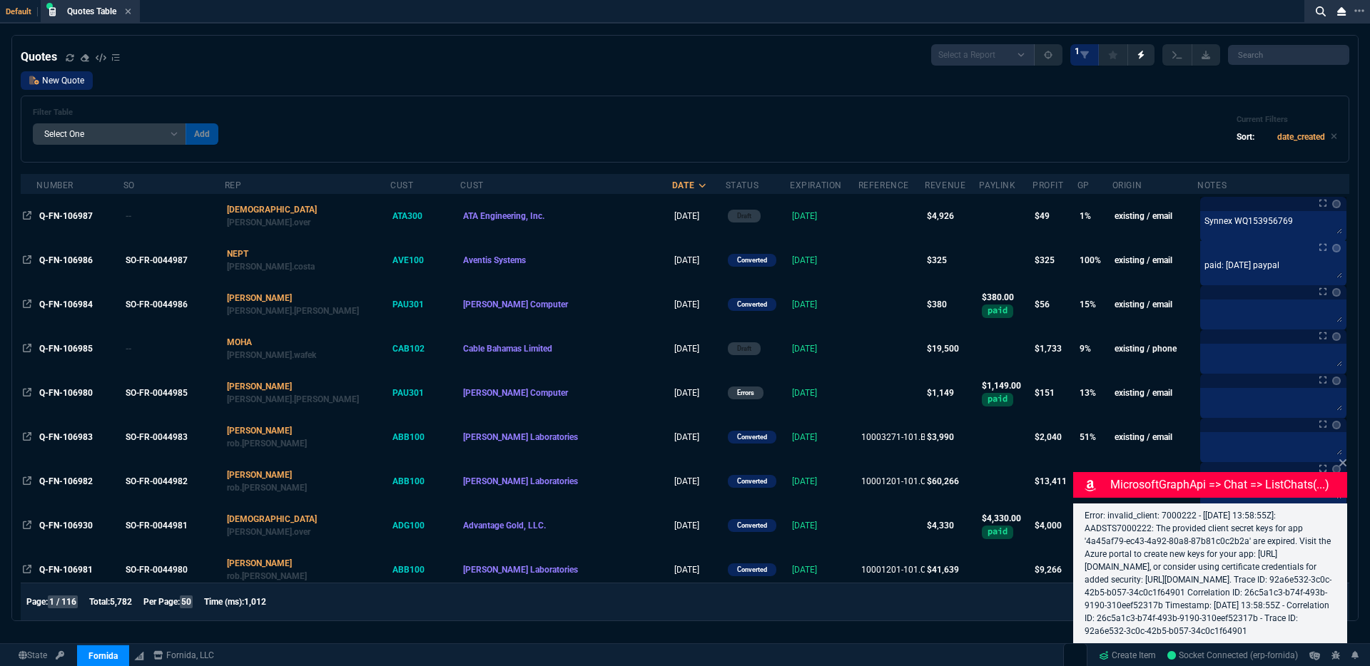
click at [49, 80] on link "New Quote" at bounding box center [57, 80] width 72 height 19
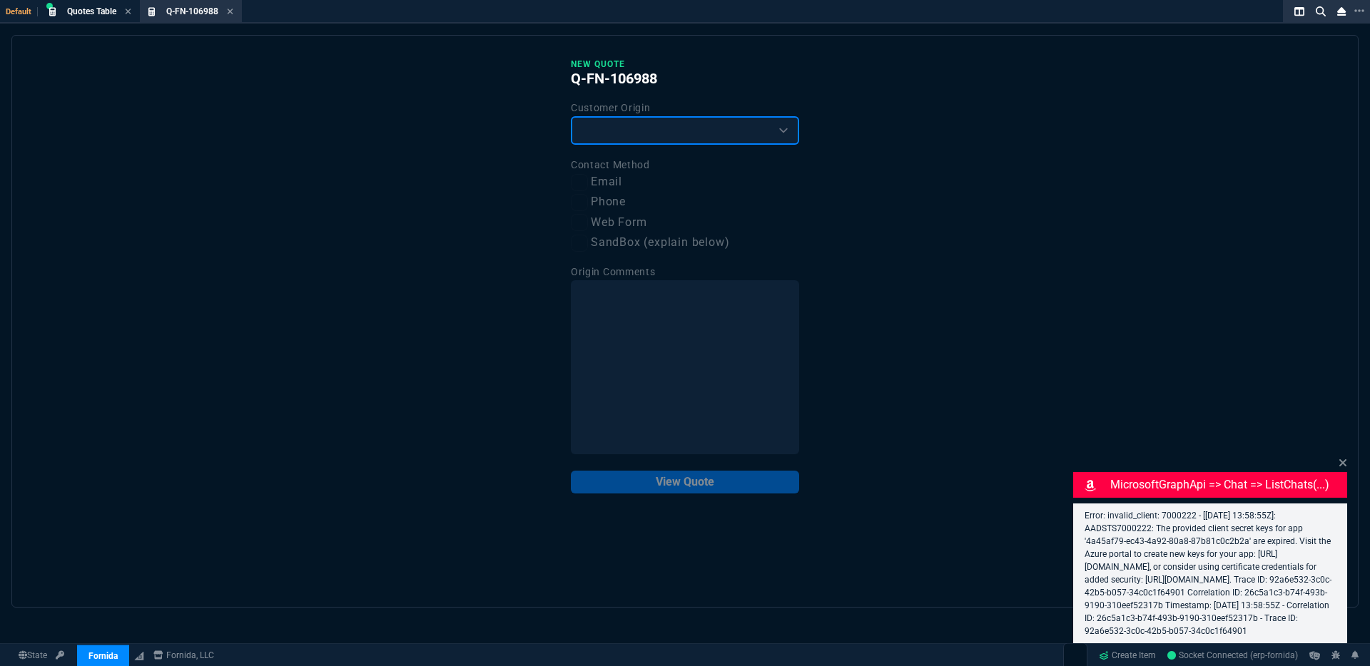
click at [686, 138] on select "Existing Customer Amazon Lead (first order) Website Lead (first order) Called (…" at bounding box center [685, 130] width 228 height 29
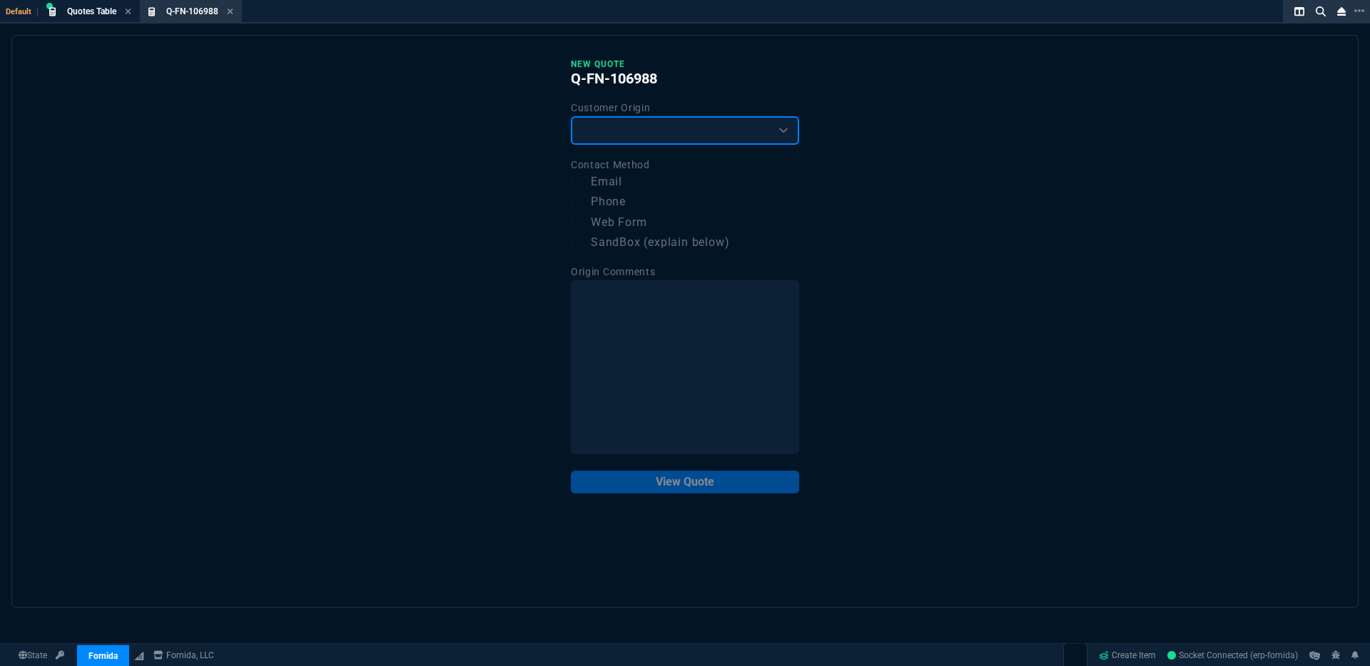
select select "existing"
click at [571, 117] on select "Existing Customer Amazon Lead (first order) Website Lead (first order) Called (…" at bounding box center [685, 130] width 228 height 29
click at [619, 183] on label "Email" at bounding box center [685, 182] width 228 height 18
click at [588, 183] on input "Email" at bounding box center [579, 182] width 17 height 17
checkbox input "true"
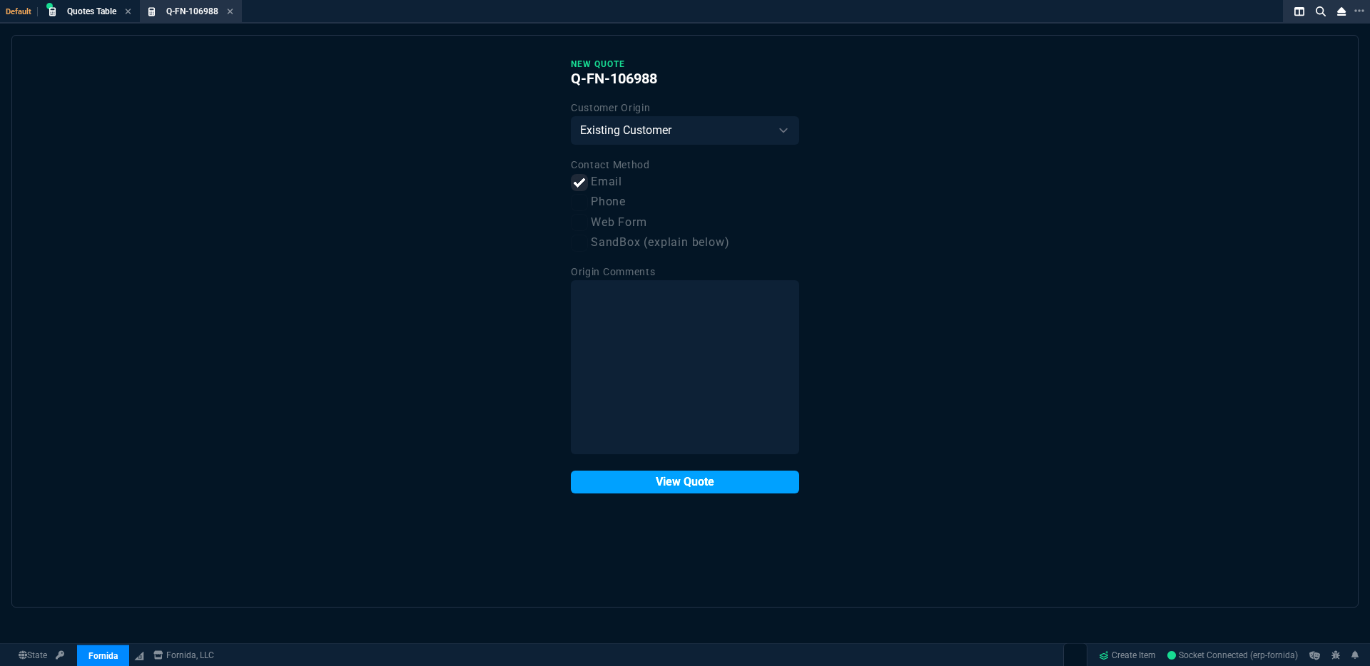
click at [662, 481] on button "View Quote" at bounding box center [685, 482] width 228 height 23
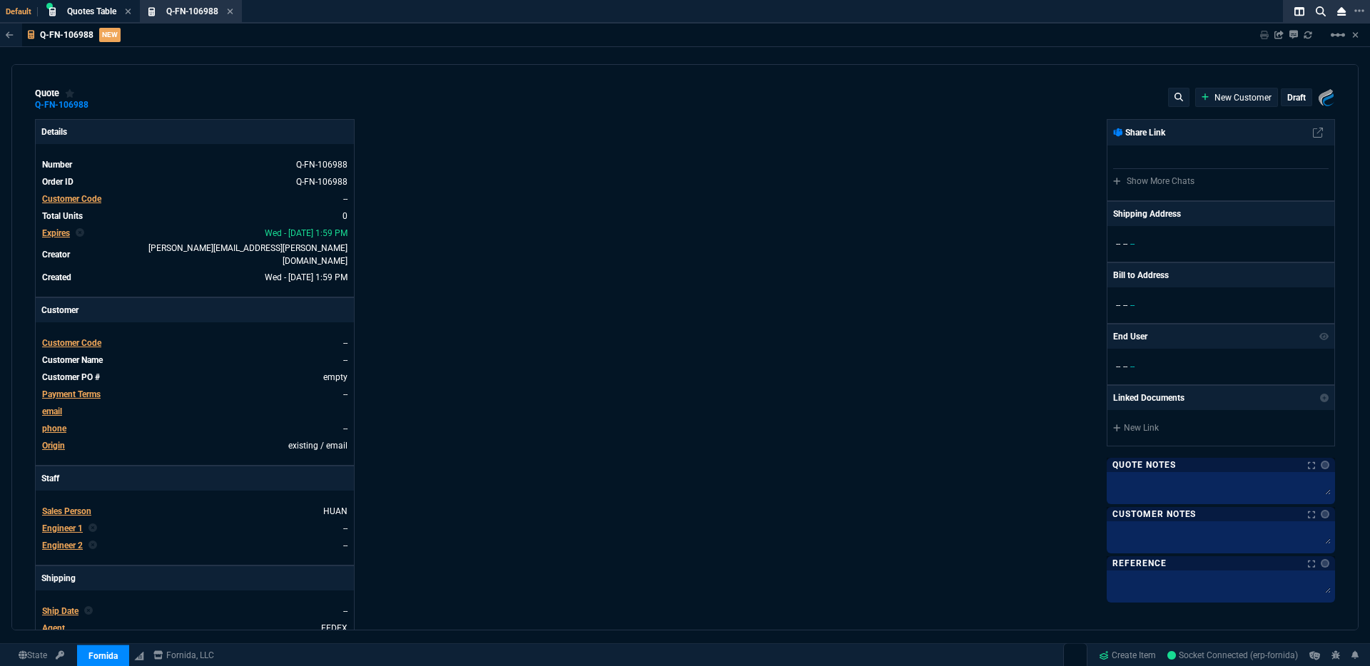
click at [64, 199] on span "Customer Code" at bounding box center [71, 199] width 59 height 10
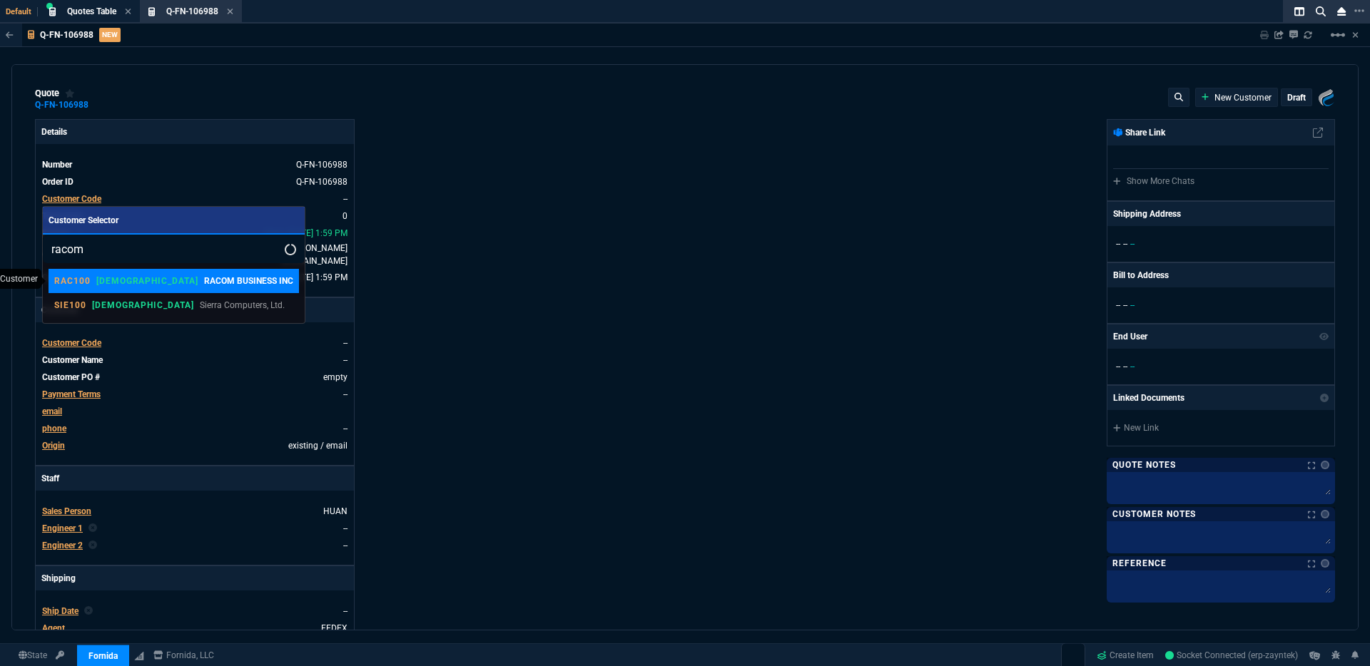
type input "racom"
click at [204, 276] on p "RACOM BUSINESS INC" at bounding box center [248, 281] width 89 height 13
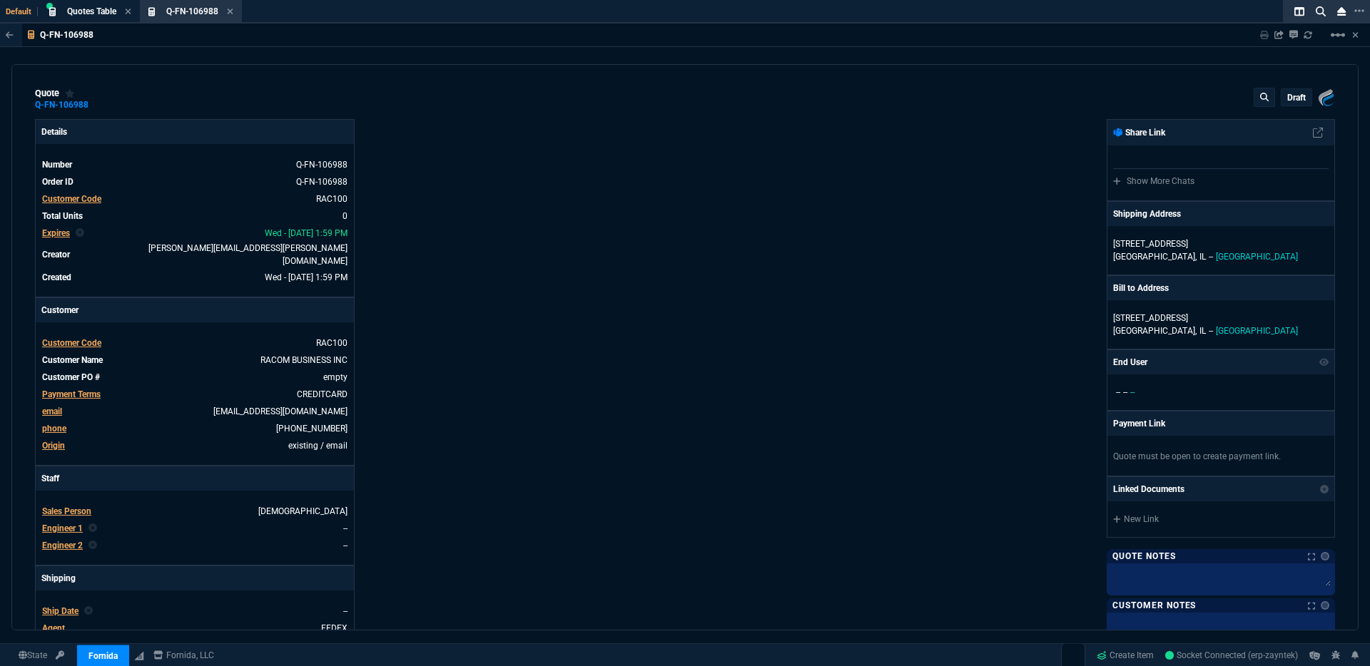
drag, startPoint x: 571, startPoint y: 255, endPoint x: 563, endPoint y: 249, distance: 10.1
click at [571, 255] on div "Details Number Q-FN-106988 Order ID Q-FN-106988 Customer Code RAC100 Total Unit…" at bounding box center [360, 492] width 650 height 746
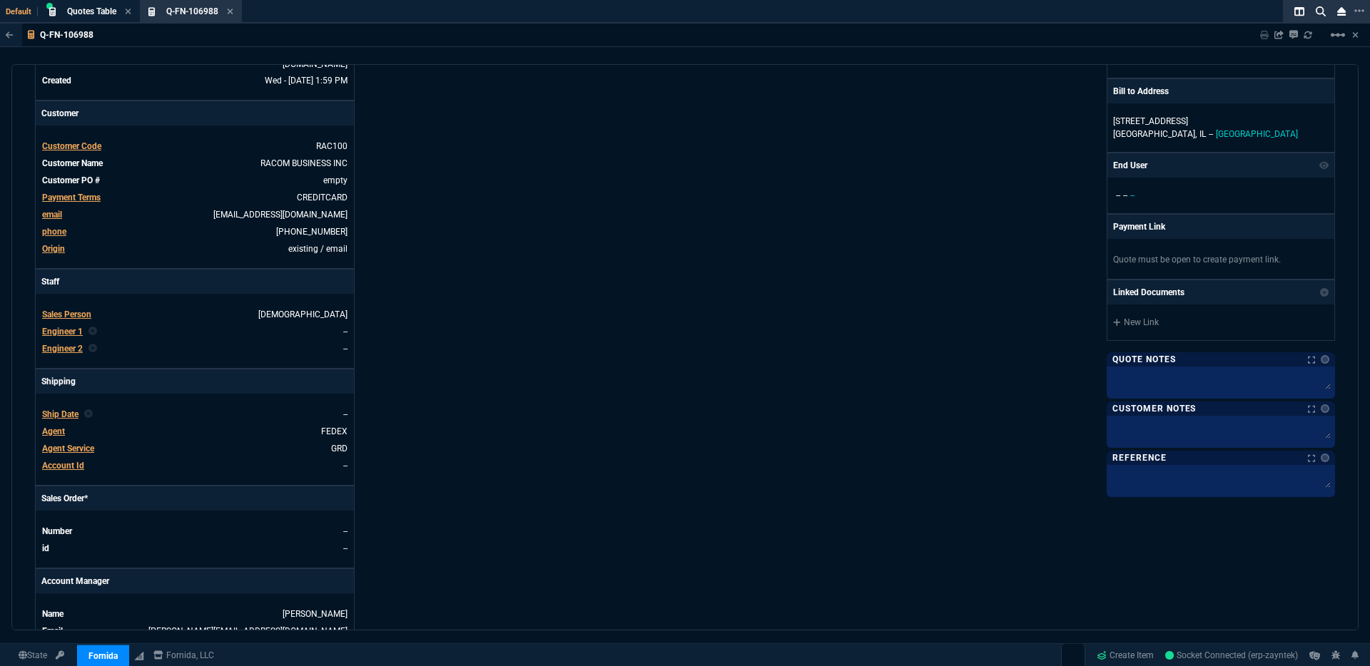
scroll to position [288, 0]
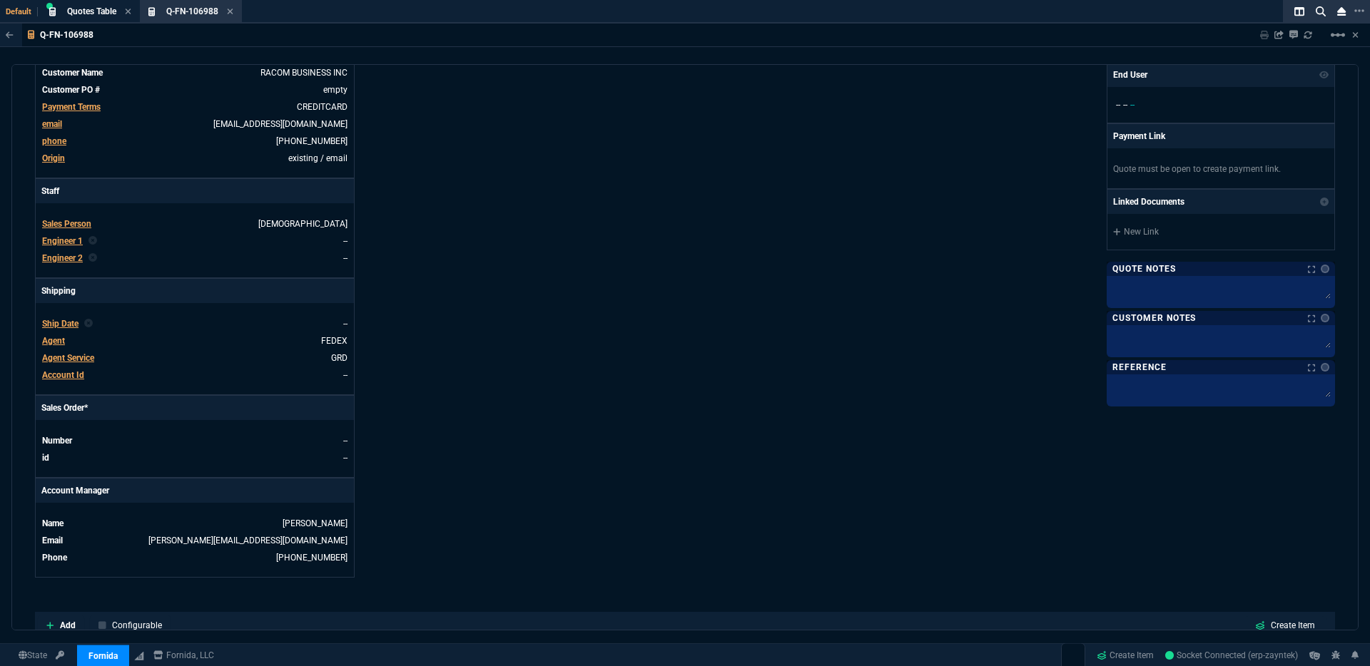
click at [68, 236] on span "Engineer 1" at bounding box center [62, 241] width 41 height 10
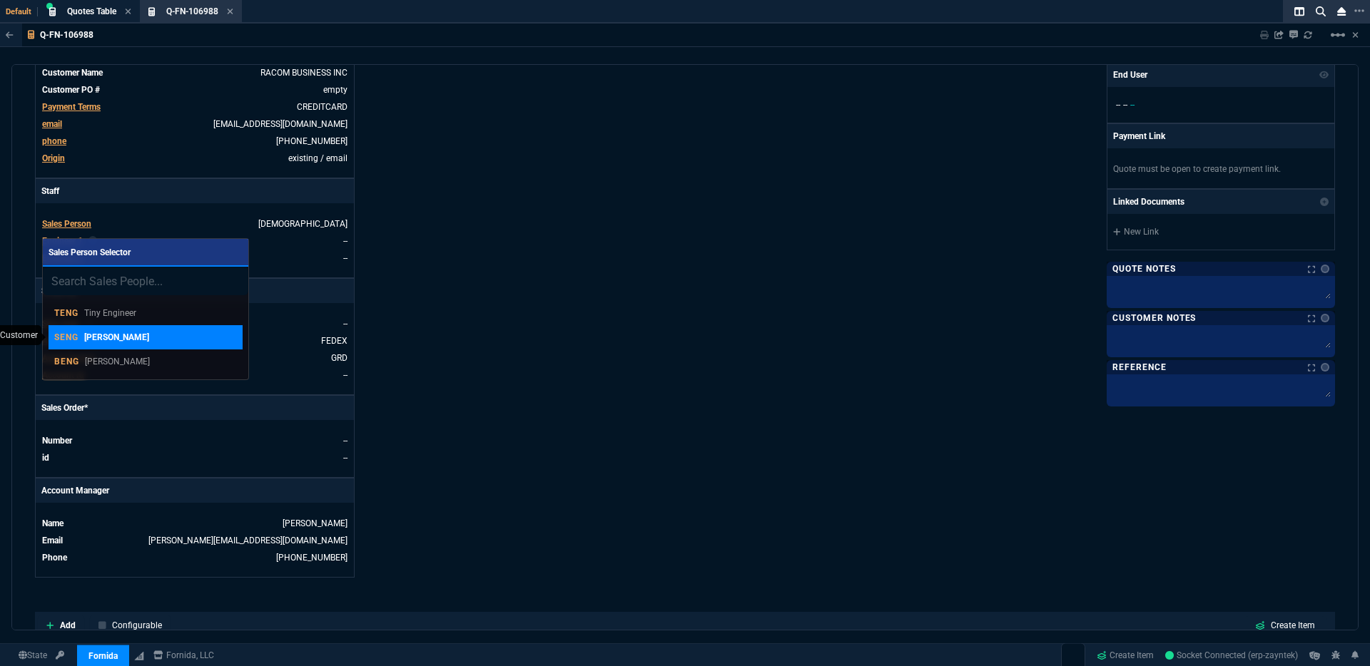
click at [125, 341] on p "Steven Engineer" at bounding box center [116, 337] width 65 height 13
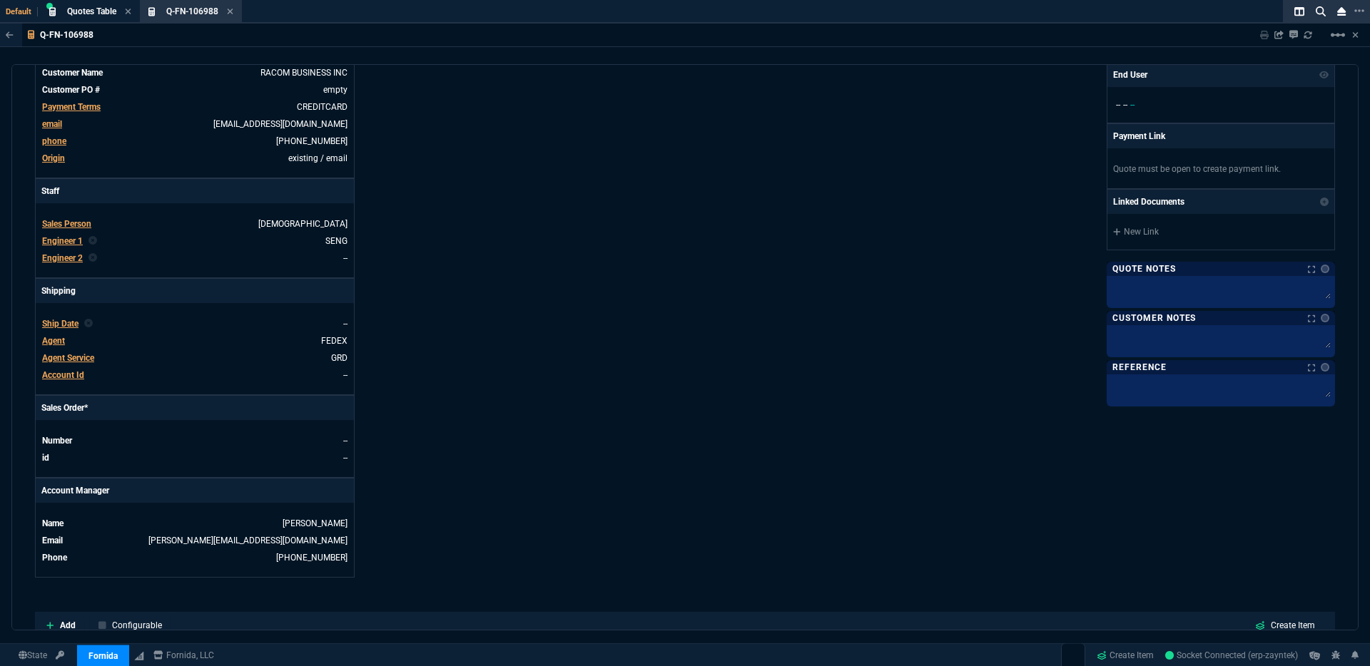
click at [556, 366] on div "Details Number Q-FN-106988 Order ID Q-FN-106988 Customer Code RAC100 Total Unit…" at bounding box center [360, 205] width 650 height 746
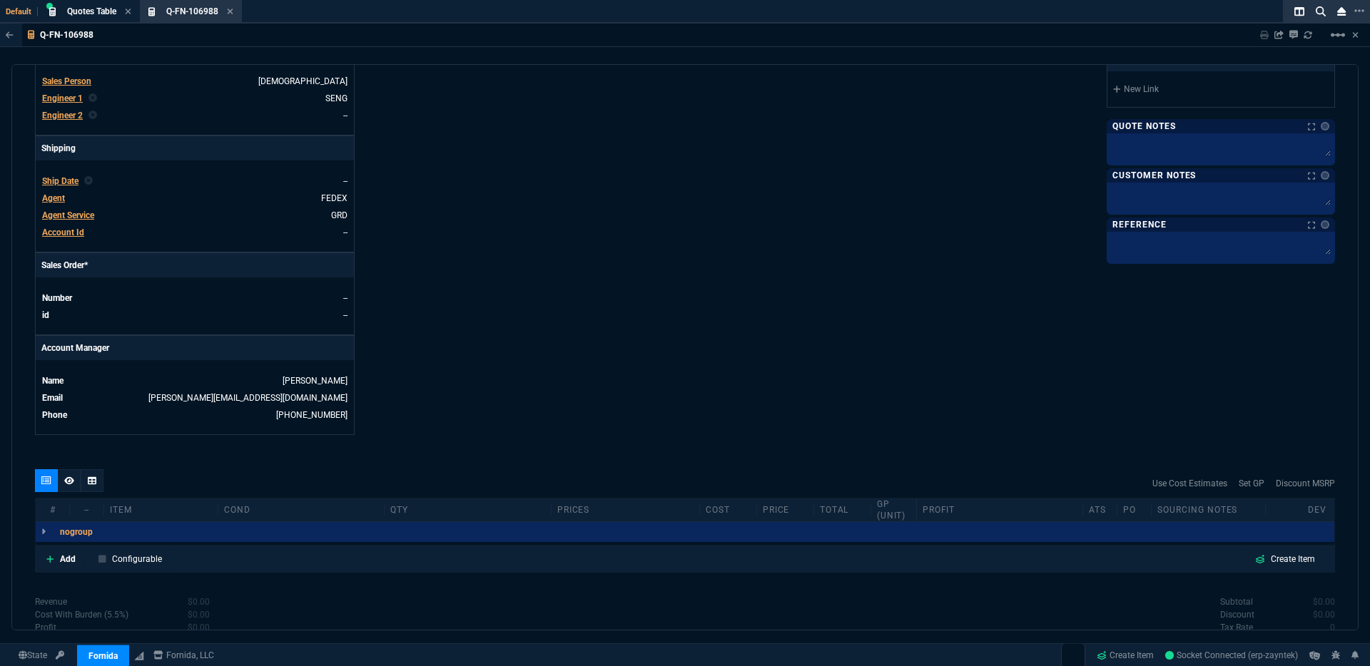
scroll to position [561, 0]
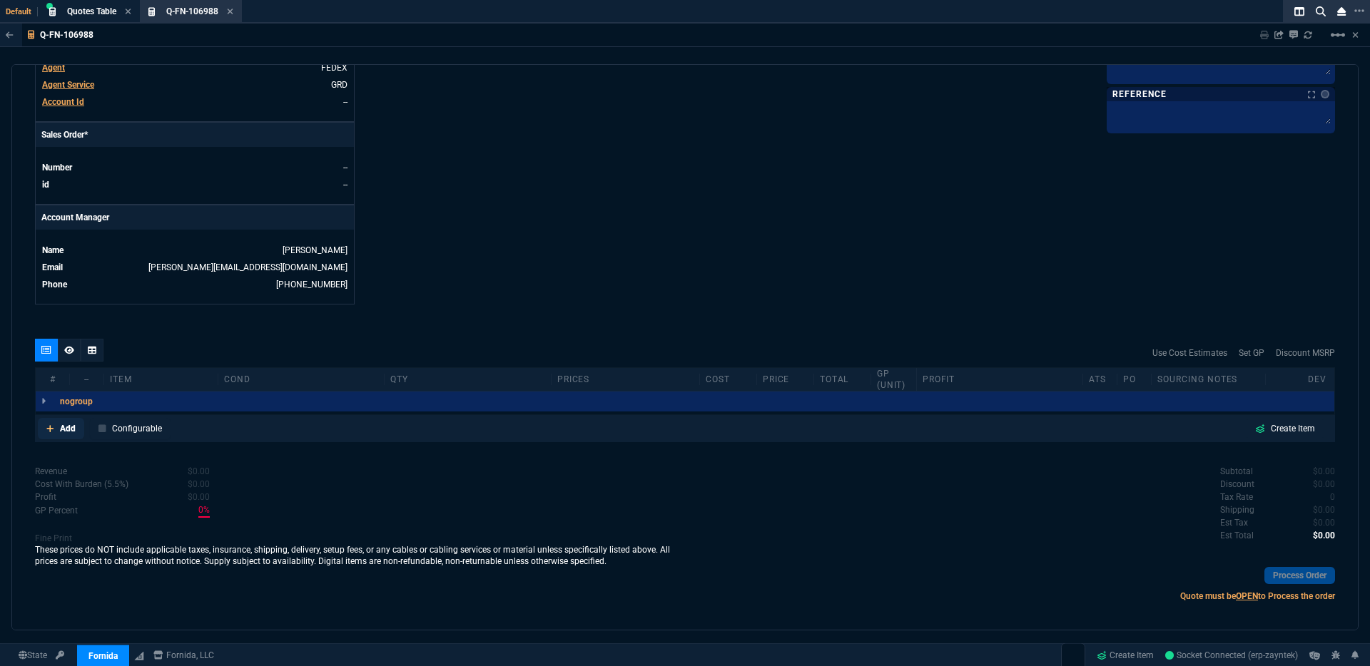
click at [65, 425] on p "Add" at bounding box center [68, 428] width 16 height 13
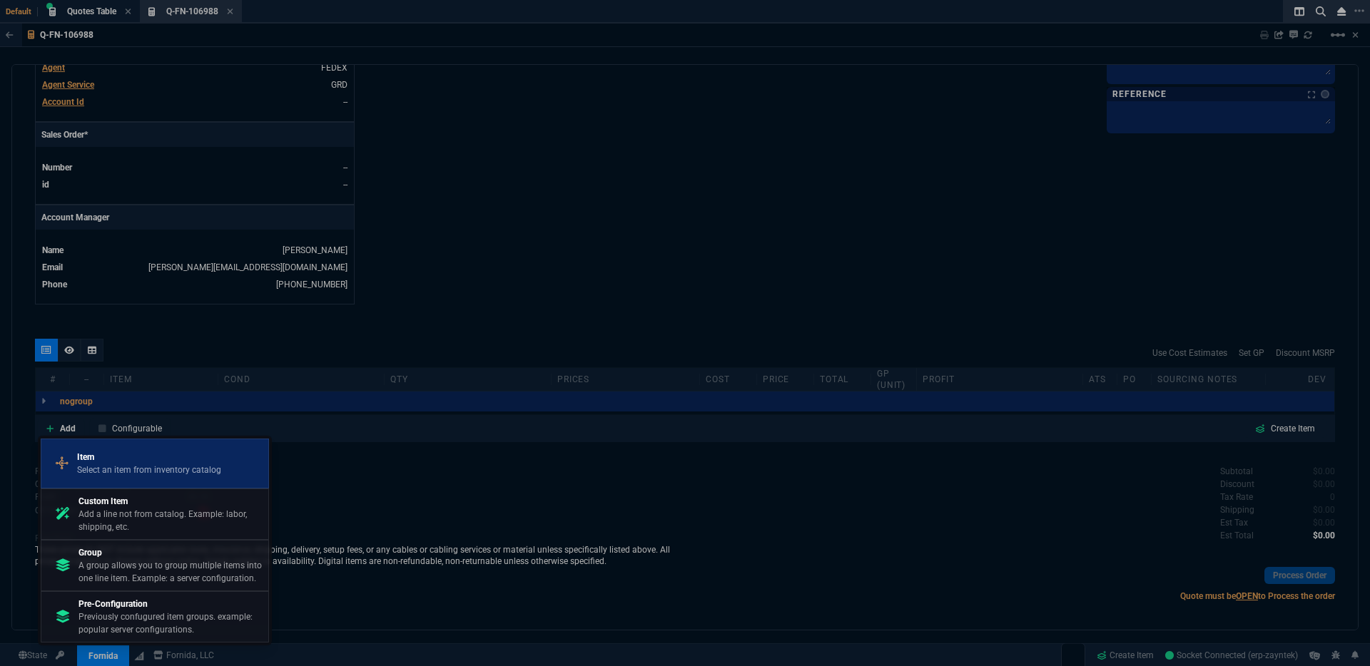
click at [143, 464] on p "Select an item from inventory catalog" at bounding box center [149, 470] width 144 height 13
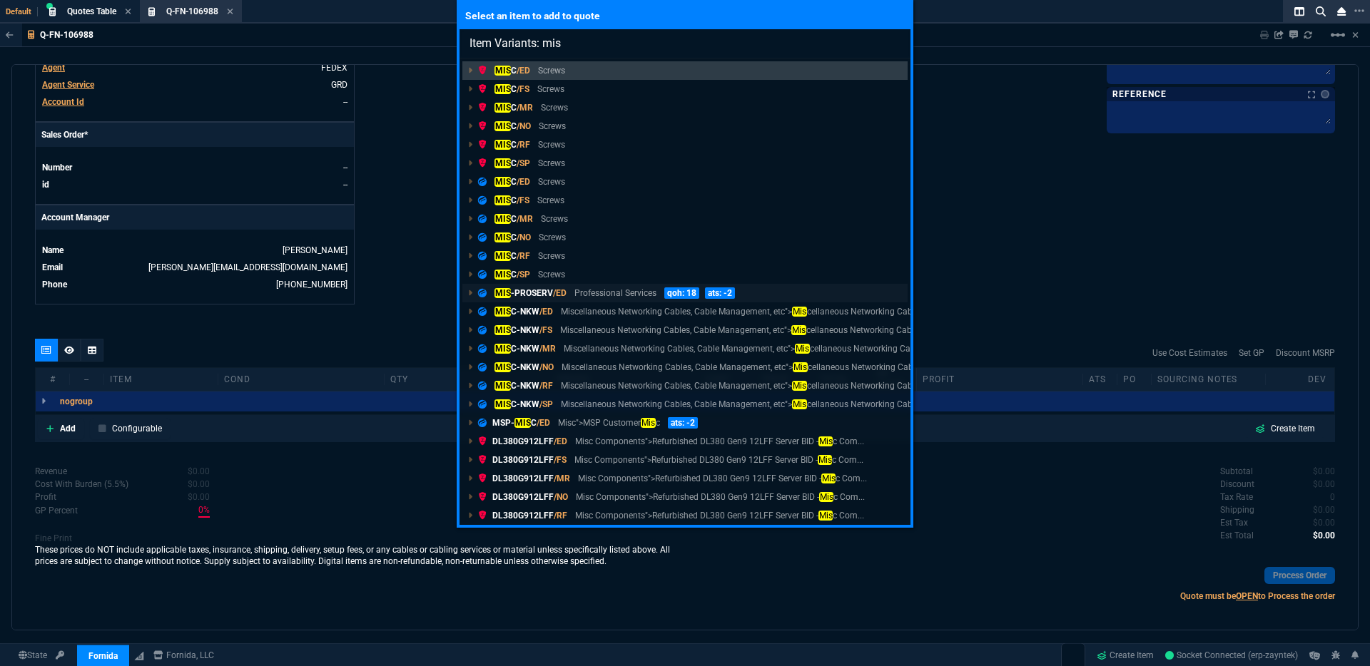
type input "Item Variants: mis"
click at [616, 294] on p "Professional Services" at bounding box center [615, 293] width 82 height 13
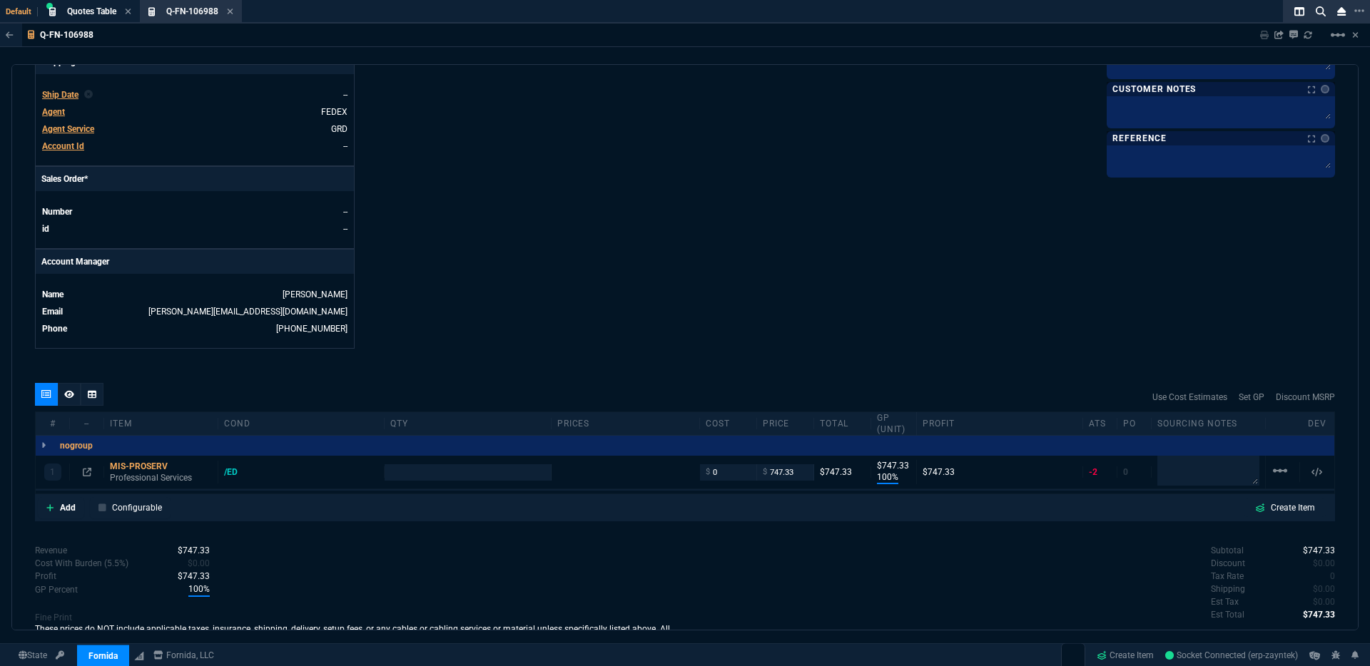
type input "100"
type input "747"
click at [142, 461] on div "MIS-PROSERV" at bounding box center [161, 466] width 102 height 11
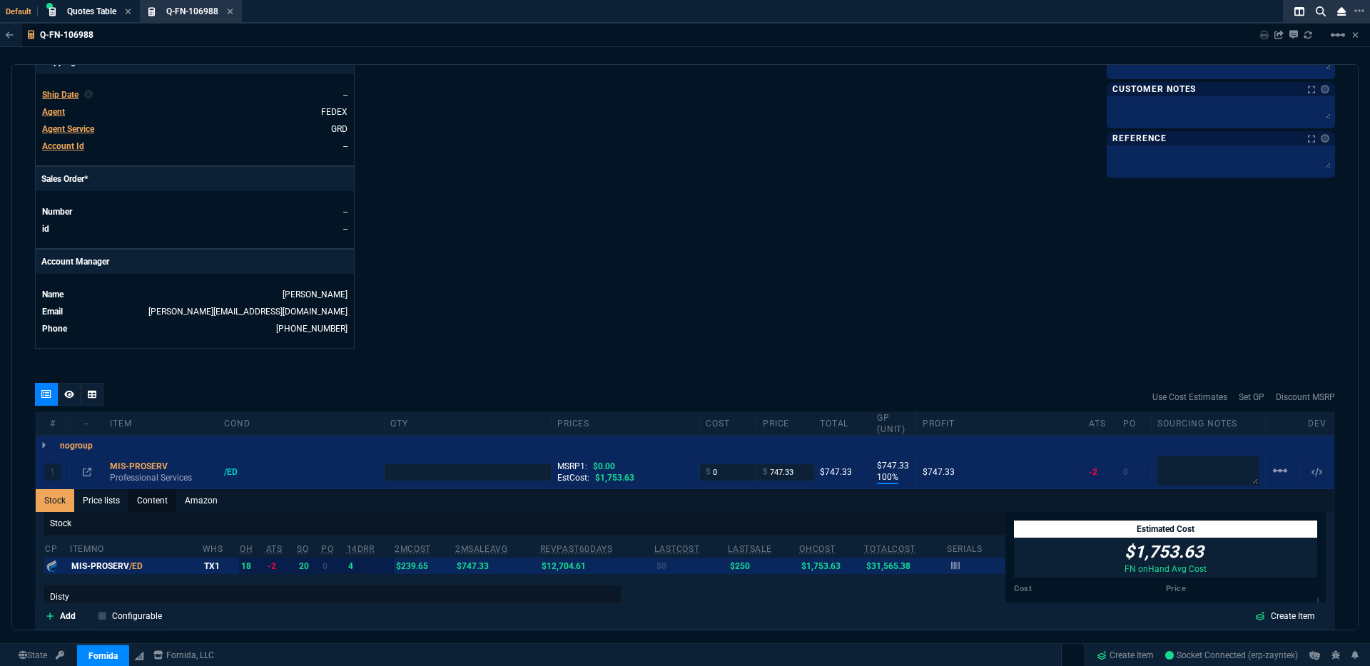
click at [151, 490] on link "Content" at bounding box center [152, 500] width 48 height 23
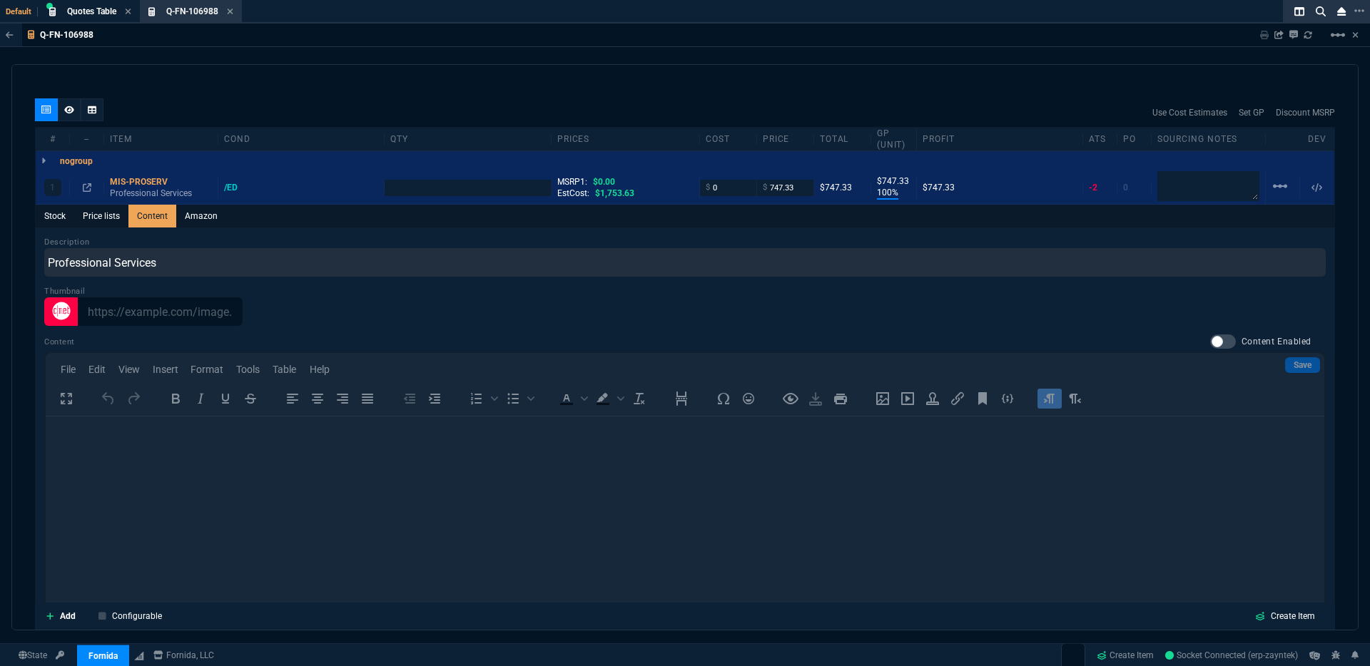
scroll to position [831, 0]
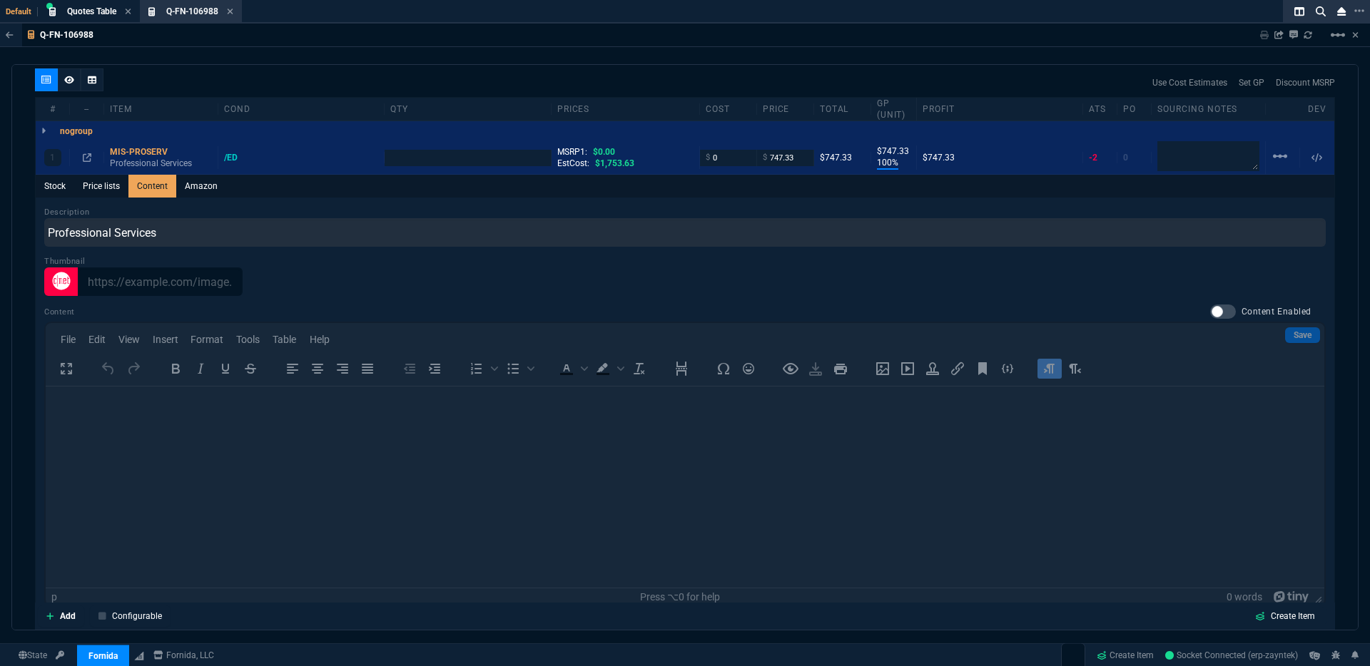
click at [1207, 293] on div "Description Professional Services Thumbnail Content Content Enabled Save File E…" at bounding box center [684, 406] width 1281 height 401
click at [1210, 310] on nx-fornida-field-switch-one "Content Enabled" at bounding box center [1268, 313] width 116 height 17
click at [1210, 308] on div at bounding box center [1223, 312] width 26 height 14
checkbox input "true"
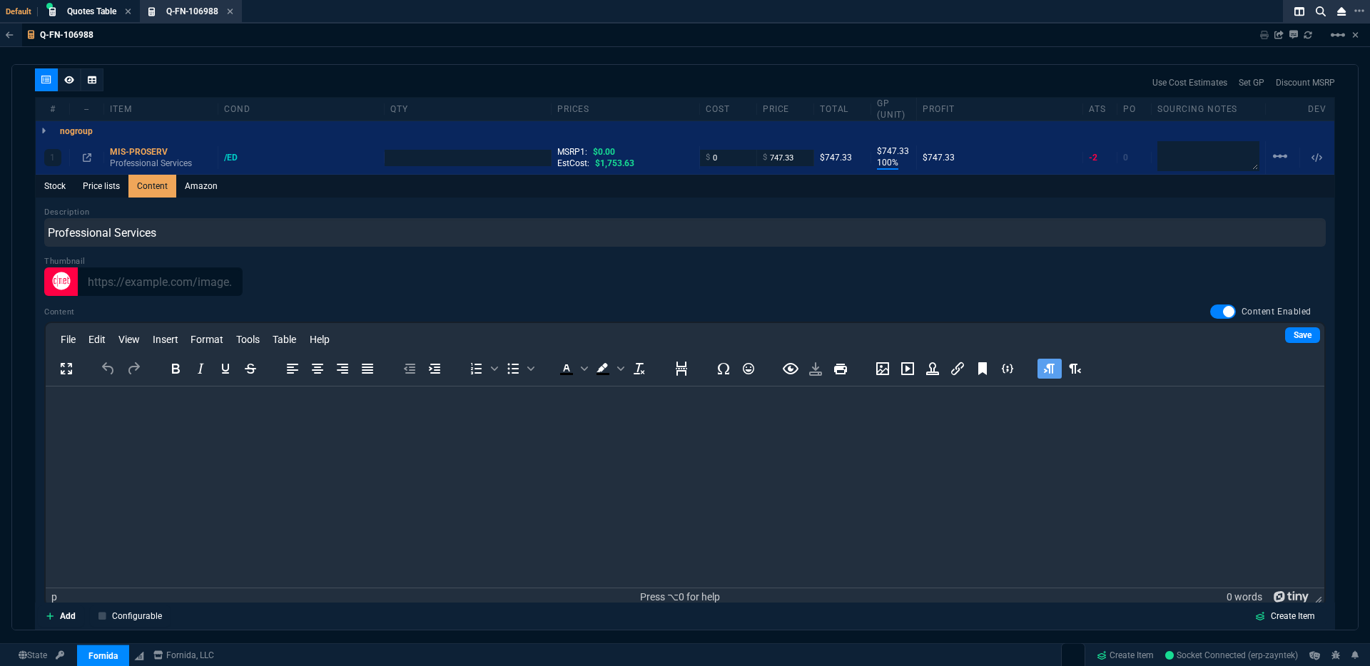
type input "1"
click at [241, 416] on html at bounding box center [685, 406] width 1279 height 39
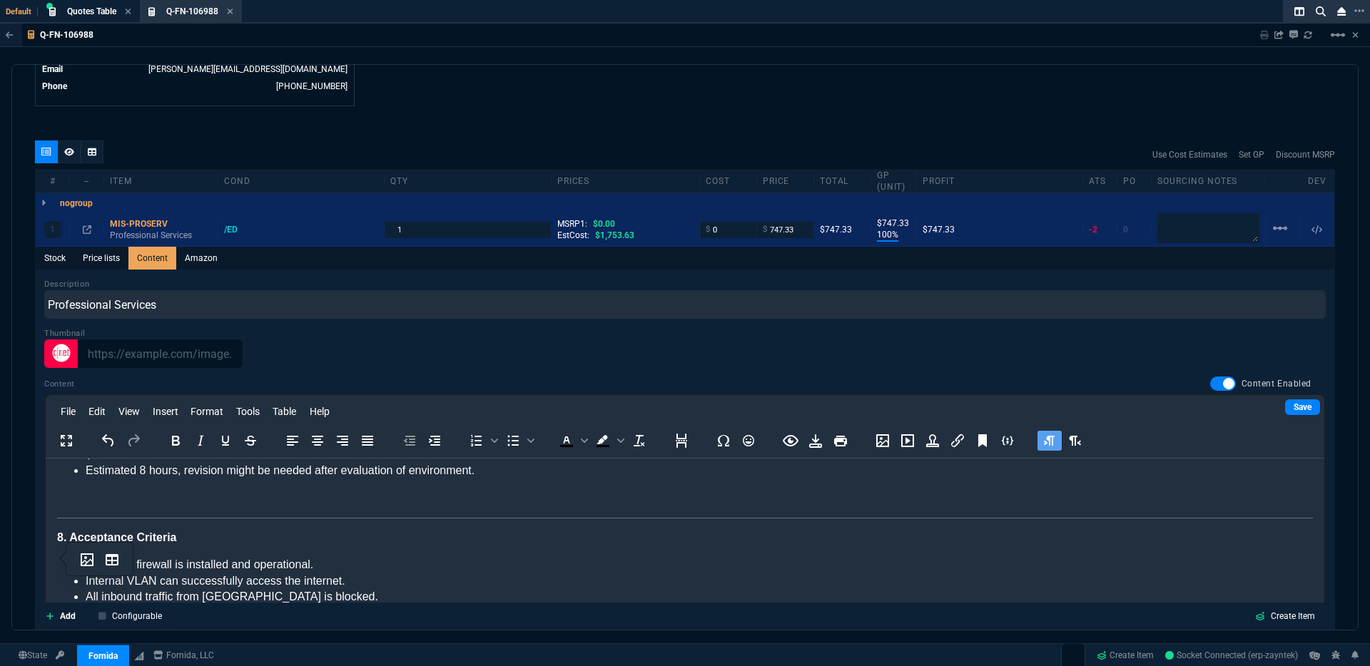
scroll to position [686, 0]
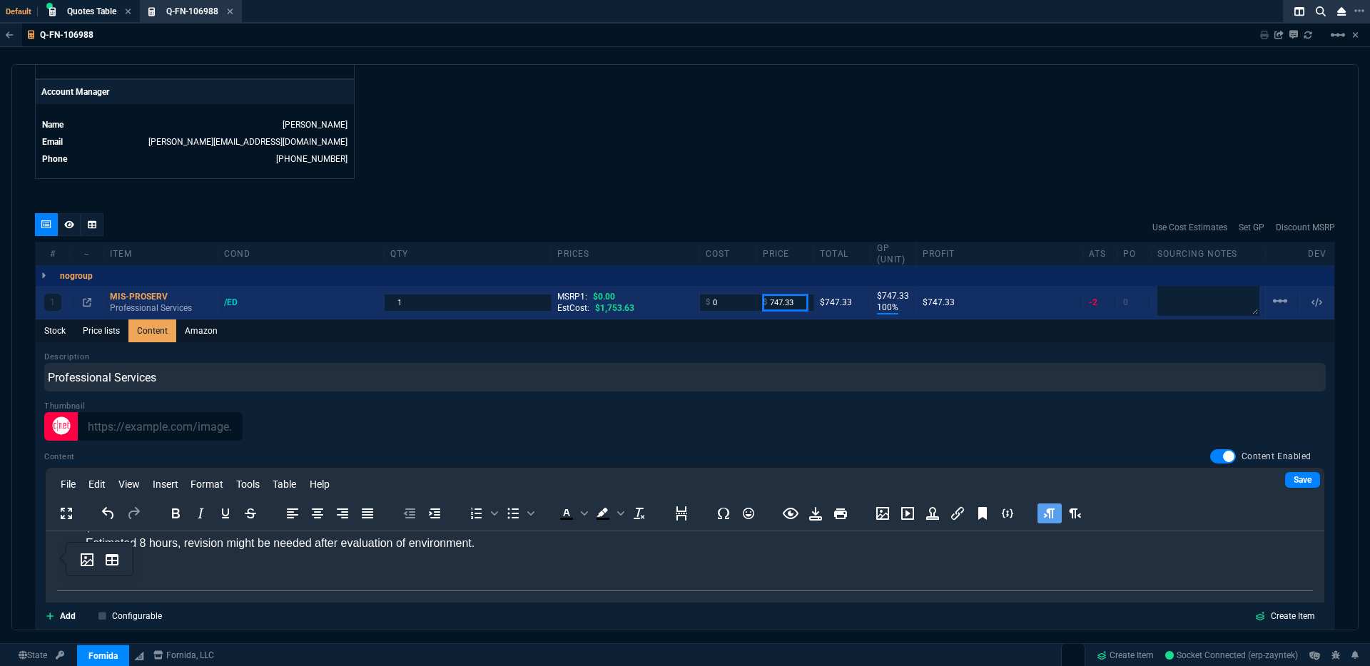
click at [776, 295] on input "747.33" at bounding box center [785, 303] width 45 height 16
type input "3200"
click at [662, 198] on div "quote Q-FN-106988 draft Fornida, LLC 2609 Technology Dr Suite 300 Plano, TX 750…" at bounding box center [684, 347] width 1347 height 566
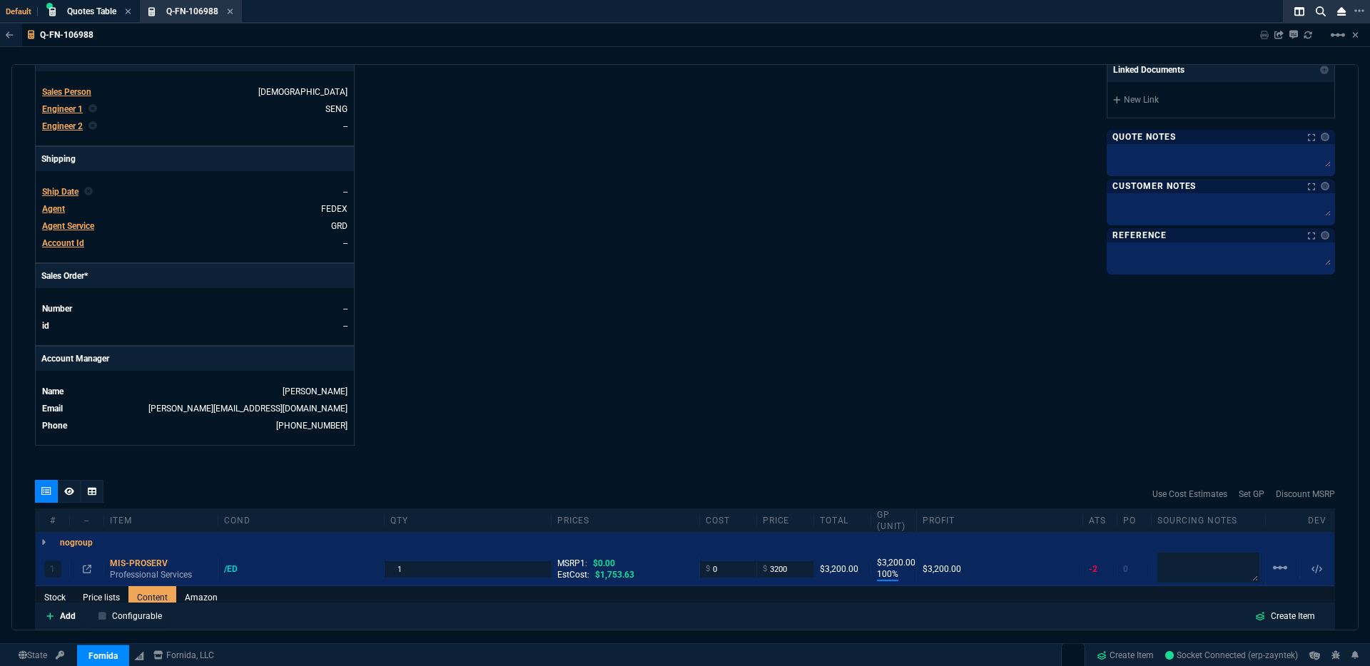
click at [66, 487] on icon at bounding box center [69, 491] width 10 height 8
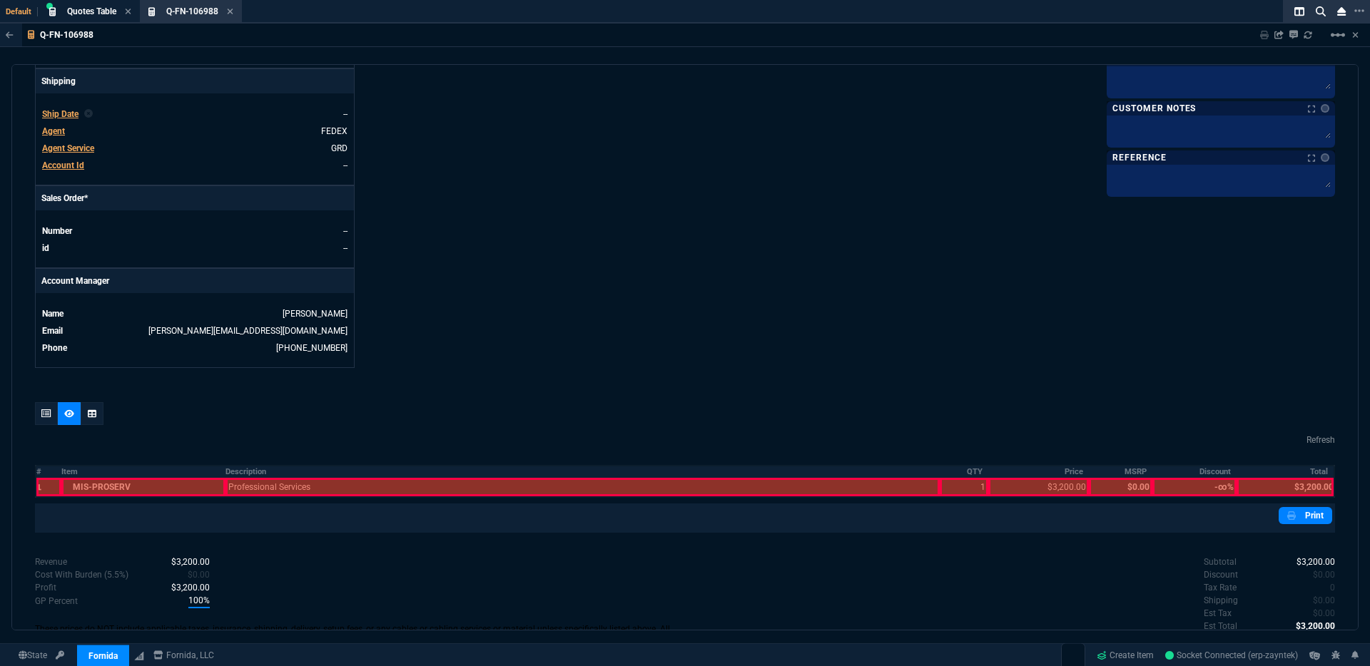
scroll to position [588, 0]
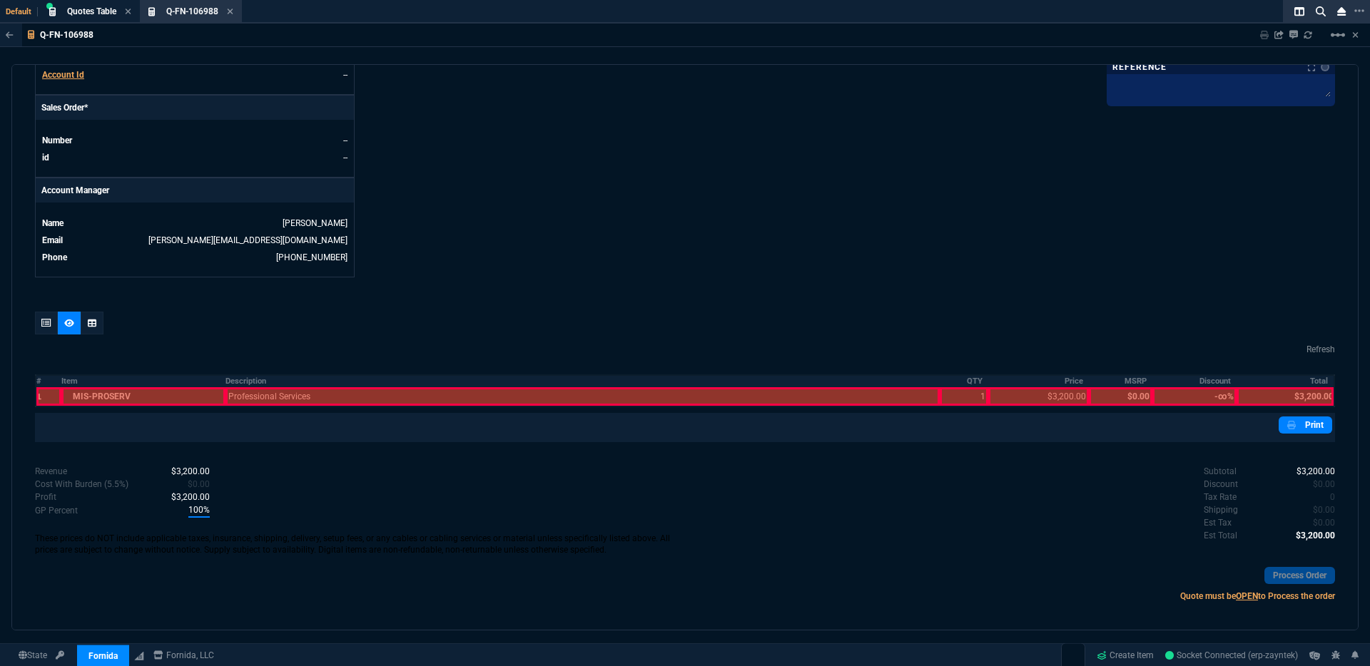
click at [169, 387] on div at bounding box center [143, 396] width 164 height 19
drag, startPoint x: 169, startPoint y: 387, endPoint x: 330, endPoint y: 390, distance: 161.3
click at [330, 390] on div at bounding box center [582, 396] width 714 height 19
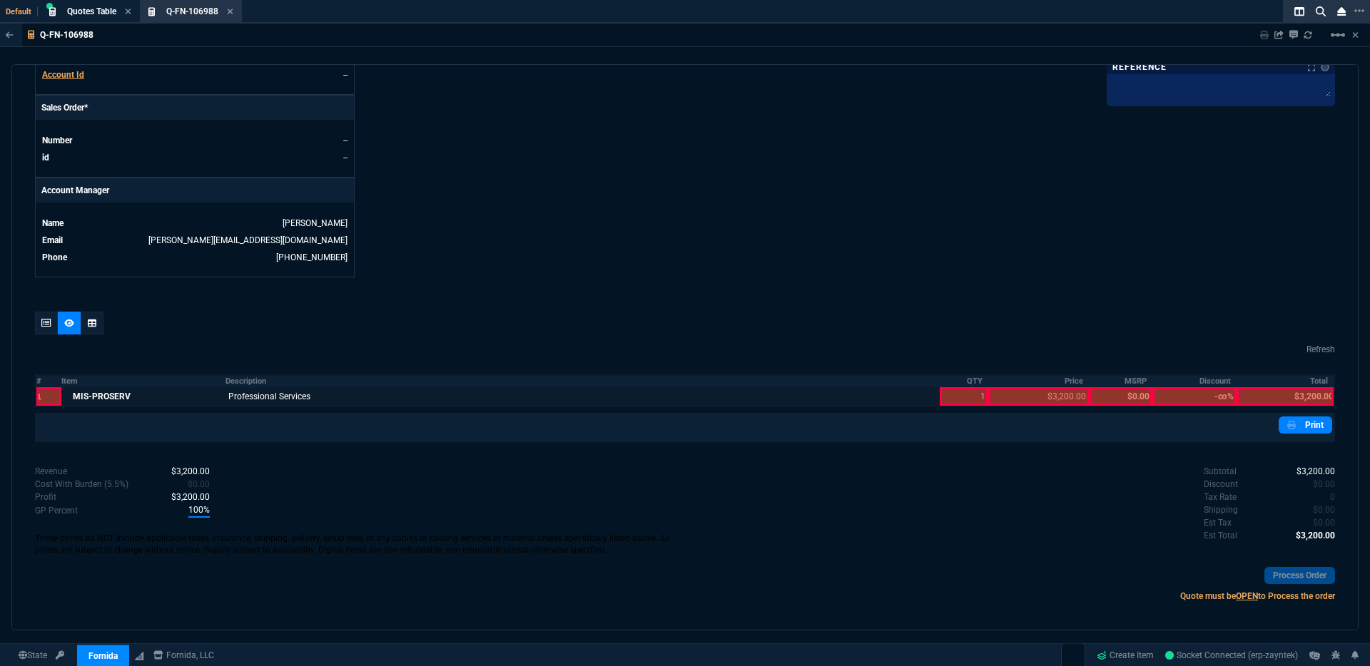
click at [962, 387] on div at bounding box center [964, 396] width 49 height 19
click at [1042, 387] on div at bounding box center [1038, 396] width 101 height 19
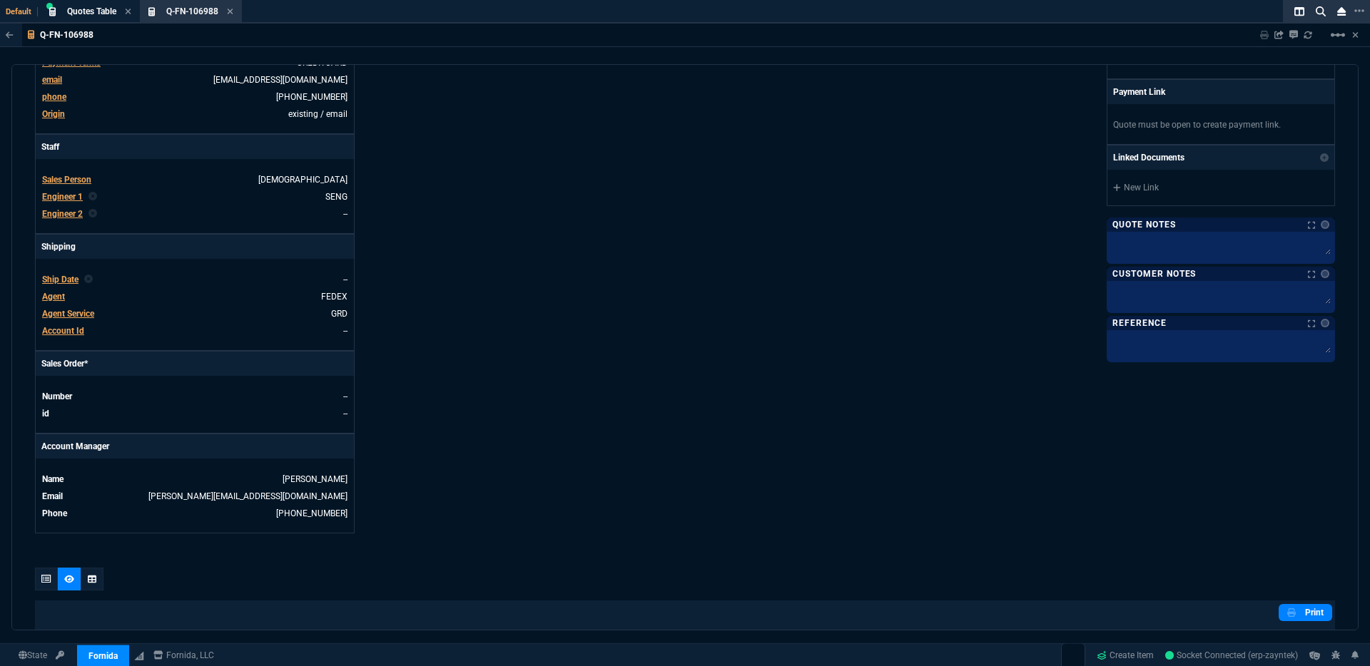
scroll to position [0, 0]
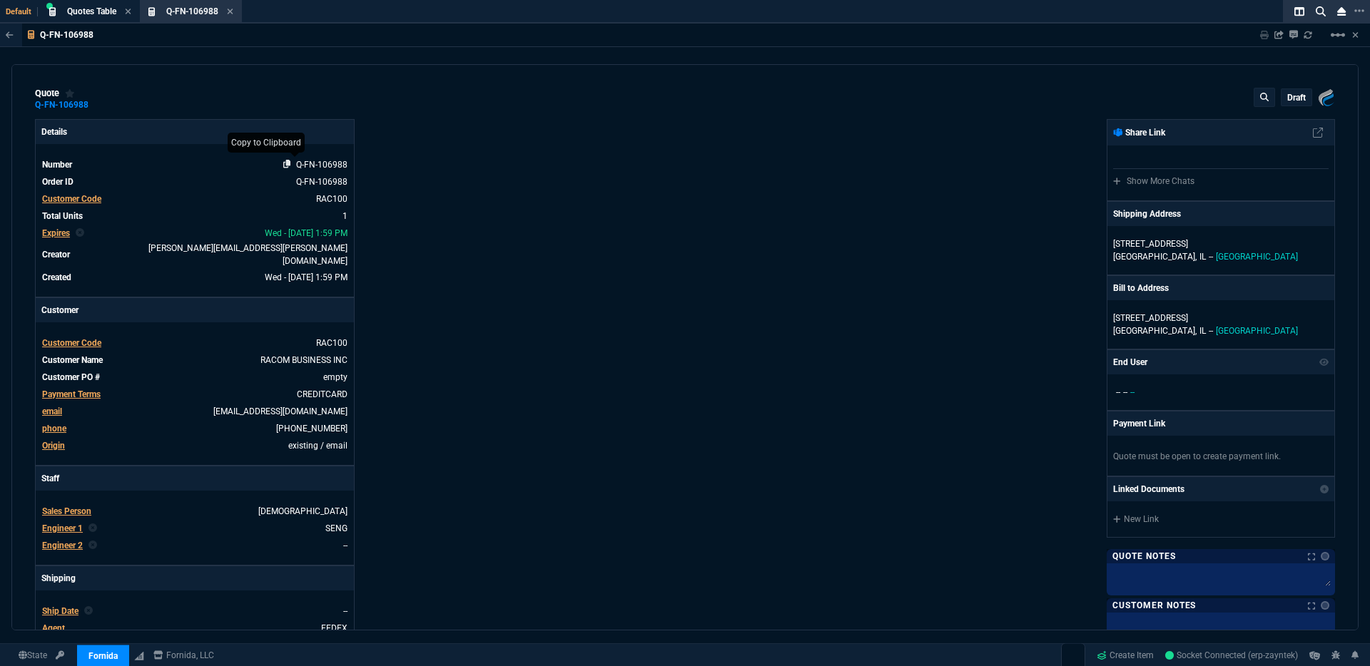
click at [283, 165] on icon at bounding box center [287, 164] width 8 height 9
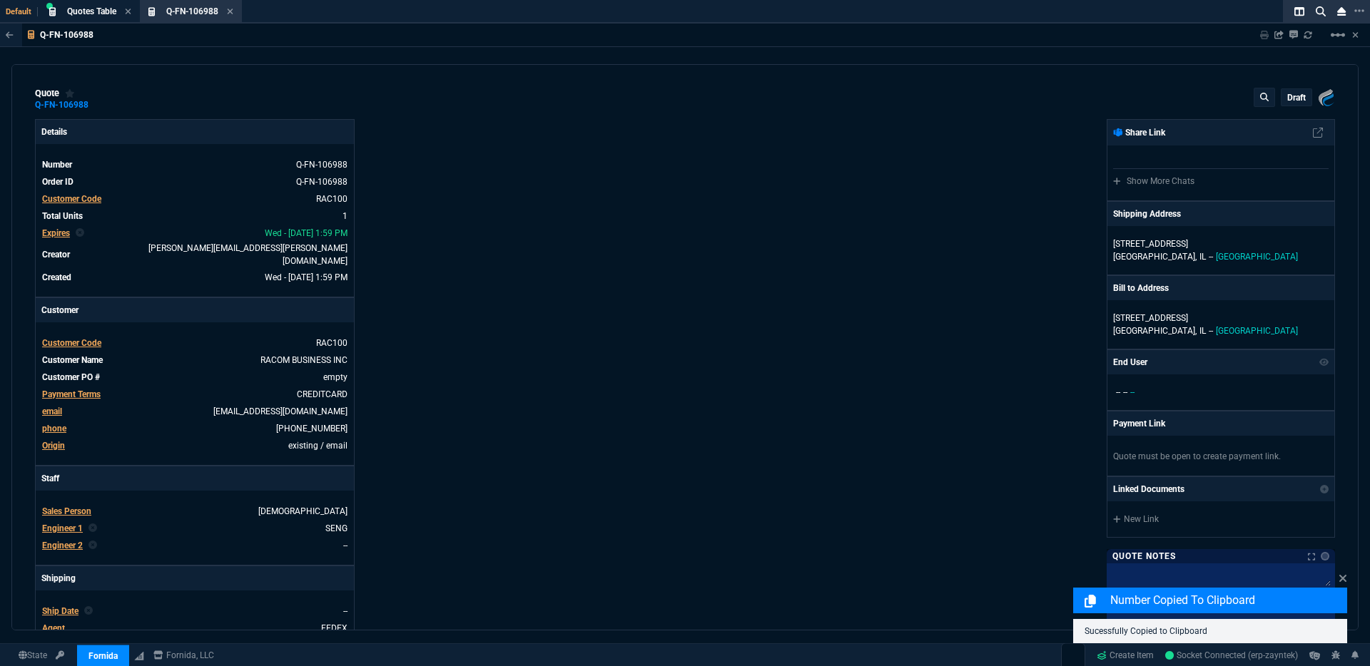
click at [1298, 102] on p "draft" at bounding box center [1296, 97] width 19 height 11
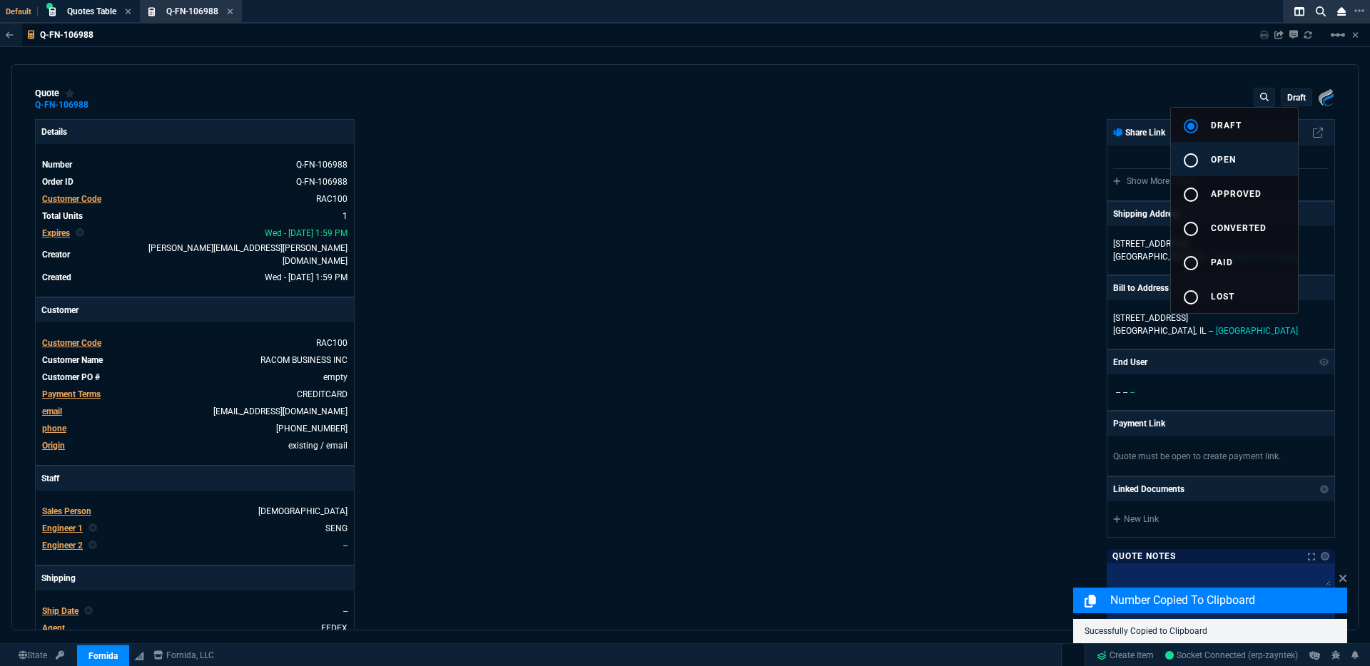
click at [1226, 162] on span "open" at bounding box center [1223, 160] width 25 height 10
type input "100"
type input "3200"
click at [1267, 35] on div at bounding box center [685, 333] width 1370 height 666
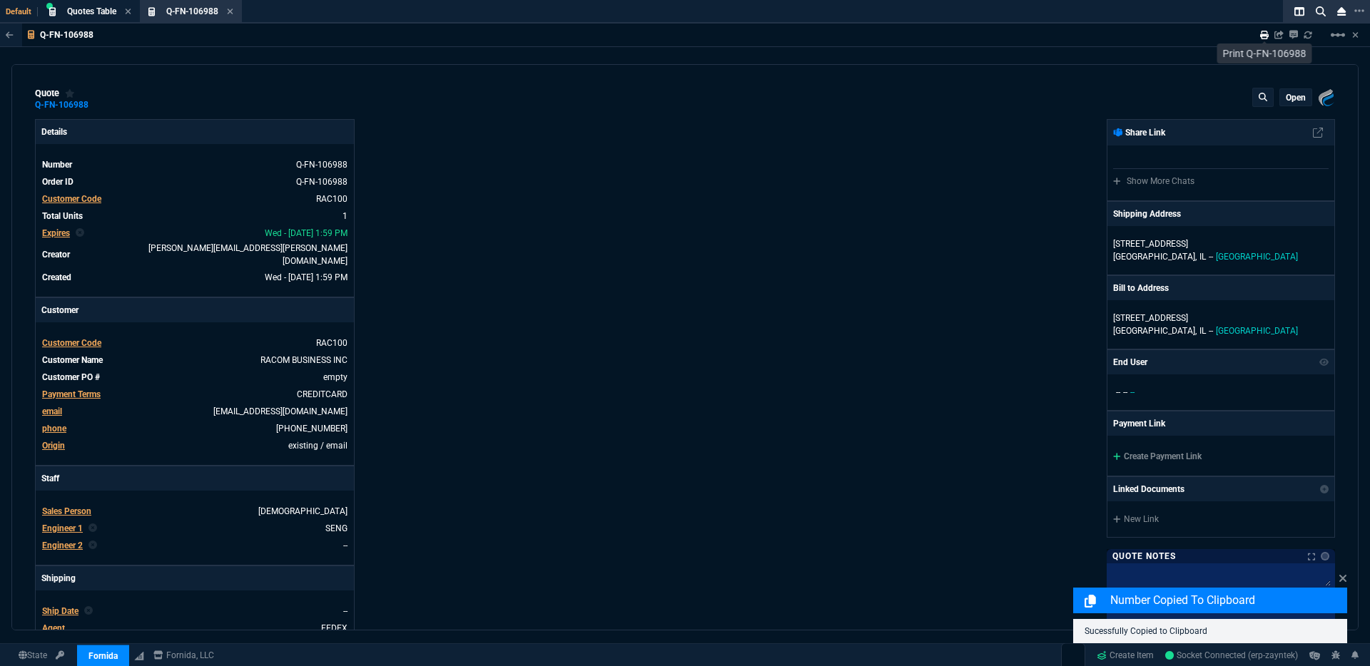
click at [1265, 39] on icon at bounding box center [1264, 35] width 9 height 9
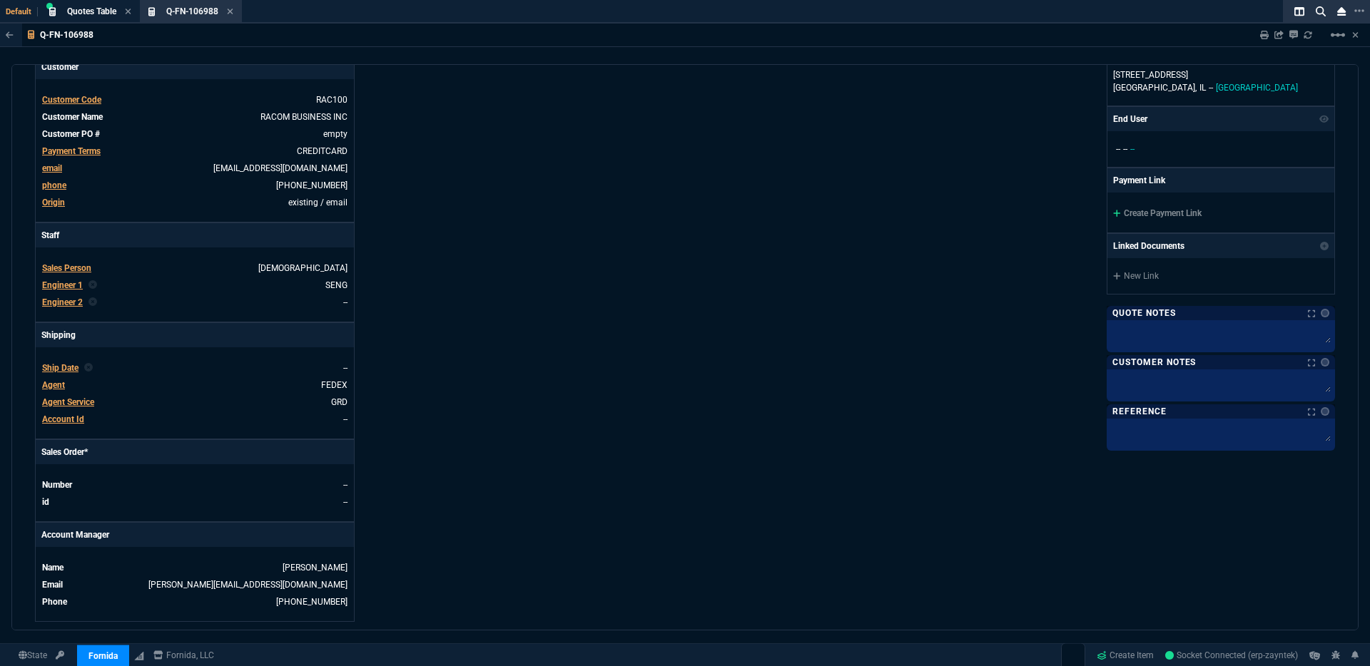
type input "100"
type input "3200"
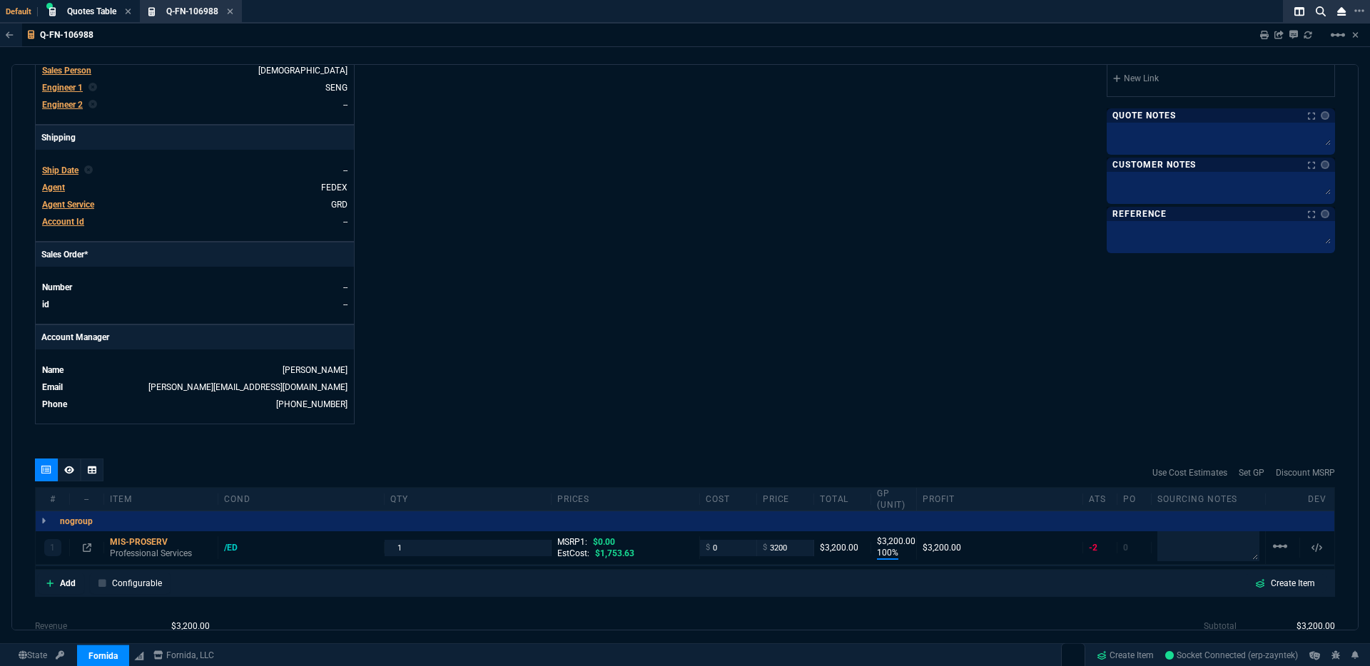
scroll to position [444, 0]
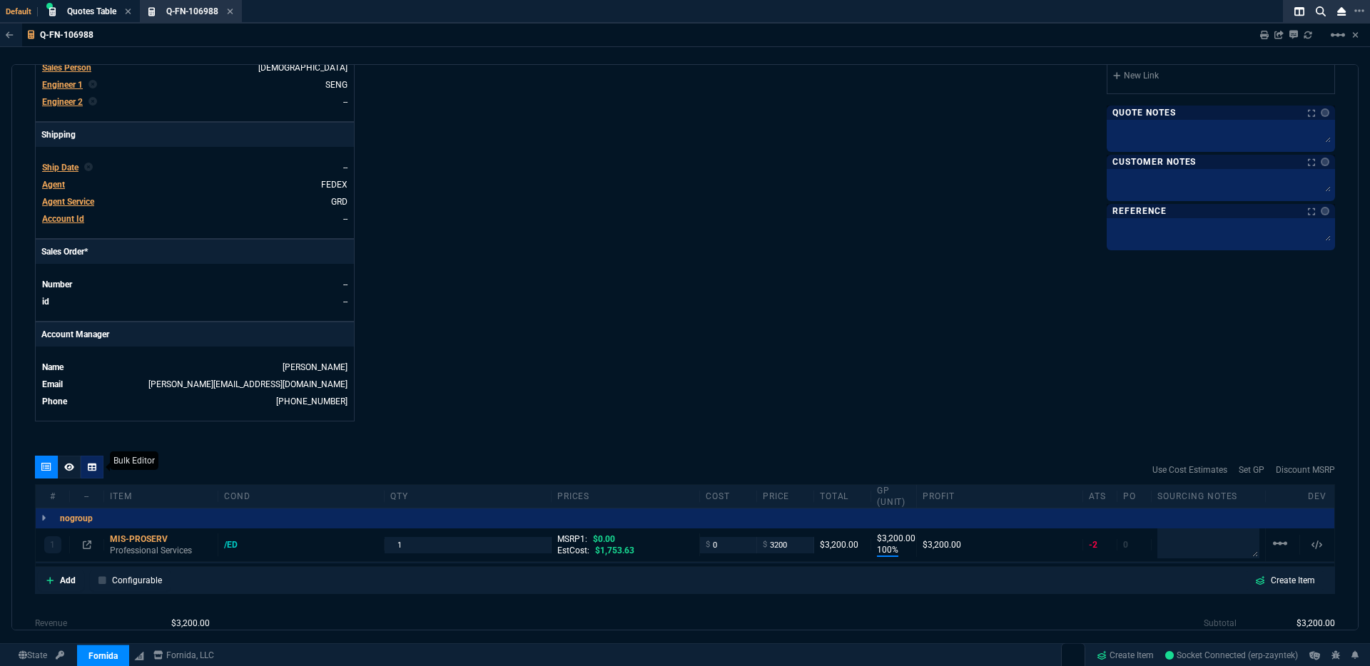
click at [71, 463] on nx-icon at bounding box center [69, 467] width 10 height 11
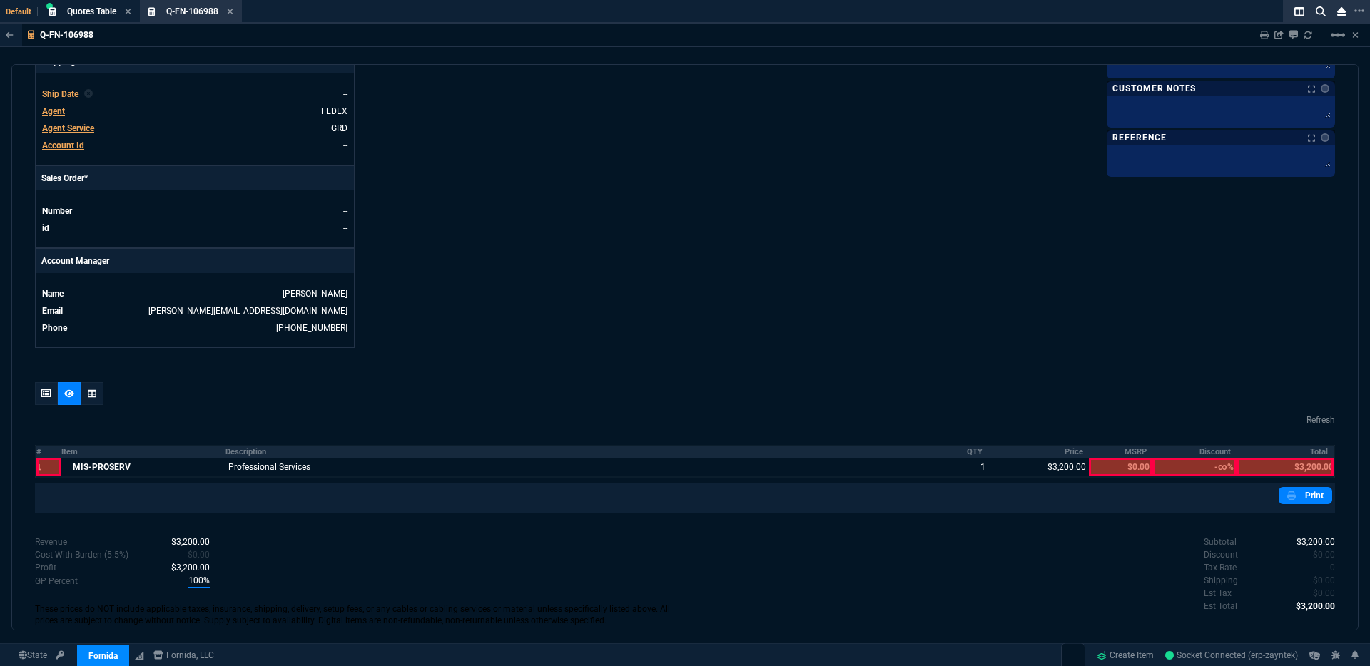
scroll to position [575, 0]
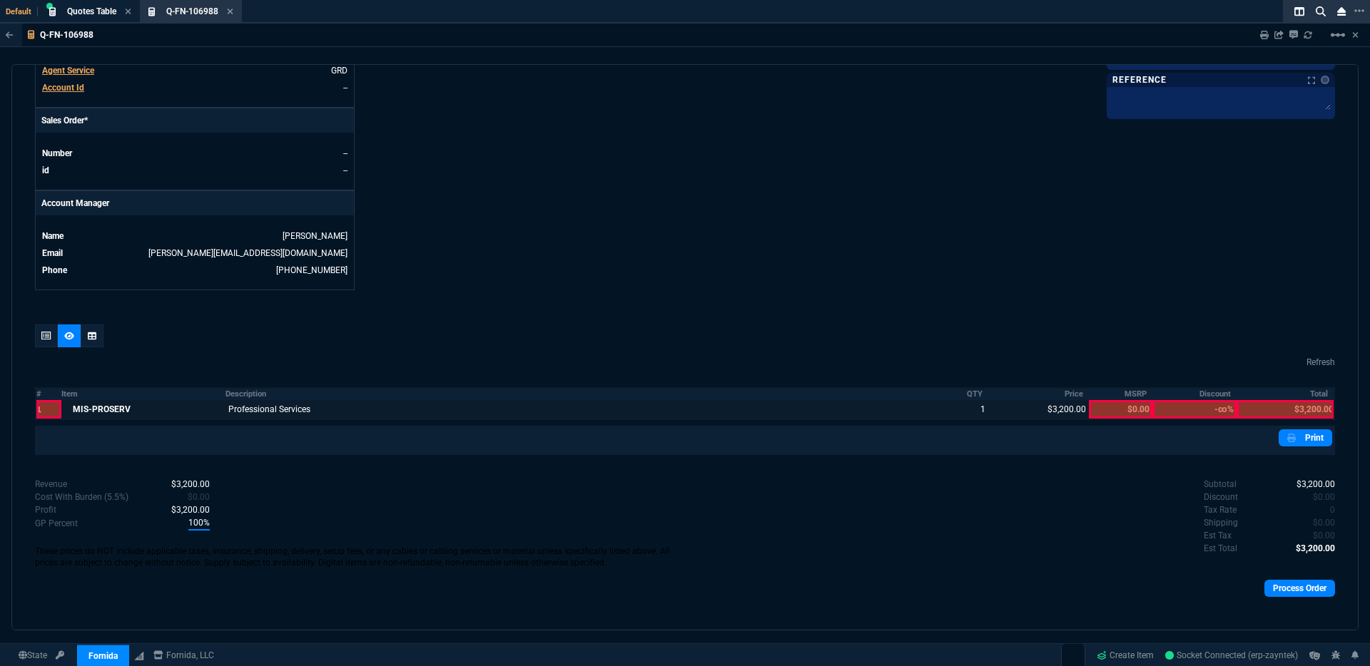
click at [308, 402] on div at bounding box center [582, 409] width 714 height 19
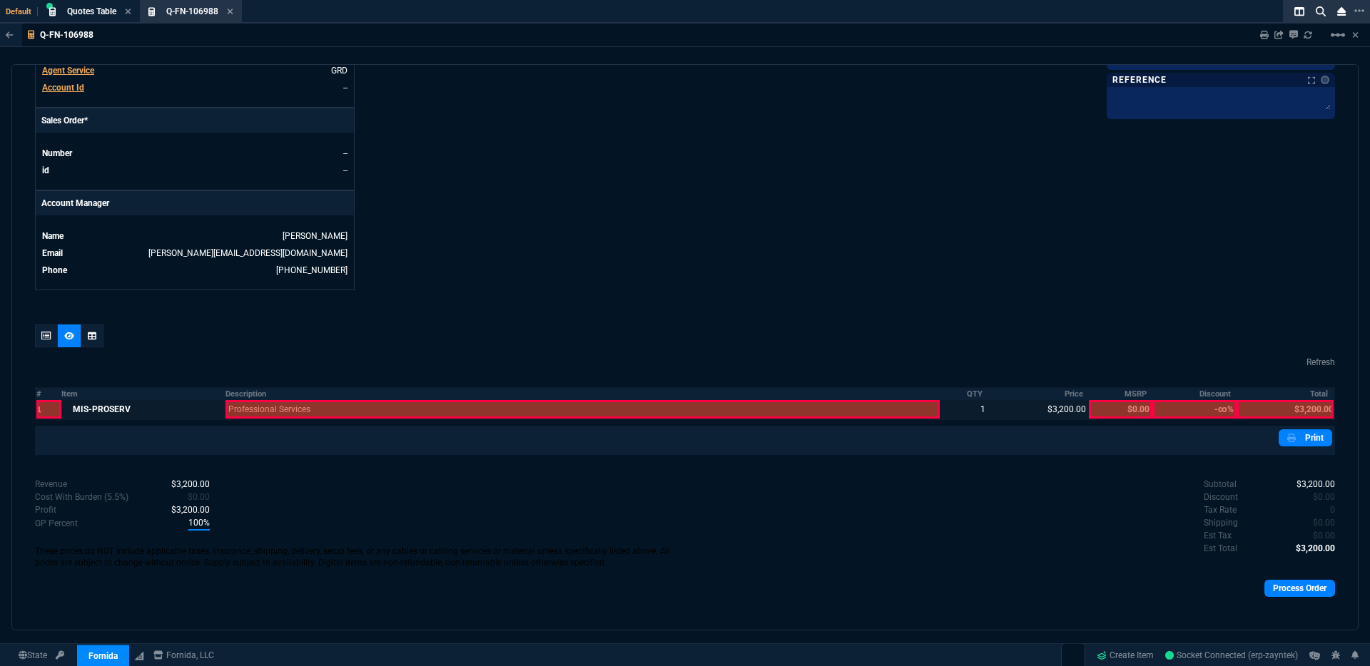
click at [374, 403] on div at bounding box center [582, 409] width 714 height 19
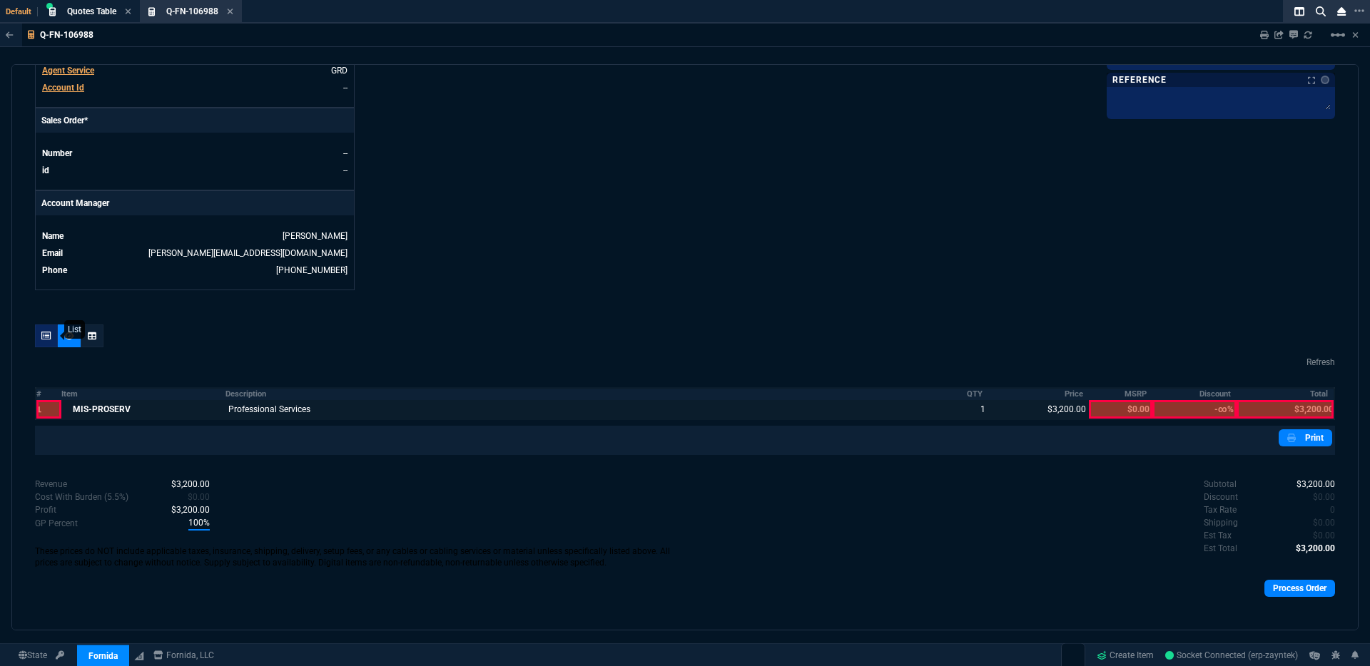
click at [39, 325] on div at bounding box center [46, 336] width 23 height 23
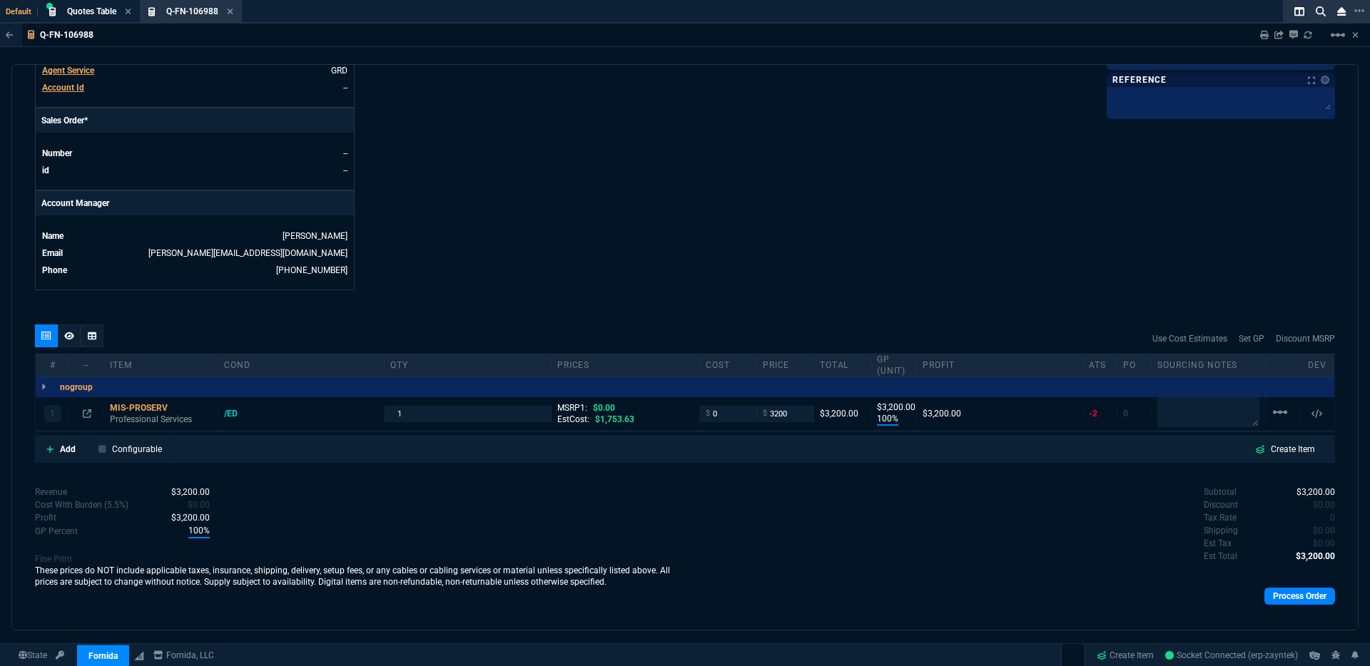
type input "100"
type input "3200"
click at [133, 403] on div "MIS-PROSERV" at bounding box center [161, 407] width 102 height 11
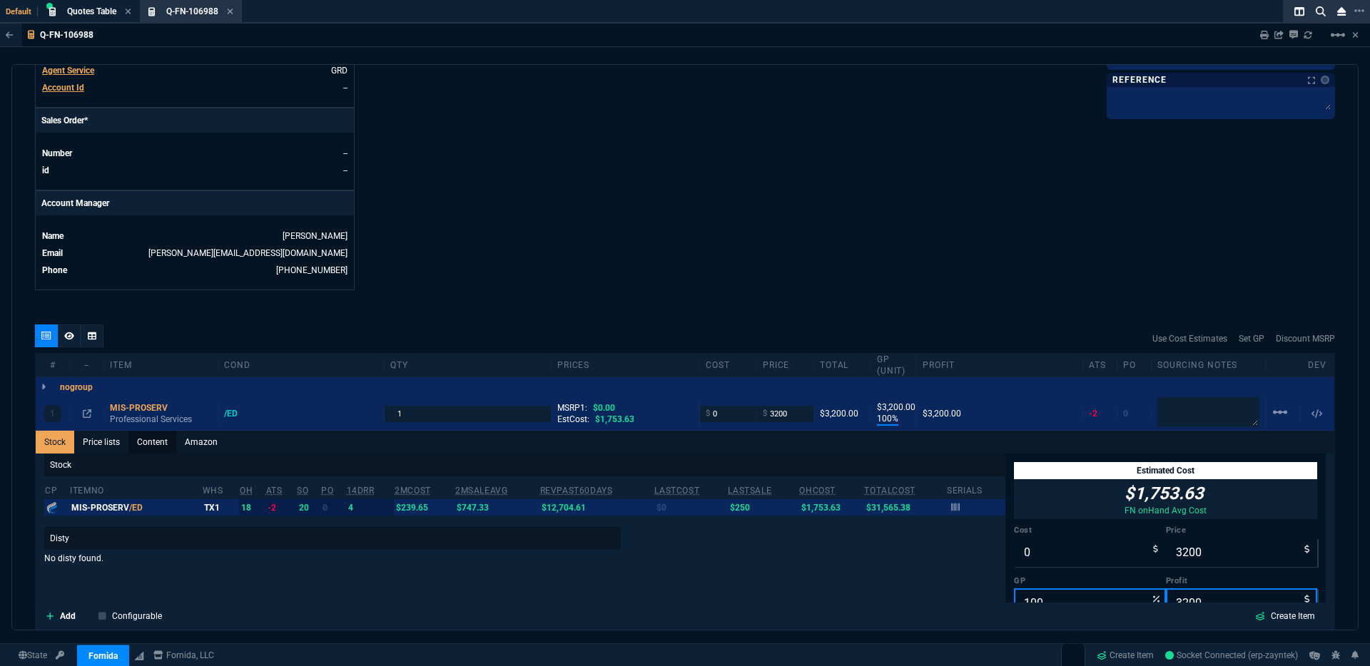
click at [137, 437] on link "Content" at bounding box center [152, 442] width 48 height 23
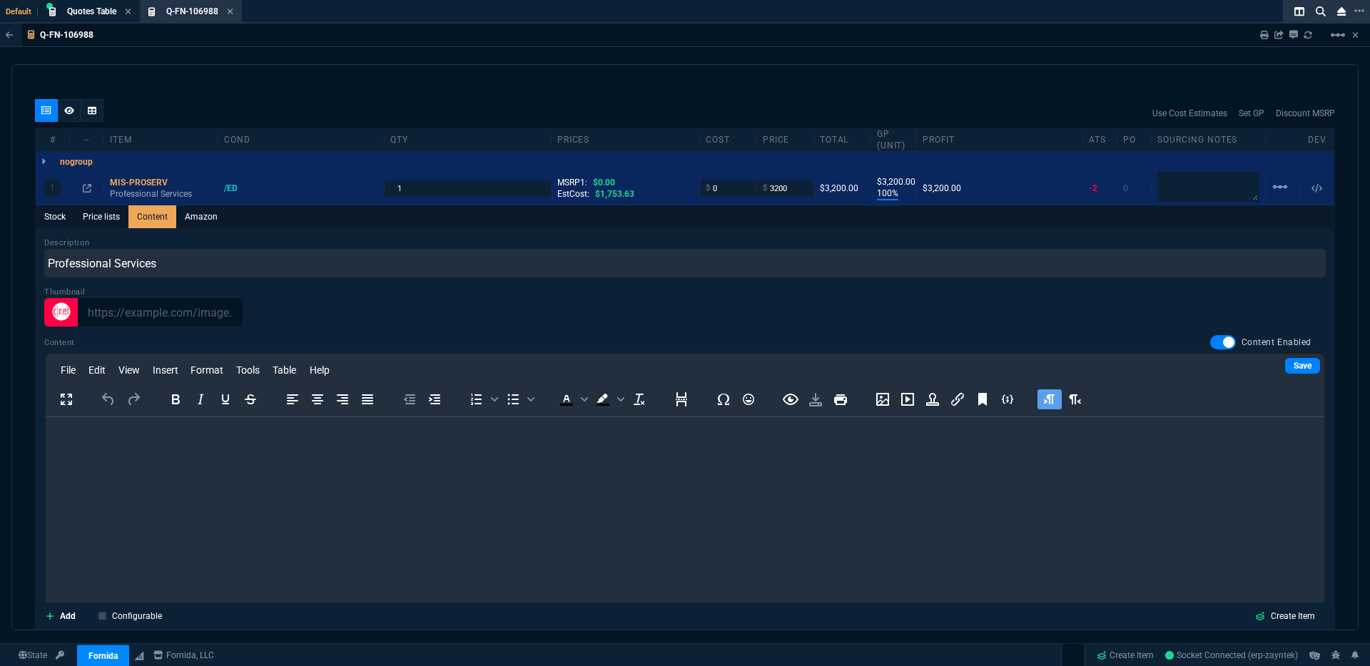
scroll to position [888, 0]
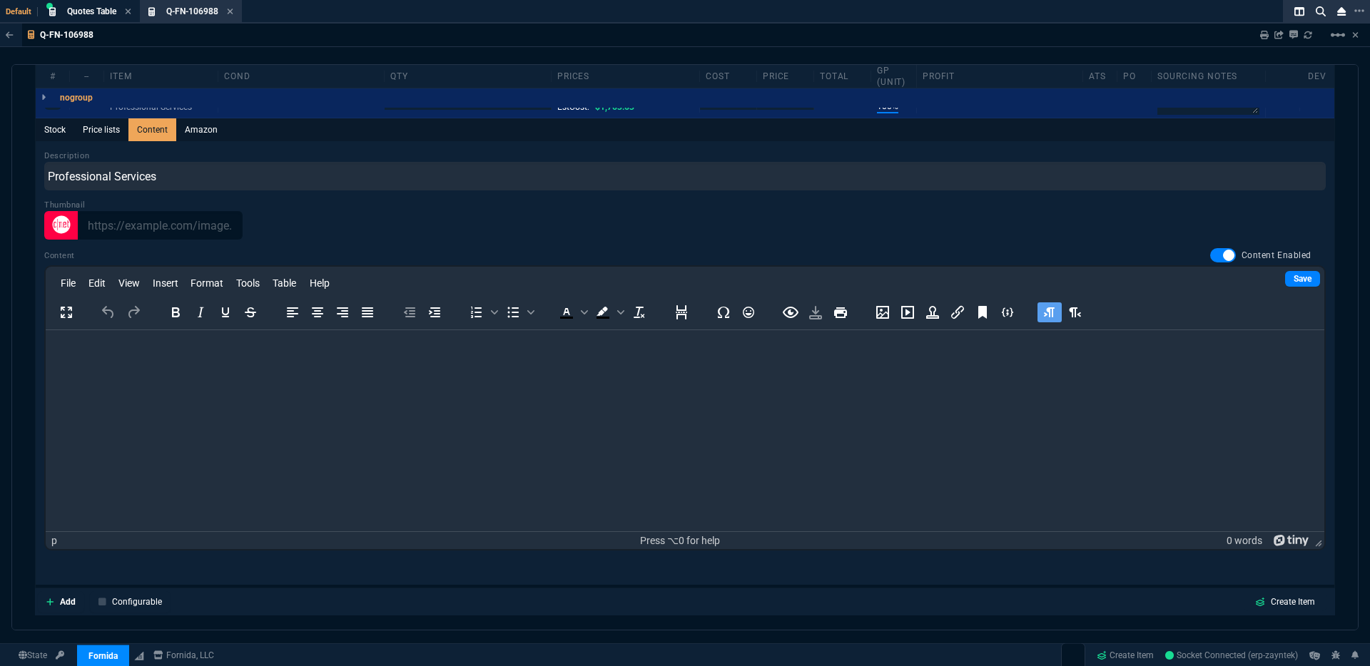
click at [768, 369] on html at bounding box center [685, 349] width 1279 height 39
click at [315, 369] on html at bounding box center [685, 349] width 1279 height 39
paste body "Rich Text Area. Press ALT-0 for help."
drag, startPoint x: 223, startPoint y: 384, endPoint x: 63, endPoint y: 681, distance: 336.8
click at [46, 357] on html "Q-FN-106988" at bounding box center [685, 349] width 1279 height 39
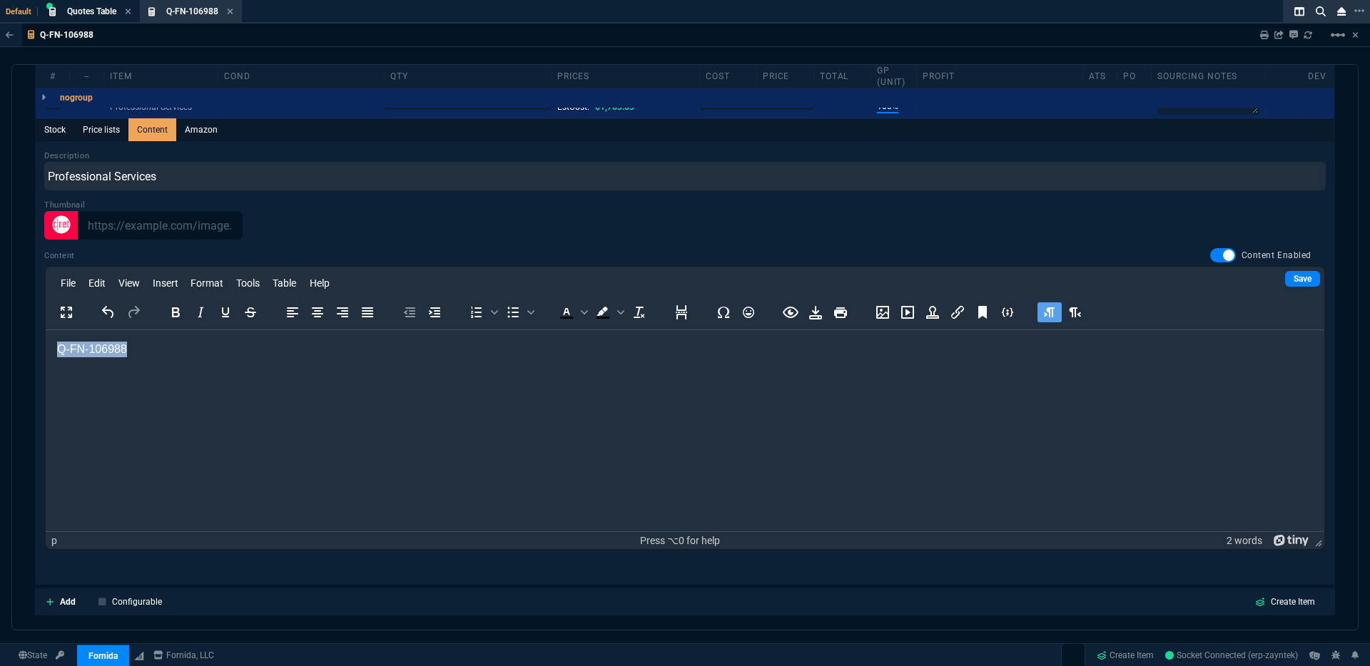
drag, startPoint x: 158, startPoint y: 352, endPoint x: 11, endPoint y: 335, distance: 148.0
click at [46, 335] on html "Q-FN-106988" at bounding box center [685, 349] width 1279 height 39
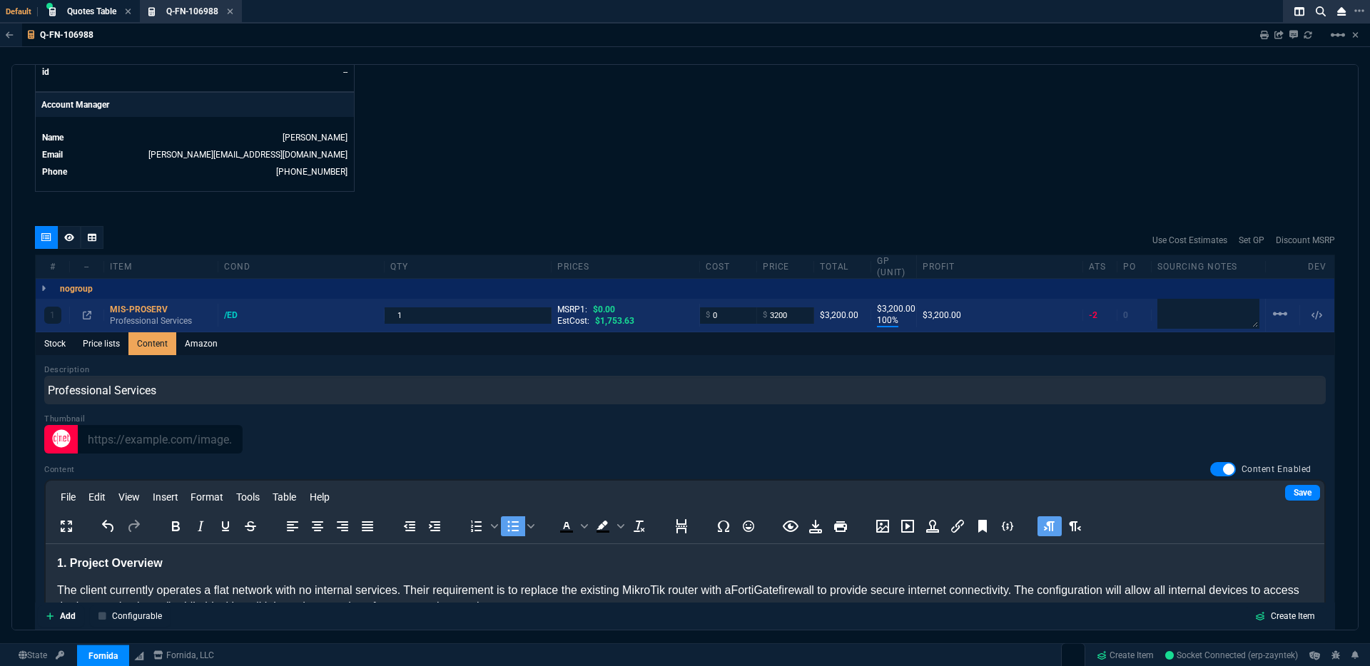
scroll to position [669, 0]
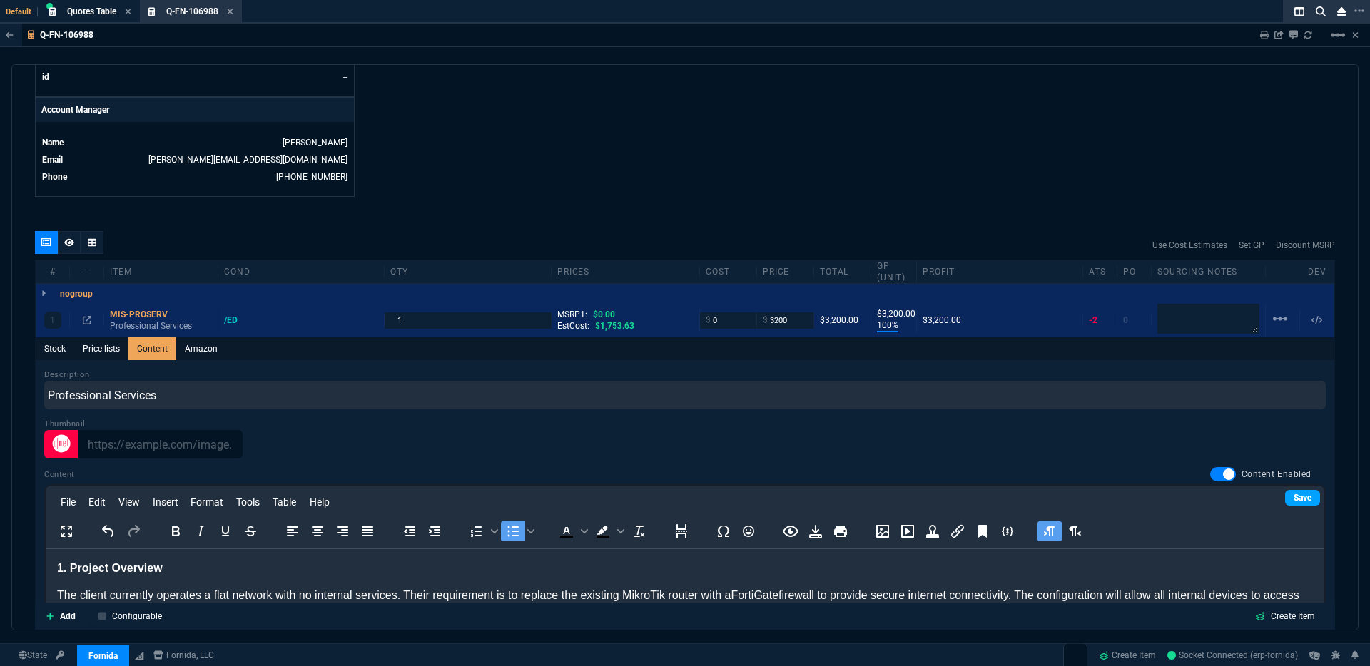
click at [1294, 493] on link "Save" at bounding box center [1302, 498] width 35 height 16
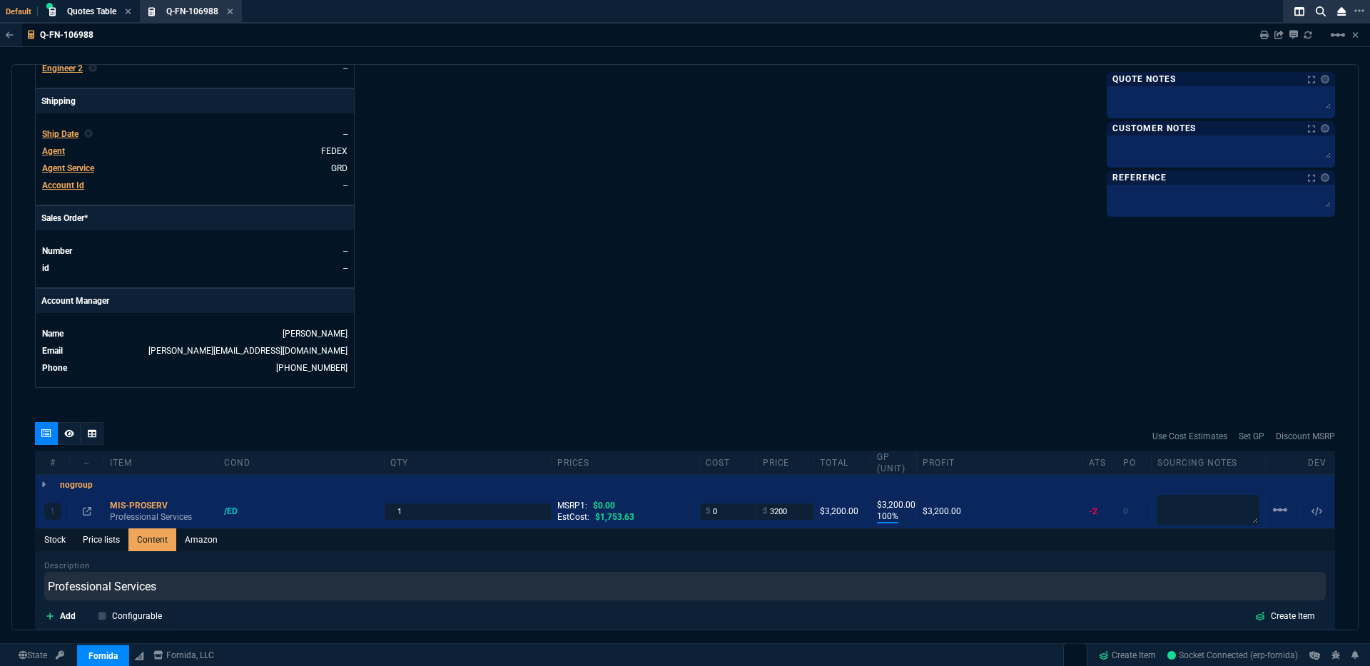
scroll to position [371, 0]
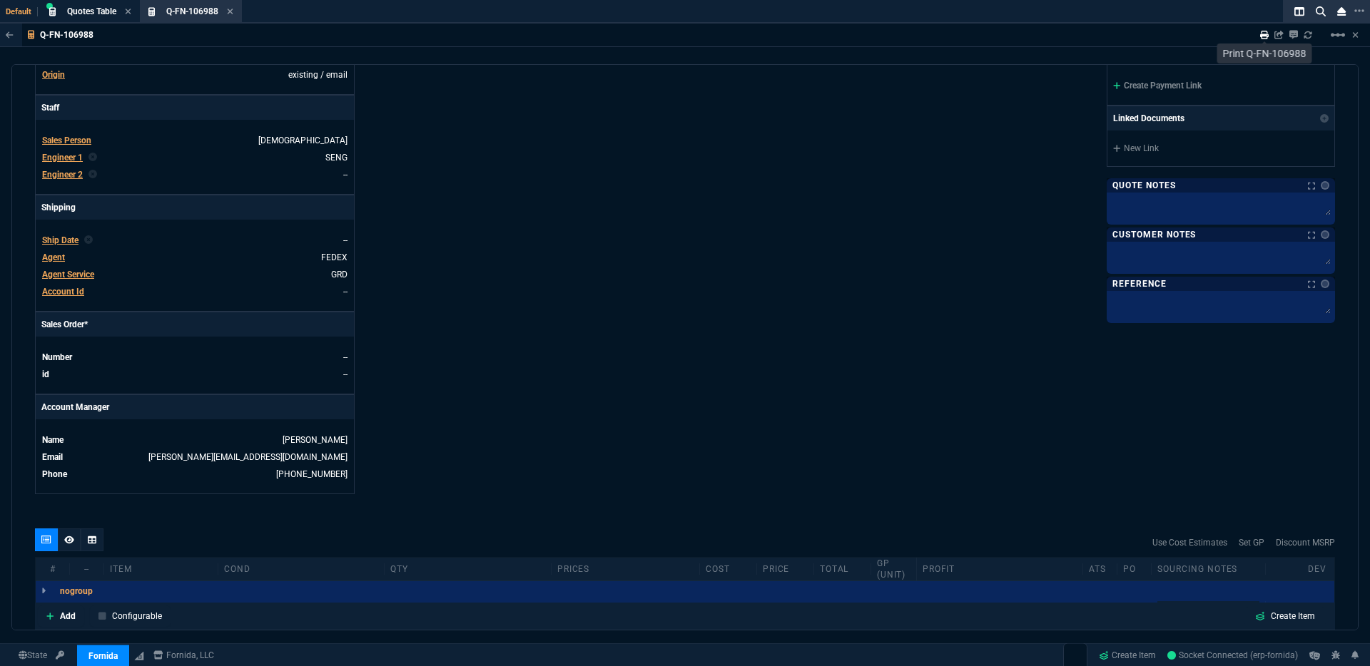
click at [1264, 36] on icon at bounding box center [1264, 35] width 9 height 9
click at [56, 253] on span "Agent" at bounding box center [53, 258] width 23 height 10
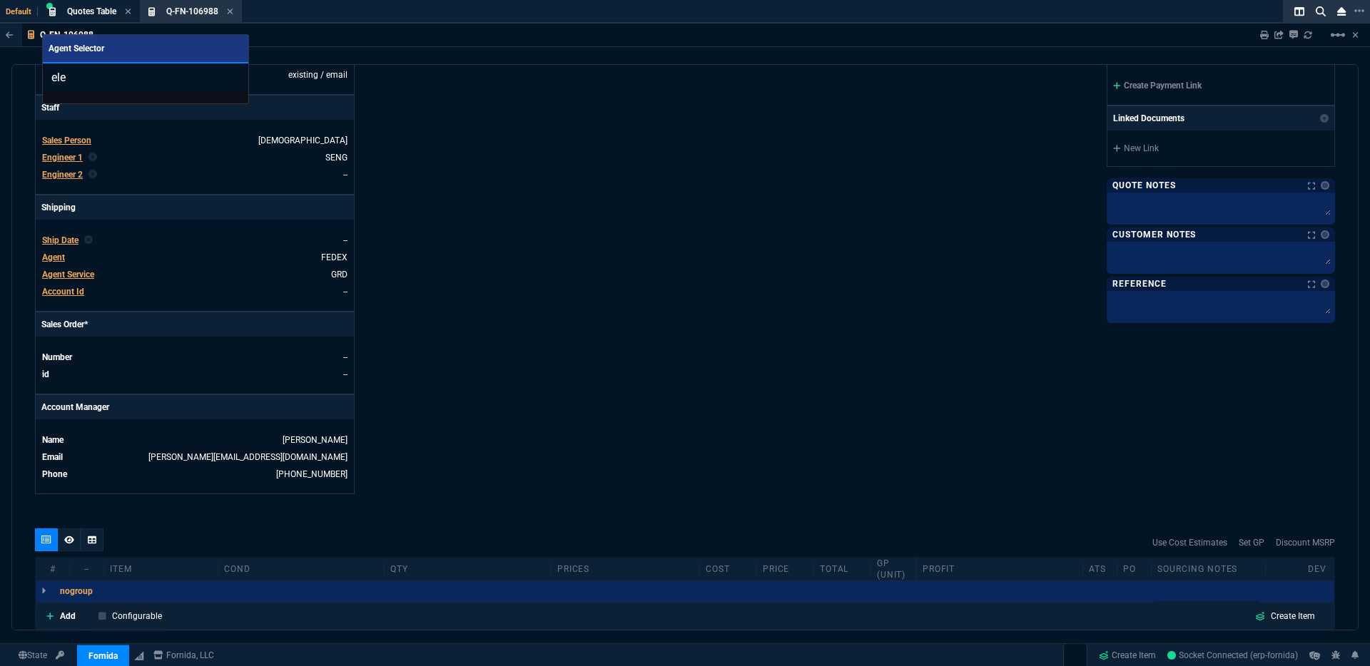
drag, startPoint x: 59, startPoint y: 76, endPoint x: 17, endPoint y: 72, distance: 41.5
click at [17, 72] on div "Agent Selector ele" at bounding box center [685, 333] width 1370 height 666
type input "tbd"
click at [162, 116] on link "OTHER TBD To Be Determined" at bounding box center [146, 110] width 194 height 24
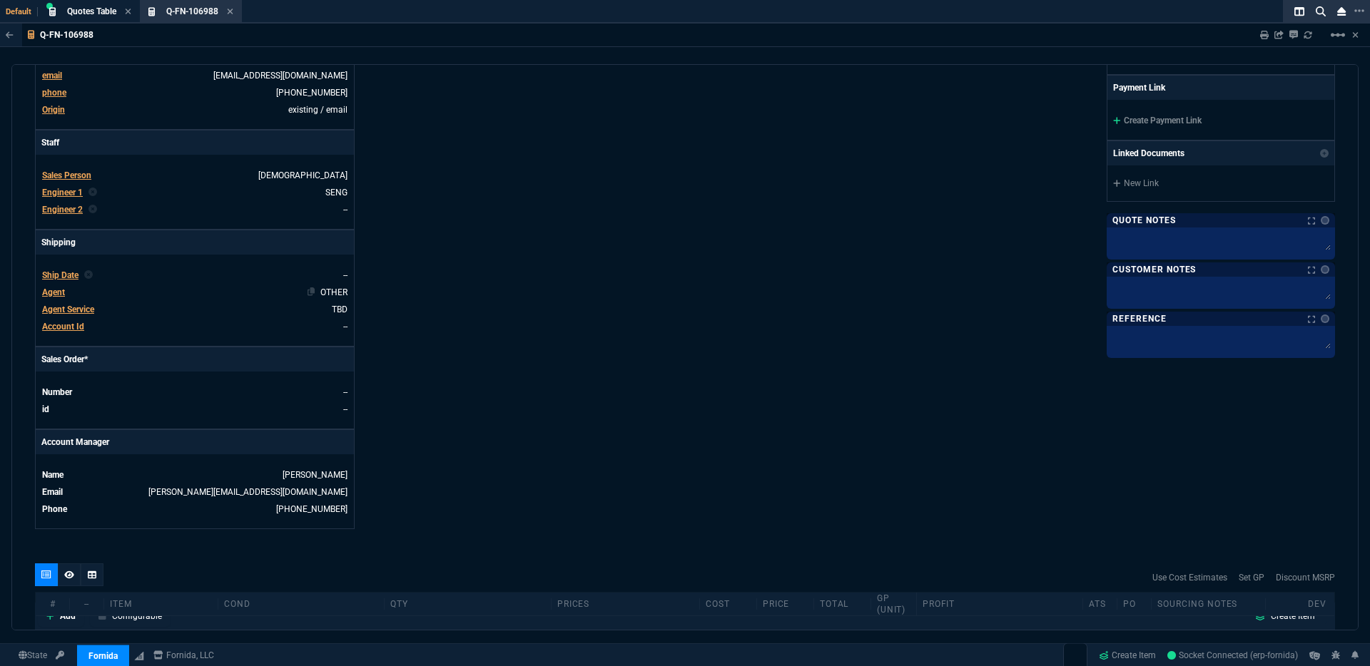
scroll to position [0, 0]
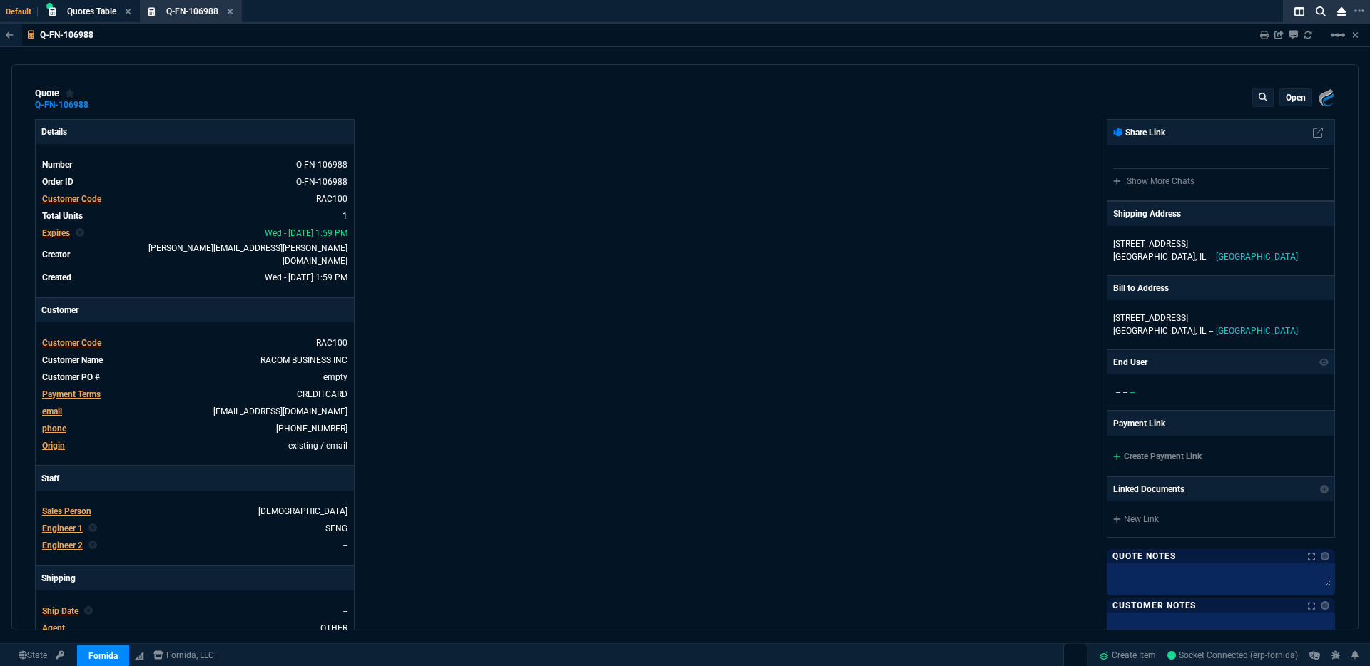
drag, startPoint x: 444, startPoint y: 186, endPoint x: 333, endPoint y: 167, distance: 112.8
click at [435, 185] on div "Details Number Q-FN-106988 Order ID Q-FN-106988 Customer Code RAC100 Total Unit…" at bounding box center [360, 492] width 650 height 746
click at [285, 166] on icon at bounding box center [287, 164] width 8 height 9
